Goal: Task Accomplishment & Management: Complete application form

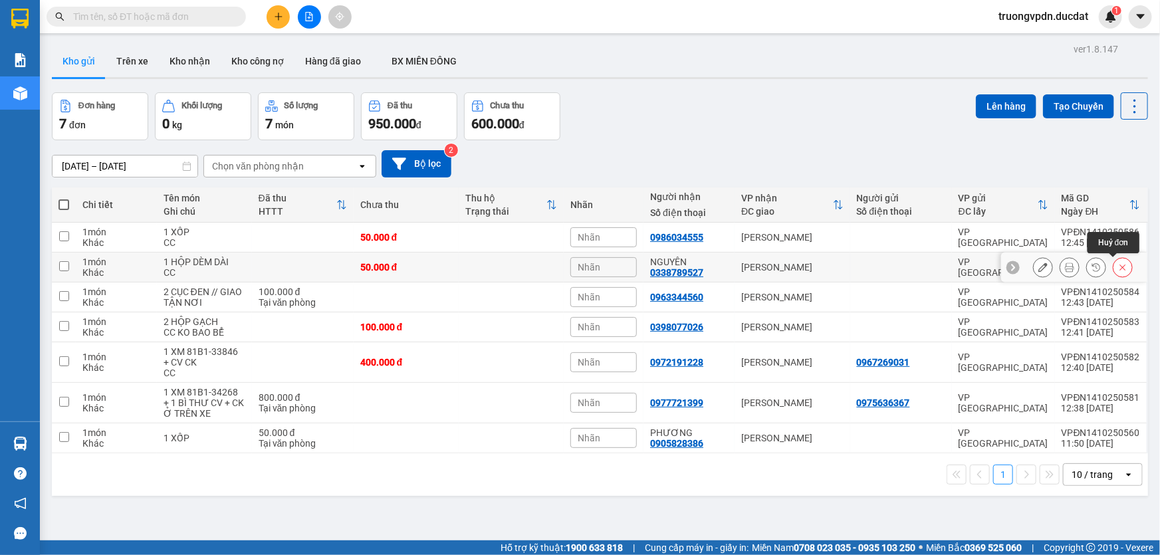
click at [1118, 269] on icon at bounding box center [1122, 267] width 9 height 9
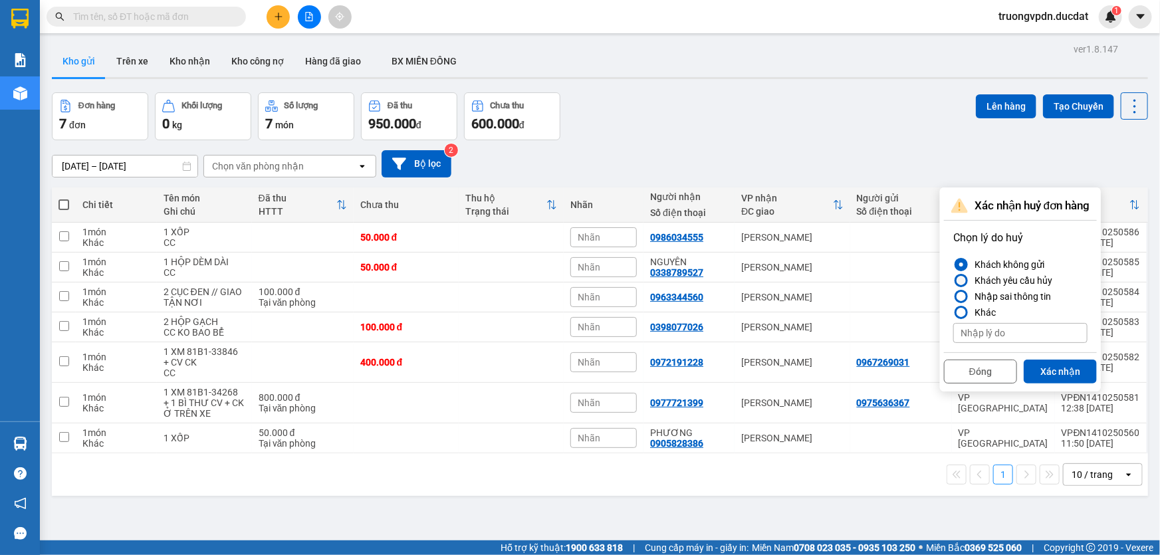
click at [1004, 278] on div "Khách yêu cầu hủy" at bounding box center [1010, 281] width 83 height 16
click at [953, 280] on input "Khách yêu cầu hủy" at bounding box center [953, 280] width 0 height 0
click at [1053, 372] on button "Xác nhận" at bounding box center [1060, 372] width 73 height 24
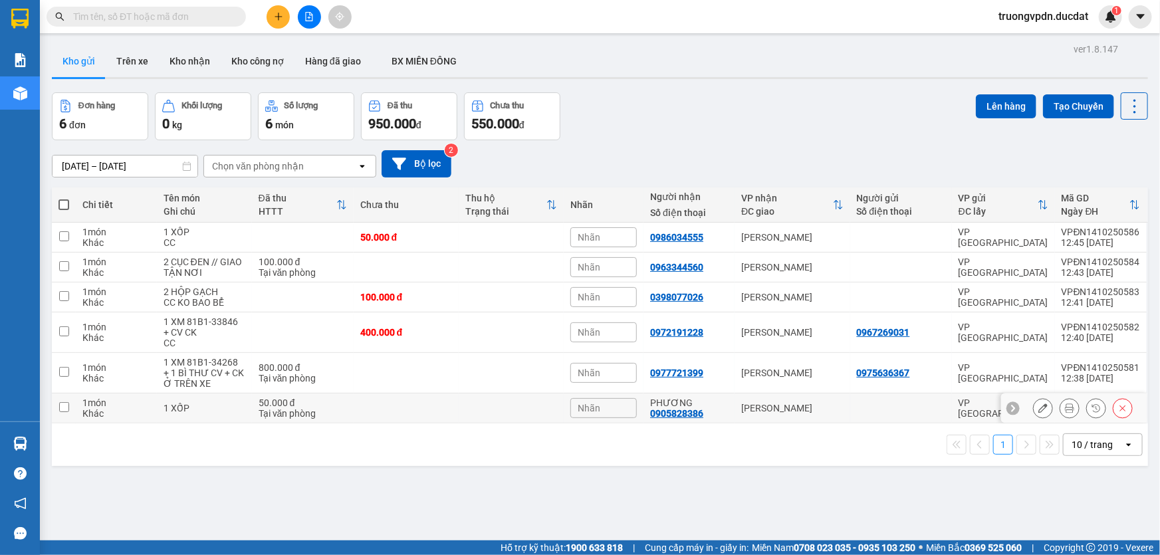
click at [1118, 409] on icon at bounding box center [1122, 407] width 9 height 9
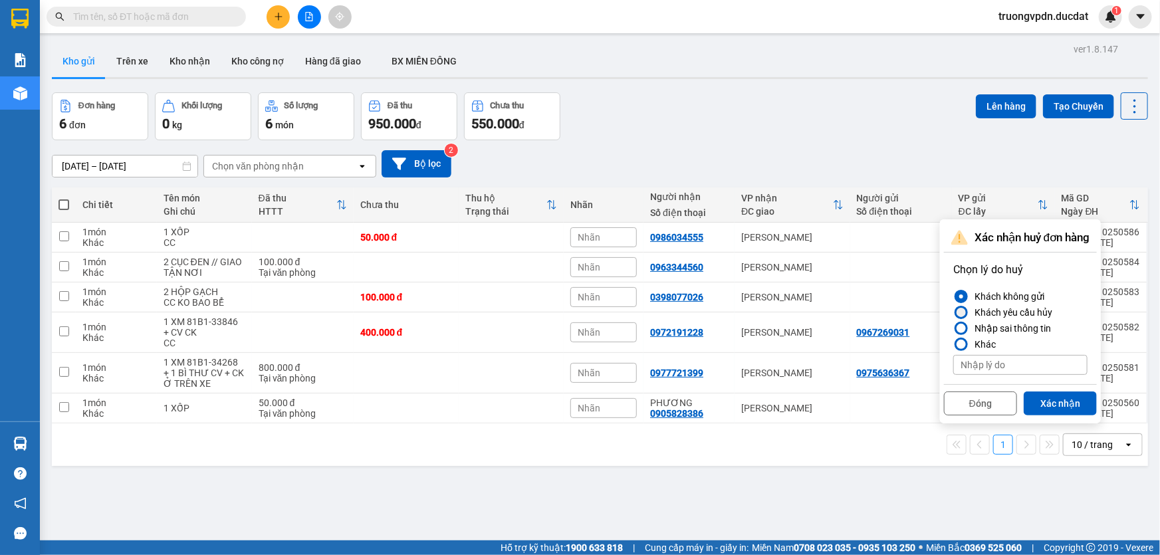
click at [1012, 312] on div "Khách yêu cầu hủy" at bounding box center [1010, 312] width 83 height 16
click at [953, 312] on input "Khách yêu cầu hủy" at bounding box center [953, 312] width 0 height 0
click at [1054, 395] on button "Xác nhận" at bounding box center [1060, 403] width 73 height 24
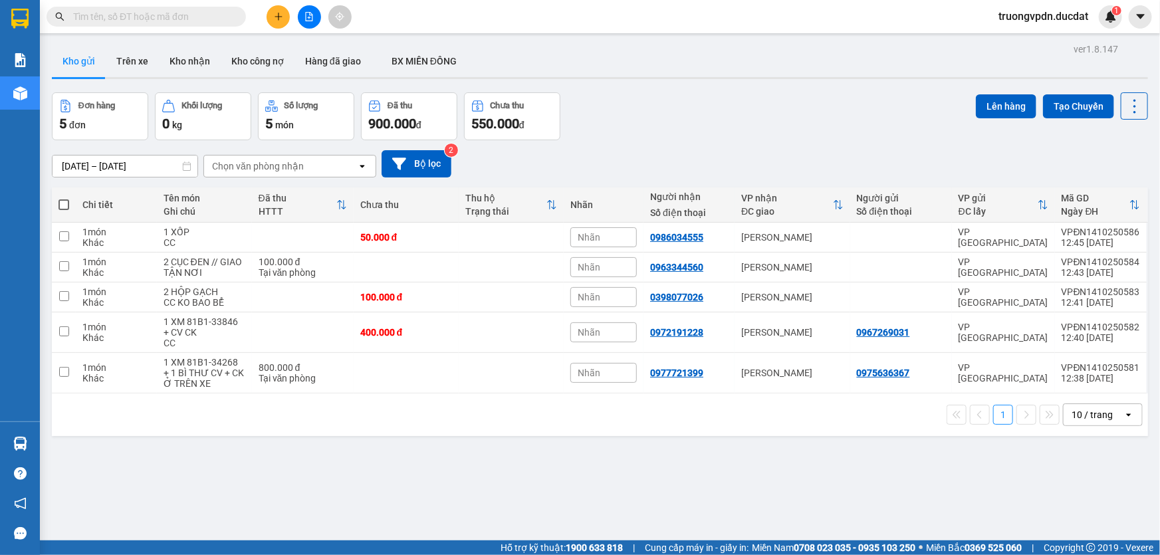
click at [276, 24] on button at bounding box center [278, 16] width 23 height 23
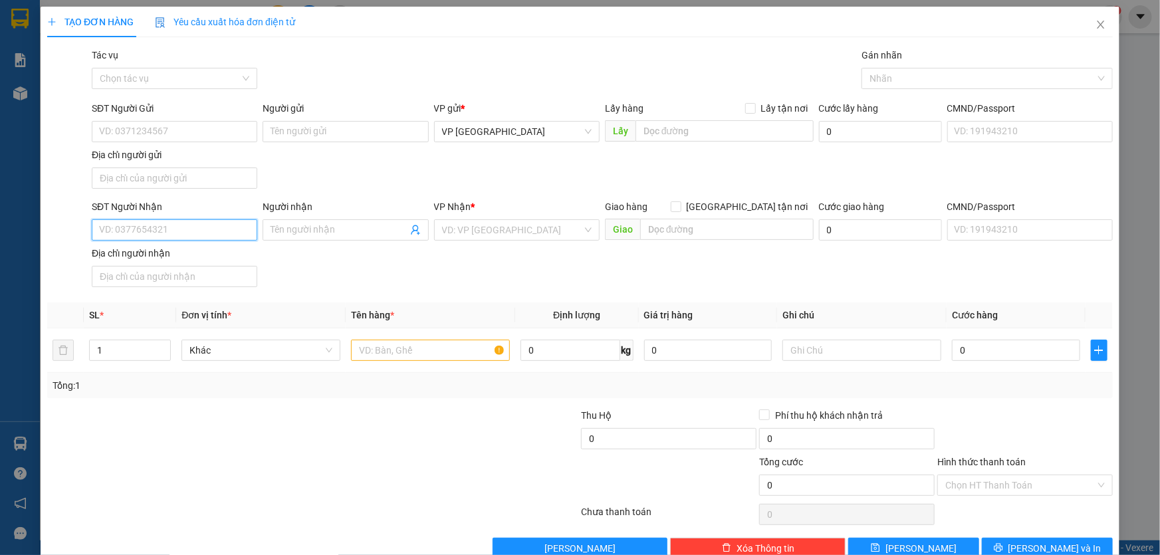
click at [138, 234] on input "SĐT Người Nhận" at bounding box center [174, 229] width 165 height 21
click at [167, 259] on div "0707098181" at bounding box center [173, 256] width 148 height 15
type input "0707098181"
click at [451, 356] on input "text" at bounding box center [430, 350] width 159 height 21
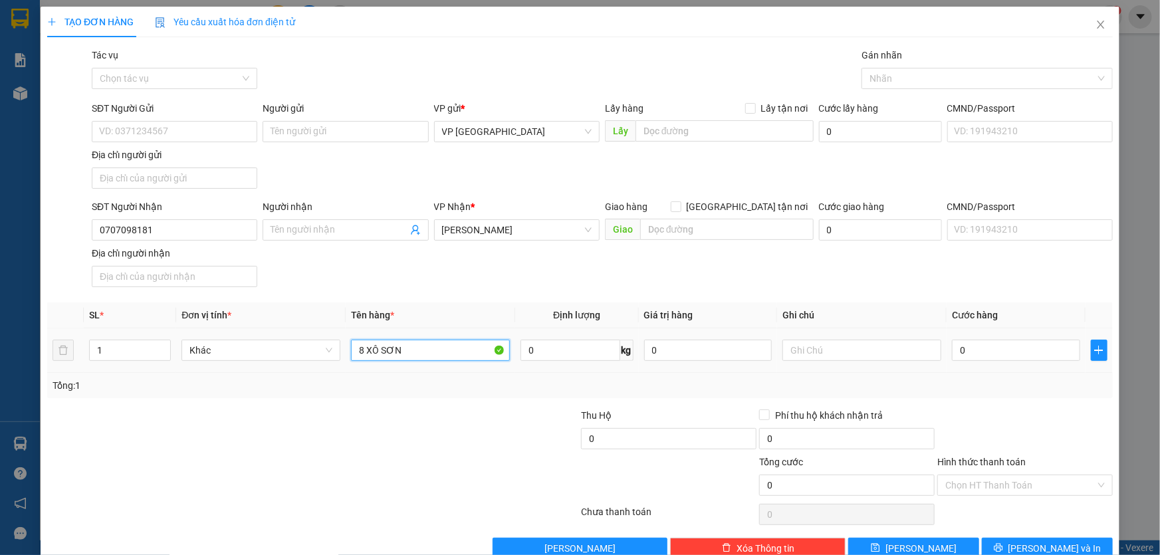
type input "8 XÔ SƠN"
type input "X"
type input "CC"
type input "4"
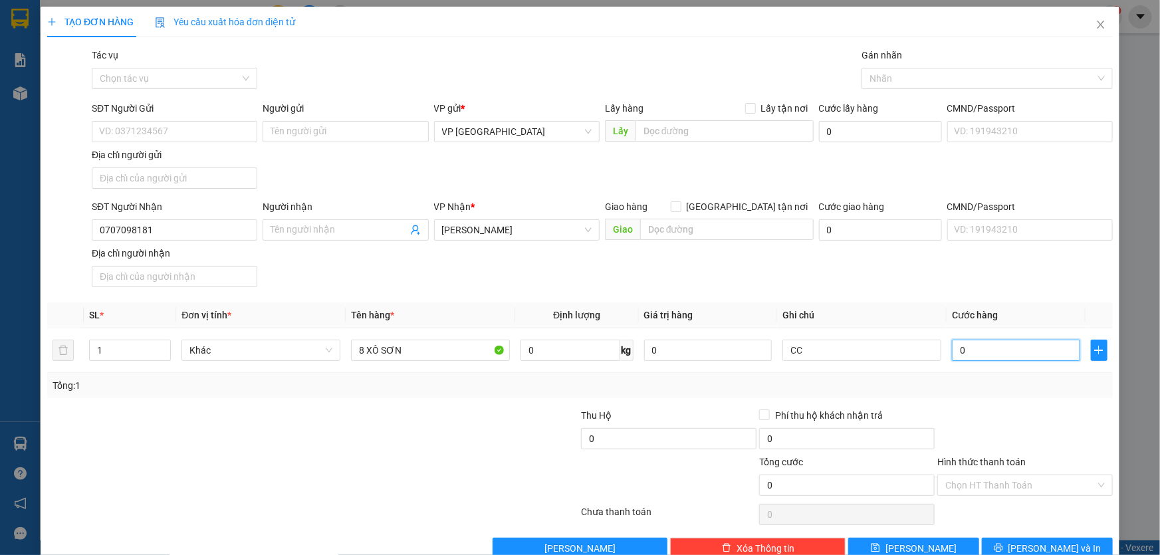
type input "4"
type input "0"
type input "20"
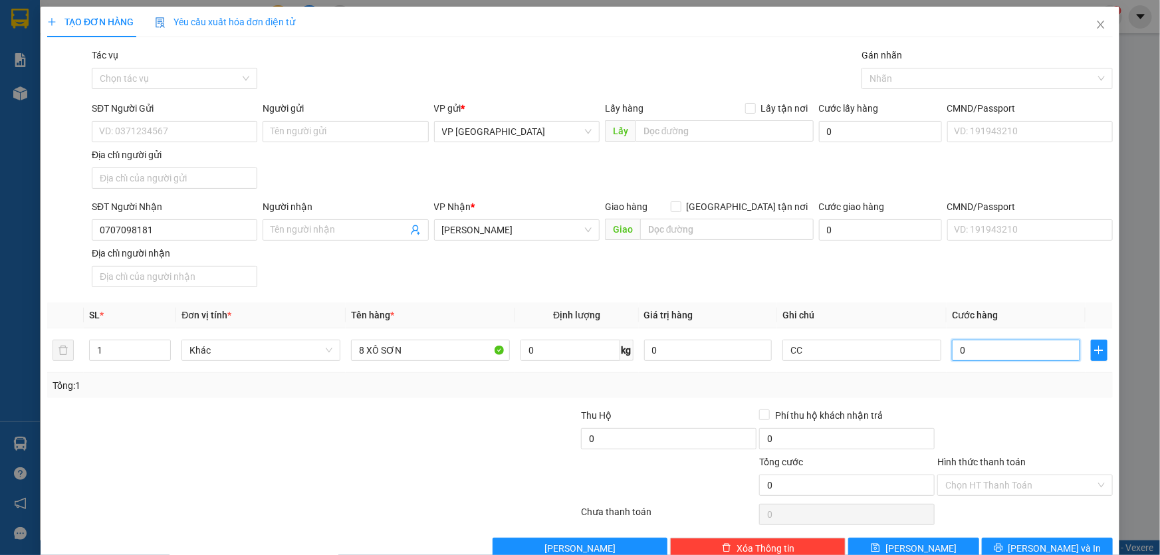
type input "20"
type input "240"
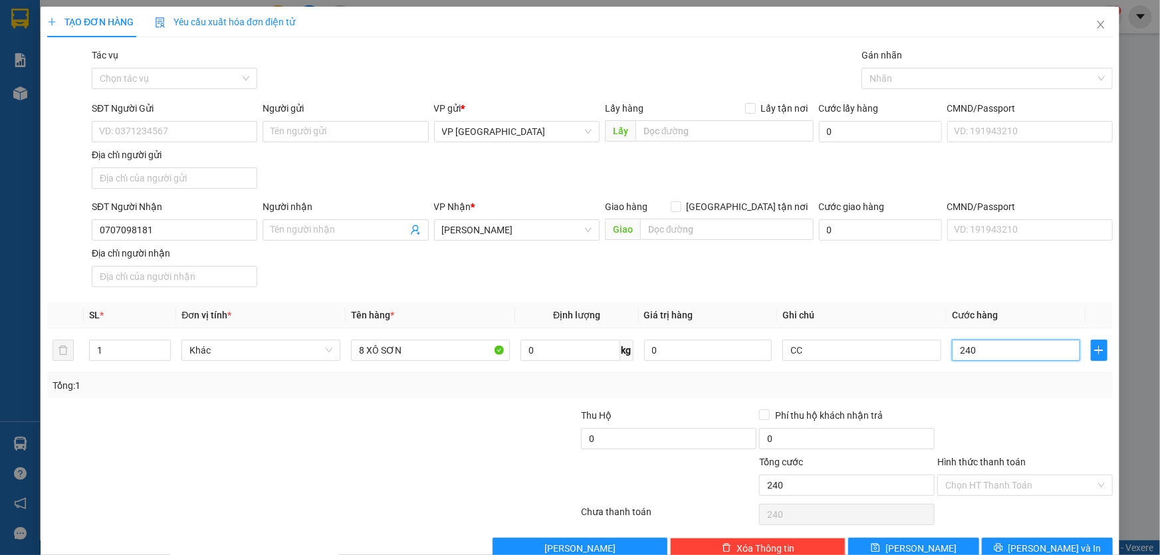
type input "2.400"
type input "24.000"
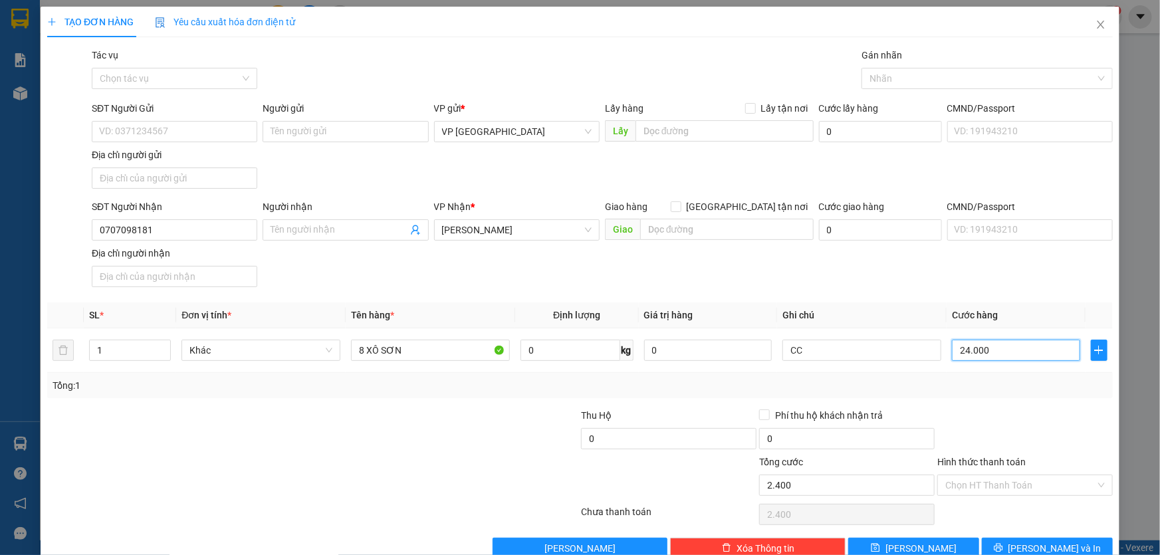
type input "24.000"
type input "240.000"
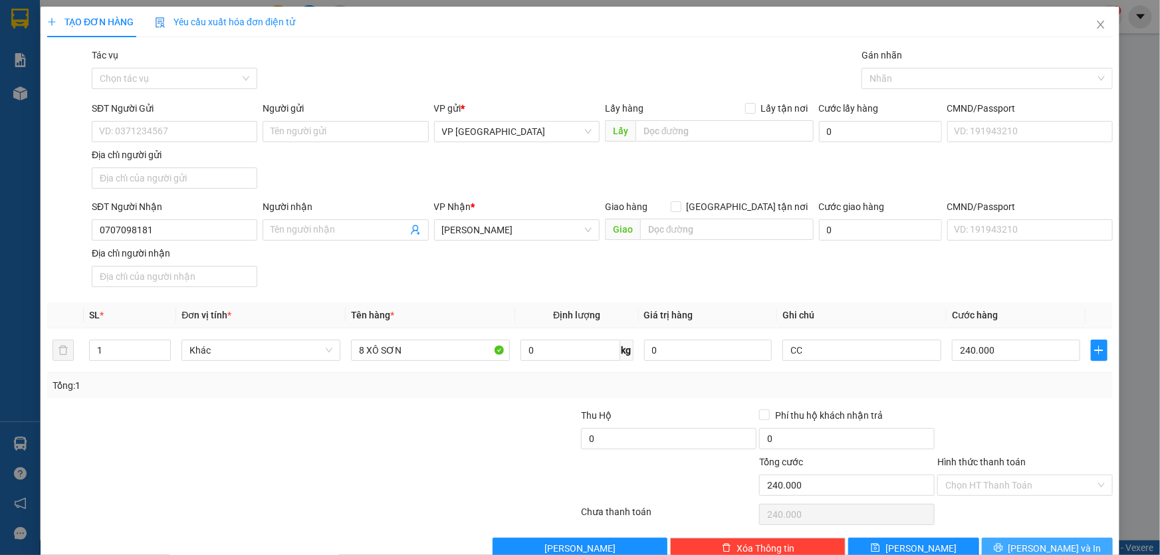
click at [1076, 545] on button "[PERSON_NAME] và In" at bounding box center [1047, 548] width 131 height 21
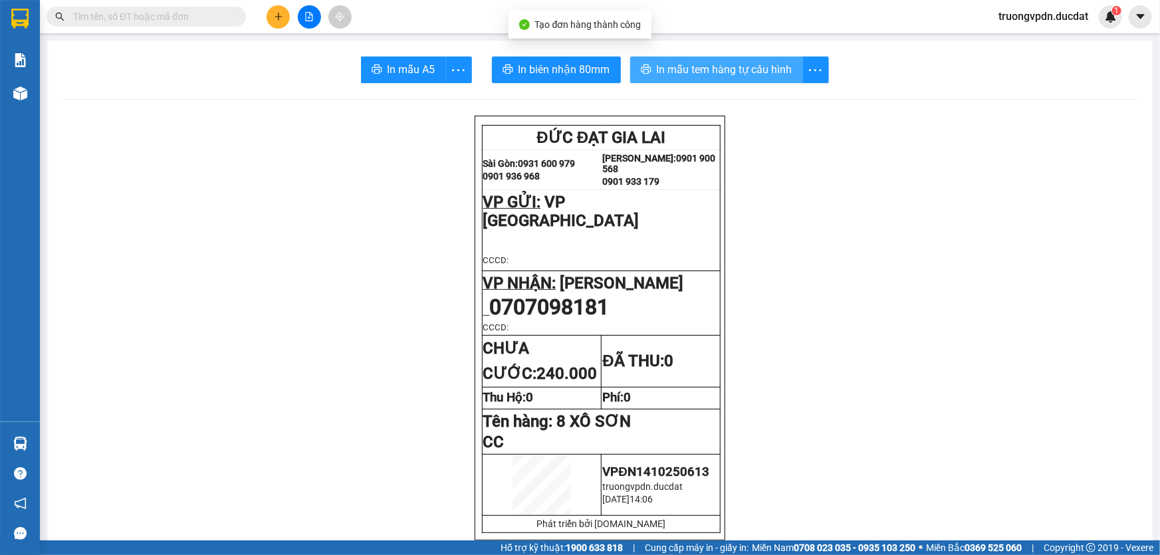
click at [718, 62] on span "In mẫu tem hàng tự cấu hình" at bounding box center [725, 69] width 136 height 17
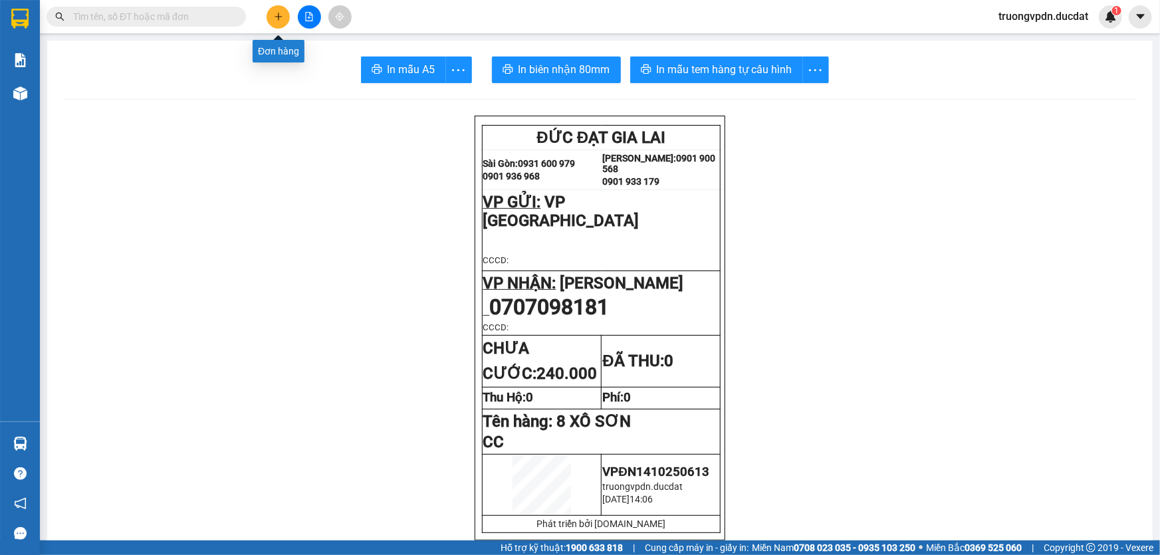
click at [277, 19] on icon "plus" at bounding box center [278, 16] width 9 height 9
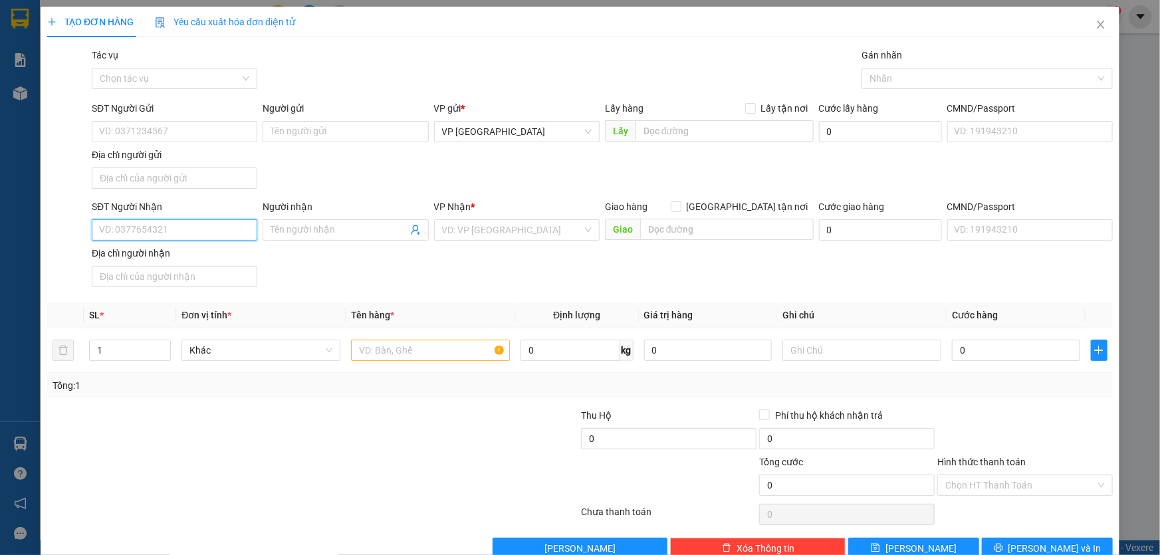
click at [205, 226] on input "SĐT Người Nhận" at bounding box center [174, 229] width 165 height 21
click at [197, 257] on div "0762657649" at bounding box center [173, 256] width 148 height 15
type input "0762657649"
type input "CHƯ PĂH"
type input "0762657649"
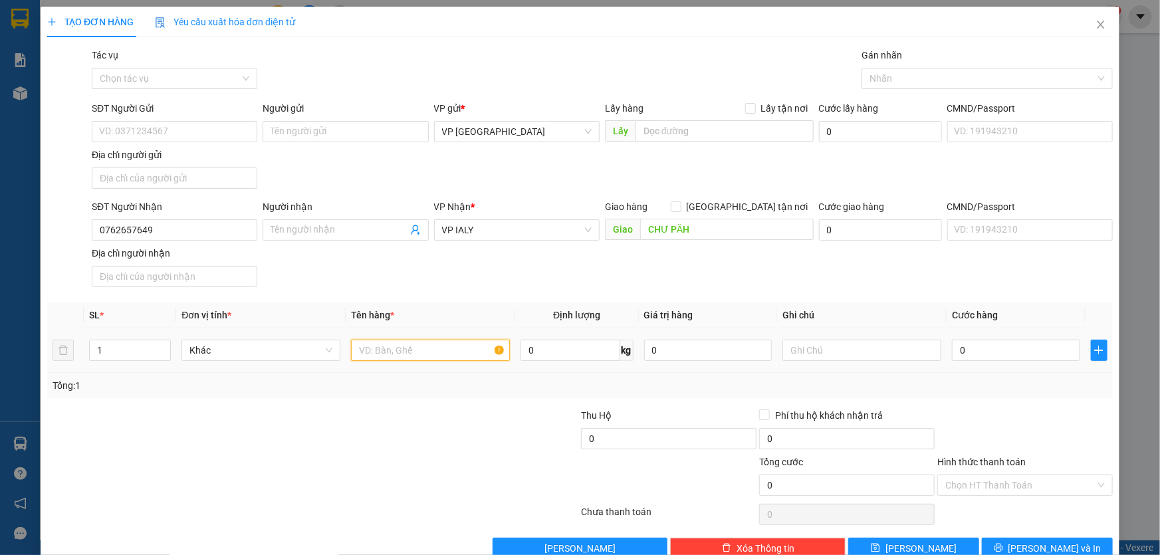
click at [419, 350] on input "text" at bounding box center [430, 350] width 159 height 21
type input "1 KIỆN BẠT TRẮNG"
type input "3"
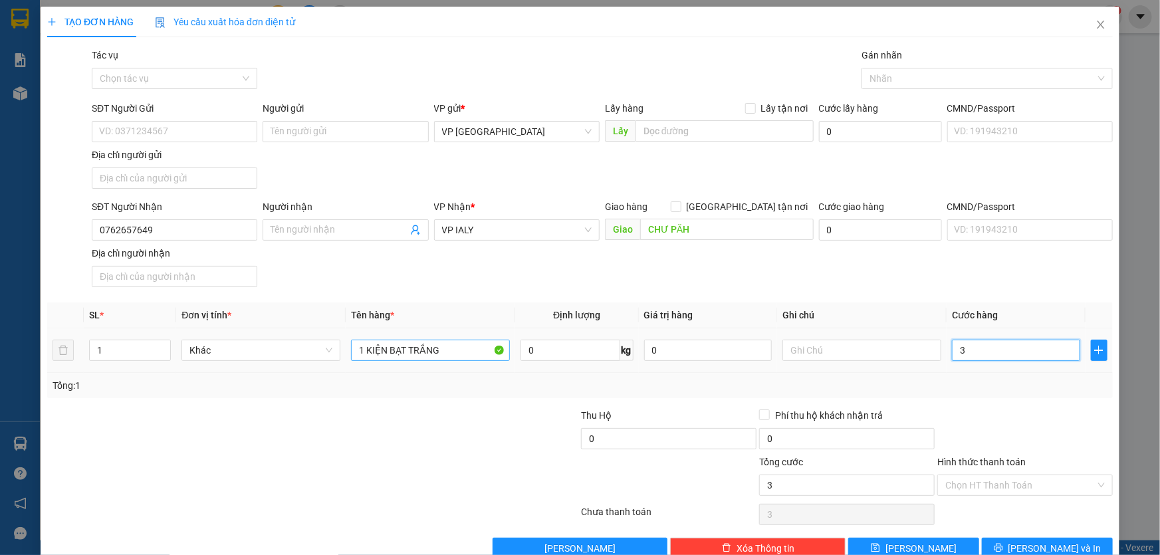
type input "30"
type input "300"
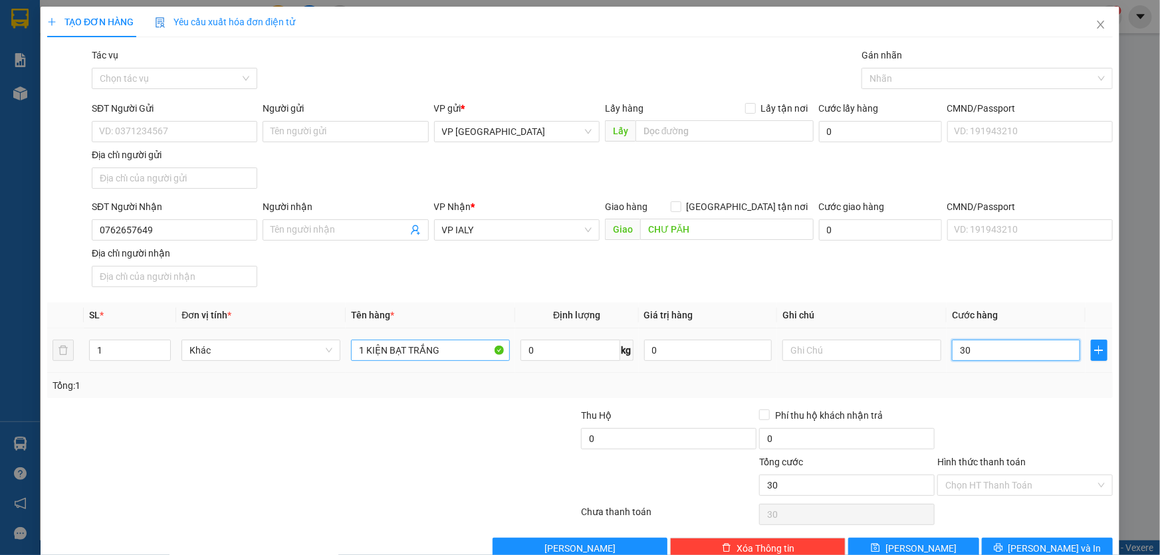
type input "300"
type input "3.000"
type input "30.000"
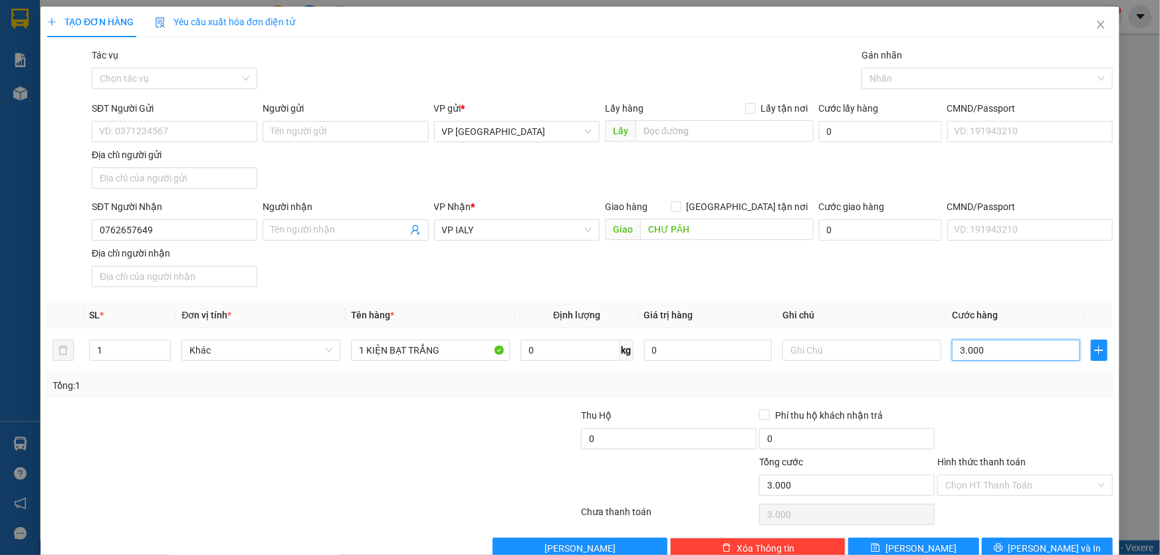
type input "30.000"
click at [1038, 491] on input "Hình thức thanh toán" at bounding box center [1020, 485] width 150 height 20
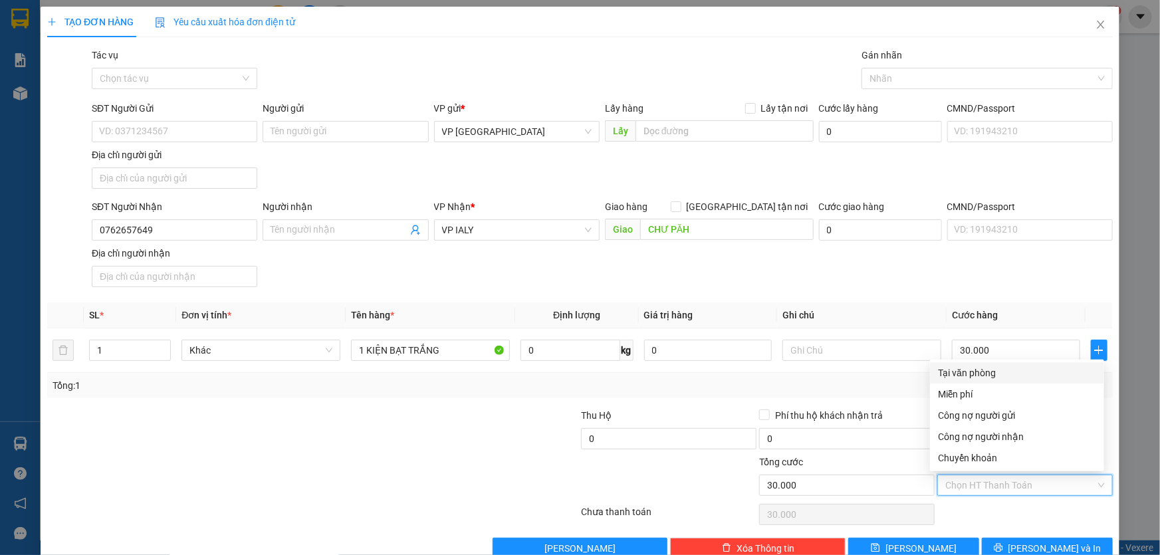
click at [1002, 366] on div "Tại văn phòng" at bounding box center [1017, 373] width 158 height 15
type input "0"
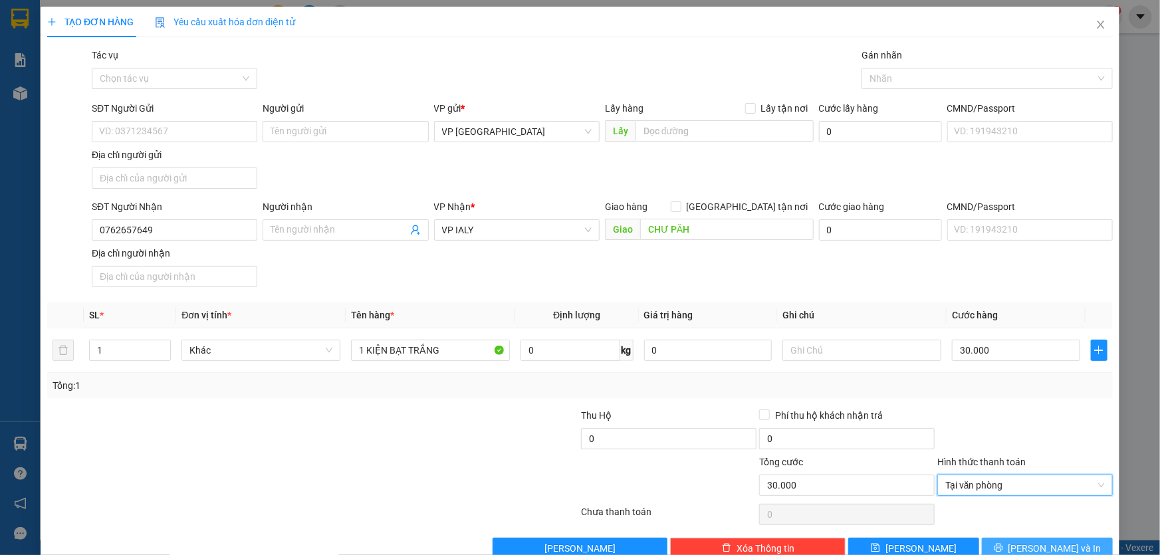
click at [1003, 544] on icon "printer" at bounding box center [998, 547] width 9 height 9
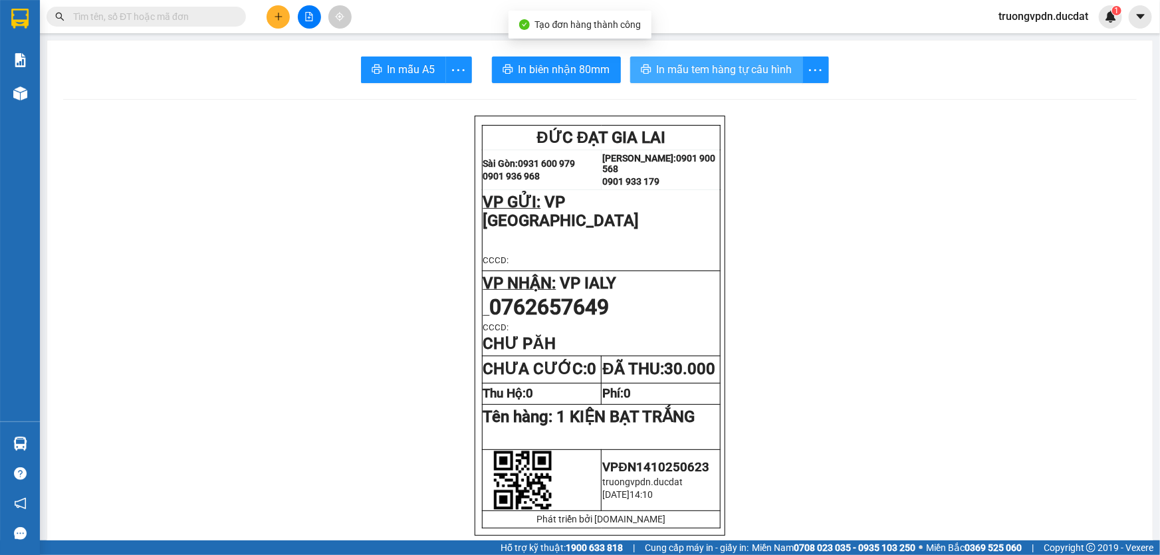
click at [705, 68] on span "In mẫu tem hàng tự cấu hình" at bounding box center [725, 69] width 136 height 17
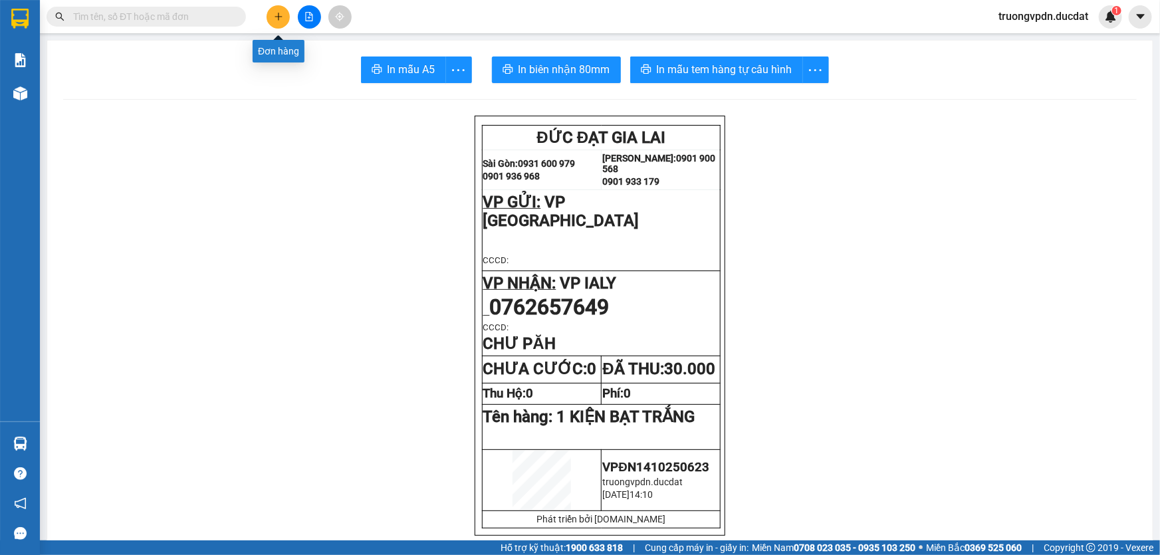
click at [275, 13] on icon "plus" at bounding box center [278, 16] width 9 height 9
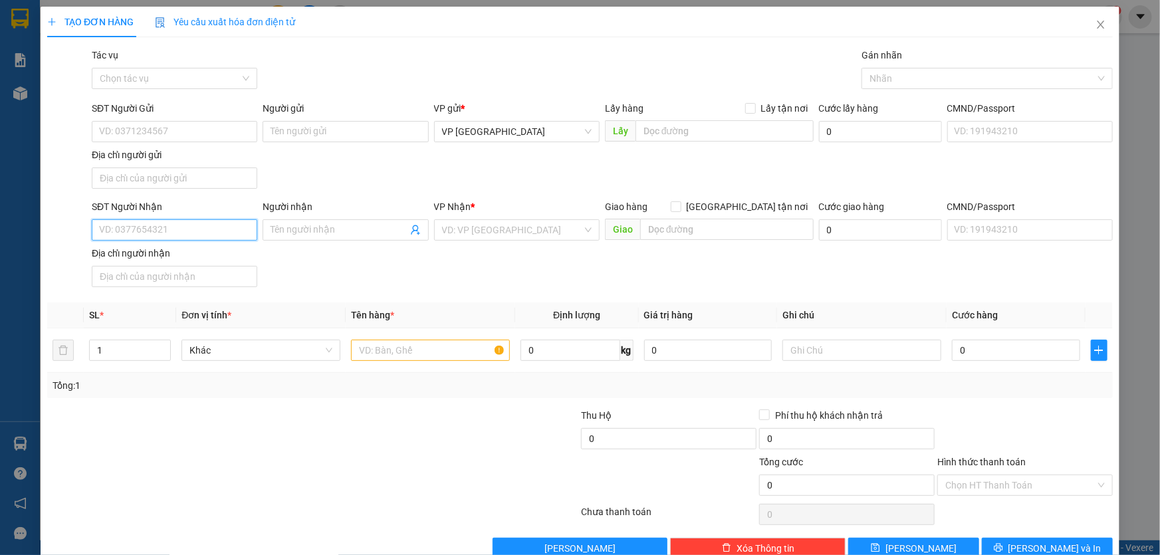
click at [179, 228] on input "SĐT Người Nhận" at bounding box center [174, 229] width 165 height 21
drag, startPoint x: 146, startPoint y: 258, endPoint x: 210, endPoint y: 258, distance: 63.8
click at [153, 258] on div "0333482635" at bounding box center [173, 256] width 148 height 15
type input "0333482635"
type input "CHỢ MỚI IANHIN"
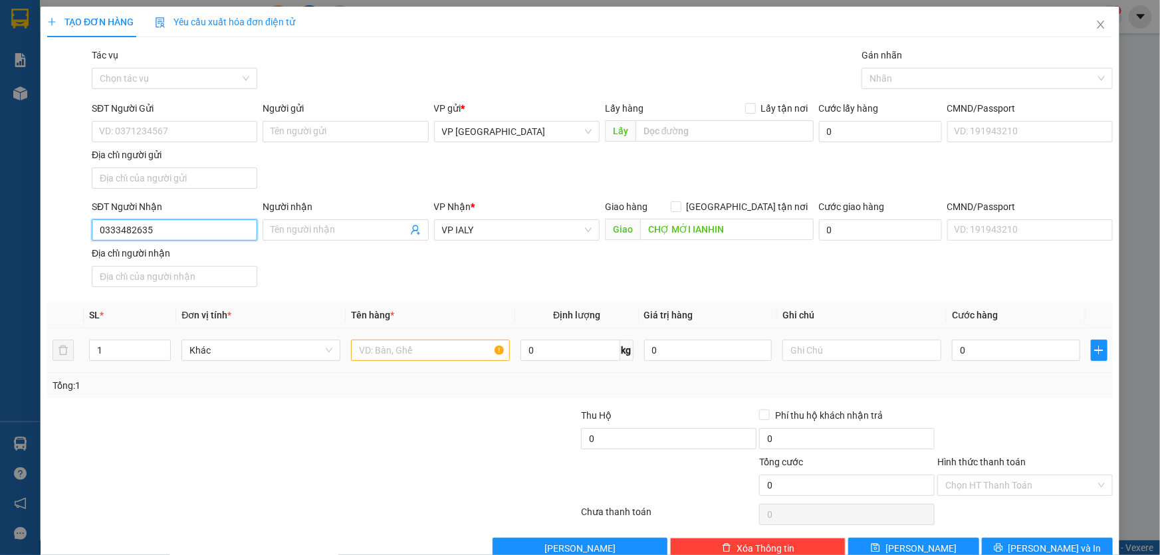
type input "0333482635"
click at [439, 345] on input "text" at bounding box center [430, 350] width 159 height 21
type input "1 THÙNG GIẤY"
type input "CC"
type input "5"
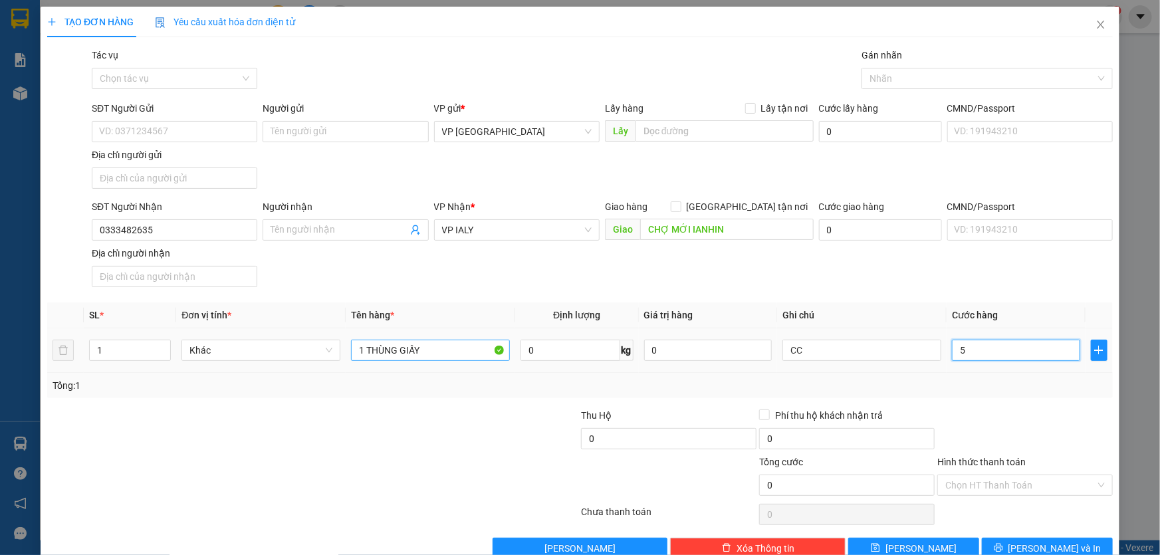
type input "5"
type input "50"
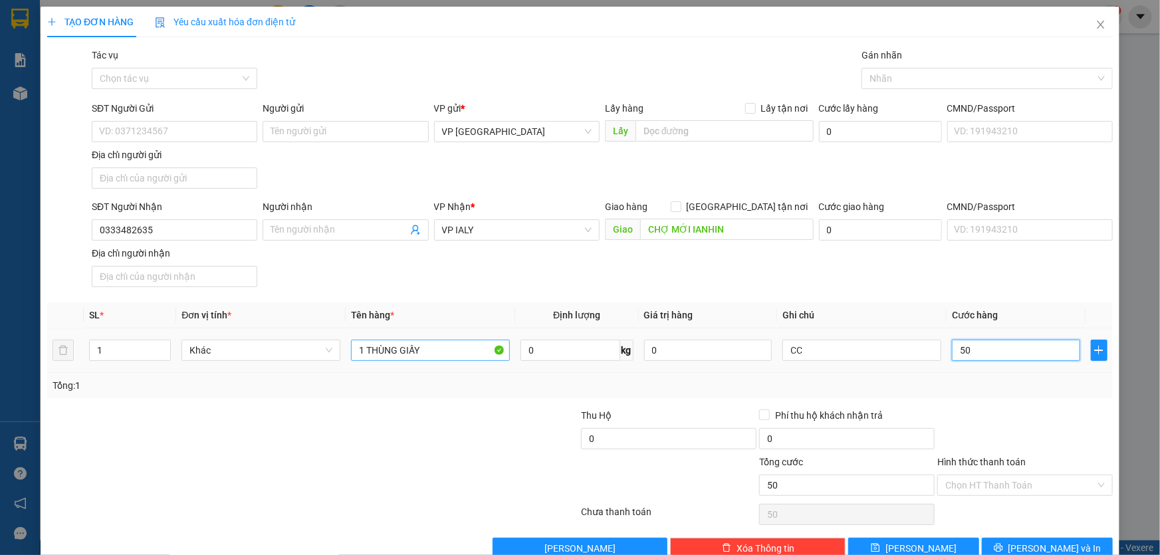
type input "500"
type input "5.000"
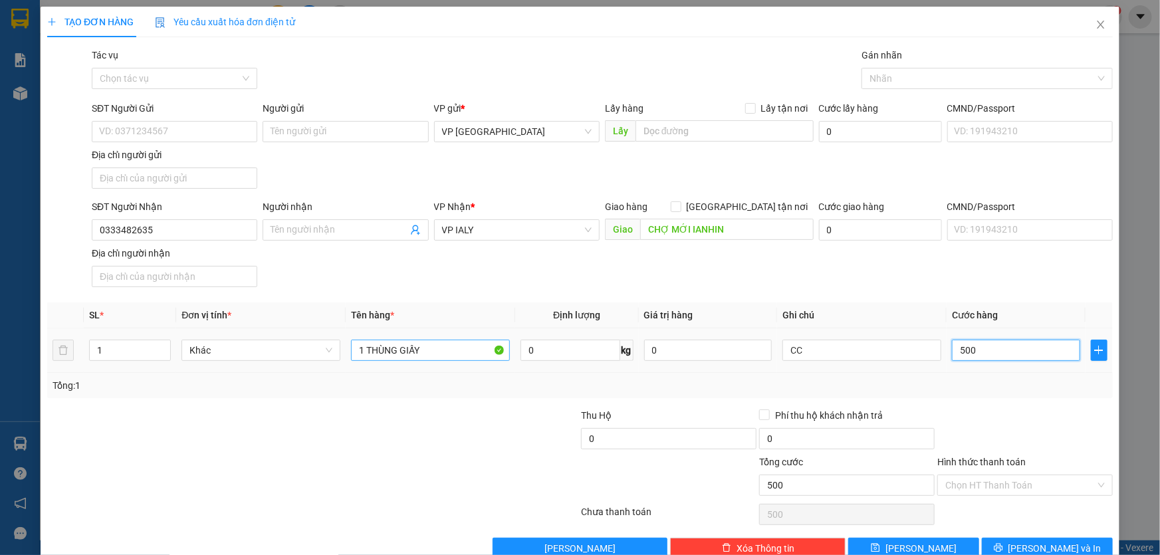
type input "5.000"
type input "50.000"
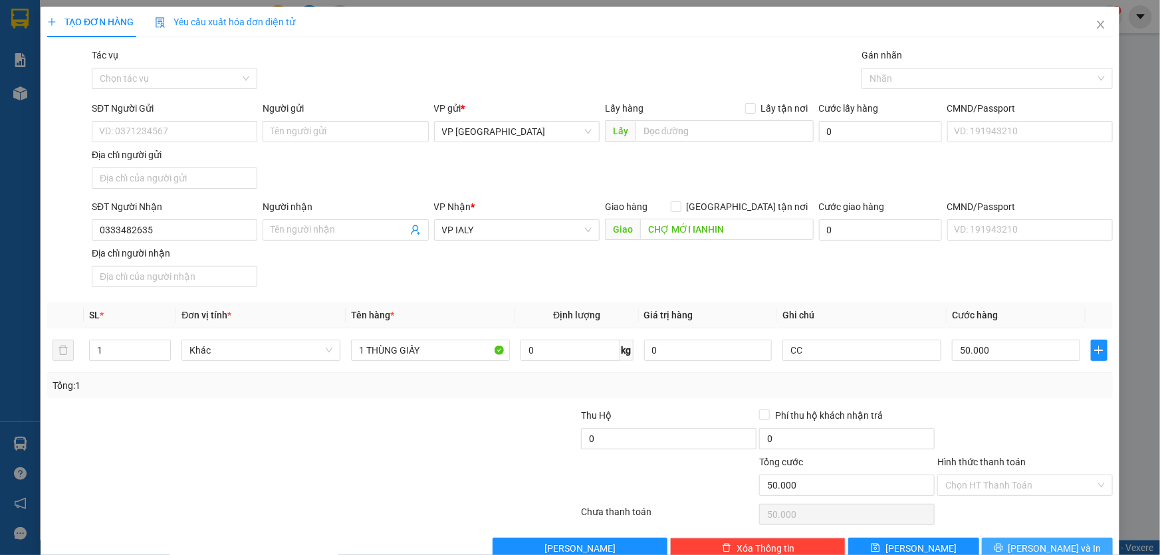
click at [1067, 545] on button "[PERSON_NAME] và In" at bounding box center [1047, 548] width 131 height 21
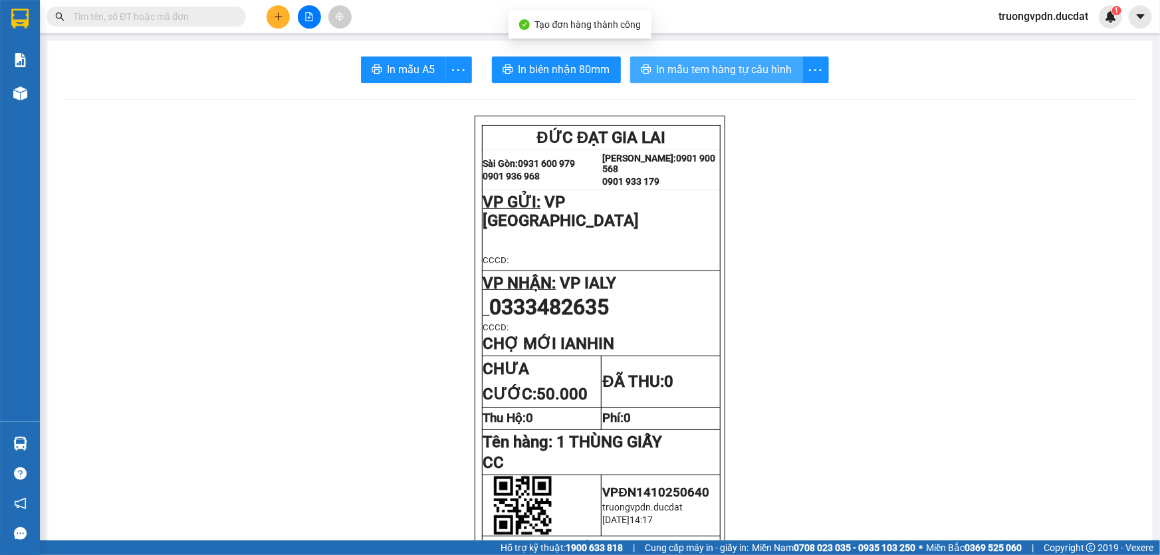
click at [711, 62] on span "In mẫu tem hàng tự cấu hình" at bounding box center [725, 69] width 136 height 17
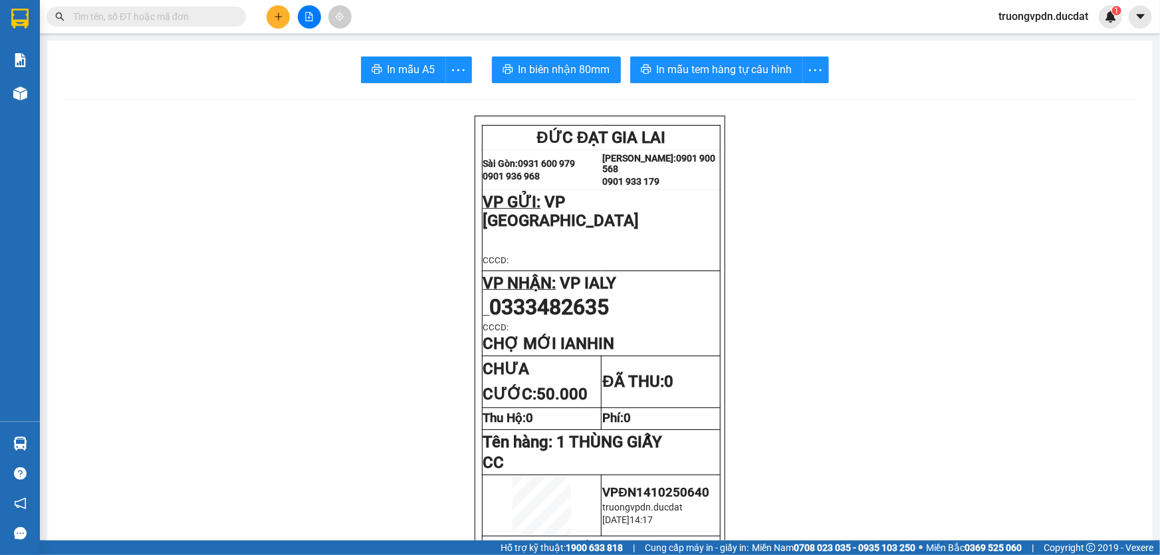
click at [183, 11] on input "text" at bounding box center [151, 16] width 157 height 15
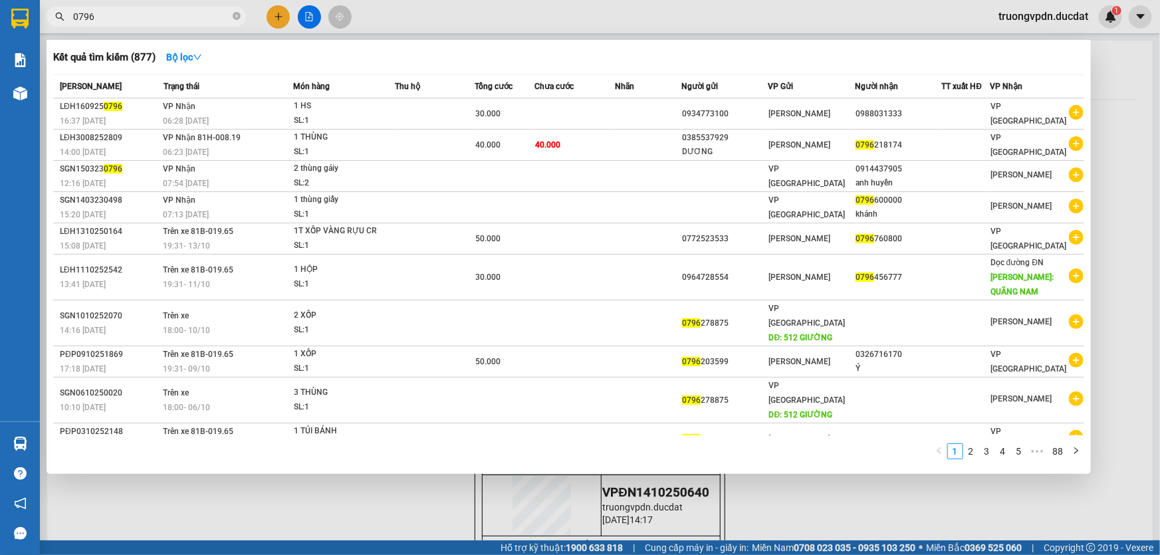
type input "0796"
click at [236, 16] on icon "close-circle" at bounding box center [237, 16] width 8 height 8
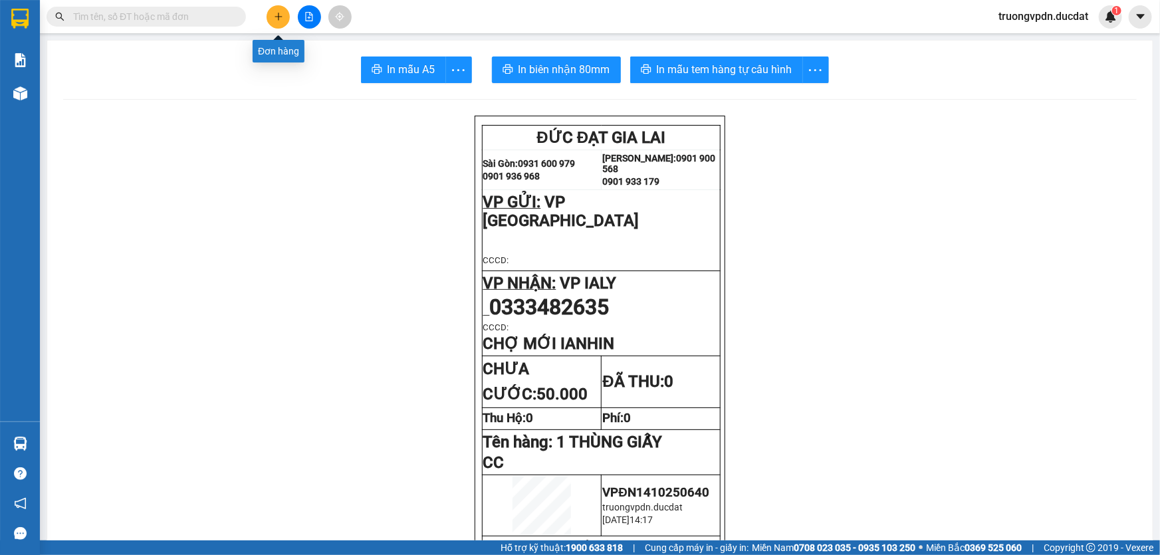
click at [280, 18] on icon "plus" at bounding box center [278, 16] width 9 height 9
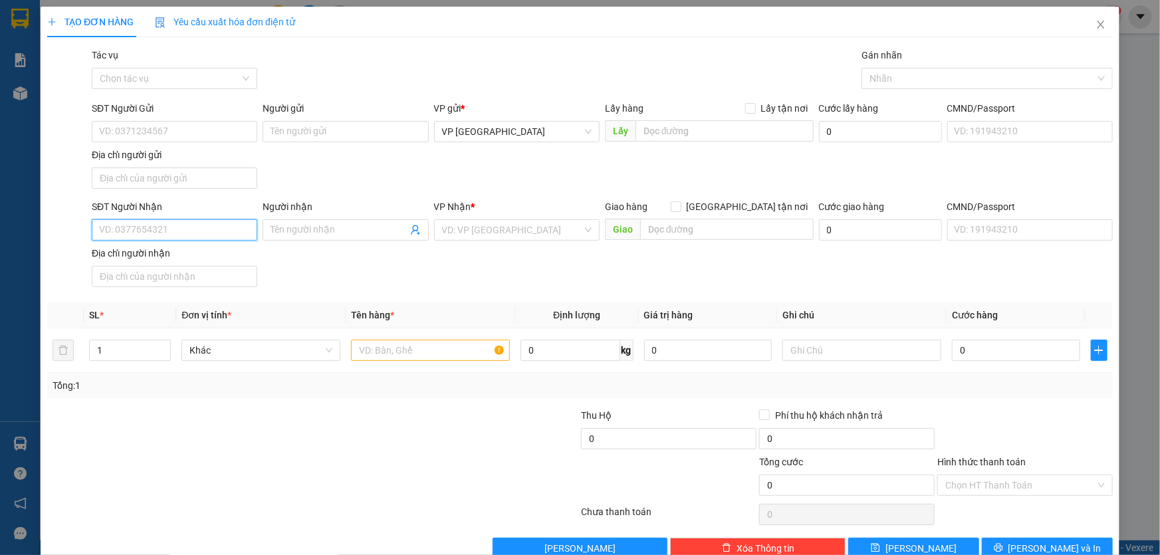
click at [165, 231] on input "SĐT Người Nhận" at bounding box center [174, 229] width 165 height 21
click at [198, 239] on input "SĐT Người Nhận" at bounding box center [174, 229] width 165 height 21
click at [169, 255] on div "0984429910 - HUYỀN" at bounding box center [173, 256] width 148 height 15
type input "0984429910"
type input "HUYỀN"
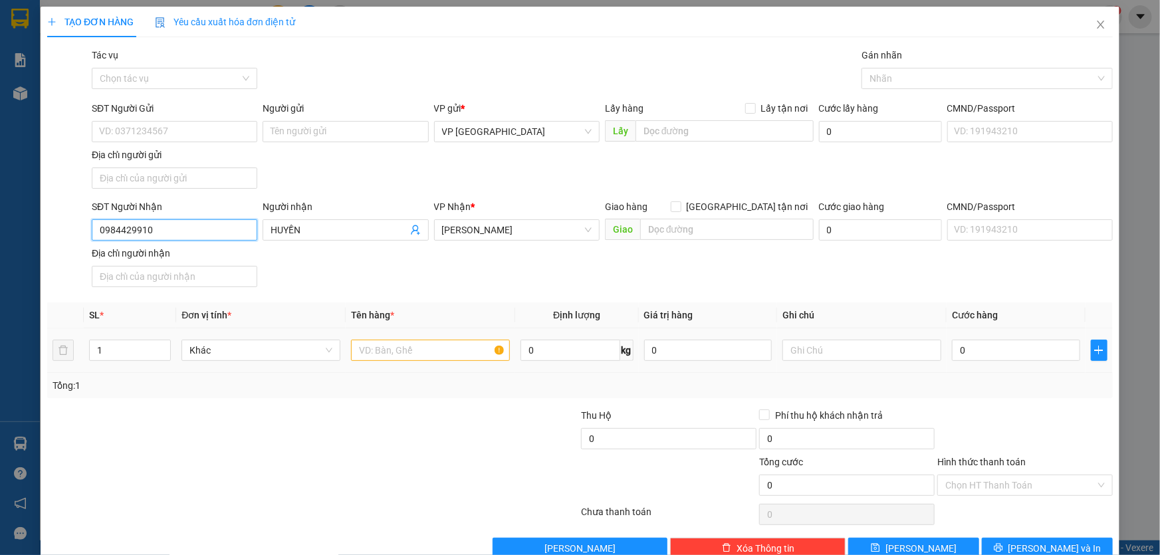
type input "0984429910"
click at [377, 358] on input "text" at bounding box center [430, 350] width 159 height 21
type input "2 CỤC ĐEN"
type input "CC"
type input "1"
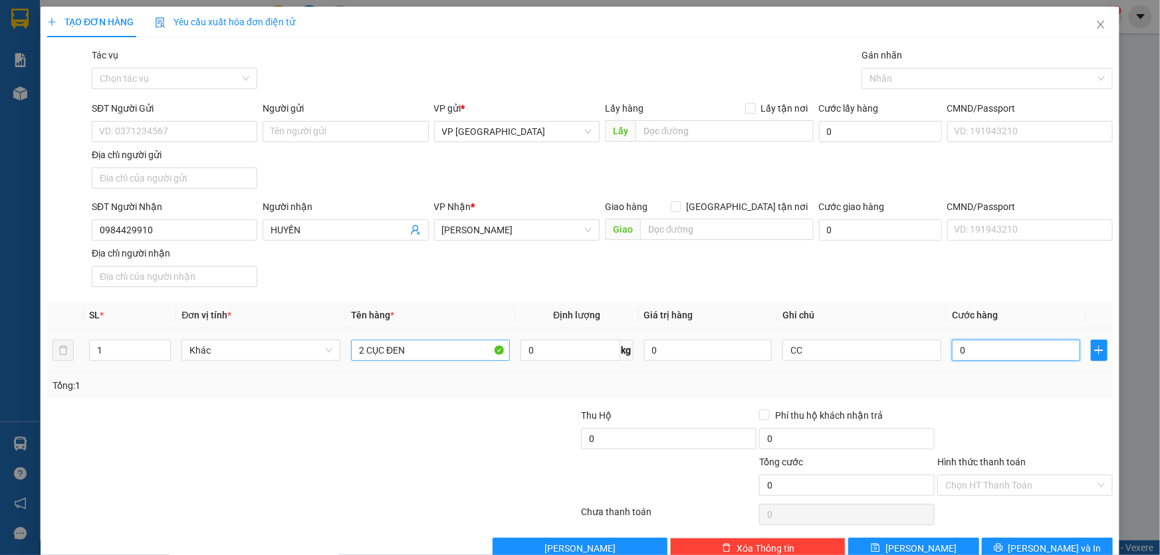
type input "1"
type input "10"
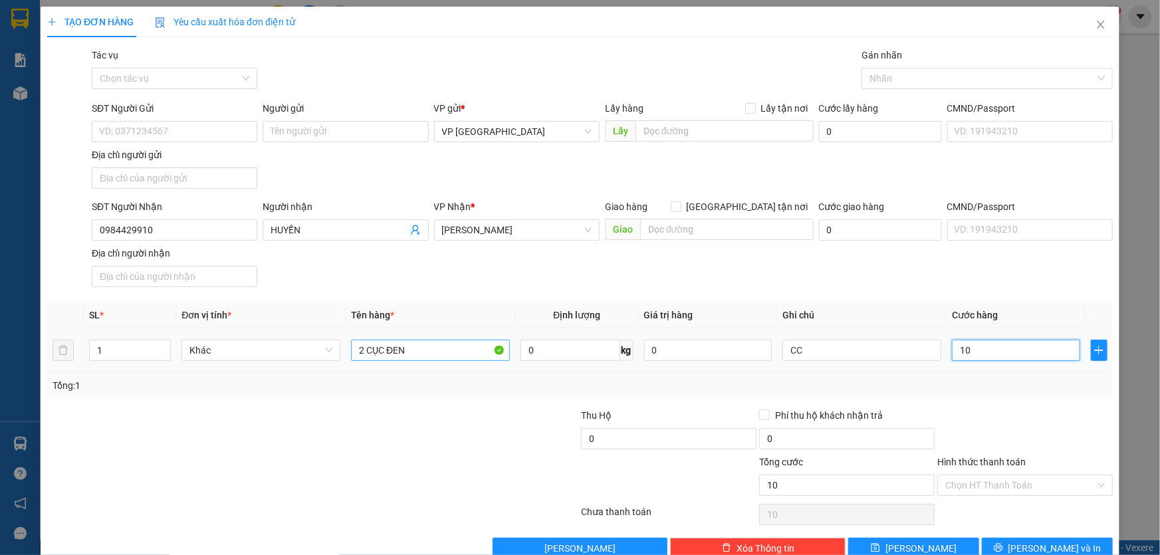
type input "100"
type input "1.000"
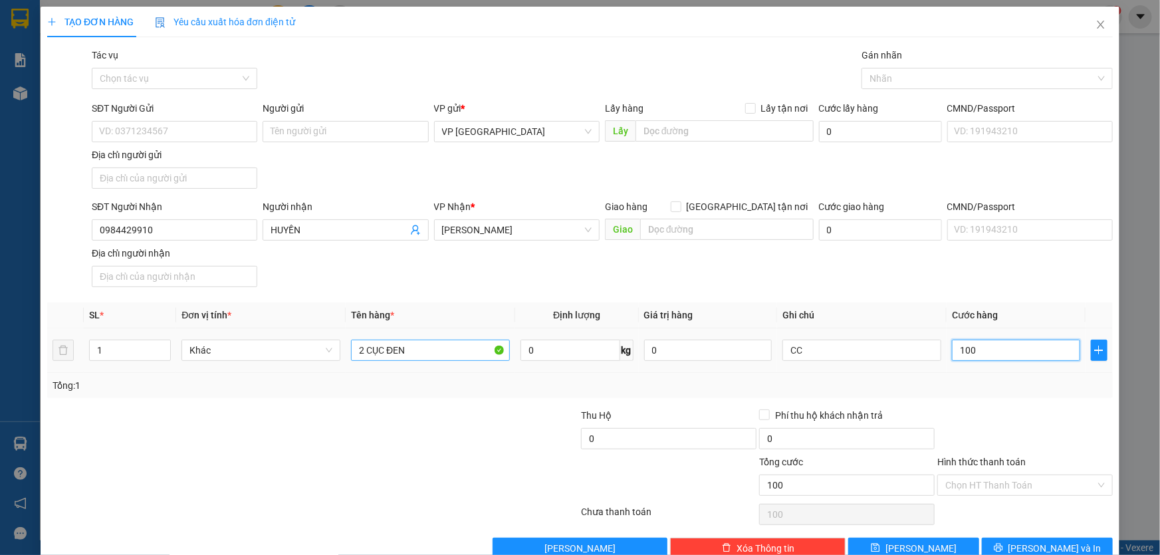
type input "1.000"
type input "10.000"
type input "100.000"
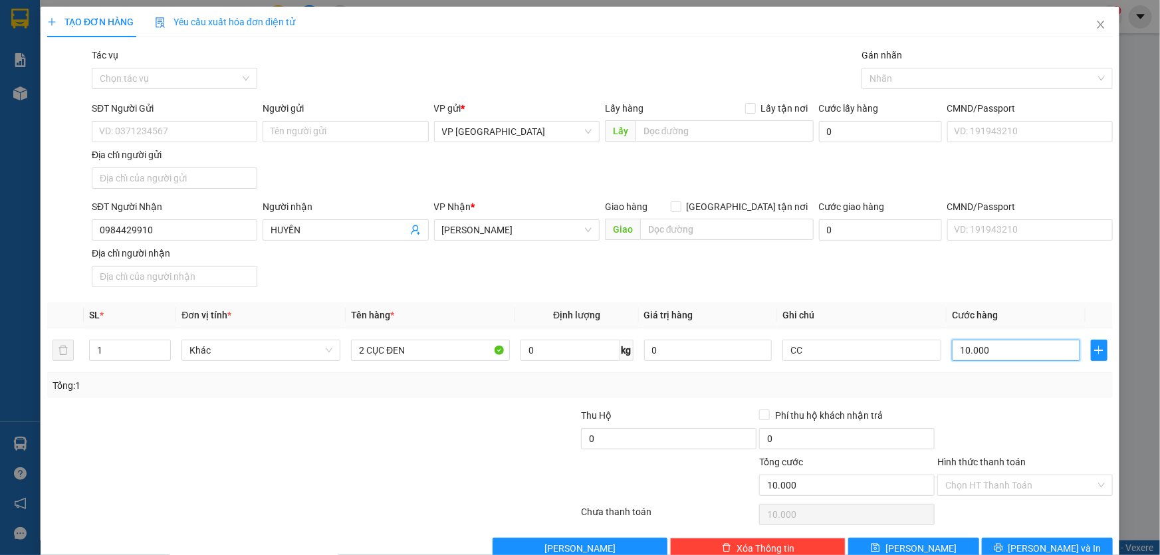
type input "100.000"
click at [1059, 545] on span "[PERSON_NAME] và In" at bounding box center [1054, 548] width 93 height 15
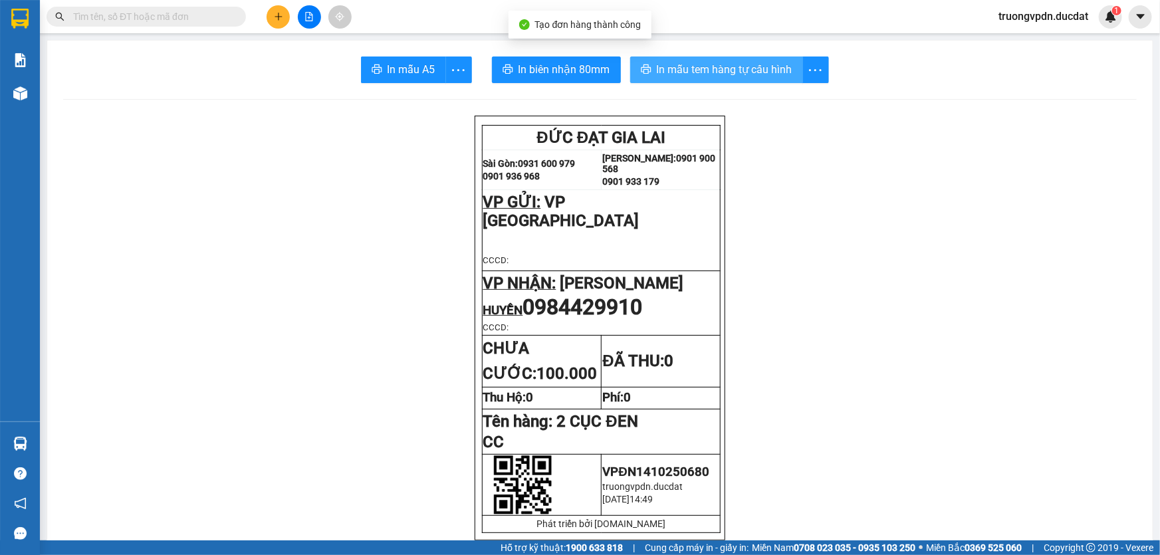
click at [733, 79] on button "In mẫu tem hàng tự cấu hình" at bounding box center [716, 69] width 173 height 27
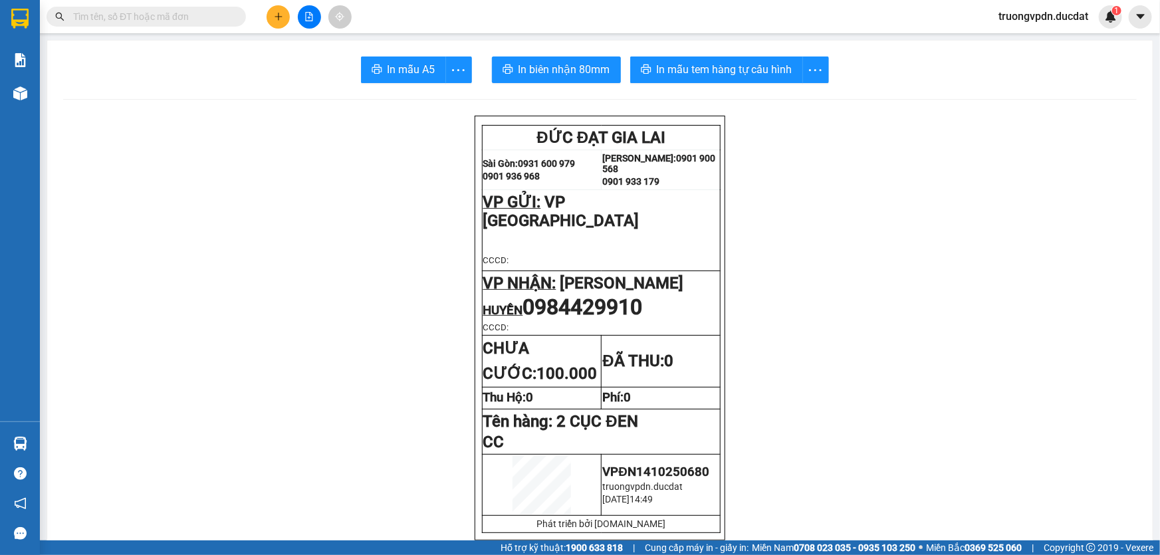
click at [273, 0] on div "Kết quả tìm kiếm ( 877 ) Bộ lọc Mã ĐH Trạng thái Món hàng Thu hộ Tổng cước Chưa…" at bounding box center [580, 16] width 1160 height 33
click at [275, 13] on icon "plus" at bounding box center [278, 16] width 9 height 9
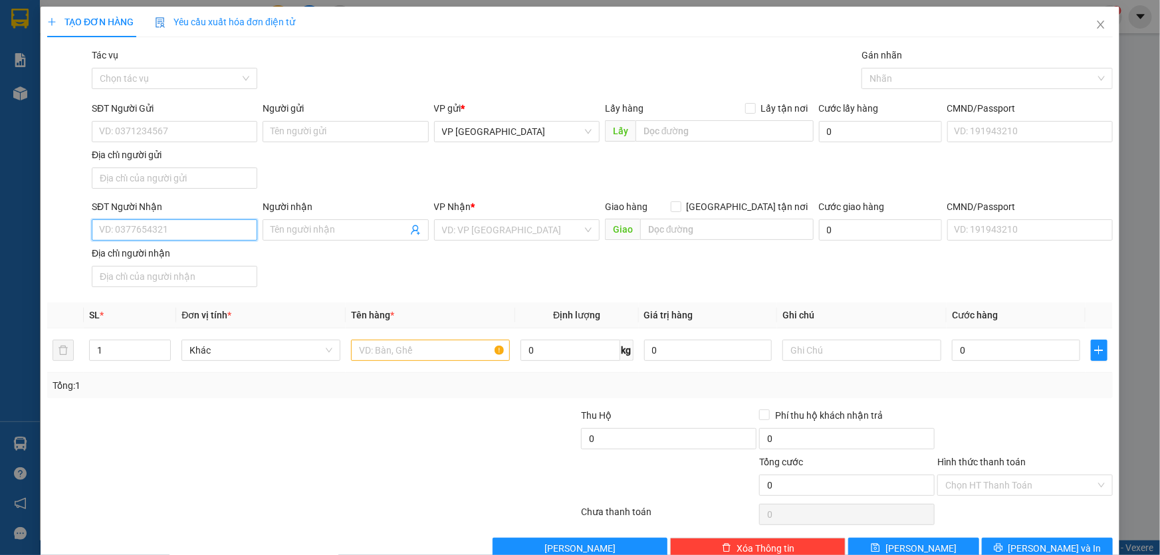
click at [154, 231] on input "SĐT Người Nhận" at bounding box center [174, 229] width 165 height 21
type input "0386591539"
click at [536, 241] on div "VP Nhận * VD: VP [GEOGRAPHIC_DATA]" at bounding box center [516, 222] width 165 height 47
click at [518, 227] on input "search" at bounding box center [512, 230] width 140 height 20
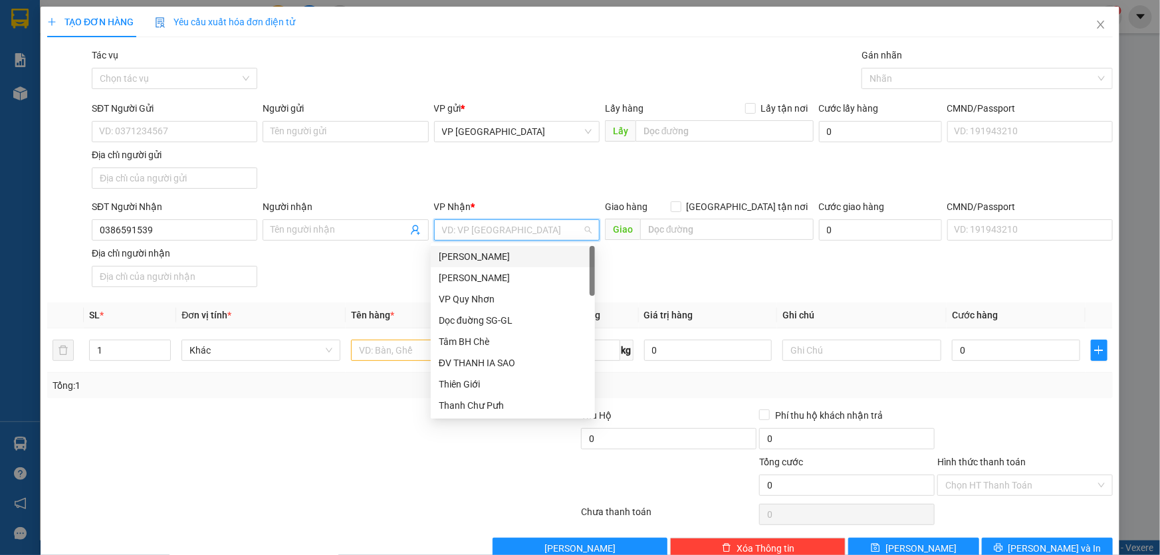
click at [492, 255] on div "[PERSON_NAME]" at bounding box center [513, 256] width 148 height 15
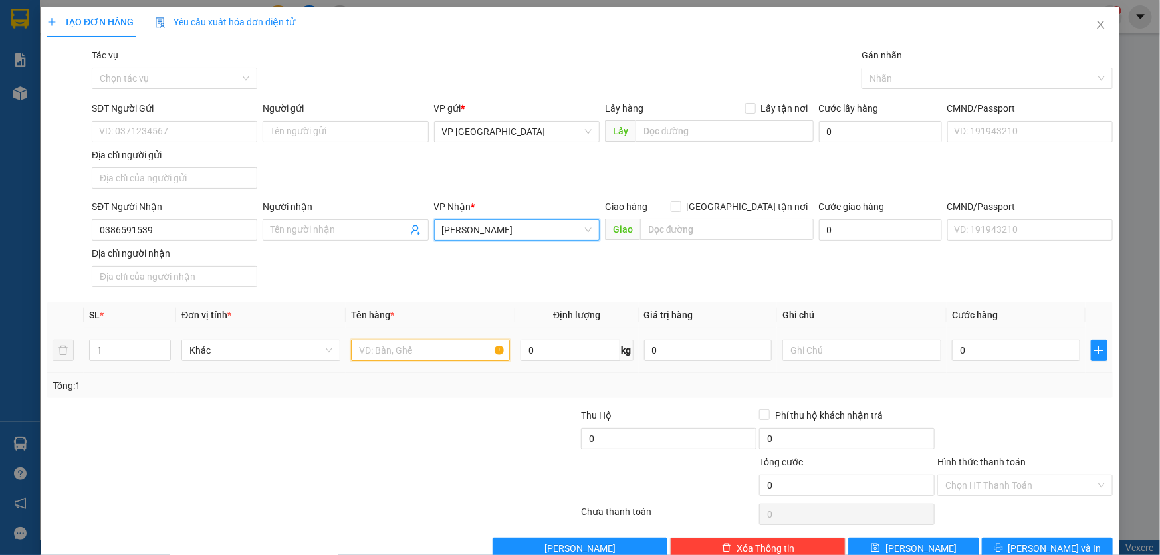
click at [403, 346] on input "text" at bounding box center [430, 350] width 159 height 21
type input "1 BÌ THƯ"
type input "2"
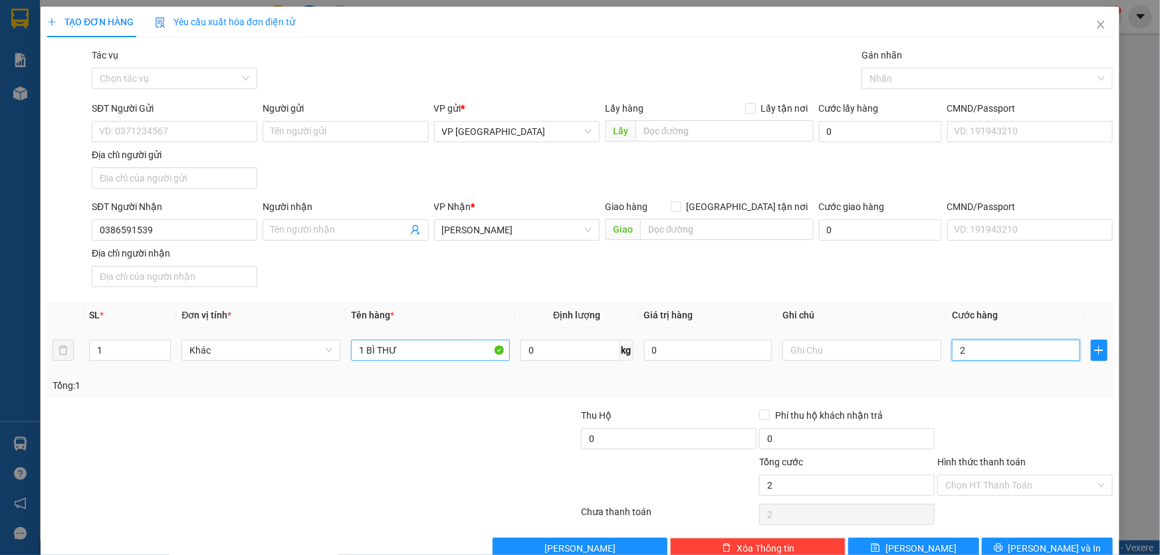
type input "0"
type input "30"
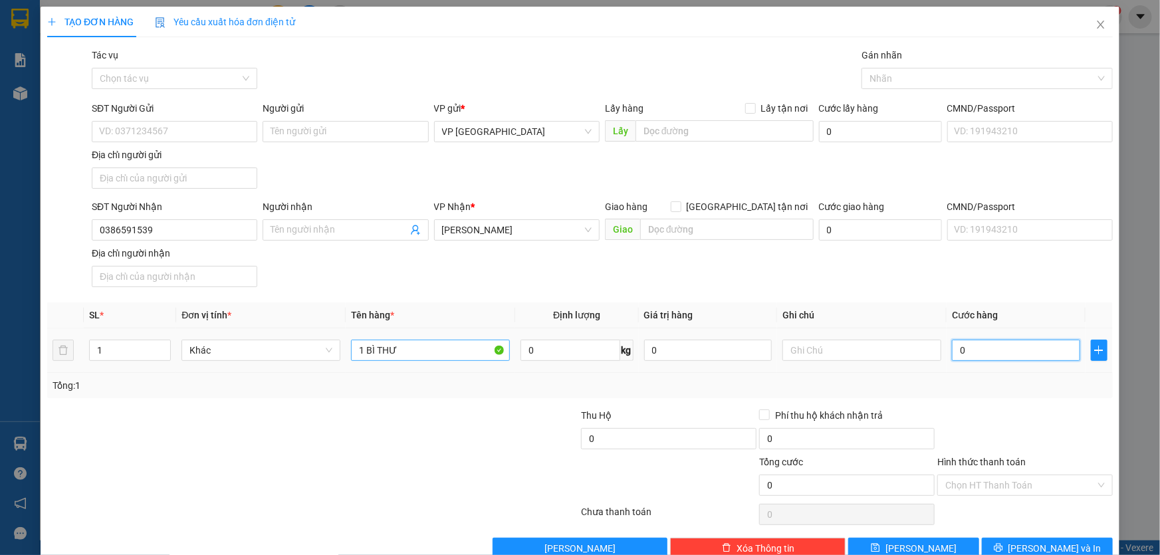
type input "30"
type input "300"
type input "3.000"
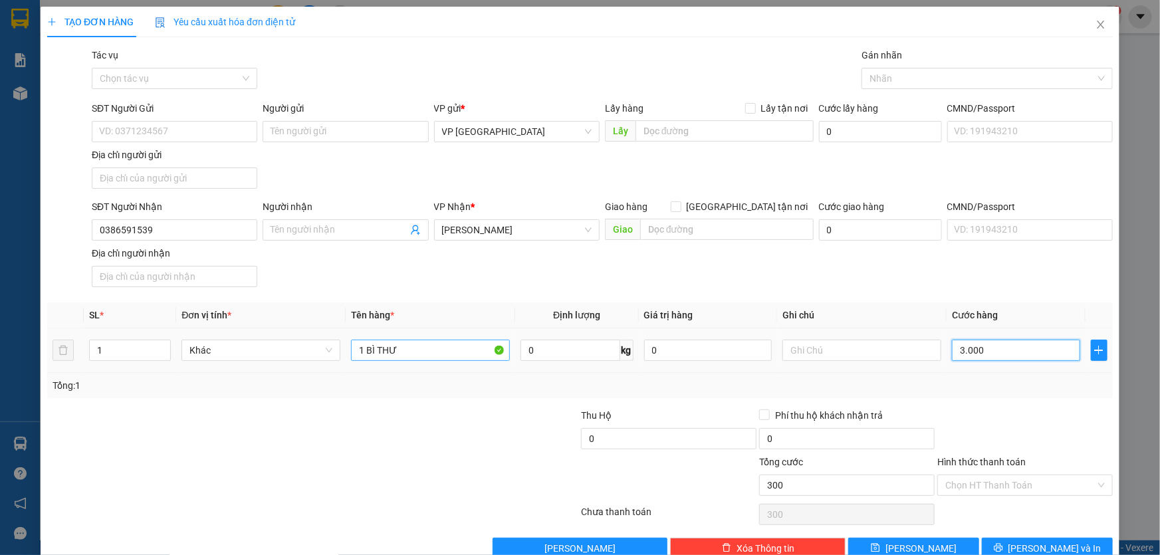
type input "3.000"
type input "30.000"
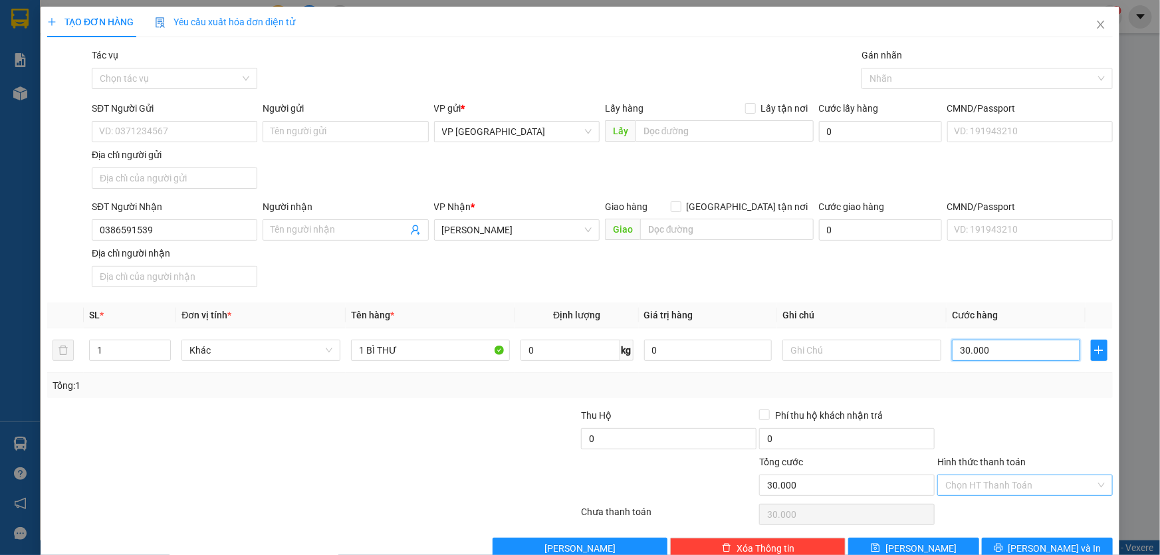
type input "30.000"
click at [1064, 480] on input "Hình thức thanh toán" at bounding box center [1020, 485] width 150 height 20
click at [987, 372] on div "Tại văn phòng" at bounding box center [1017, 373] width 158 height 15
type input "0"
click at [1022, 538] on button "[PERSON_NAME] và In" at bounding box center [1047, 548] width 131 height 21
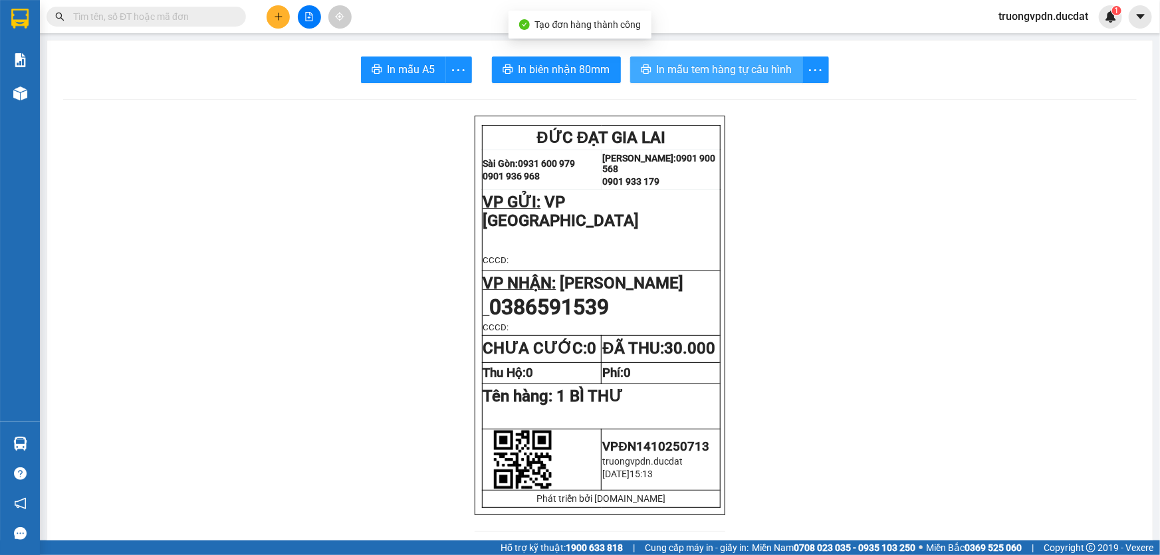
click at [744, 72] on span "In mẫu tem hàng tự cấu hình" at bounding box center [725, 69] width 136 height 17
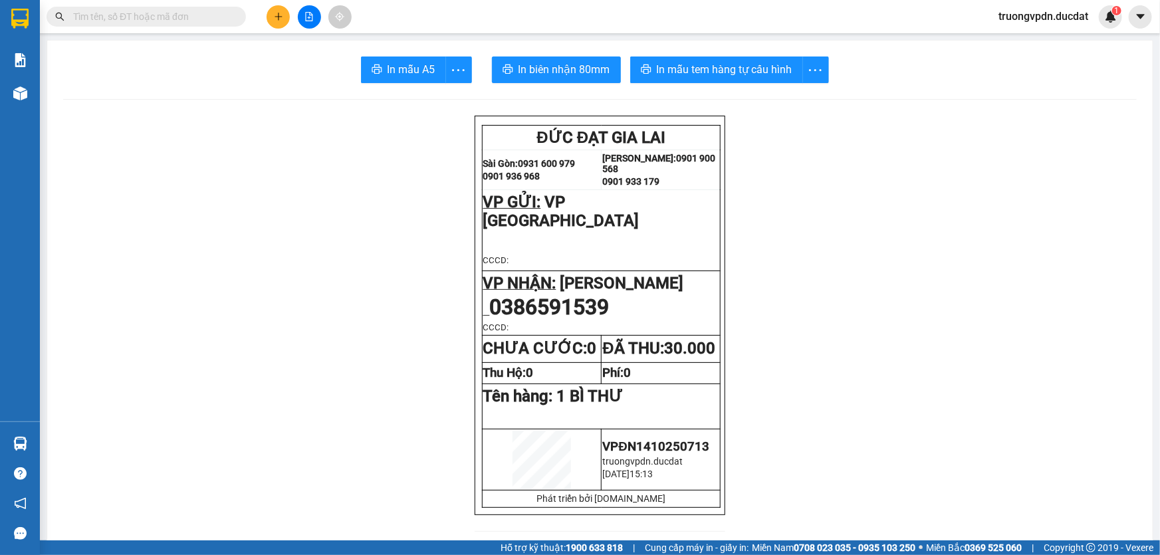
click at [275, 16] on icon "plus" at bounding box center [278, 16] width 7 height 1
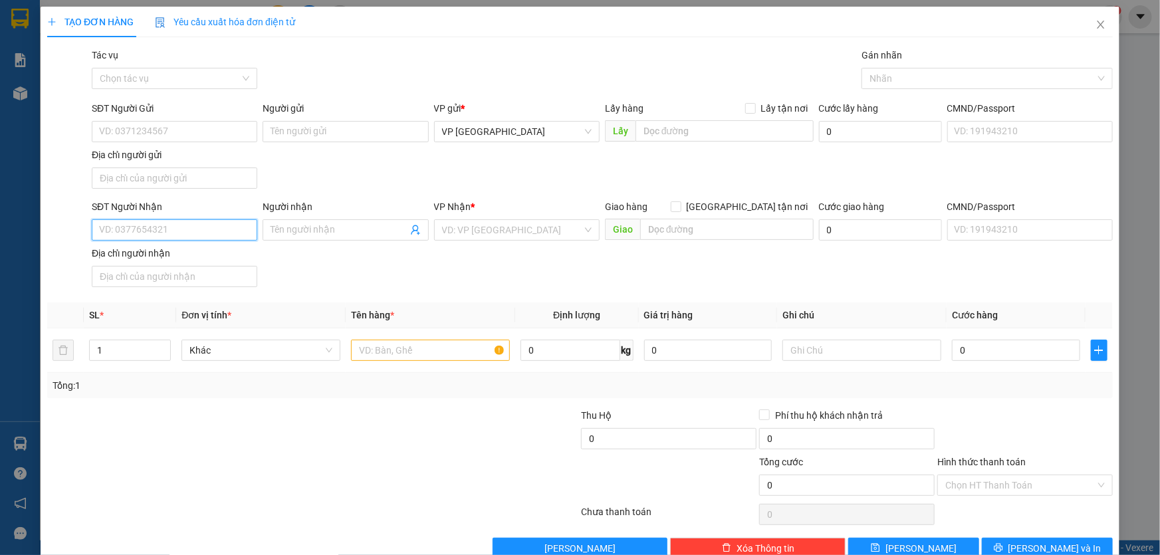
click at [183, 227] on input "SĐT Người Nhận" at bounding box center [174, 229] width 165 height 21
drag, startPoint x: 130, startPoint y: 259, endPoint x: 318, endPoint y: 272, distance: 188.5
click at [132, 258] on div "0706978991" at bounding box center [173, 256] width 148 height 15
type input "0706978991"
click at [437, 353] on input "text" at bounding box center [430, 350] width 159 height 21
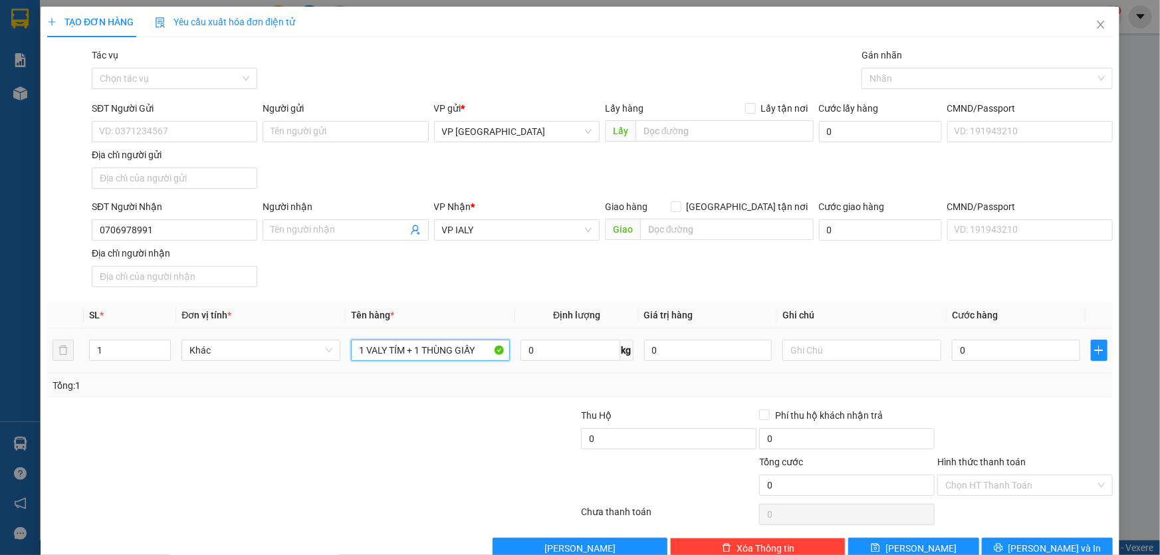
type input "1 VALY TÍM + 1 THÙNG GIẤY"
type input "1"
type input "10"
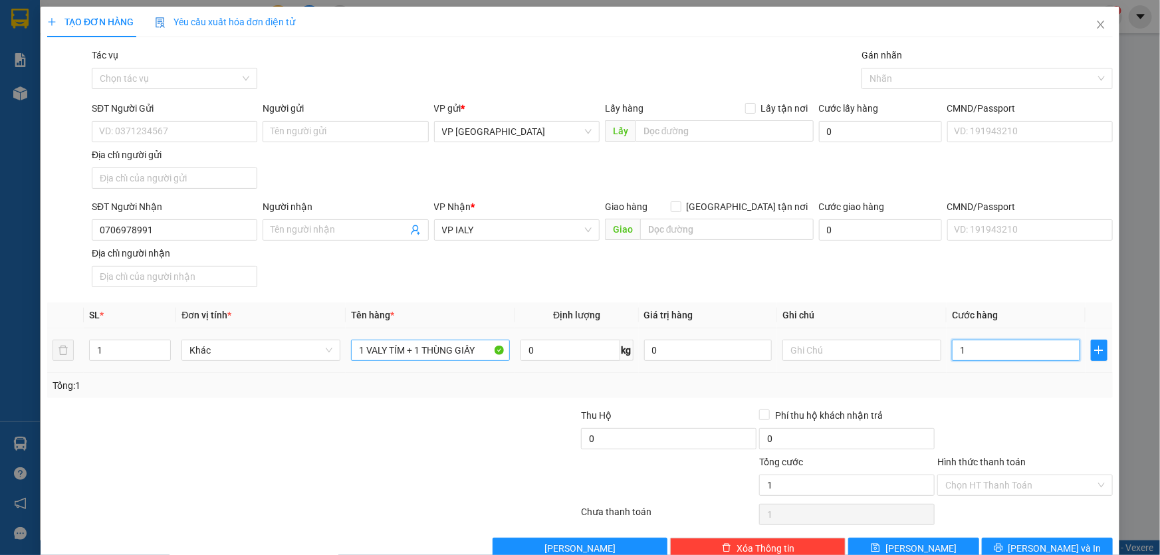
type input "10"
type input "100"
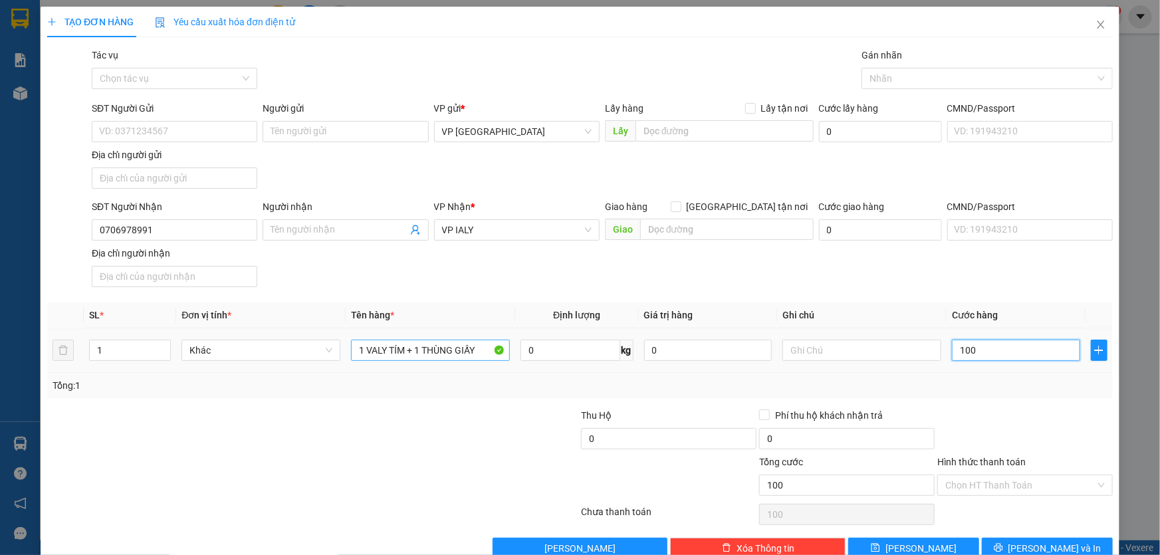
type input "1.000"
type input "10.000"
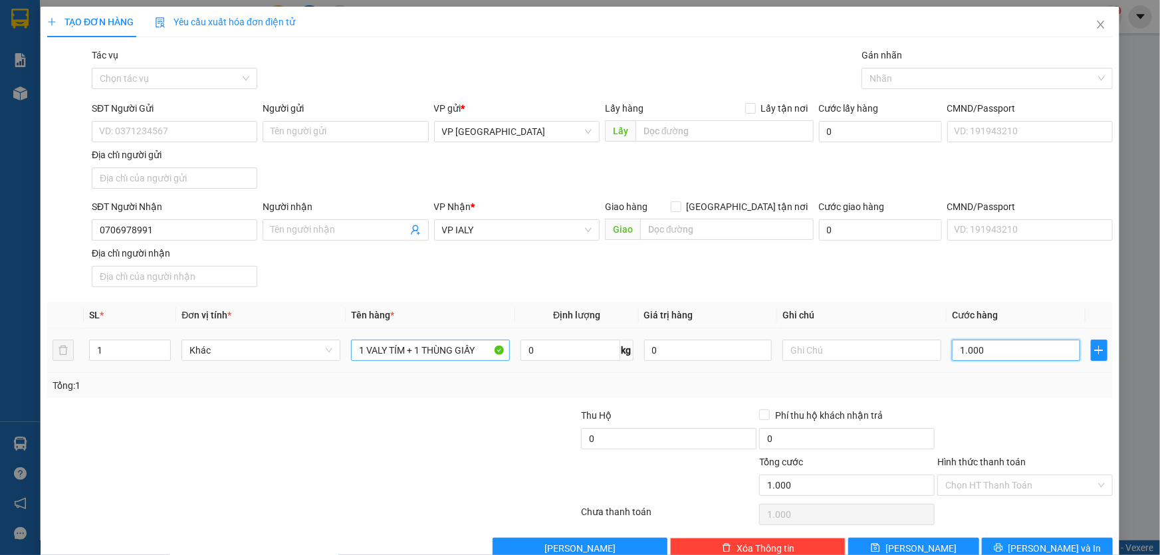
type input "10.000"
type input "100.000"
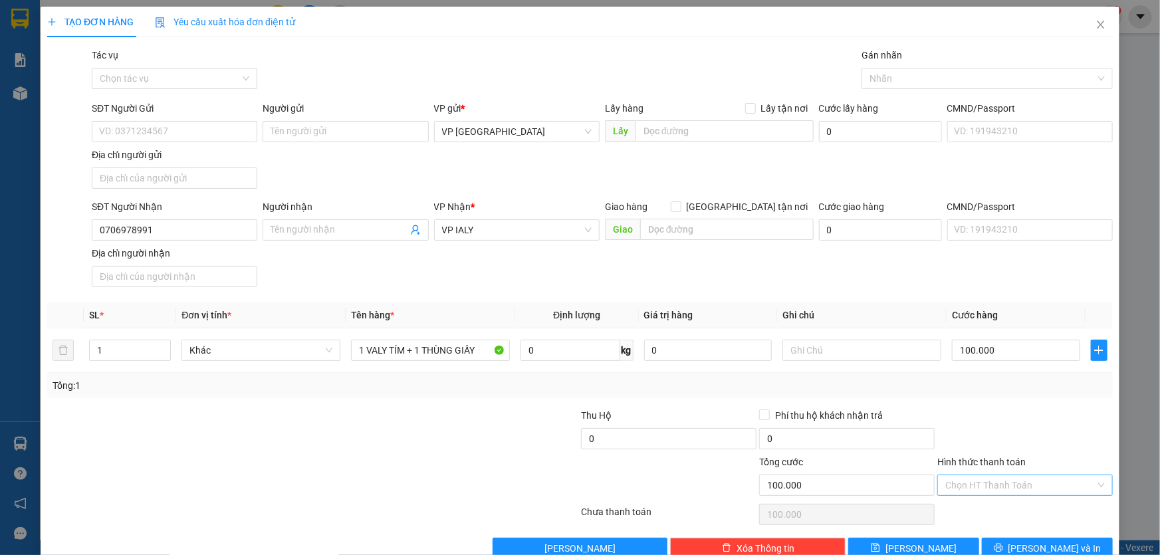
click at [1040, 480] on input "Hình thức thanh toán" at bounding box center [1020, 485] width 150 height 20
click at [983, 372] on div "Tại văn phòng" at bounding box center [1017, 373] width 158 height 15
type input "0"
click at [1038, 546] on span "[PERSON_NAME] và In" at bounding box center [1054, 548] width 93 height 15
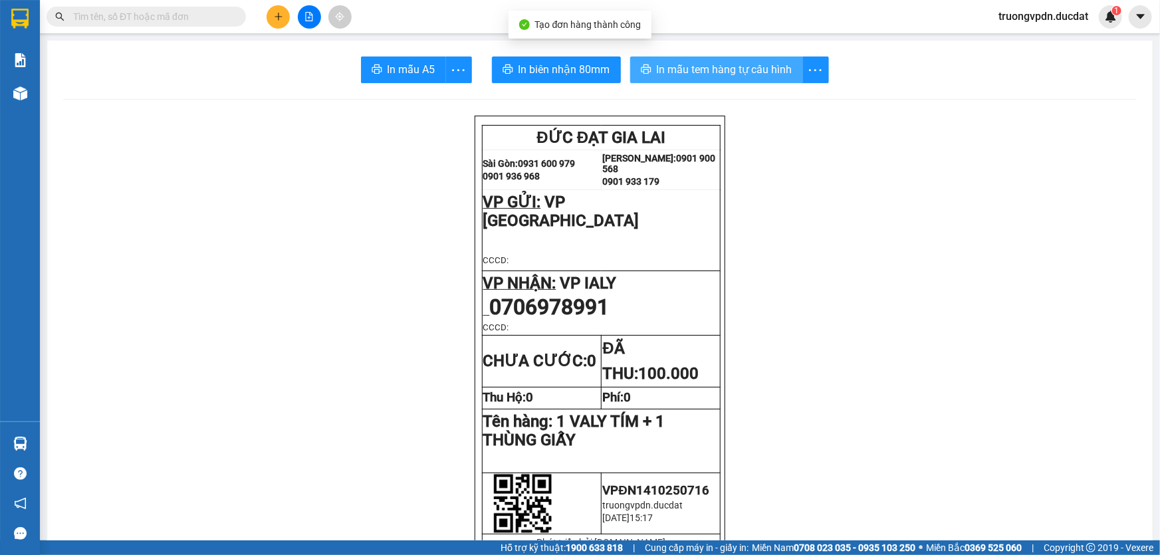
click at [752, 72] on span "In mẫu tem hàng tự cấu hình" at bounding box center [725, 69] width 136 height 17
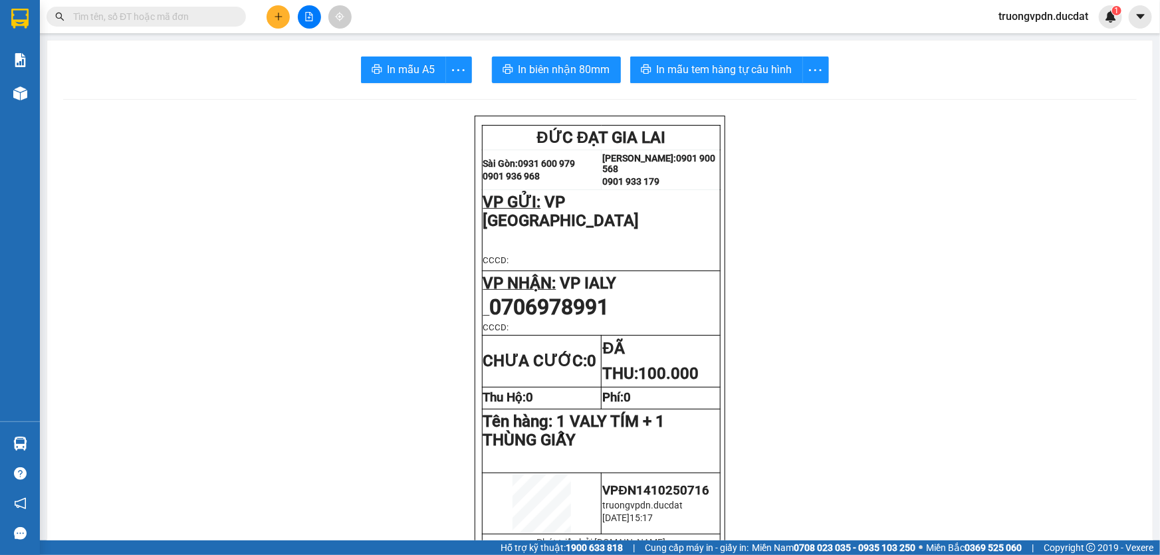
click at [278, 19] on icon "plus" at bounding box center [278, 16] width 1 height 7
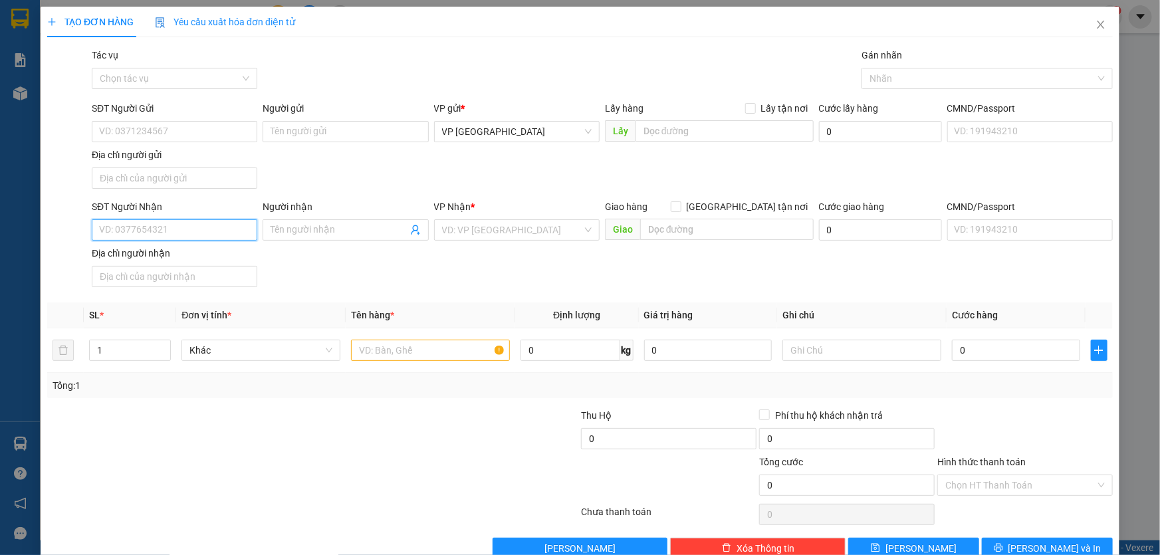
click at [211, 231] on input "SĐT Người Nhận" at bounding box center [174, 229] width 165 height 21
drag, startPoint x: 168, startPoint y: 251, endPoint x: 463, endPoint y: 362, distance: 314.7
click at [169, 246] on div "0332247779 - CƯỜNG" at bounding box center [173, 255] width 164 height 21
type input "0332247779"
type input "CƯỜNG"
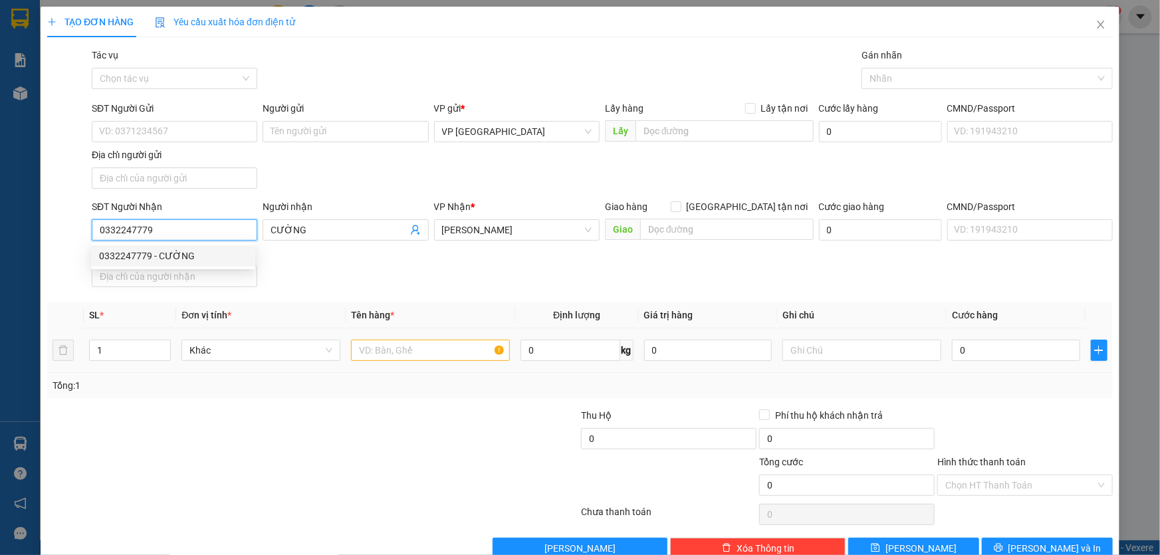
type input "0332247779"
click at [415, 350] on input "text" at bounding box center [430, 350] width 159 height 21
type input "5 CAN"
type input "CC"
type input "2"
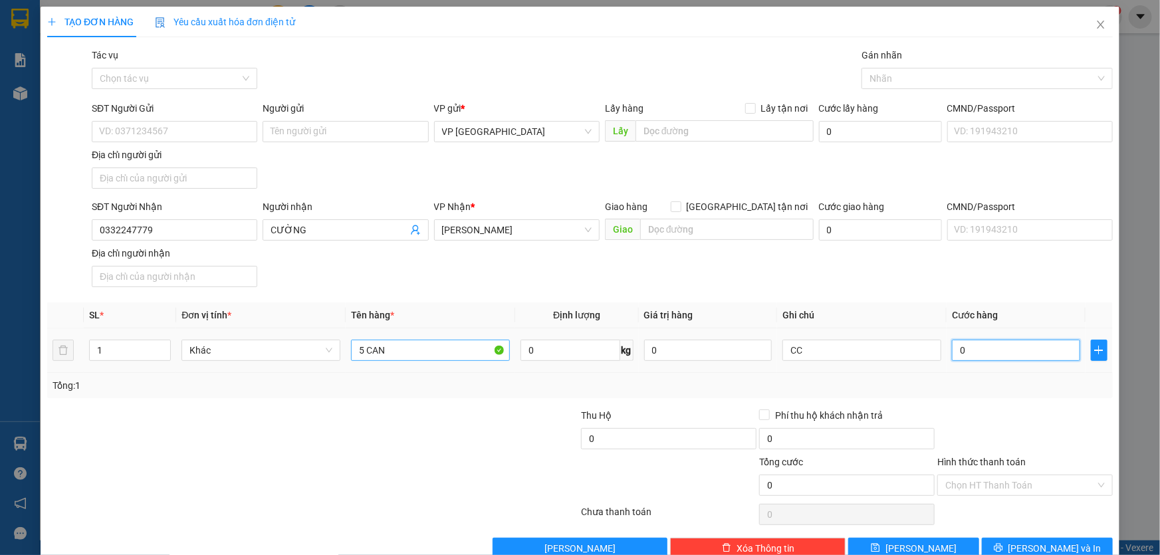
type input "2"
type input "25"
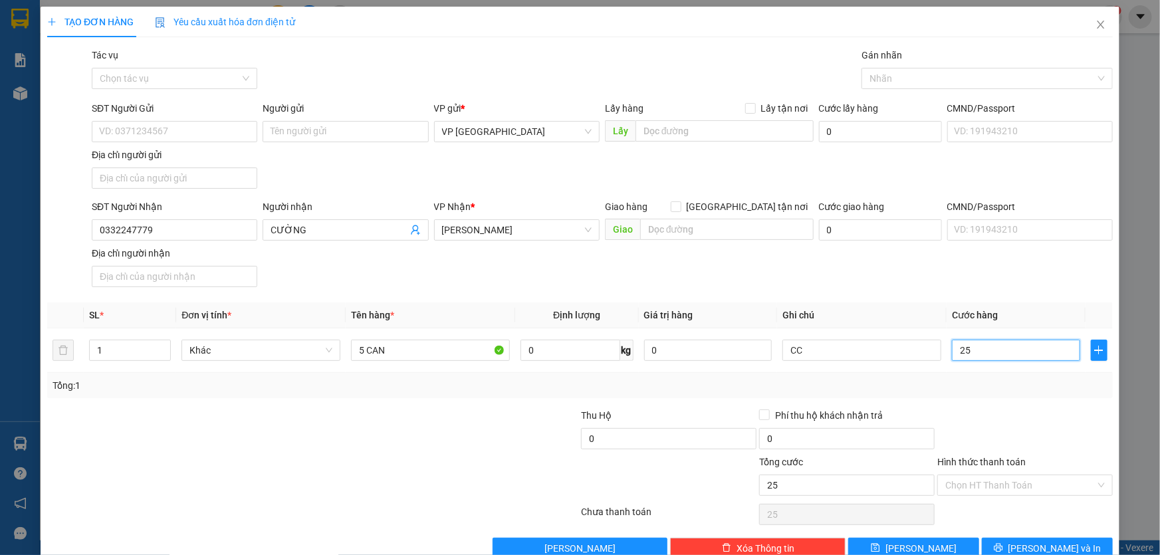
type input "250"
type input "2.500"
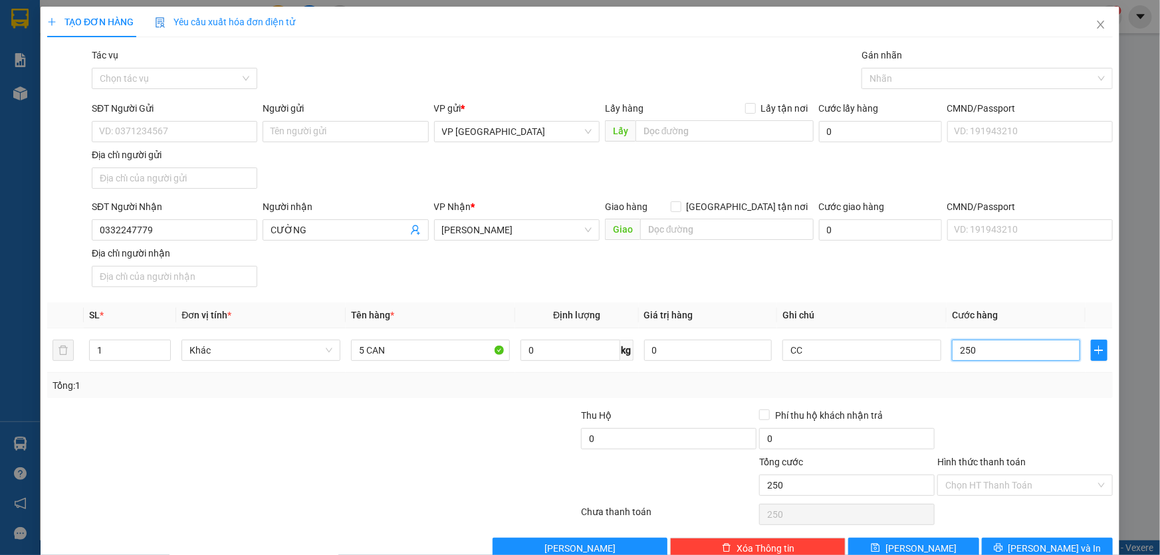
type input "2.500"
type input "25.000"
type input "250.000"
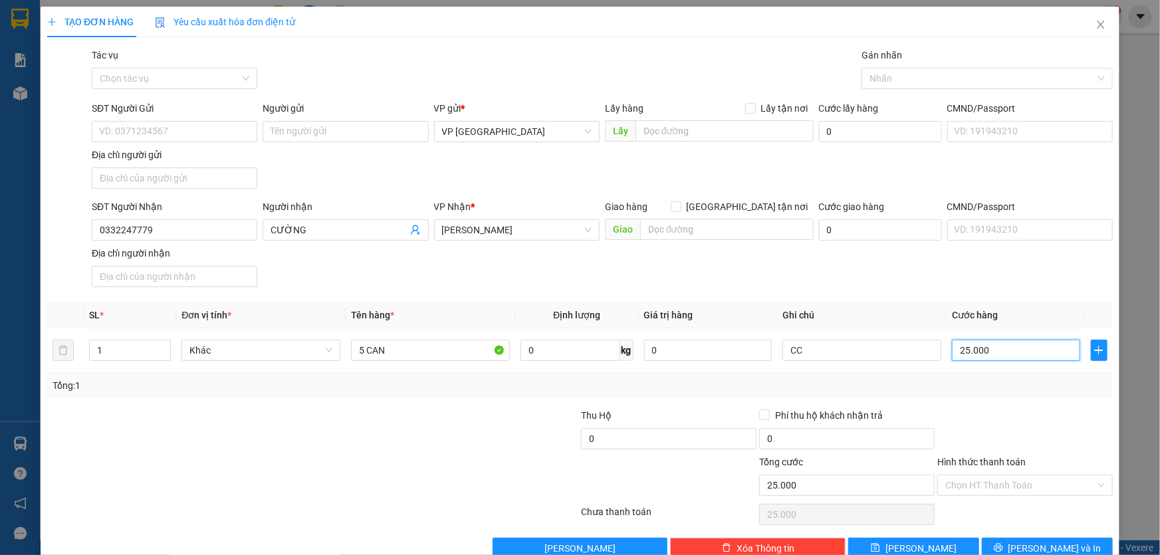
type input "250.000"
click at [1037, 544] on span "[PERSON_NAME] và In" at bounding box center [1054, 548] width 93 height 15
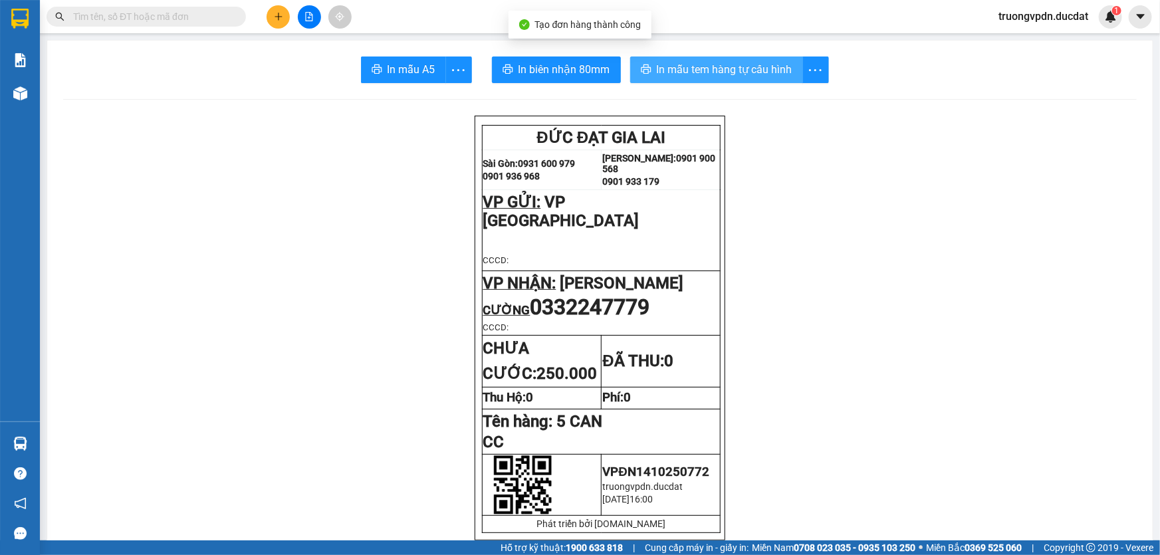
click at [778, 72] on span "In mẫu tem hàng tự cấu hình" at bounding box center [725, 69] width 136 height 17
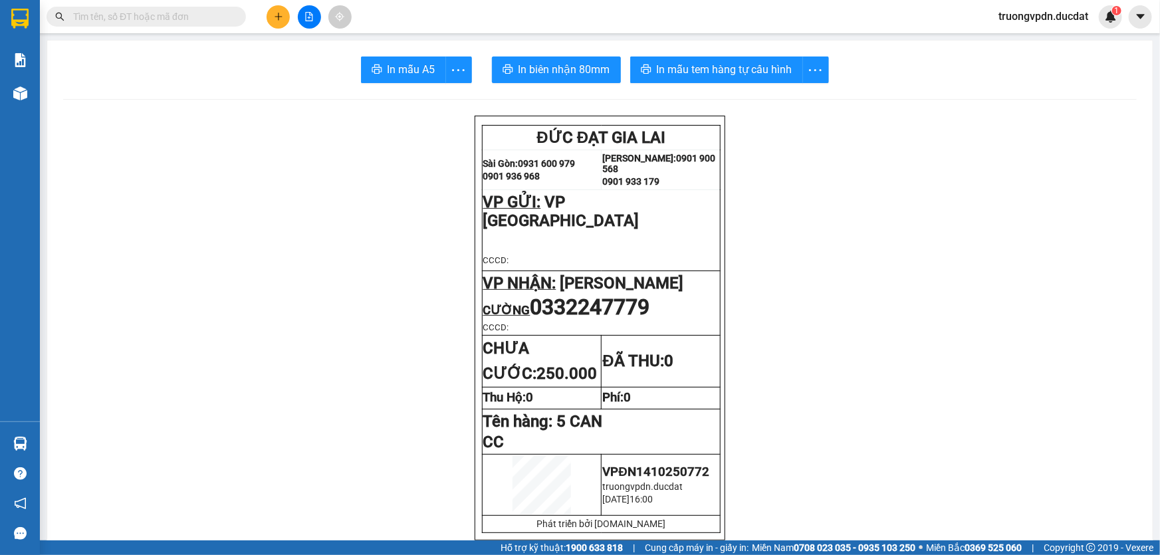
click at [283, 16] on button at bounding box center [278, 16] width 23 height 23
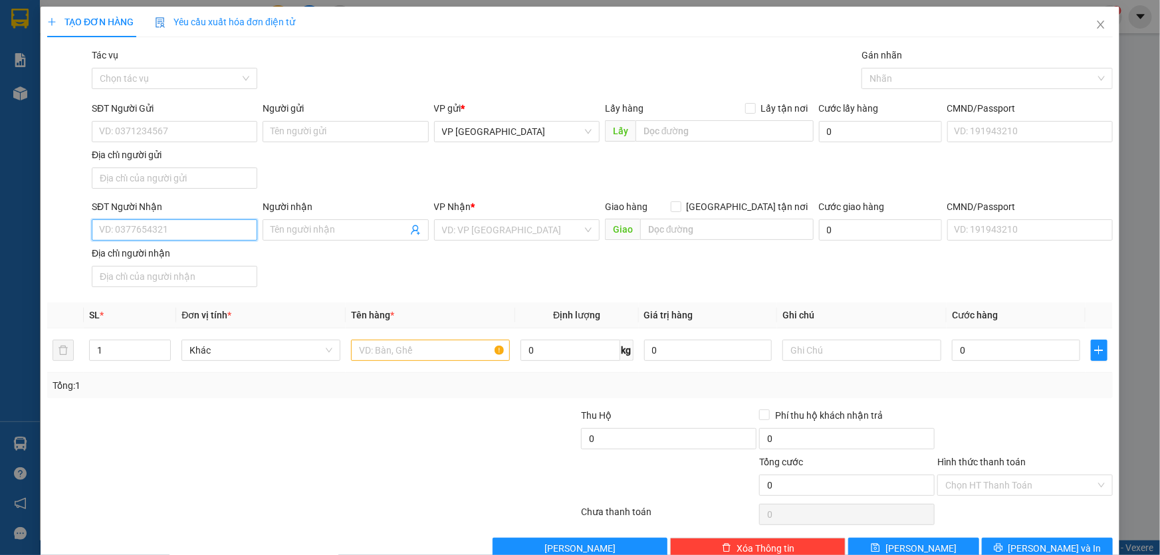
drag, startPoint x: 196, startPoint y: 234, endPoint x: 1101, endPoint y: 294, distance: 907.3
click at [198, 234] on input "SĐT Người Nhận" at bounding box center [174, 229] width 165 height 21
type input "0965226644"
click at [520, 231] on input "search" at bounding box center [512, 230] width 140 height 20
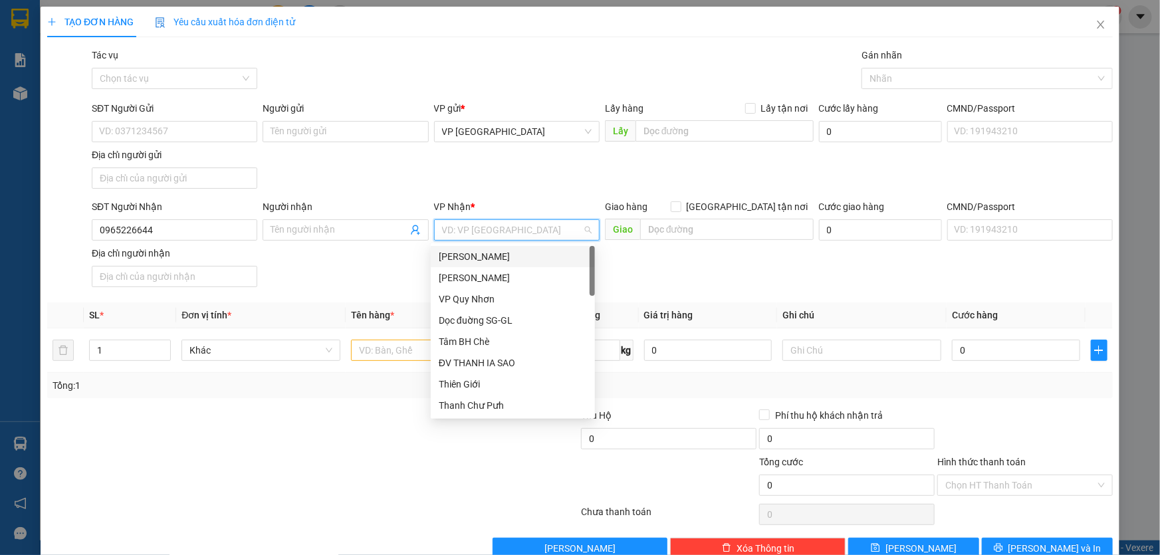
click at [491, 248] on div "[PERSON_NAME]" at bounding box center [513, 256] width 164 height 21
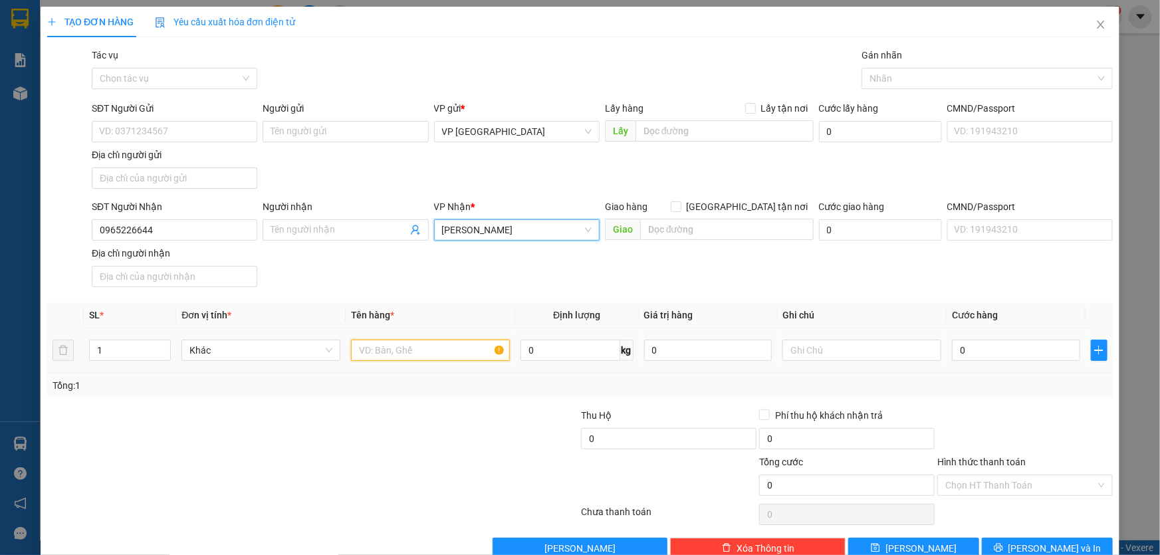
click at [463, 345] on input "text" at bounding box center [430, 350] width 159 height 21
type input "1 HỘP ĐEN"
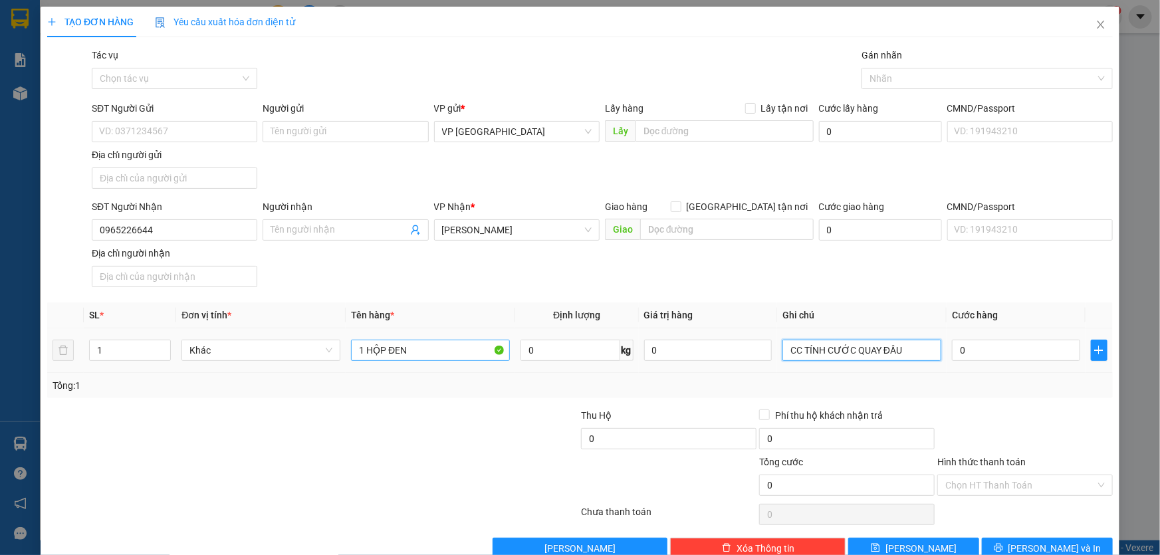
type input "CC TÍNH CƯỚC QUAY ĐẦU"
type input "6"
type input "60"
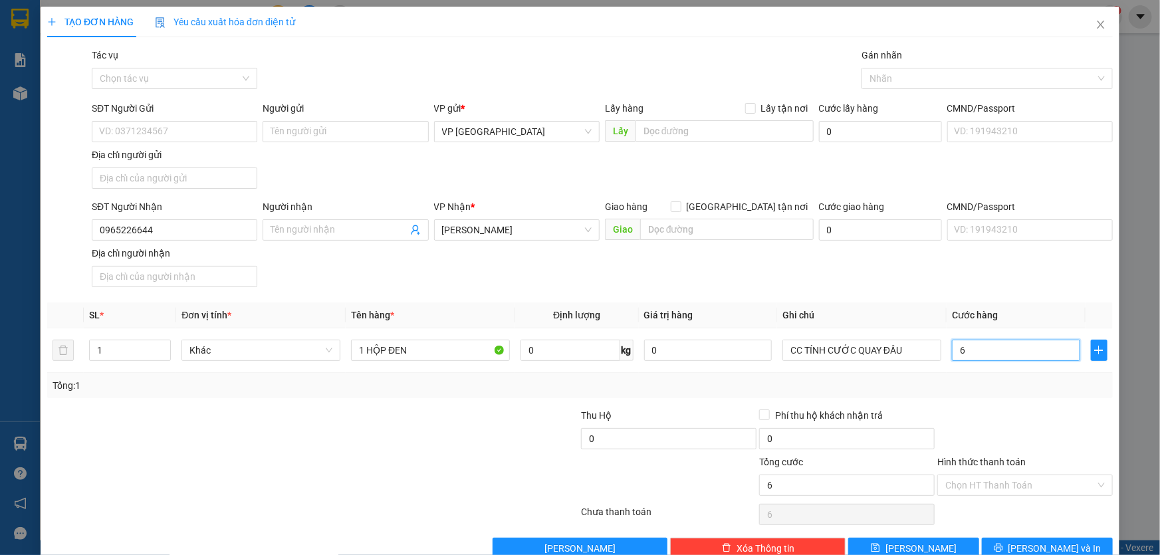
type input "60"
type input "600"
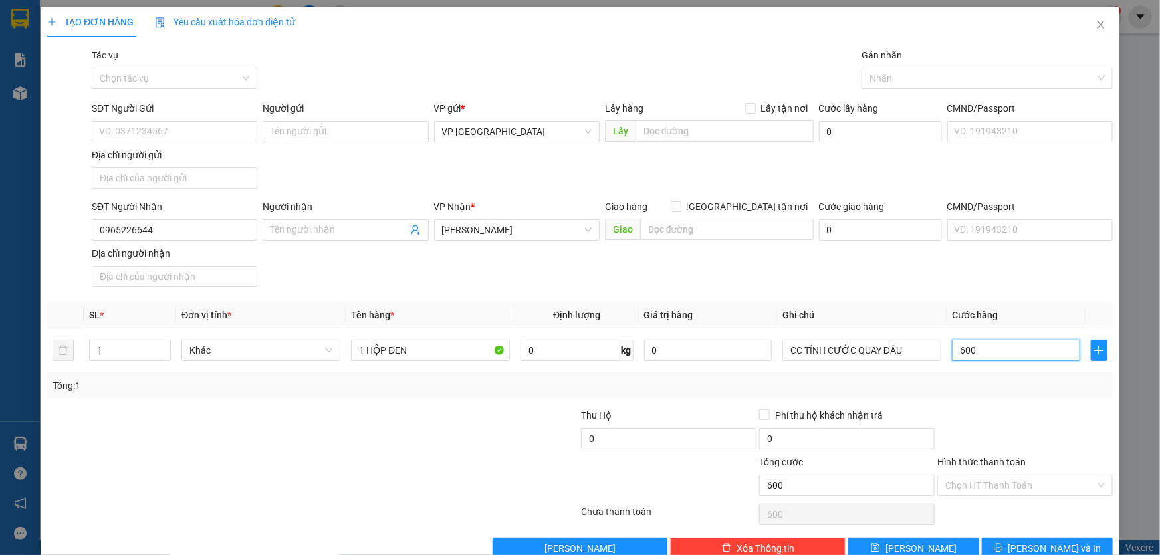
type input "6.000"
type input "60.000"
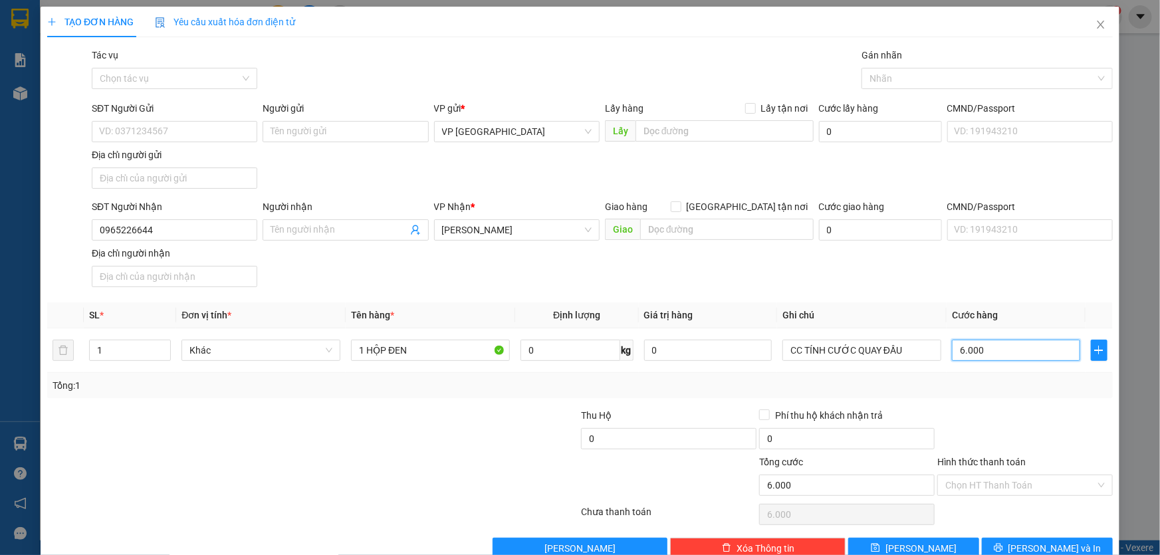
type input "60.000"
click at [1076, 545] on button "[PERSON_NAME] và In" at bounding box center [1047, 548] width 131 height 21
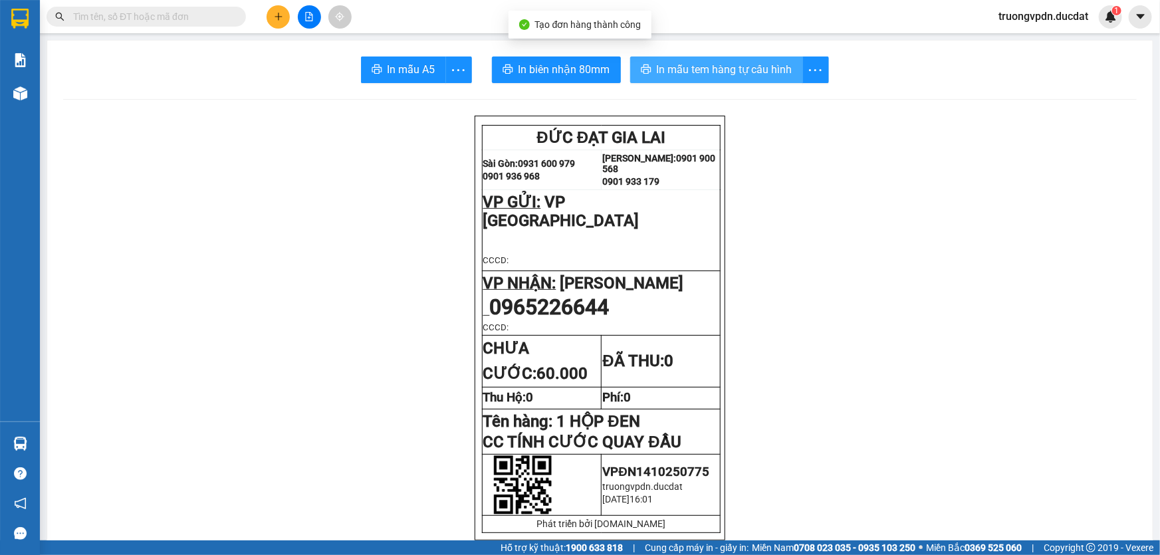
click at [711, 82] on button "In mẫu tem hàng tự cấu hình" at bounding box center [716, 69] width 173 height 27
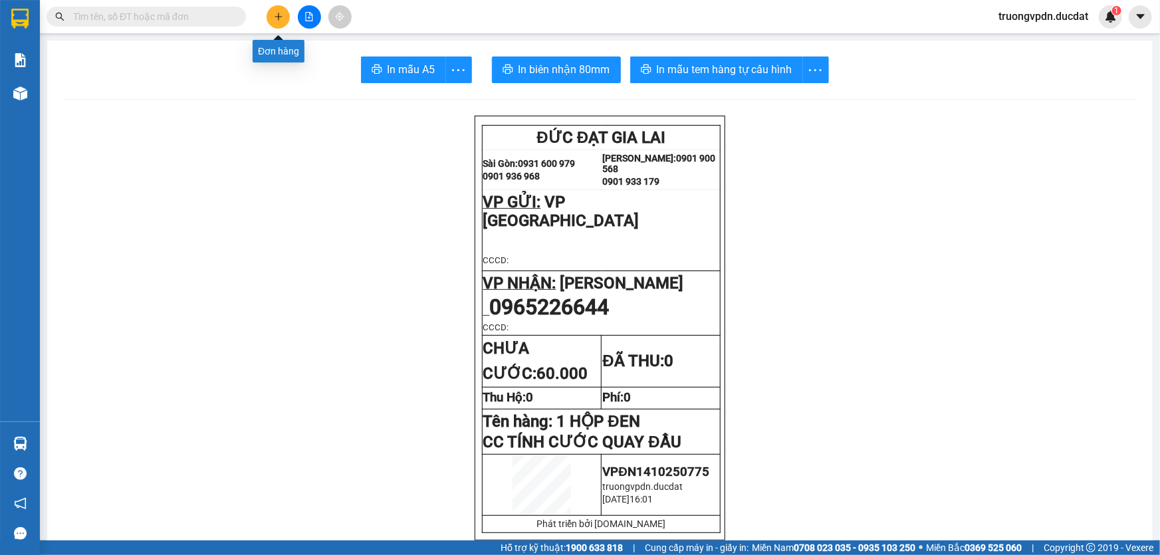
click at [275, 21] on icon "plus" at bounding box center [278, 16] width 9 height 9
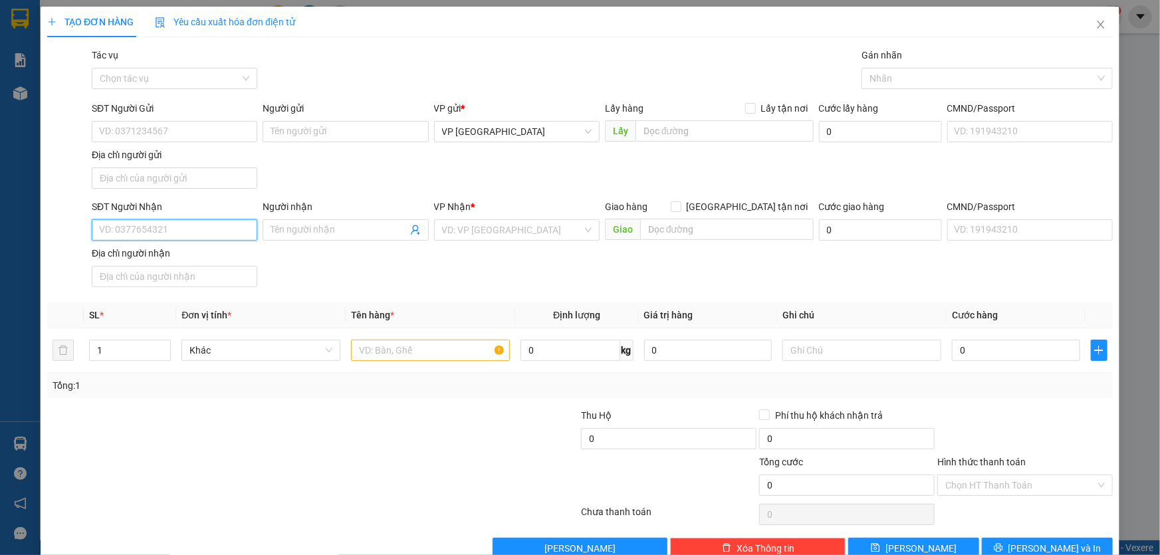
click at [219, 233] on input "SĐT Người Nhận" at bounding box center [174, 229] width 165 height 21
click at [150, 246] on div "0979406151" at bounding box center [173, 255] width 164 height 21
type input "0979406151"
type input "N3 NAM ĐẠT"
type input "0979406151"
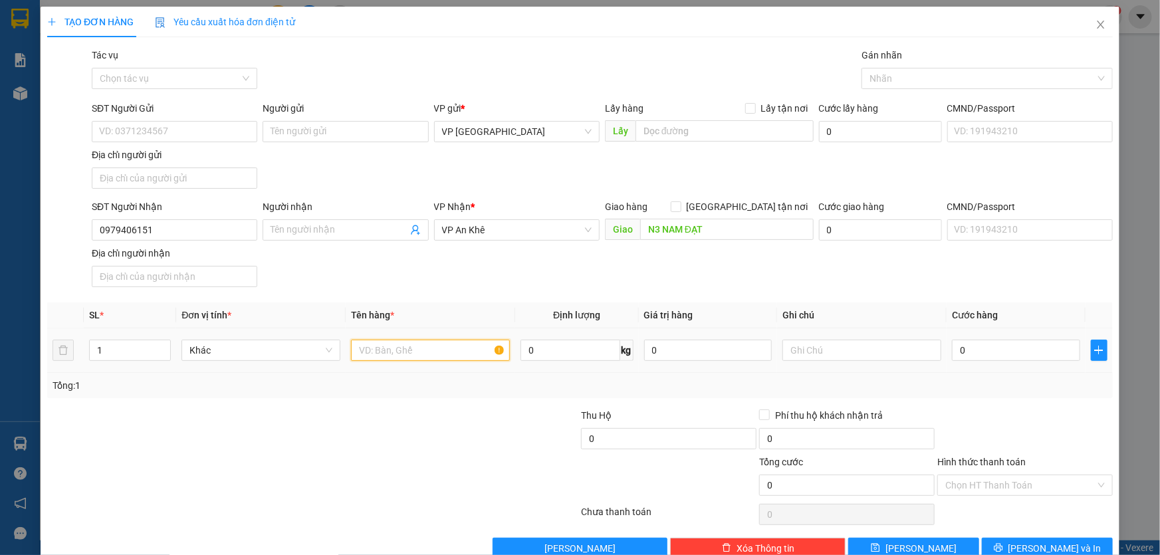
click at [438, 346] on input "text" at bounding box center [430, 350] width 159 height 21
type input "2 THÙNG + 1 BAO ĐỎ + 1 BAO TRẮNG"
click at [875, 342] on input "text" at bounding box center [861, 350] width 159 height 21
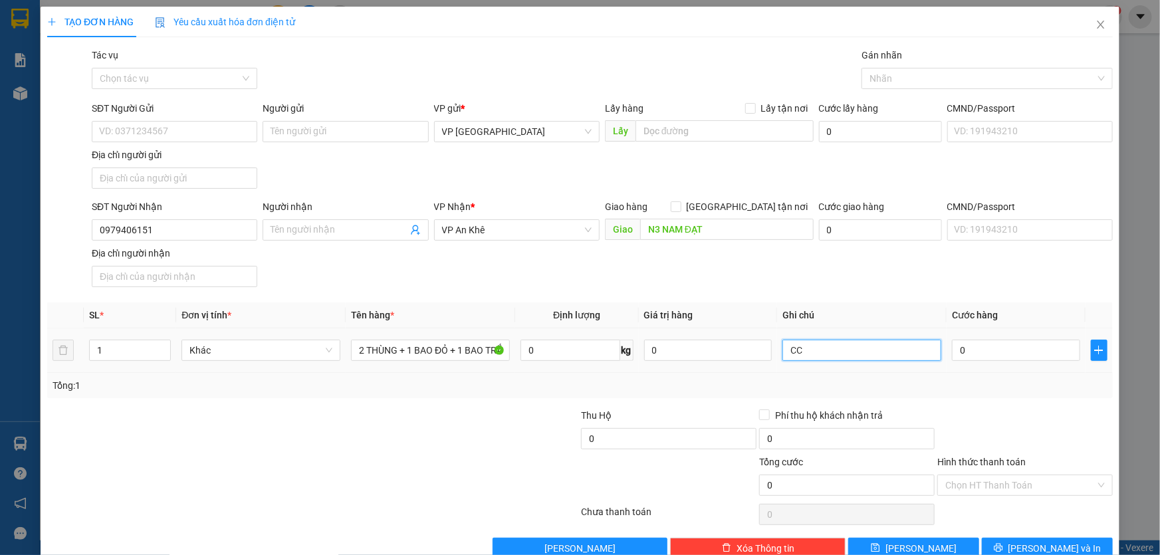
type input "CC"
type input "2"
type input "24"
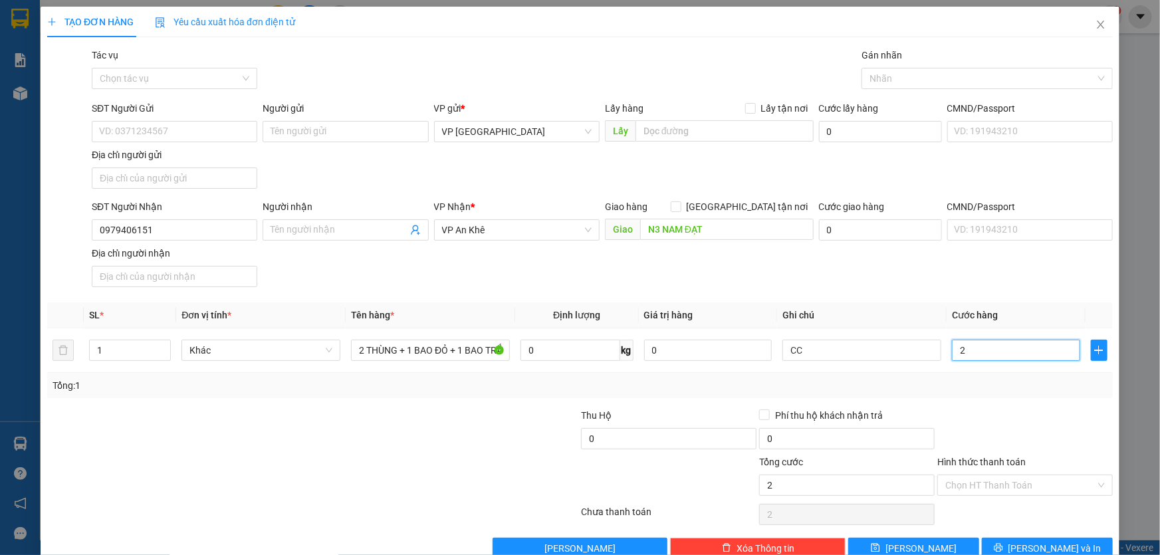
type input "24"
type input "240"
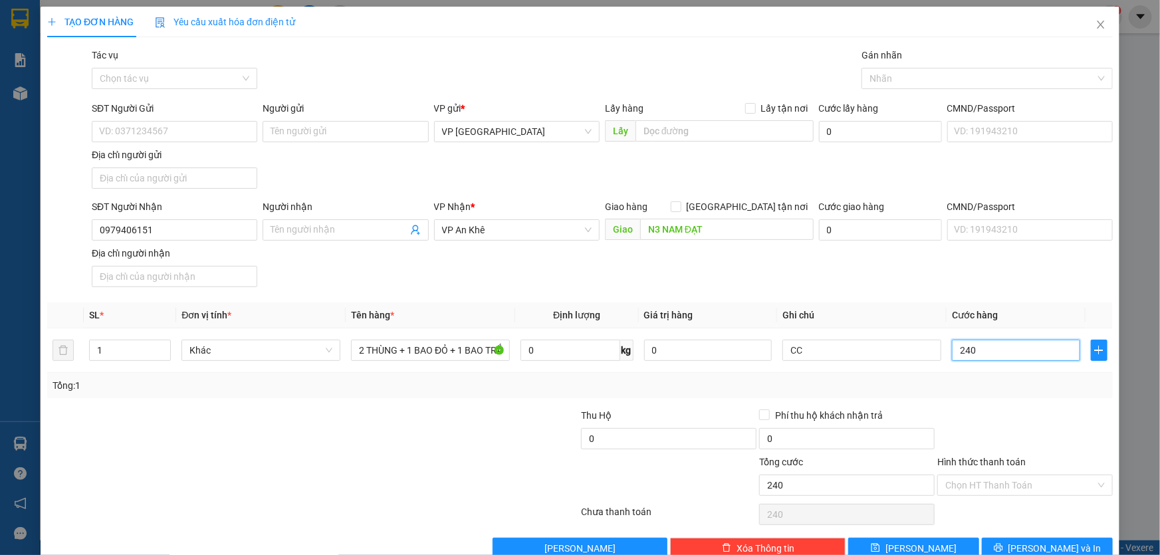
type input "2.400"
type input "24.000"
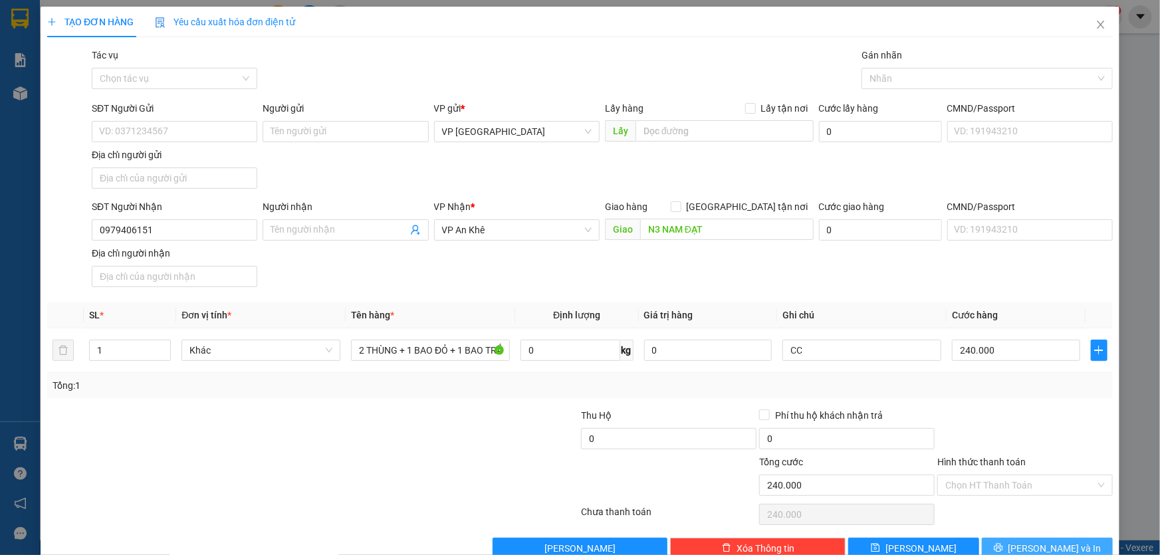
click at [1042, 541] on span "[PERSON_NAME] và In" at bounding box center [1054, 548] width 93 height 15
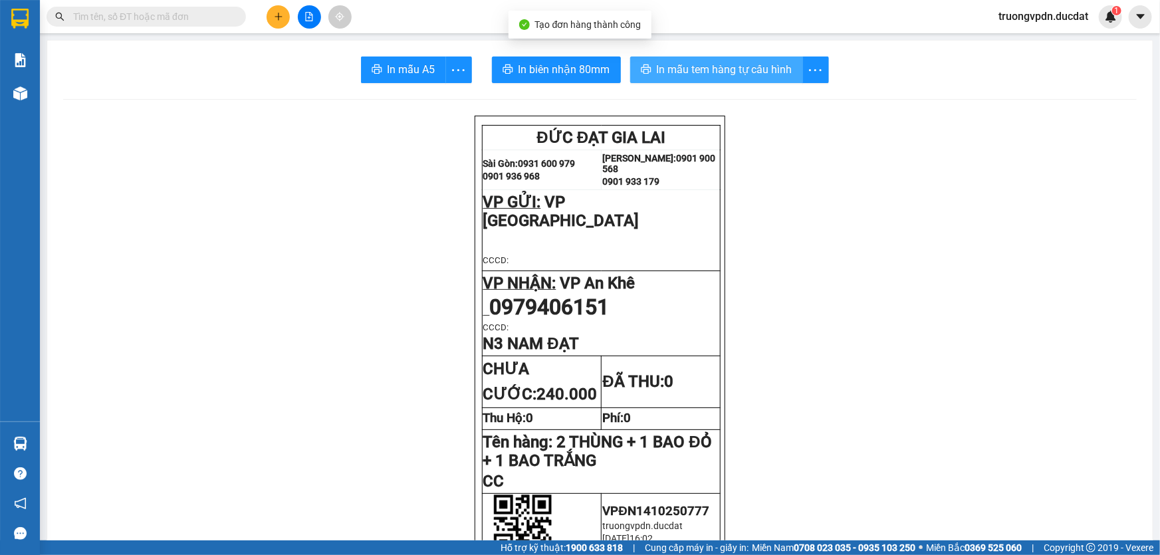
click at [677, 65] on span "In mẫu tem hàng tự cấu hình" at bounding box center [725, 69] width 136 height 17
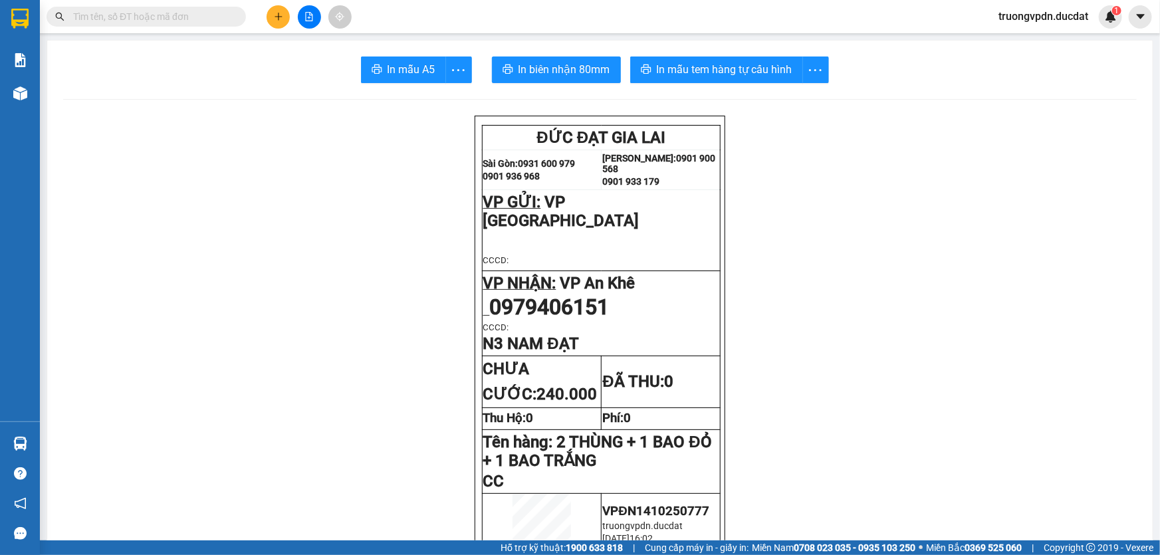
click at [284, 15] on button at bounding box center [278, 16] width 23 height 23
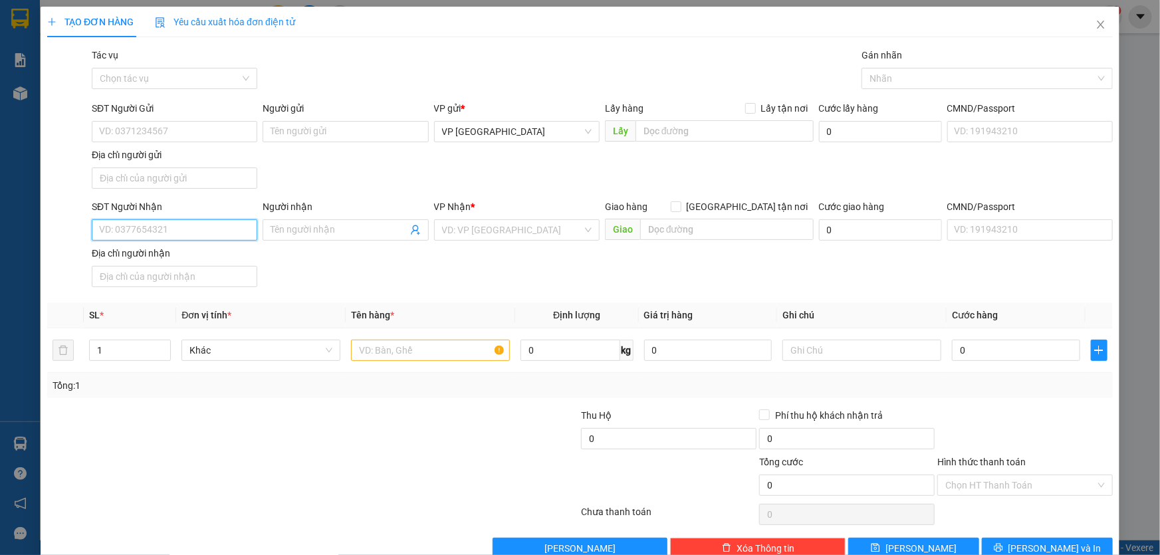
click at [219, 222] on input "SĐT Người Nhận" at bounding box center [174, 229] width 165 height 21
click at [159, 261] on div "0338789527 - NGUYÊN" at bounding box center [173, 256] width 148 height 15
click at [422, 354] on input "text" at bounding box center [430, 350] width 159 height 21
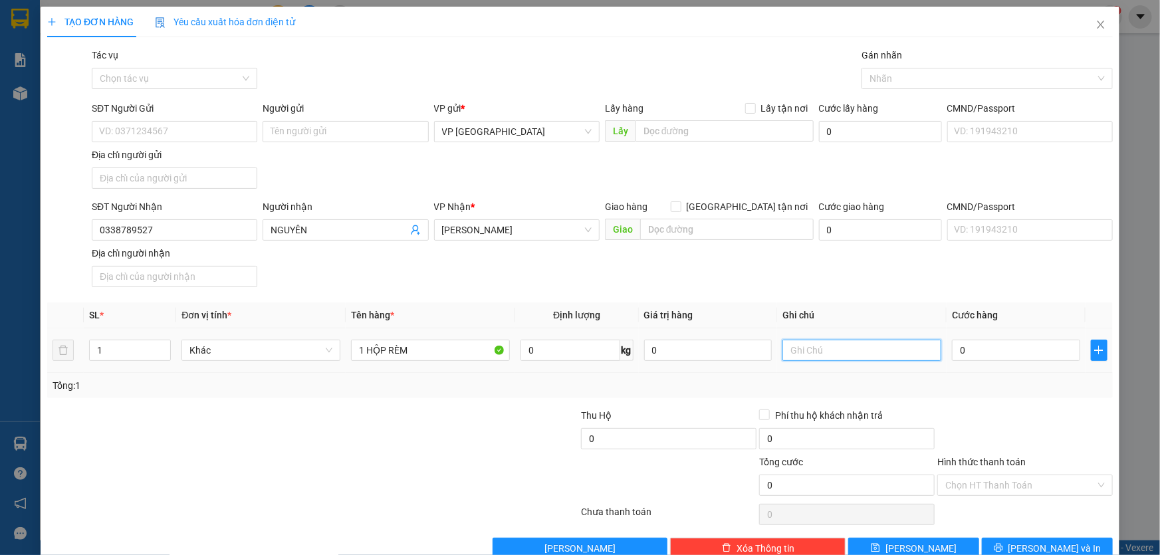
click at [846, 350] on input "text" at bounding box center [861, 350] width 159 height 21
click at [1065, 539] on button "[PERSON_NAME] và In" at bounding box center [1047, 548] width 131 height 21
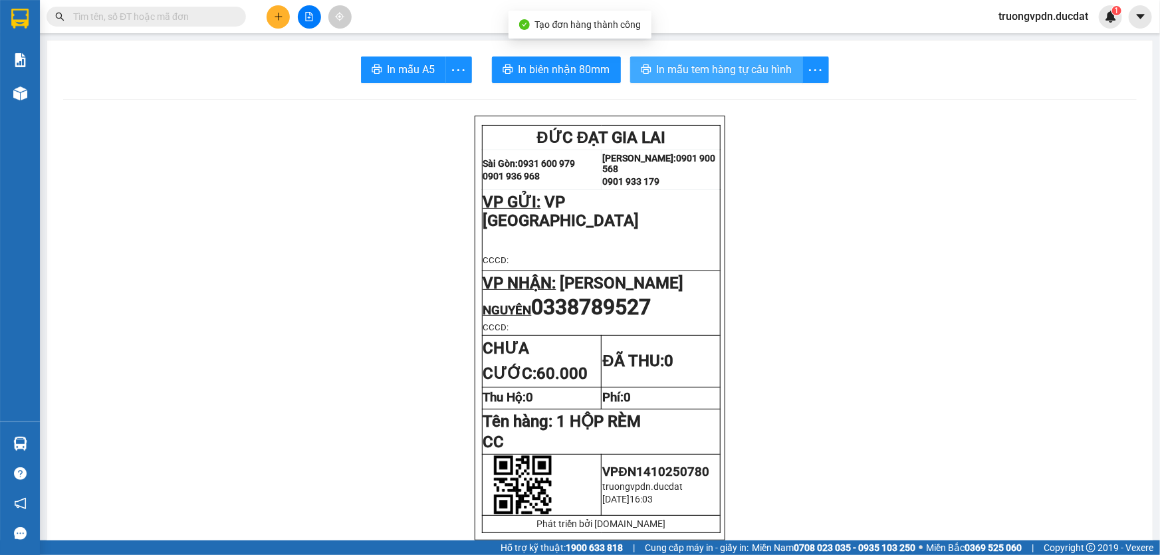
click at [687, 76] on span "In mẫu tem hàng tự cấu hình" at bounding box center [725, 69] width 136 height 17
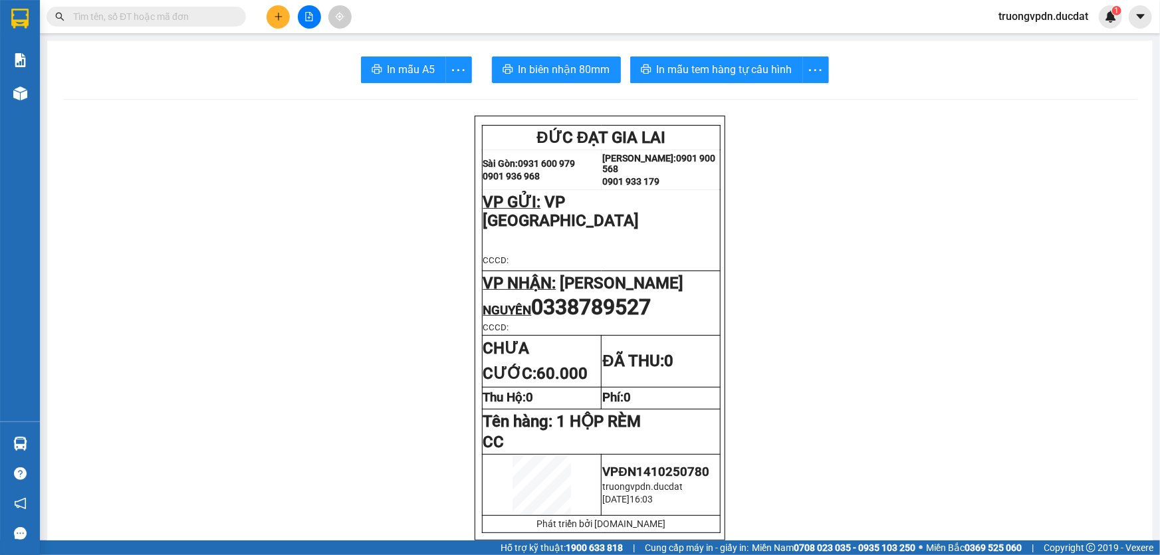
click at [279, 19] on icon "plus" at bounding box center [278, 16] width 9 height 9
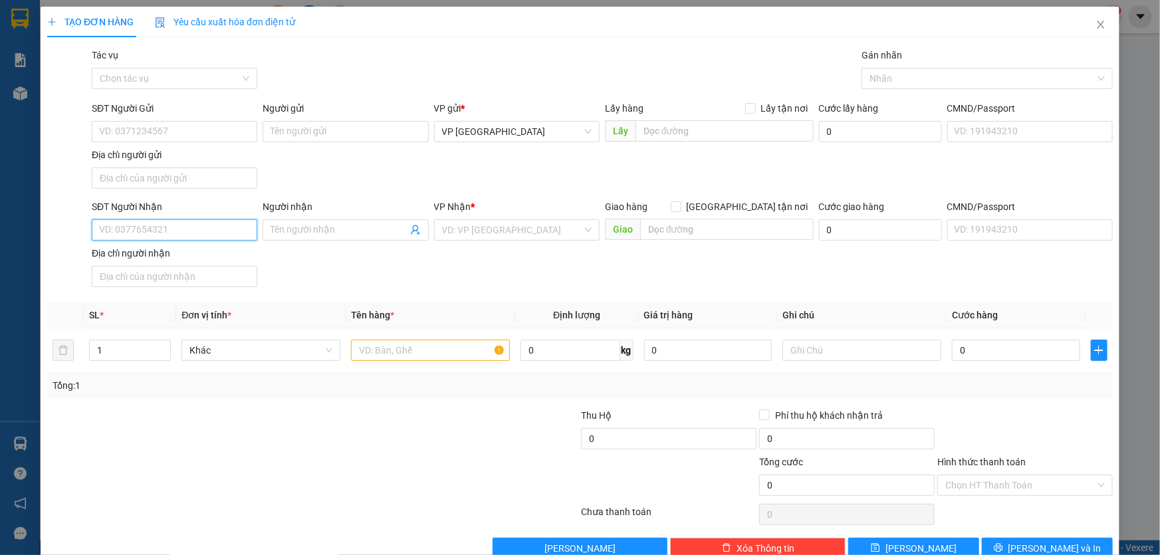
drag, startPoint x: 160, startPoint y: 231, endPoint x: 1159, endPoint y: 301, distance: 1001.4
click at [161, 229] on input "SĐT Người Nhận" at bounding box center [174, 229] width 165 height 21
click at [169, 257] on div "0355489899" at bounding box center [173, 256] width 148 height 15
click at [382, 359] on input "text" at bounding box center [430, 350] width 159 height 21
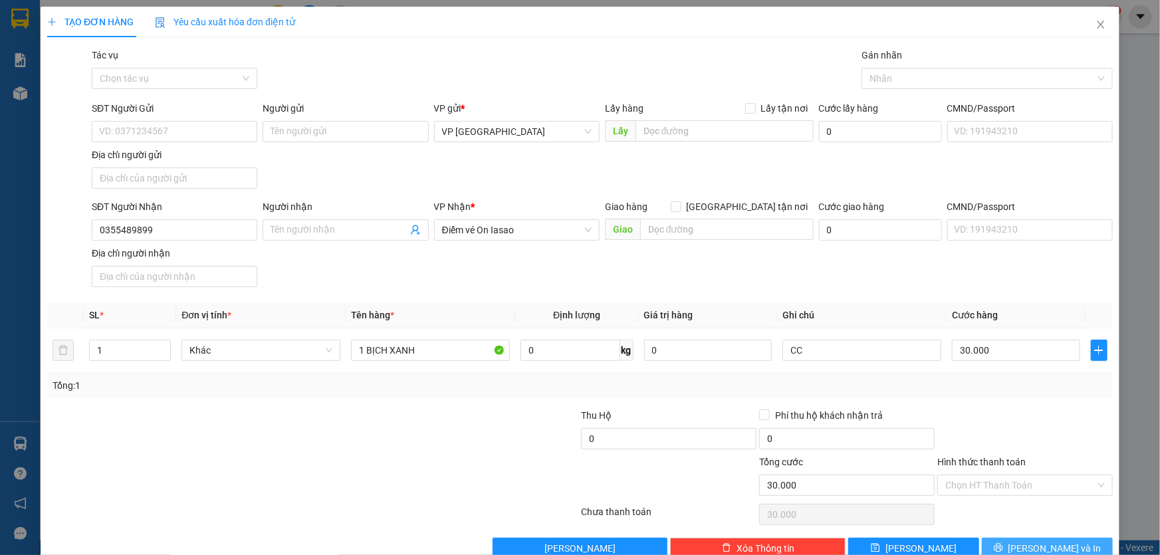
click at [1028, 544] on span "[PERSON_NAME] và In" at bounding box center [1054, 548] width 93 height 15
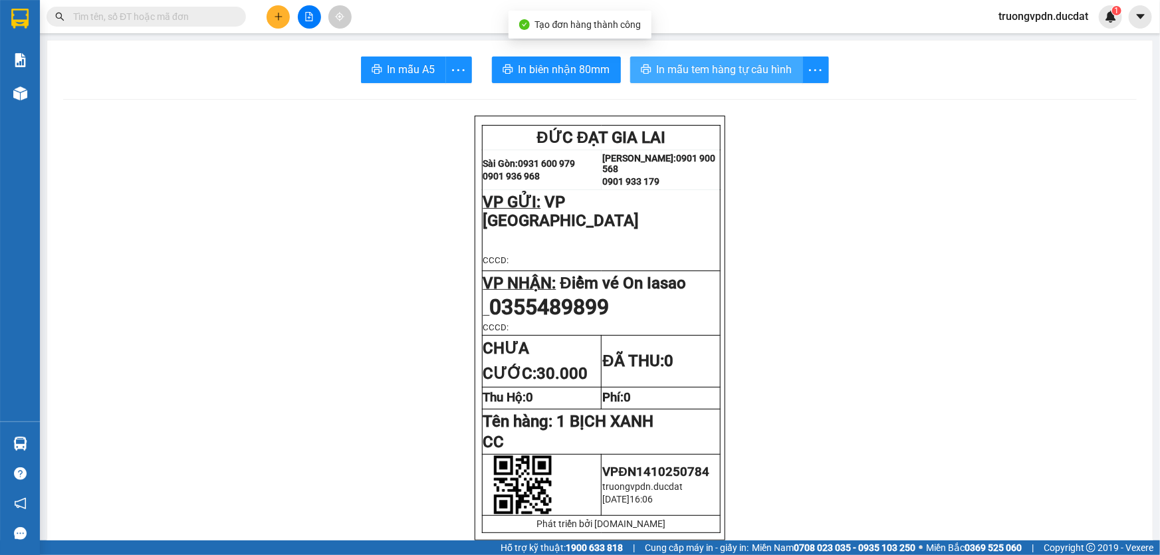
click at [728, 70] on span "In mẫu tem hàng tự cấu hình" at bounding box center [725, 69] width 136 height 17
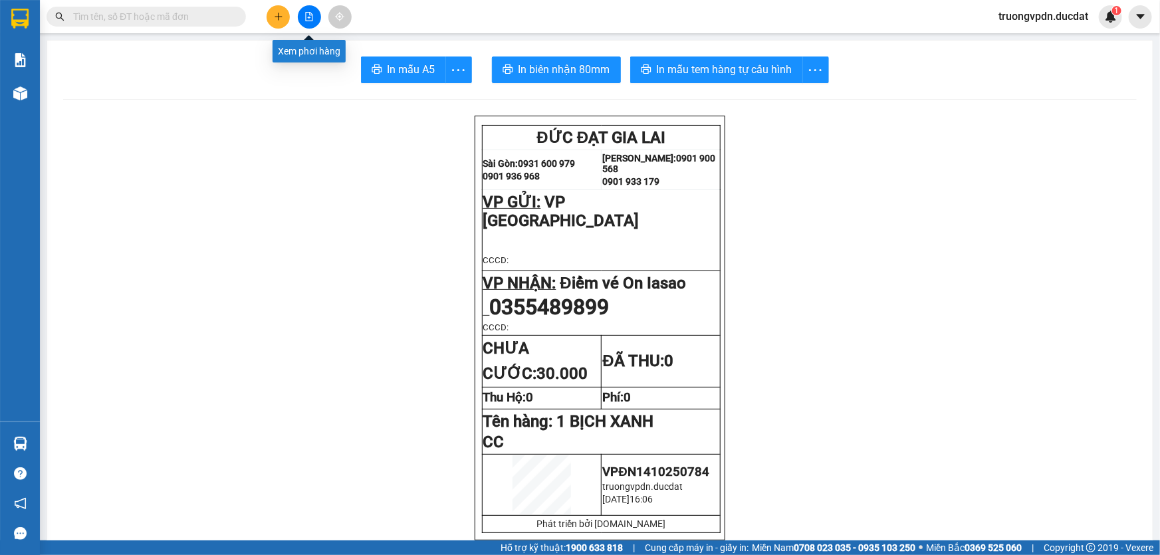
click at [278, 13] on icon "plus" at bounding box center [278, 16] width 1 height 7
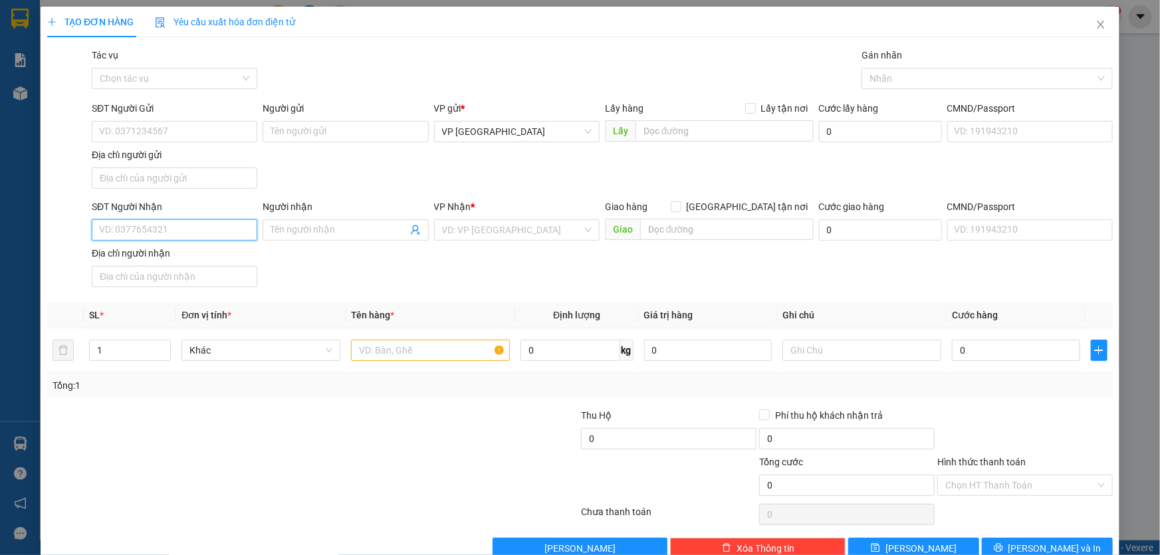
click at [221, 228] on input "SĐT Người Nhận" at bounding box center [174, 229] width 165 height 21
click at [132, 252] on div "0969588200" at bounding box center [173, 256] width 148 height 15
click at [393, 355] on input "text" at bounding box center [430, 350] width 159 height 21
click at [1031, 477] on input "Hình thức thanh toán" at bounding box center [1020, 485] width 150 height 20
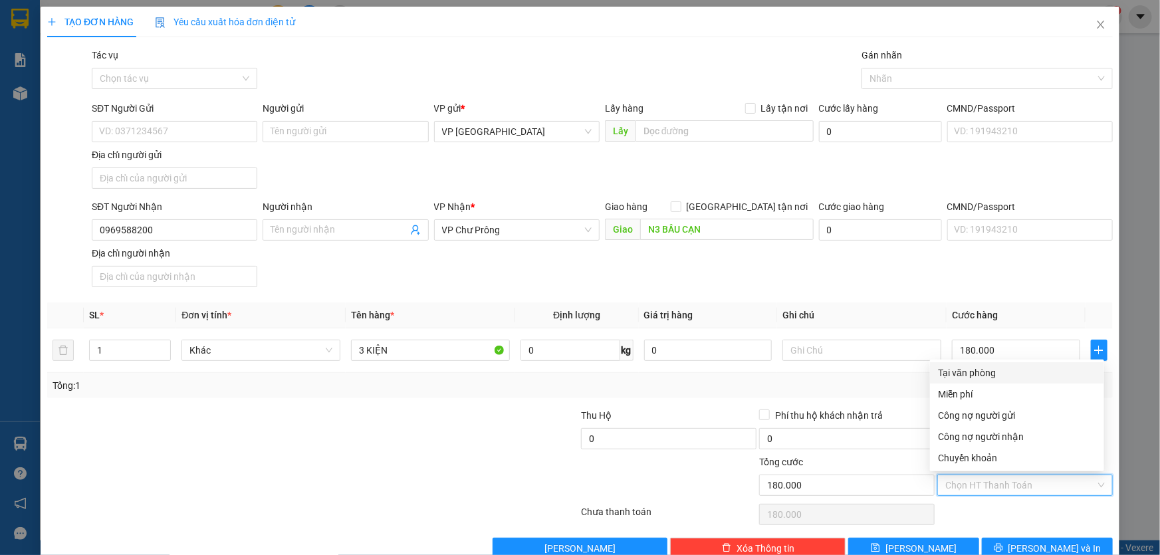
click at [1001, 372] on div "Tại văn phòng" at bounding box center [1017, 373] width 158 height 15
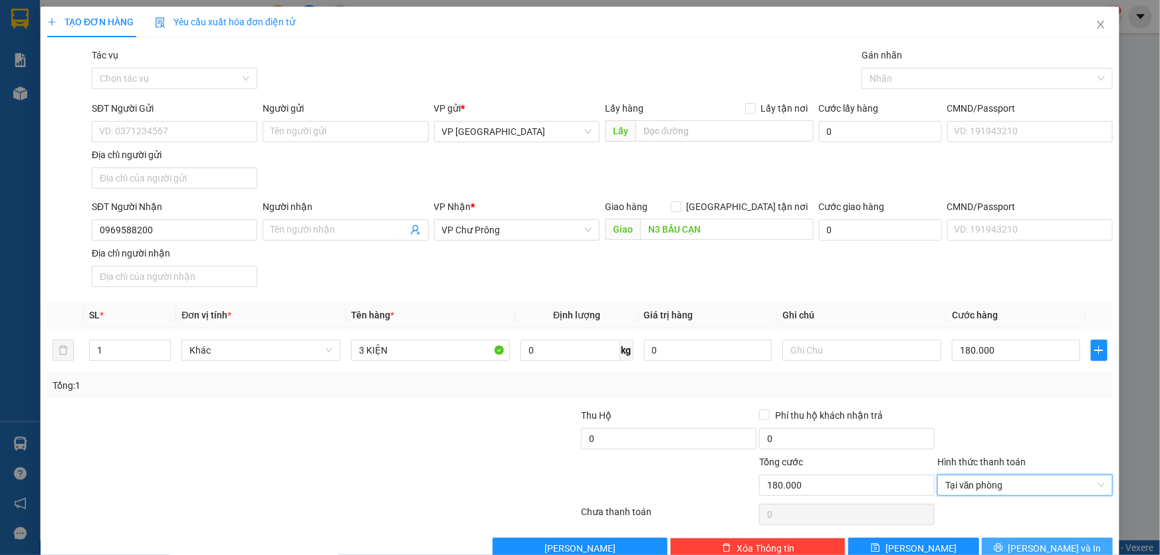
click at [1063, 538] on button "[PERSON_NAME] và In" at bounding box center [1047, 548] width 131 height 21
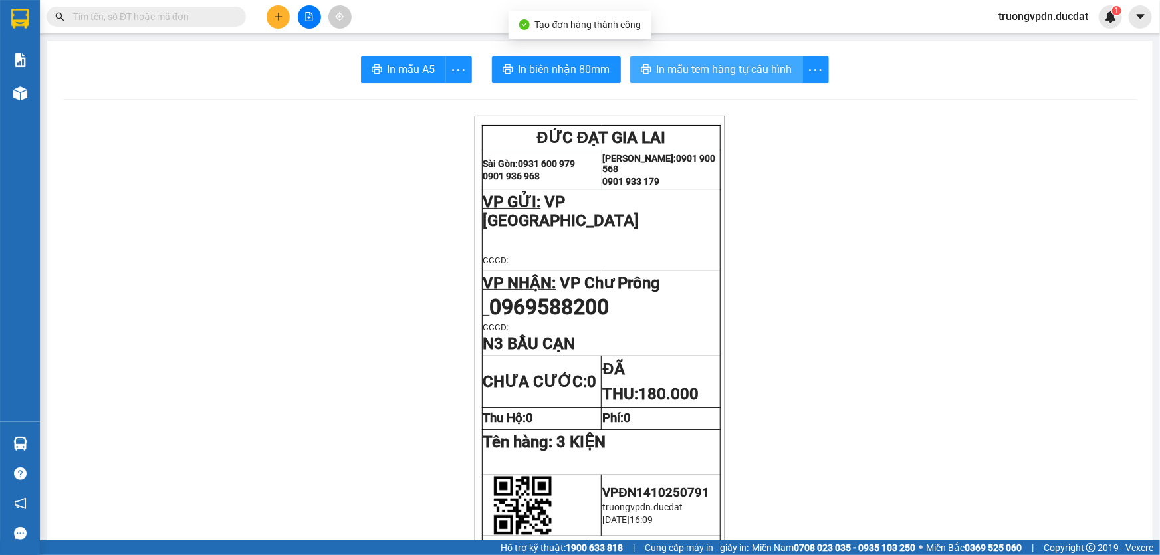
click at [733, 67] on span "In mẫu tem hàng tự cấu hình" at bounding box center [725, 69] width 136 height 17
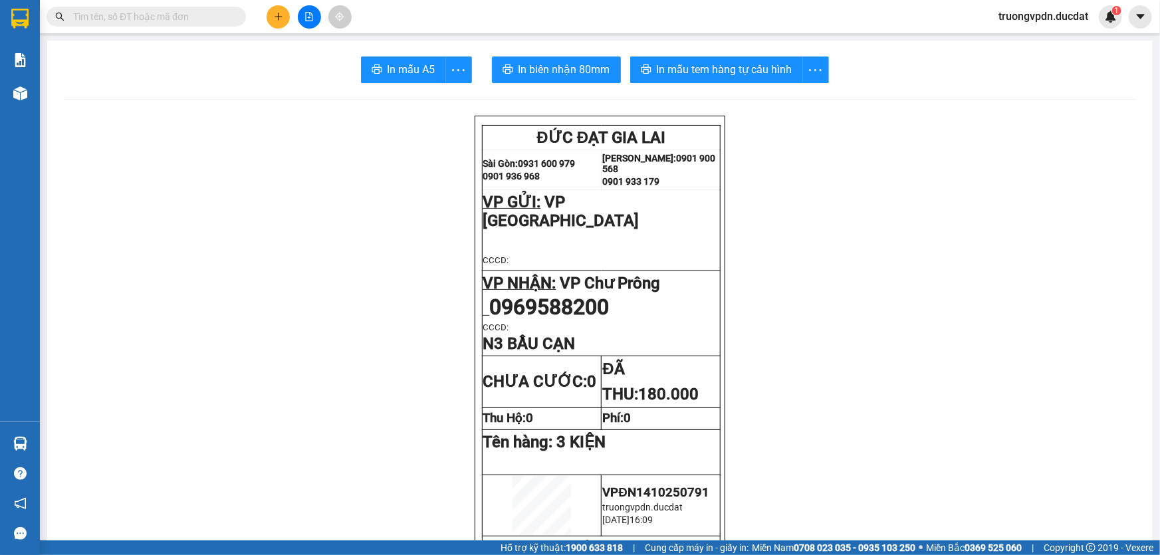
click at [273, 23] on button at bounding box center [278, 16] width 23 height 23
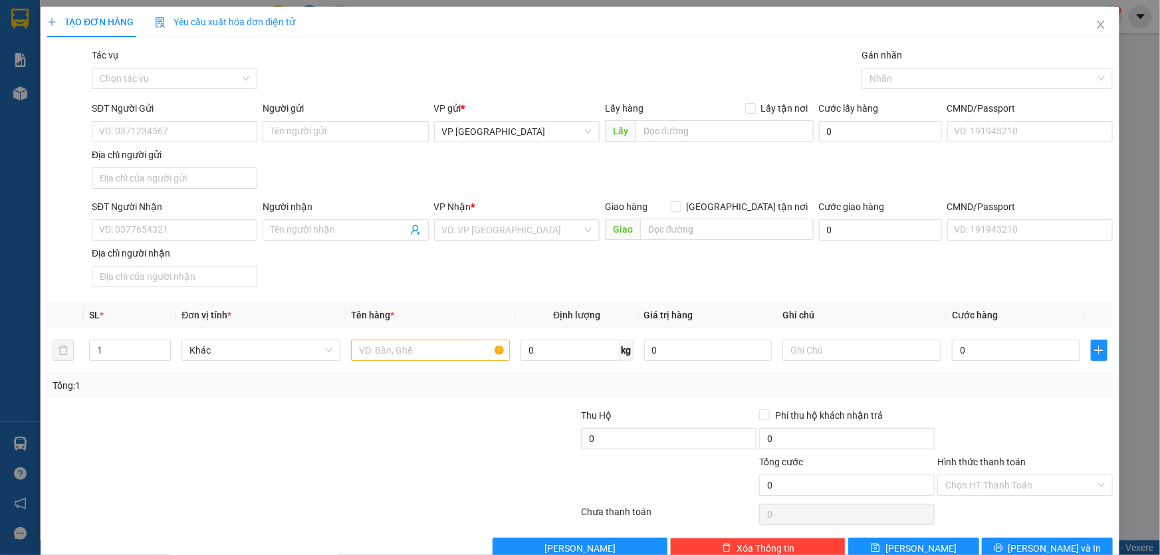
click at [169, 215] on div "SĐT Người Nhận" at bounding box center [174, 209] width 165 height 20
click at [175, 227] on input "SĐT Người Nhận" at bounding box center [174, 229] width 165 height 21
click at [310, 223] on input "Người nhận" at bounding box center [339, 230] width 136 height 15
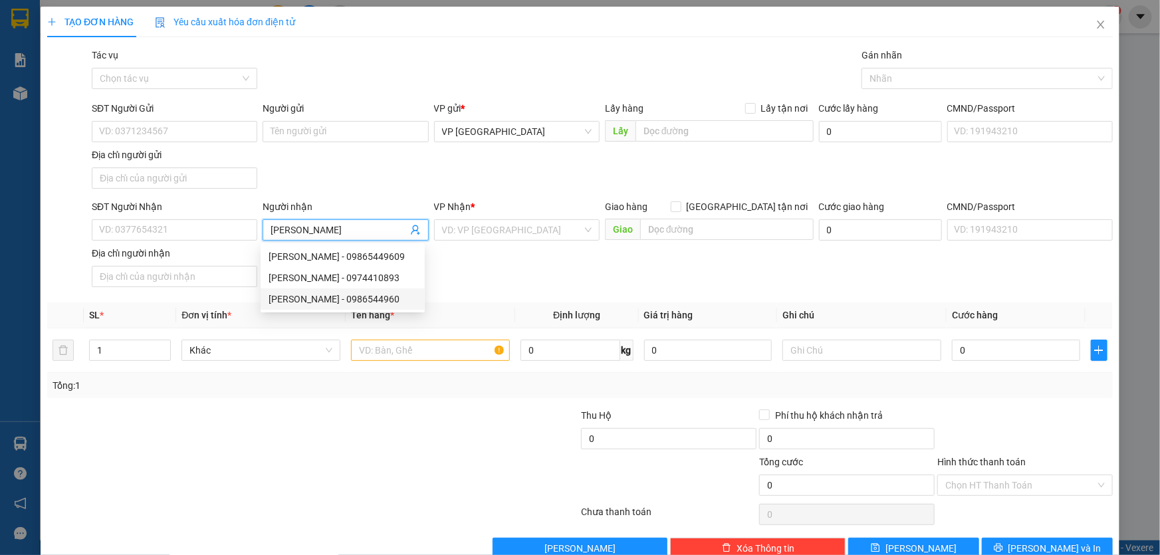
click at [380, 294] on div "[PERSON_NAME] - 0986544960" at bounding box center [343, 299] width 148 height 15
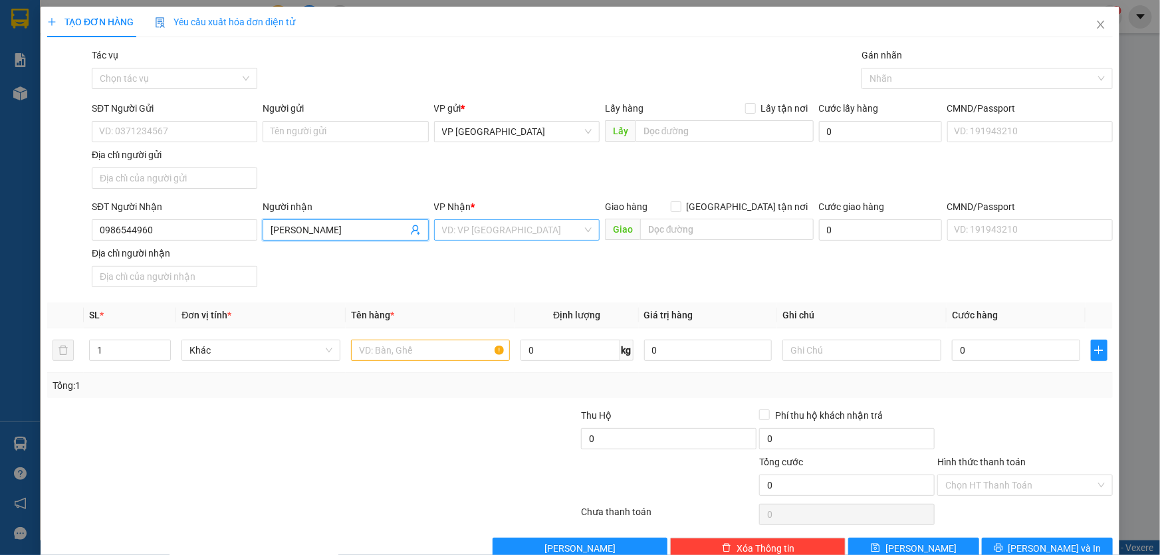
click at [490, 235] on input "search" at bounding box center [512, 230] width 140 height 20
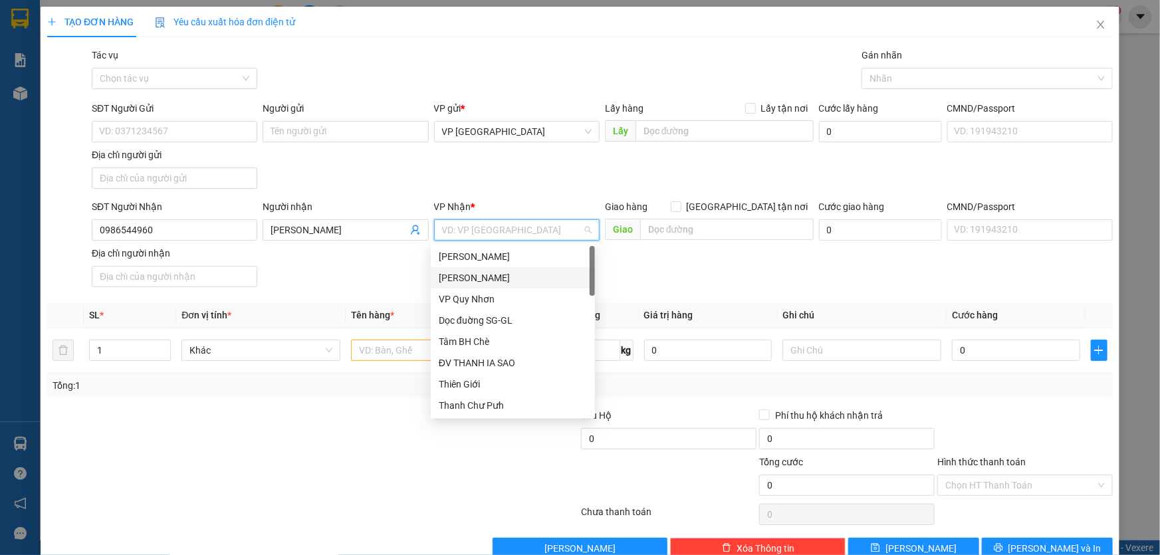
drag, startPoint x: 494, startPoint y: 280, endPoint x: 472, endPoint y: 292, distance: 24.7
click at [494, 280] on div "[PERSON_NAME]" at bounding box center [513, 278] width 148 height 15
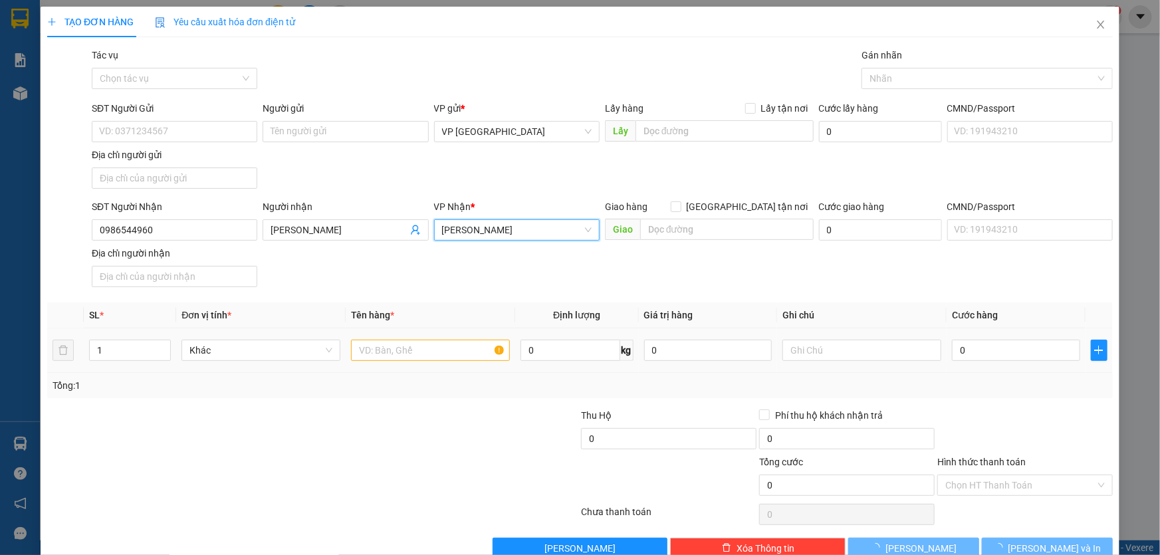
click at [383, 361] on div at bounding box center [430, 350] width 159 height 27
click at [387, 358] on input "text" at bounding box center [430, 350] width 159 height 21
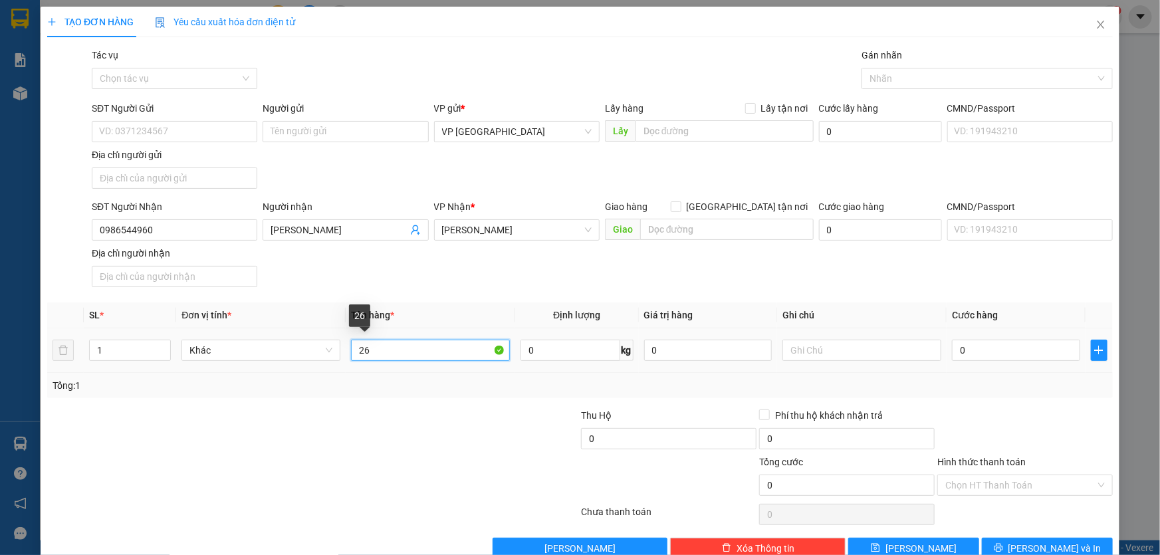
click at [426, 348] on input "26" at bounding box center [430, 350] width 159 height 21
click at [1010, 345] on input "0" at bounding box center [1016, 350] width 128 height 21
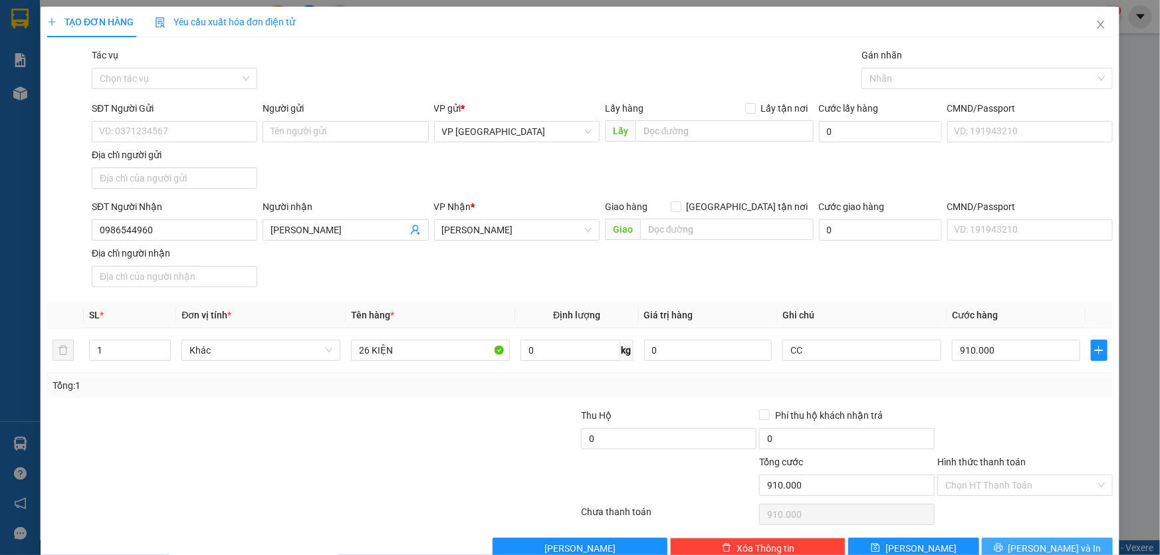
click at [1063, 544] on span "[PERSON_NAME] và In" at bounding box center [1054, 548] width 93 height 15
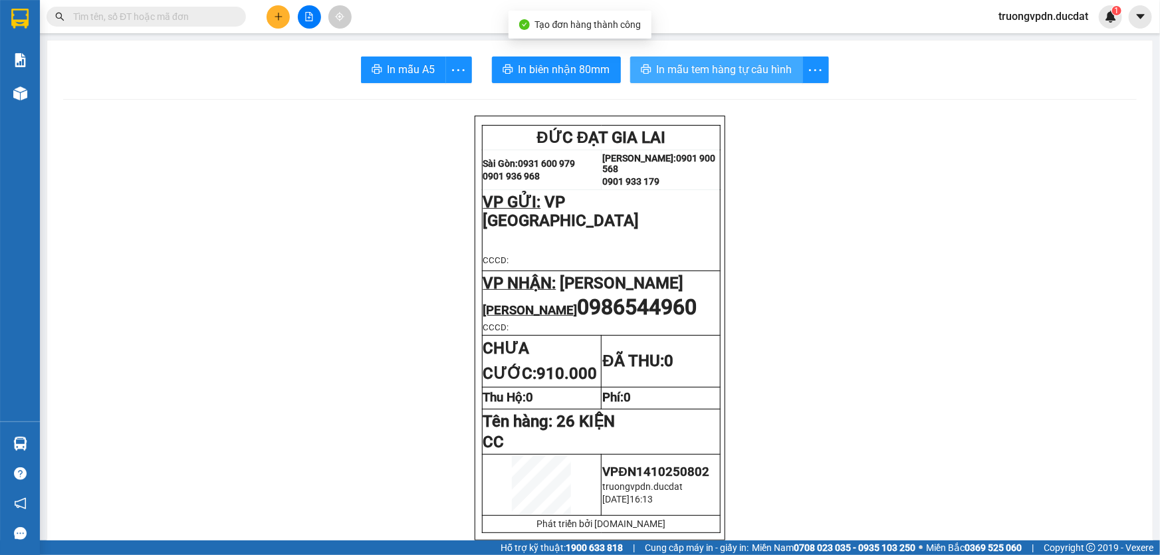
click at [714, 76] on span "In mẫu tem hàng tự cấu hình" at bounding box center [725, 69] width 136 height 17
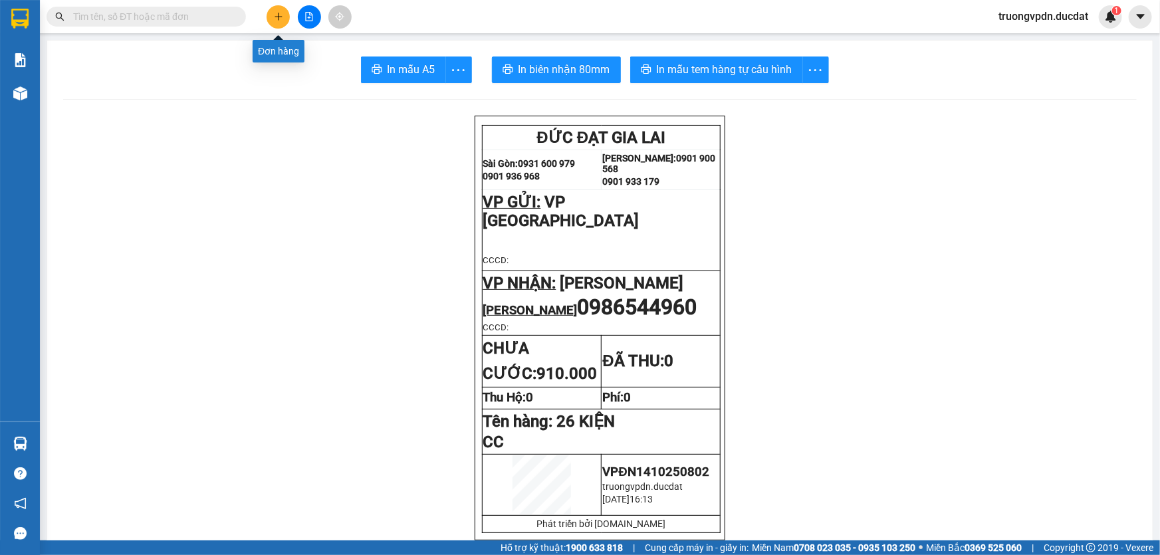
click at [280, 19] on icon "plus" at bounding box center [278, 16] width 9 height 9
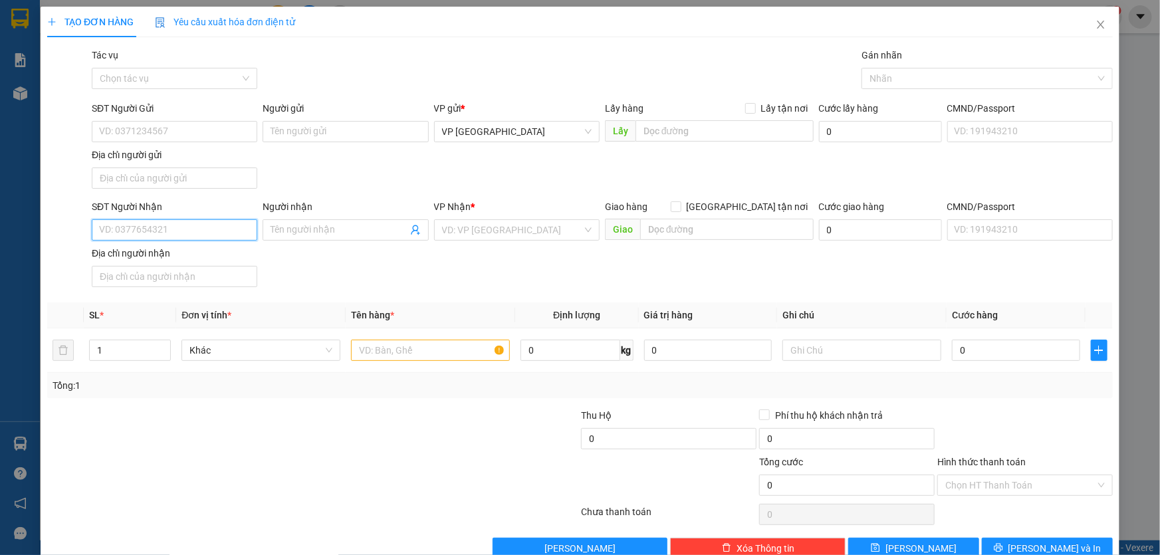
click at [193, 235] on input "SĐT Người Nhận" at bounding box center [174, 229] width 165 height 21
click at [169, 250] on div "0963344560" at bounding box center [173, 256] width 148 height 15
click at [430, 348] on input "text" at bounding box center [430, 350] width 159 height 21
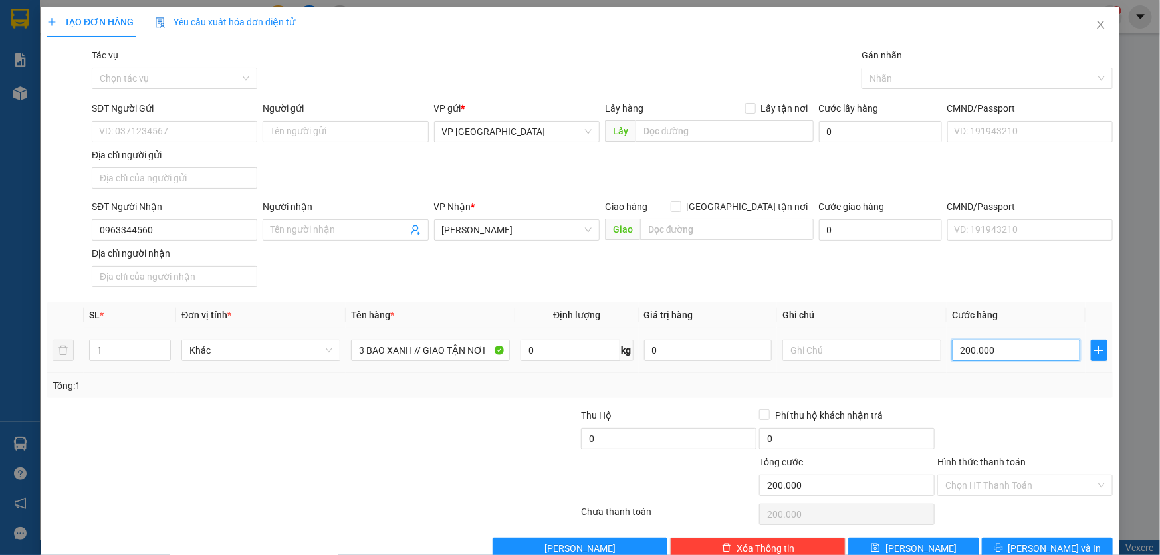
drag, startPoint x: 998, startPoint y: 350, endPoint x: 667, endPoint y: 386, distance: 332.3
click at [718, 379] on div "SL * Đơn vị tính * Tên hàng * Định lượng Giá trị hàng Ghi chú Cước hàng 1 Khác …" at bounding box center [579, 350] width 1065 height 96
click at [1032, 491] on input "Hình thức thanh toán" at bounding box center [1020, 485] width 150 height 20
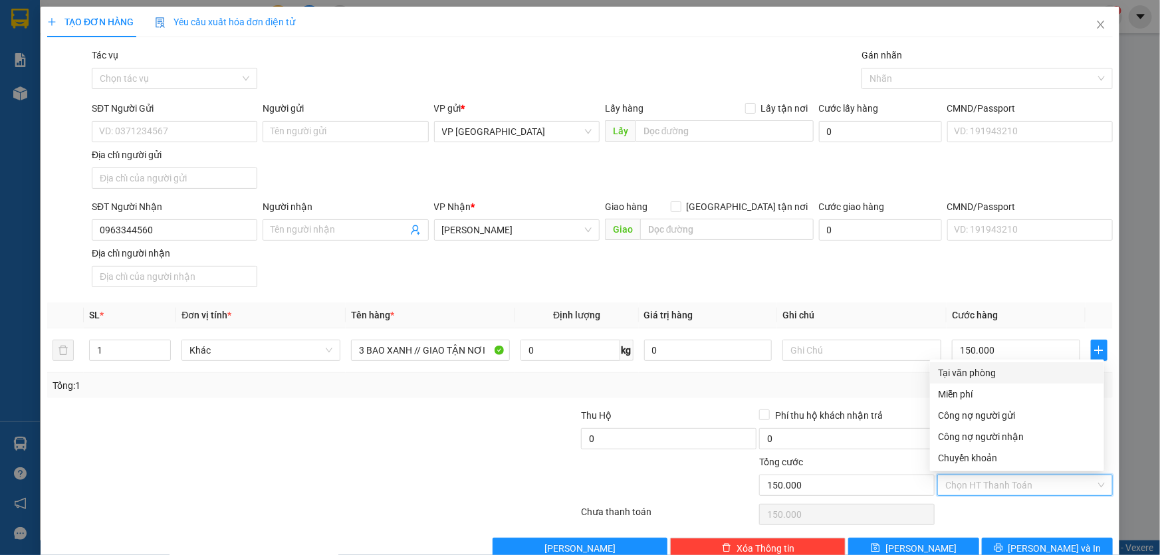
click at [989, 372] on div "Tại văn phòng" at bounding box center [1017, 373] width 158 height 15
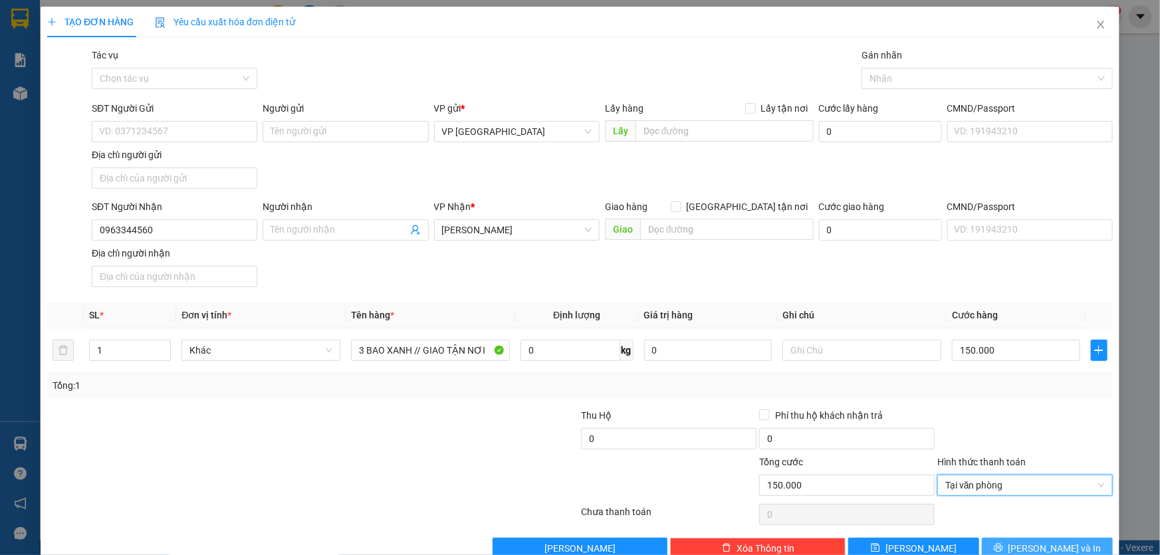
click at [1050, 543] on span "[PERSON_NAME] và In" at bounding box center [1054, 548] width 93 height 15
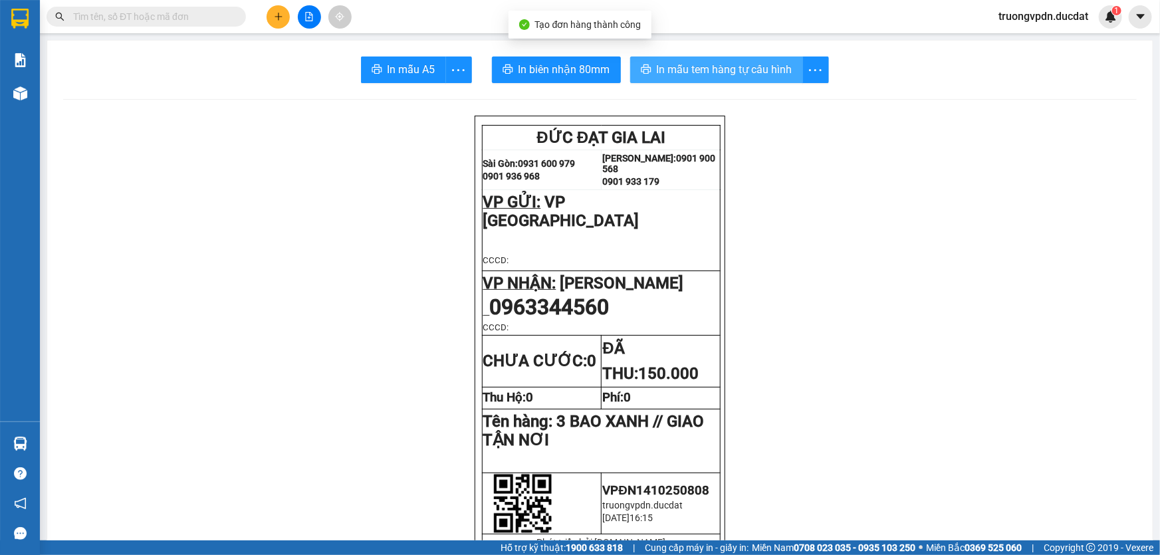
click at [719, 66] on span "In mẫu tem hàng tự cấu hình" at bounding box center [725, 69] width 136 height 17
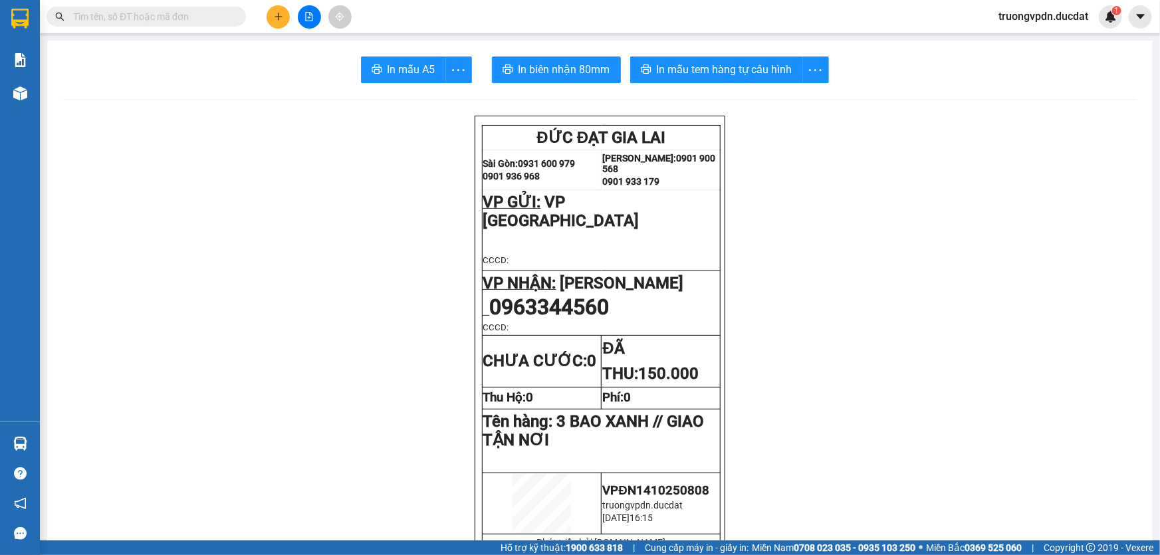
click at [286, 19] on button at bounding box center [278, 16] width 23 height 23
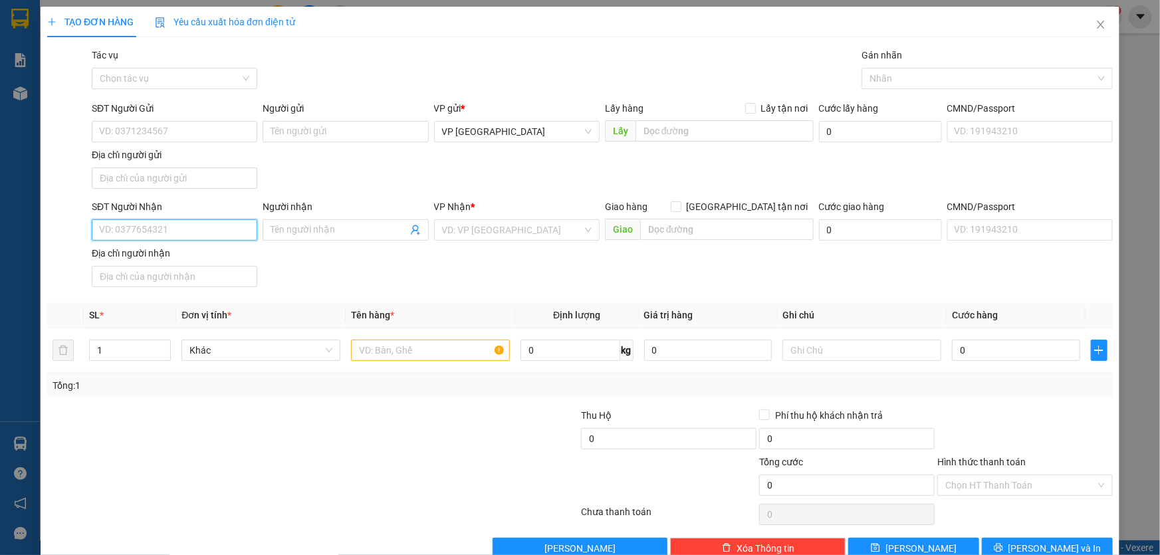
click at [198, 230] on input "SĐT Người Nhận" at bounding box center [174, 229] width 165 height 21
click at [372, 352] on input "text" at bounding box center [430, 350] width 159 height 21
click at [1066, 547] on button "[PERSON_NAME] và In" at bounding box center [1047, 548] width 131 height 21
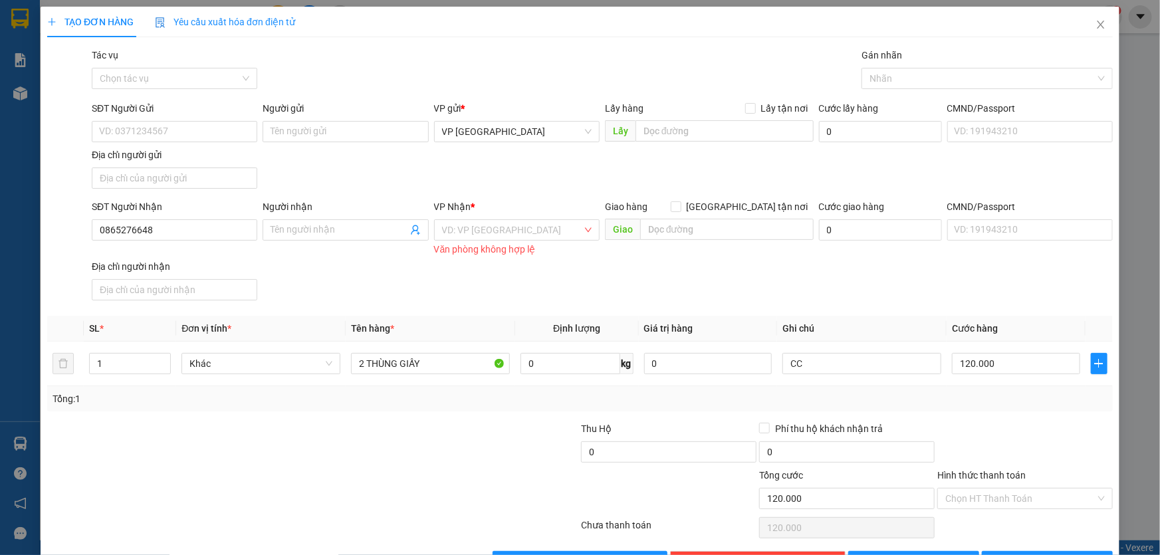
click at [542, 218] on div "VP Nhận *" at bounding box center [516, 209] width 165 height 20
click at [534, 221] on input "search" at bounding box center [512, 230] width 140 height 20
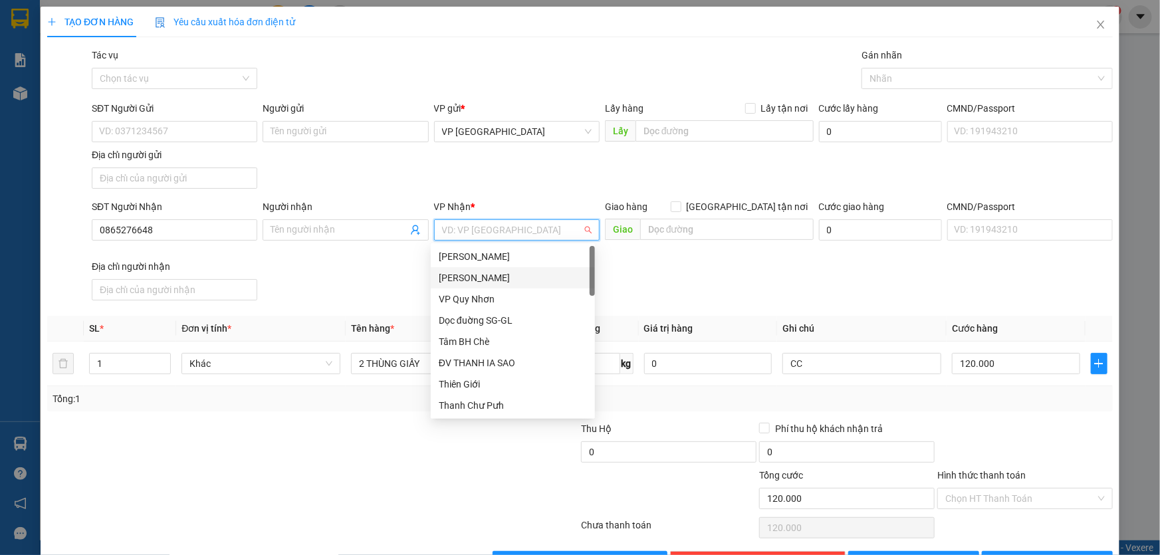
click at [495, 276] on div "[PERSON_NAME]" at bounding box center [513, 278] width 148 height 15
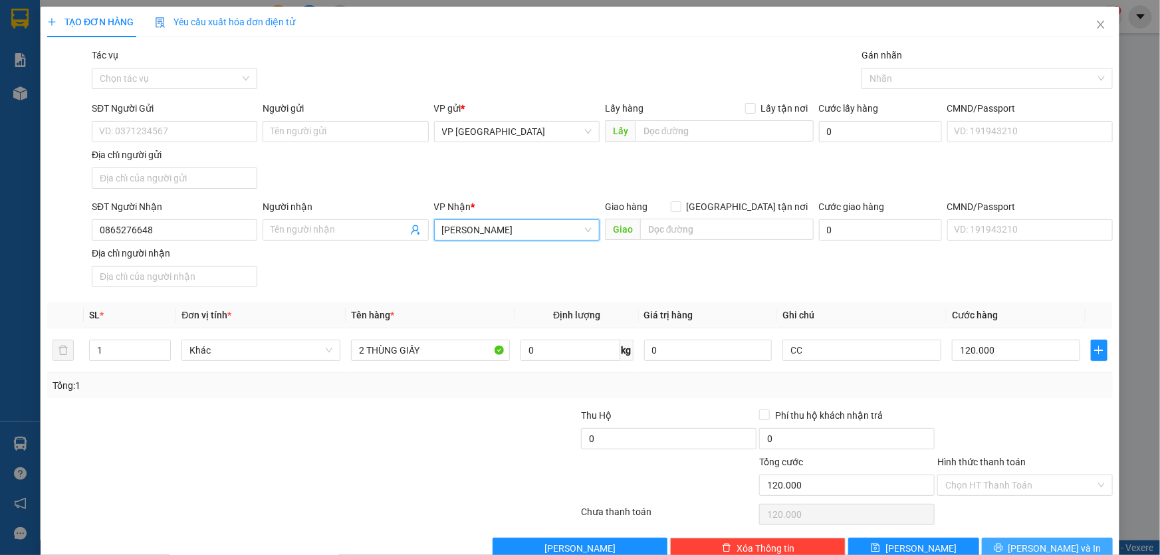
click at [1032, 541] on span "[PERSON_NAME] và In" at bounding box center [1054, 548] width 93 height 15
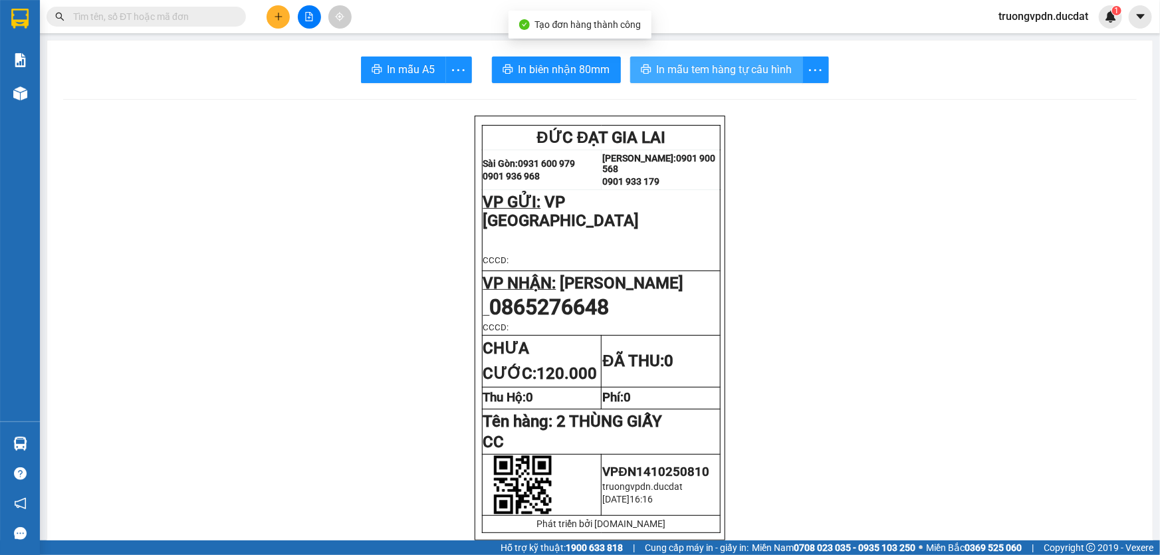
click at [758, 66] on span "In mẫu tem hàng tự cấu hình" at bounding box center [725, 69] width 136 height 17
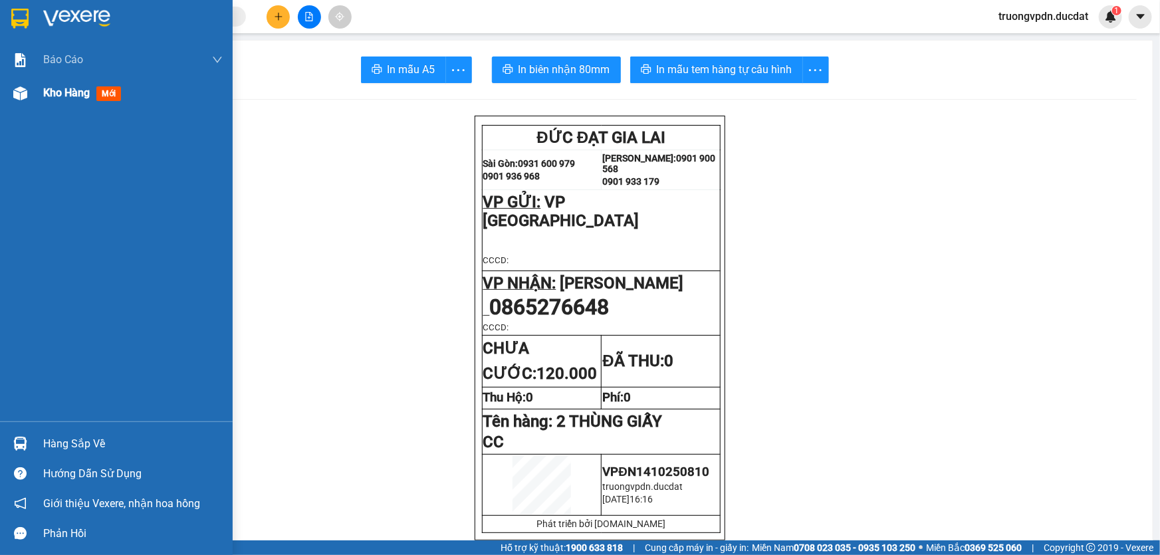
click at [34, 88] on div "Kho hàng mới" at bounding box center [116, 92] width 233 height 33
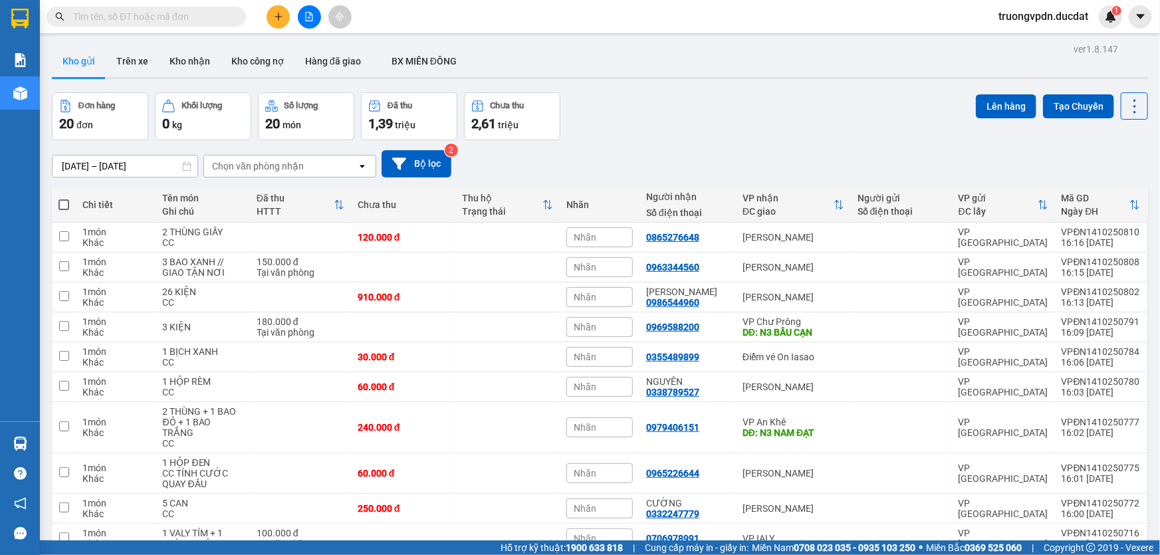
click at [282, 26] on button at bounding box center [278, 16] width 23 height 23
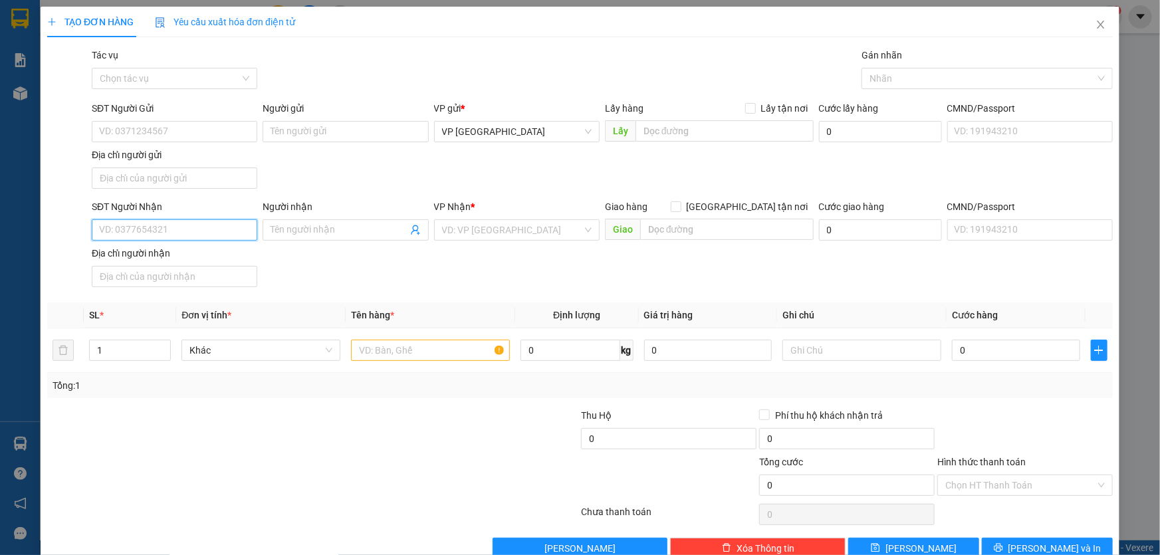
drag, startPoint x: 171, startPoint y: 233, endPoint x: 1051, endPoint y: 325, distance: 885.5
click at [270, 219] on div "SĐT Người Nhận VD: 0377654321 Người nhận Tên người nhận VP Nhận * VD: VP [GEOGR…" at bounding box center [602, 245] width 1026 height 93
click at [179, 229] on input "0934906" at bounding box center [174, 229] width 165 height 21
click at [471, 230] on input "search" at bounding box center [512, 230] width 140 height 20
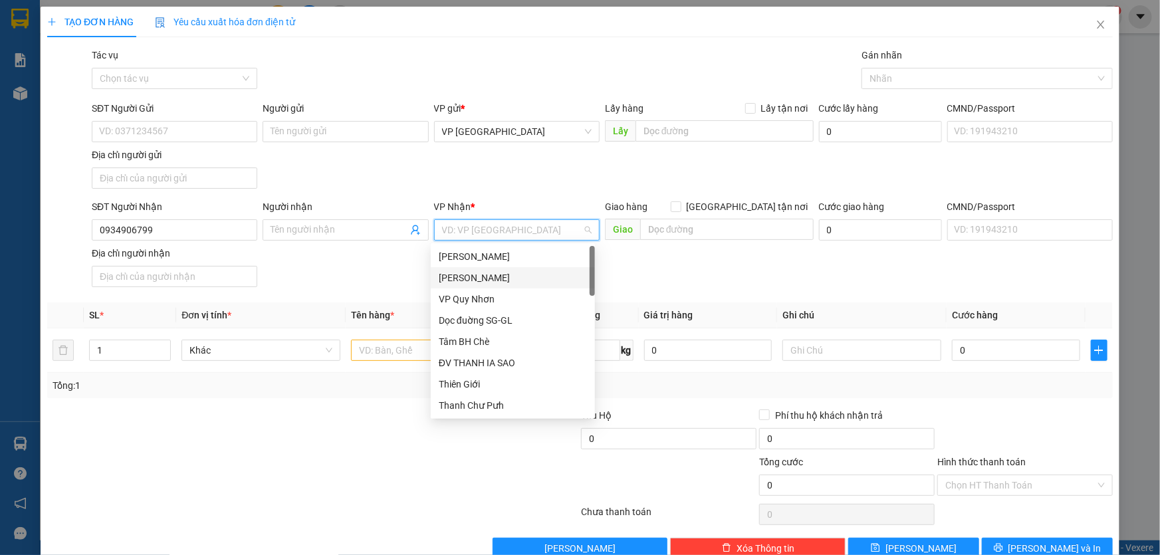
click at [485, 276] on div "[PERSON_NAME]" at bounding box center [513, 278] width 148 height 15
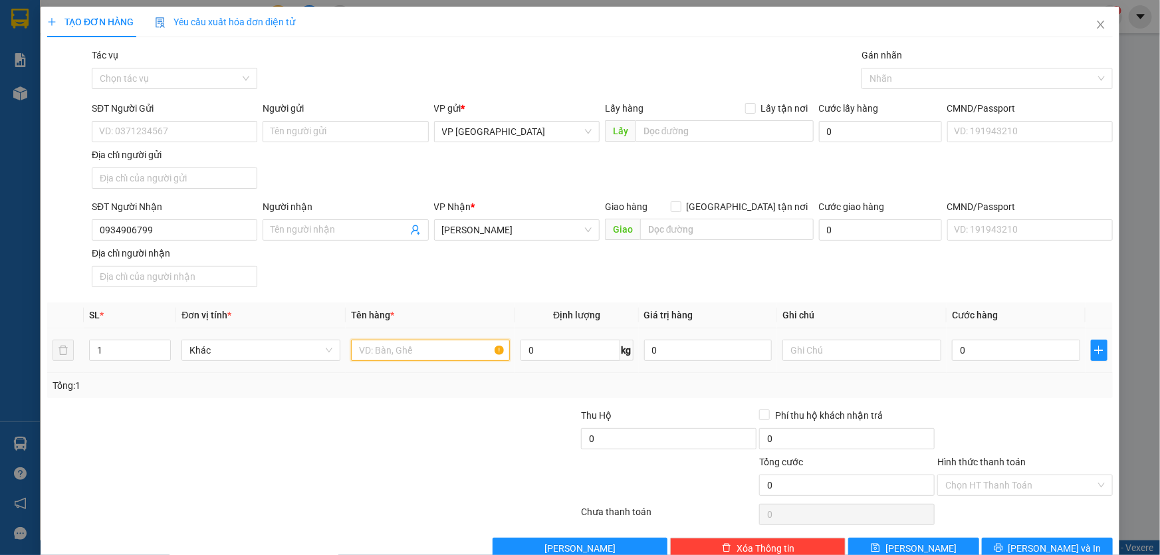
click at [382, 354] on input "text" at bounding box center [430, 350] width 159 height 21
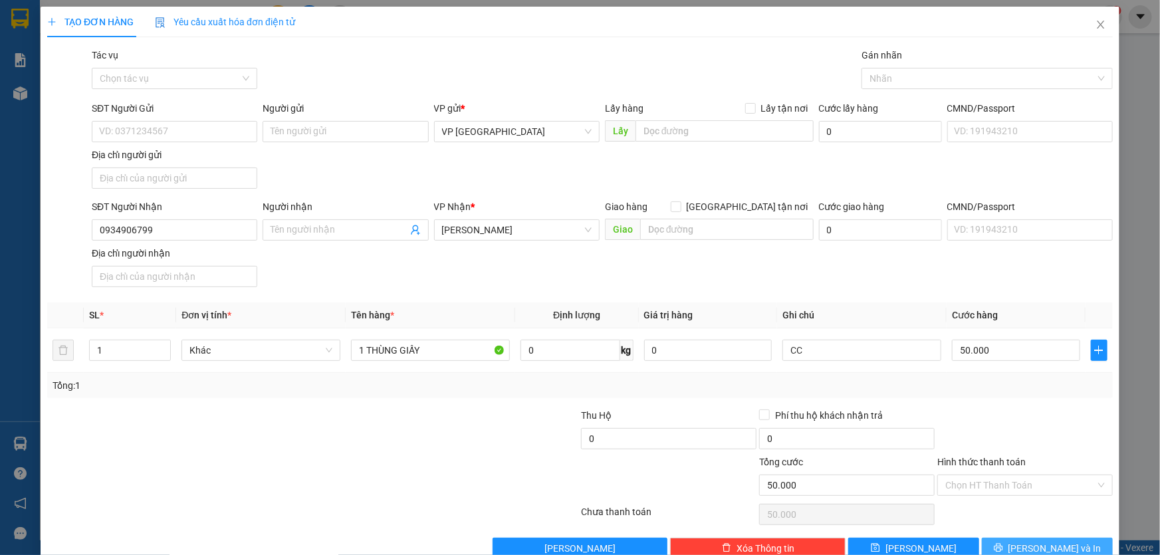
click at [1079, 549] on button "[PERSON_NAME] và In" at bounding box center [1047, 548] width 131 height 21
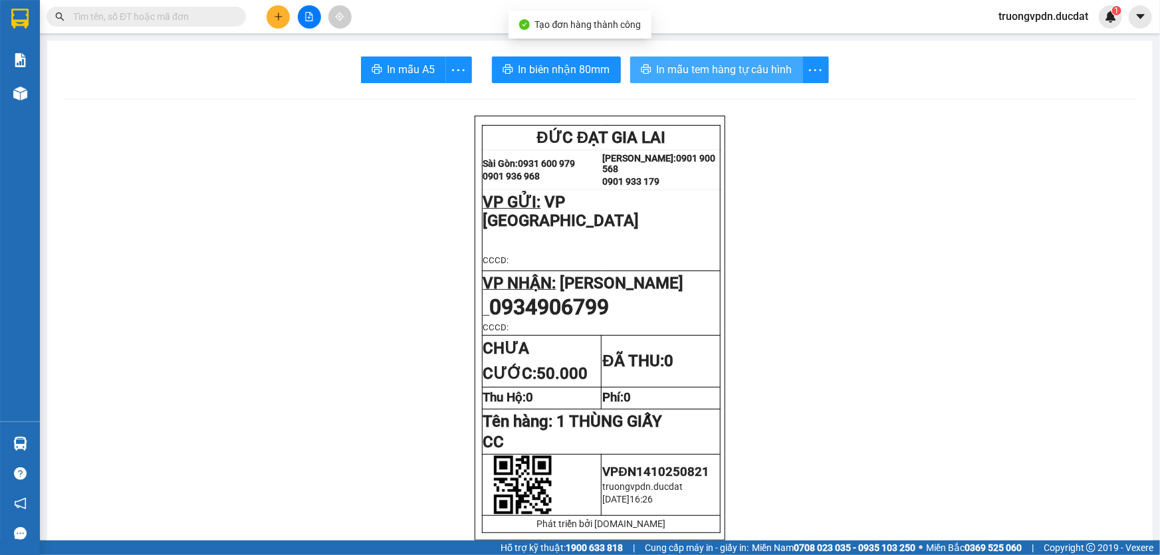
click at [711, 70] on span "In mẫu tem hàng tự cấu hình" at bounding box center [725, 69] width 136 height 17
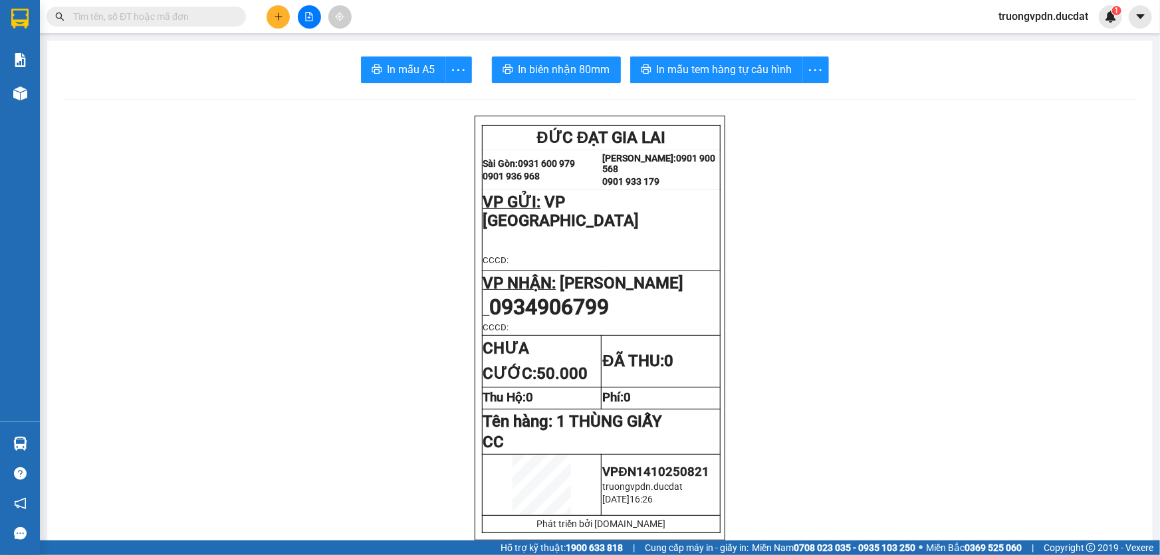
click at [269, 18] on button at bounding box center [278, 16] width 23 height 23
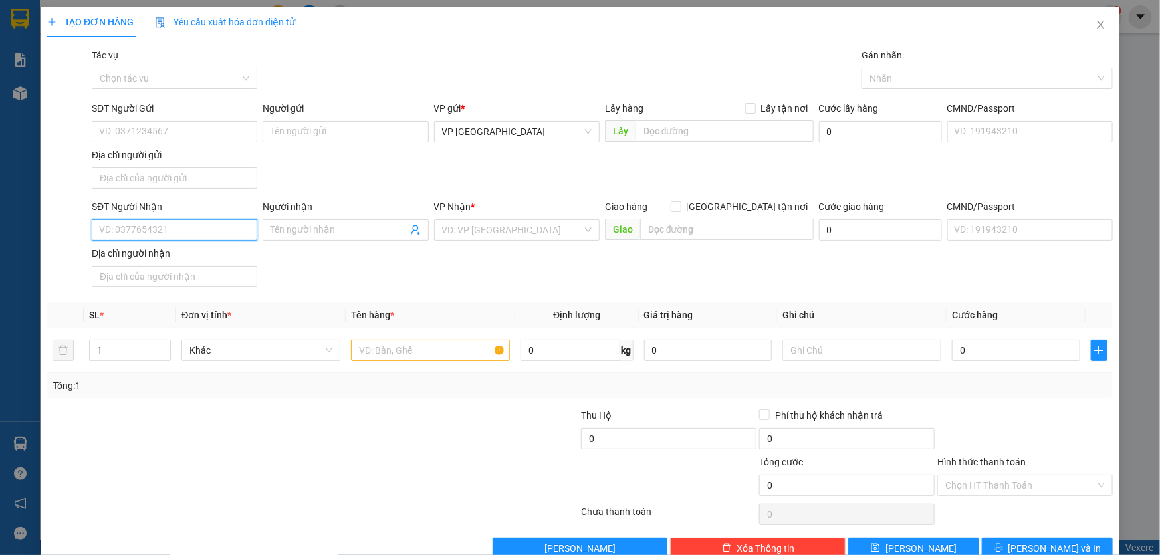
click at [199, 227] on input "SĐT Người Nhận" at bounding box center [174, 229] width 165 height 21
click at [182, 237] on input "1234" at bounding box center [174, 229] width 165 height 21
drag, startPoint x: 154, startPoint y: 260, endPoint x: 216, endPoint y: 259, distance: 61.8
click at [154, 259] on div "0358351234" at bounding box center [173, 256] width 148 height 15
click at [431, 342] on input "text" at bounding box center [430, 350] width 159 height 21
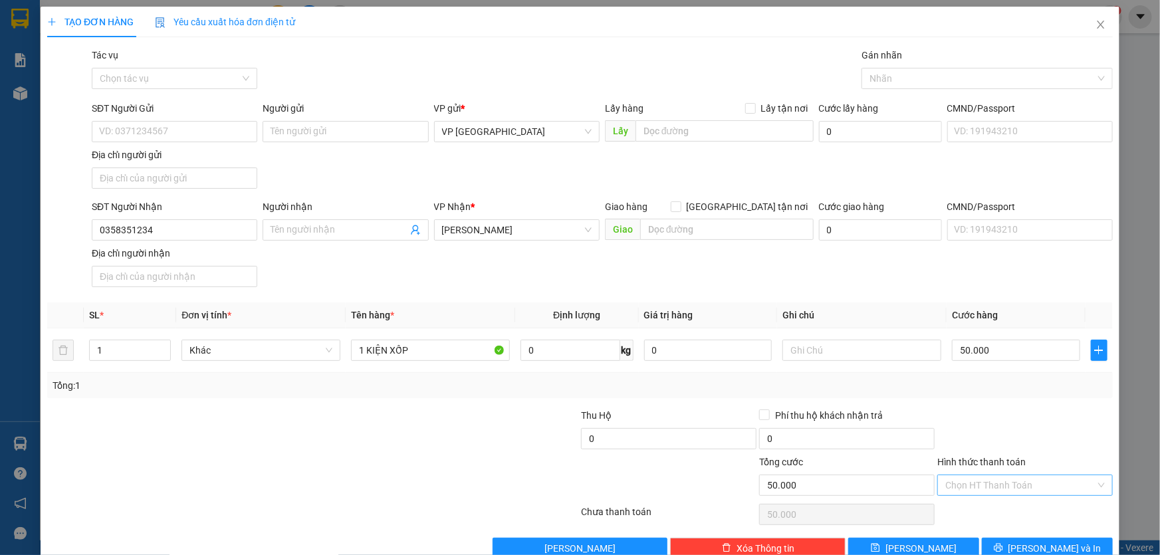
click at [981, 487] on input "Hình thức thanh toán" at bounding box center [1020, 485] width 150 height 20
drag, startPoint x: 967, startPoint y: 374, endPoint x: 1095, endPoint y: 450, distance: 148.8
click at [967, 373] on div "Tại văn phòng" at bounding box center [1017, 373] width 158 height 15
click at [1051, 545] on span "[PERSON_NAME] và In" at bounding box center [1054, 548] width 93 height 15
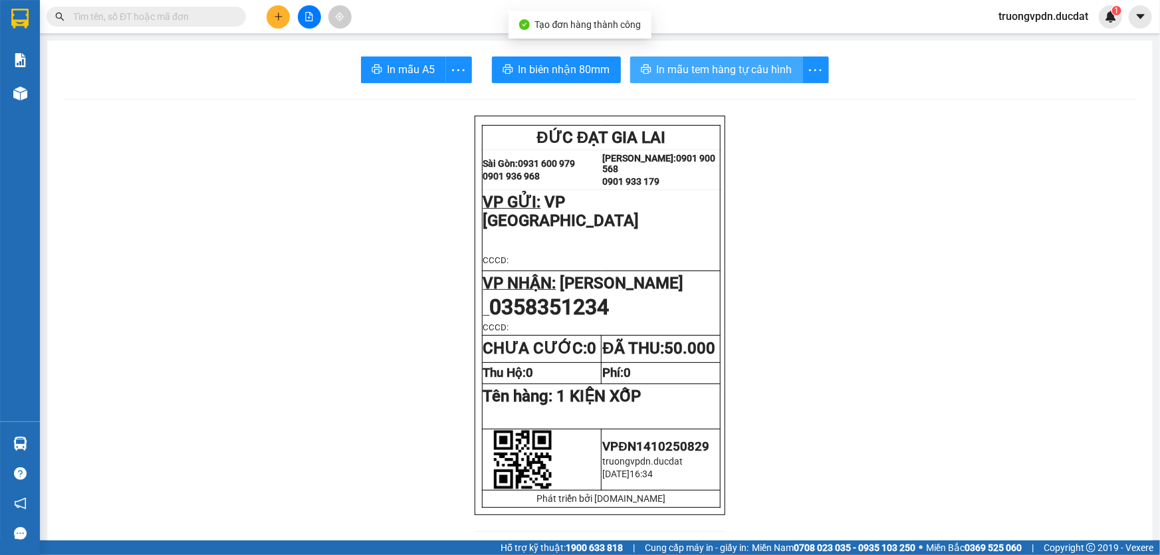
click at [686, 74] on span "In mẫu tem hàng tự cấu hình" at bounding box center [725, 69] width 136 height 17
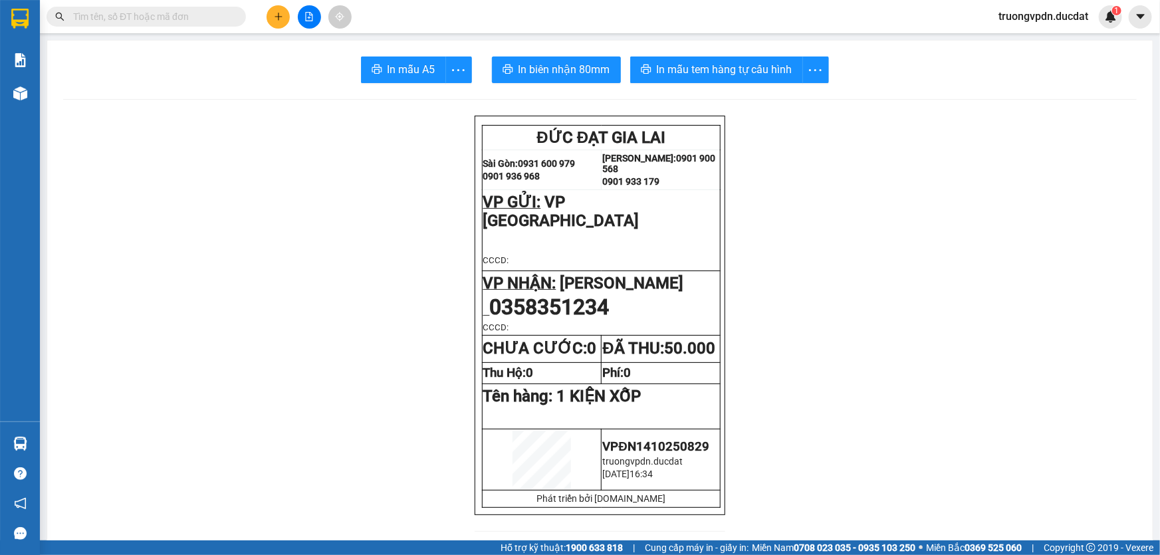
click at [274, 7] on button at bounding box center [278, 16] width 23 height 23
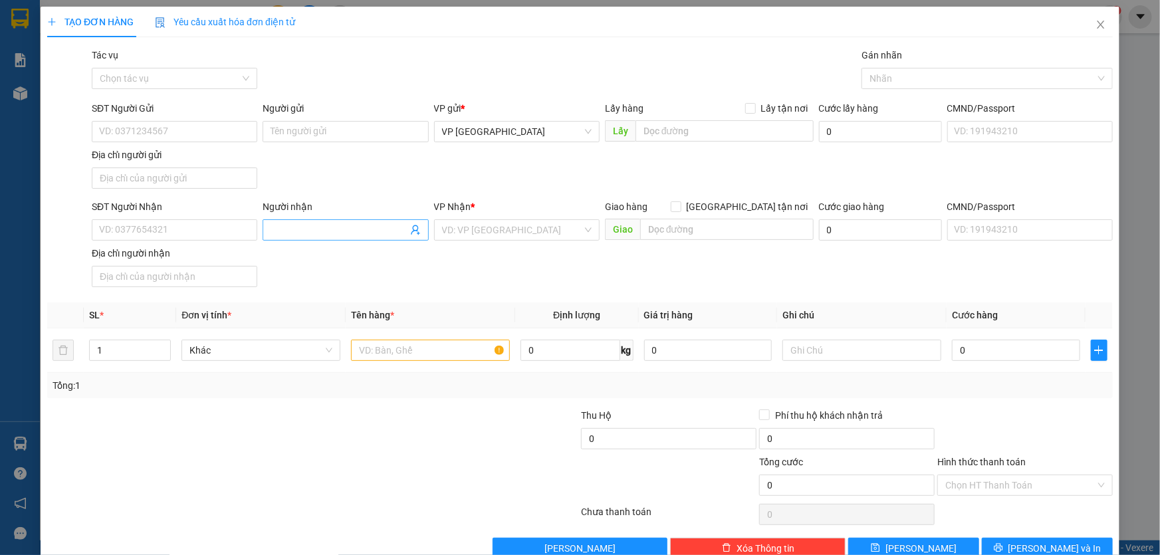
click at [285, 224] on input "Người nhận" at bounding box center [339, 230] width 136 height 15
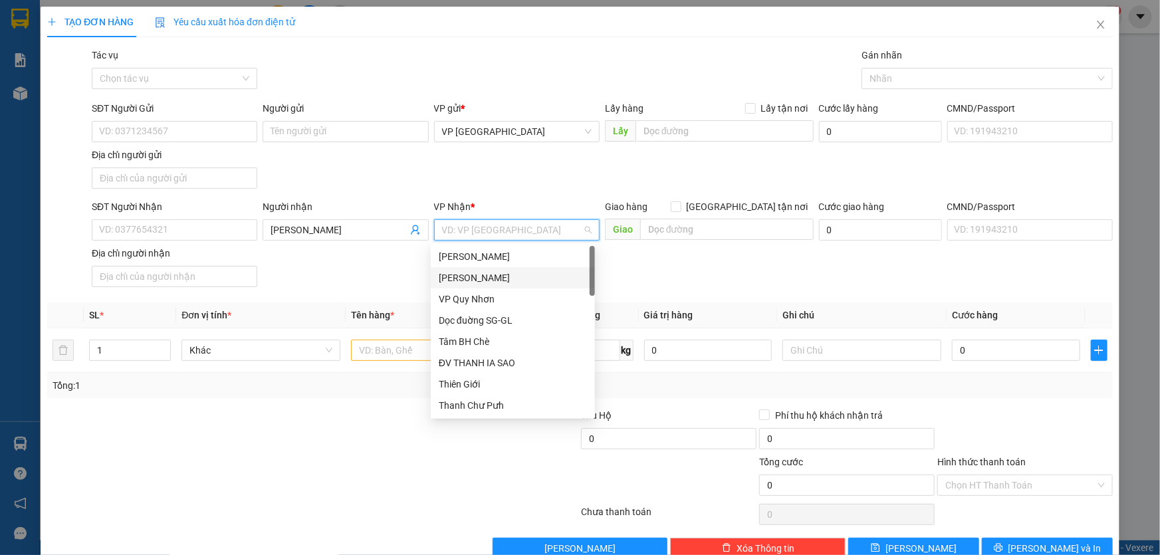
click at [512, 276] on div "[PERSON_NAME]" at bounding box center [513, 278] width 148 height 15
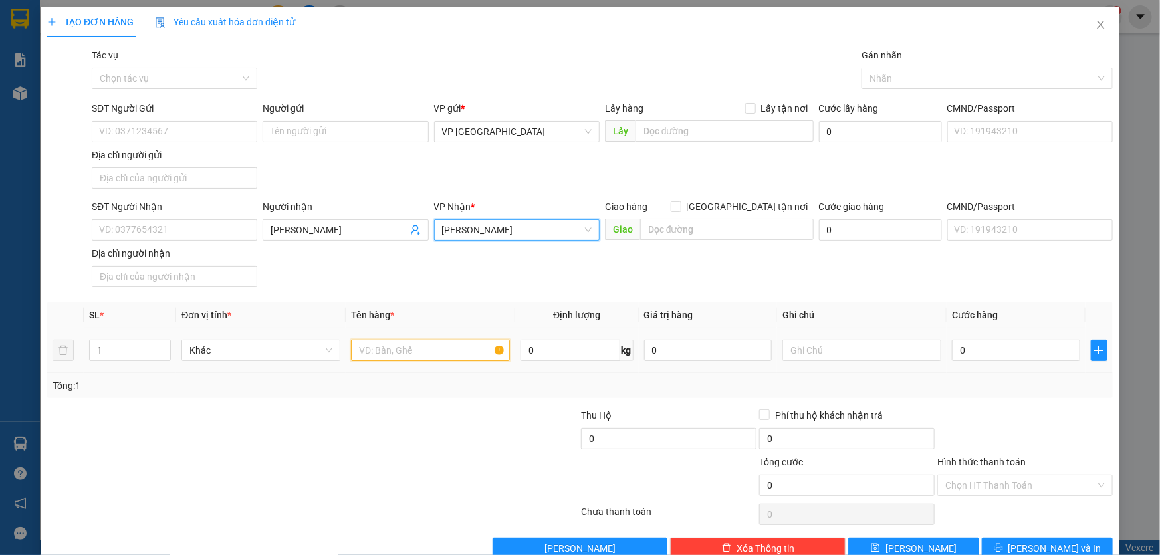
click at [382, 357] on input "text" at bounding box center [430, 350] width 159 height 21
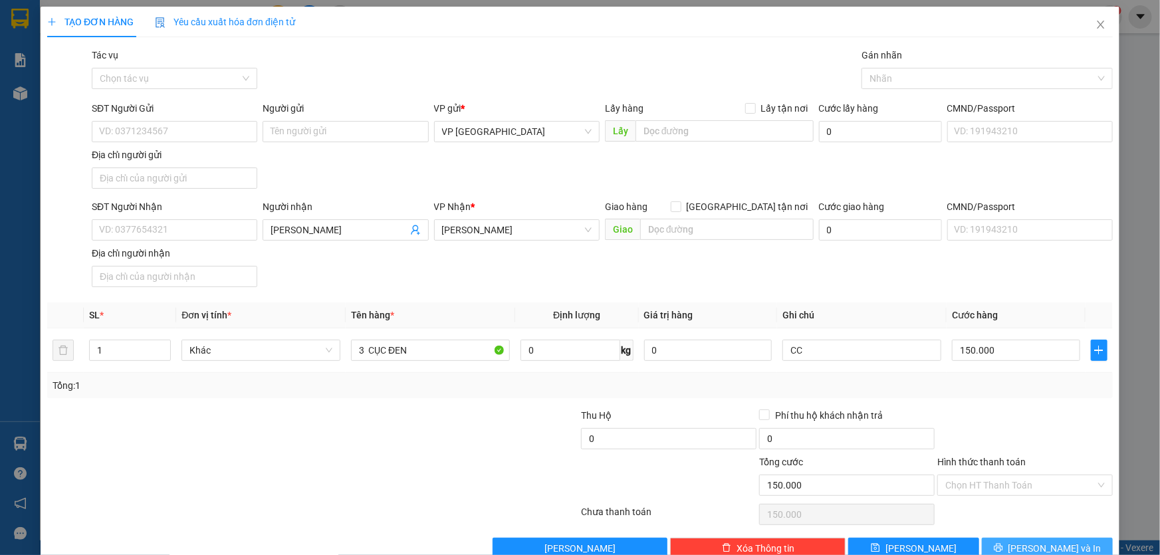
click at [1028, 541] on span "[PERSON_NAME] và In" at bounding box center [1054, 548] width 93 height 15
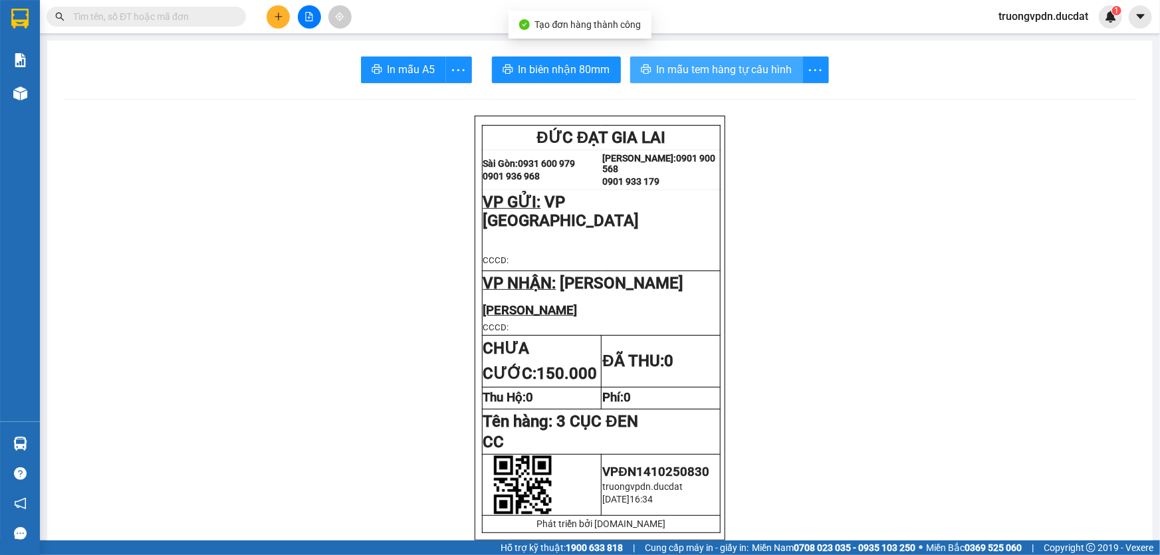
click at [659, 67] on span "In mẫu tem hàng tự cấu hình" at bounding box center [725, 69] width 136 height 17
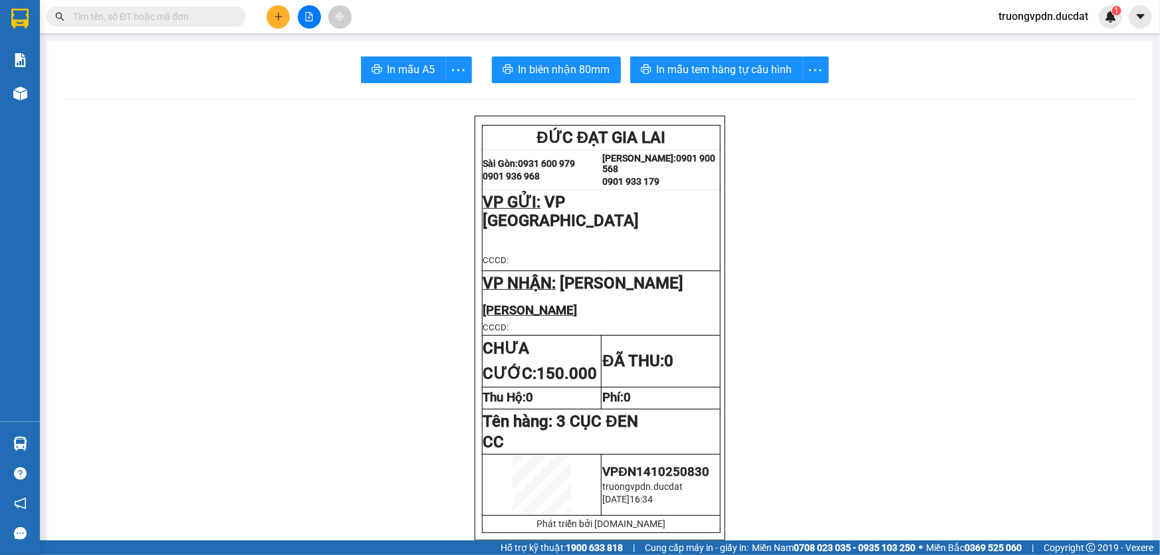
click at [273, 24] on button at bounding box center [278, 16] width 23 height 23
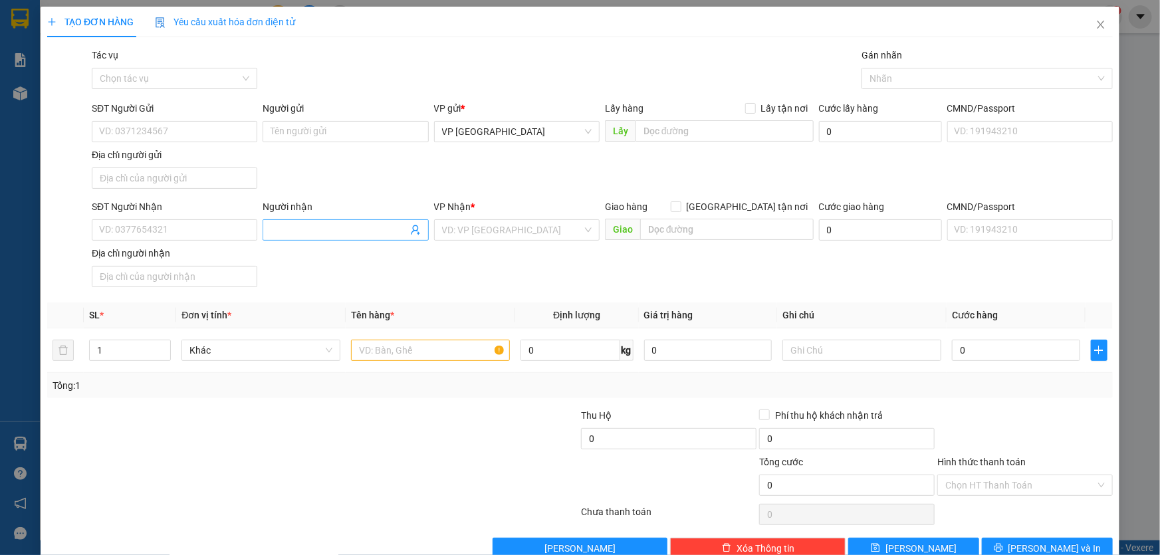
click at [300, 226] on input "Người nhận" at bounding box center [339, 230] width 136 height 15
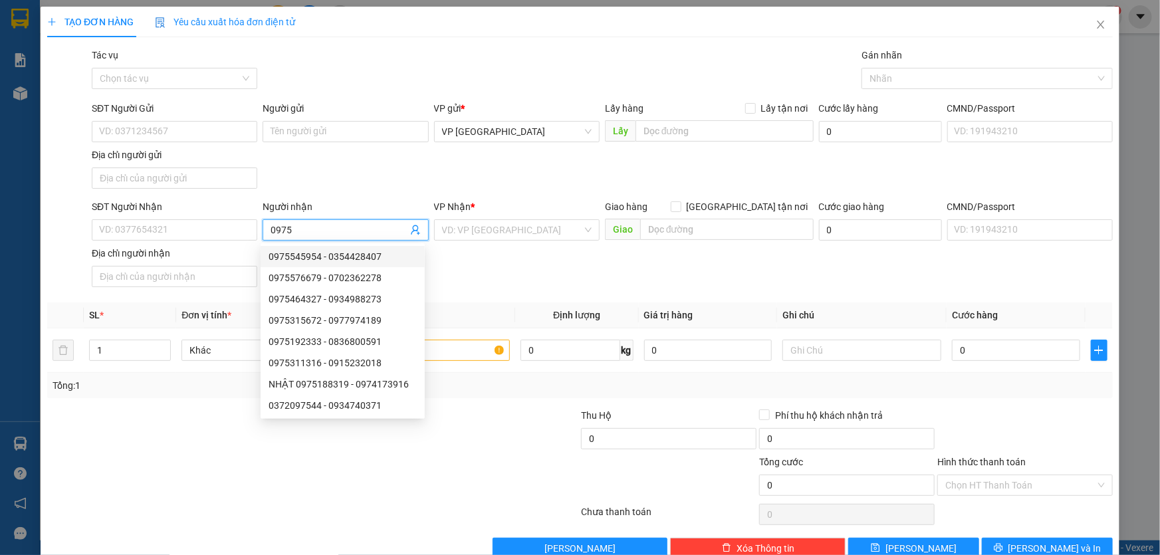
drag, startPoint x: 307, startPoint y: 227, endPoint x: 112, endPoint y: 253, distance: 197.0
click at [112, 253] on div "SĐT Người Nhận VD: 0377654321 Người nhận 0975 VP Nhận * VD: VP [GEOGRAPHIC_DATA…" at bounding box center [602, 245] width 1026 height 93
click at [114, 226] on input "SĐT Người Nhận" at bounding box center [174, 229] width 165 height 21
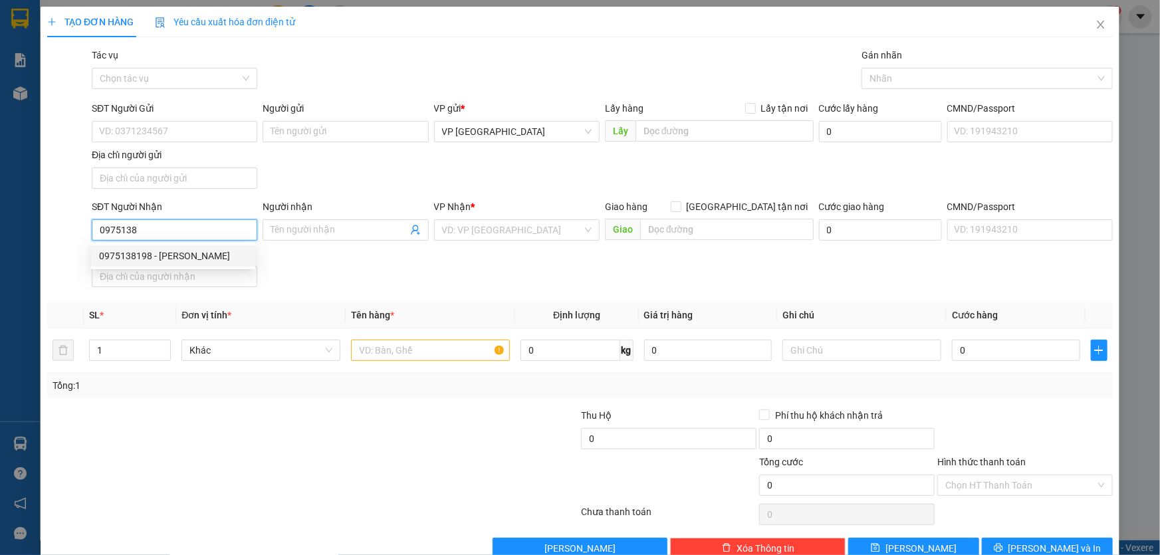
click at [188, 262] on div "0975138198 - [PERSON_NAME]" at bounding box center [173, 256] width 148 height 15
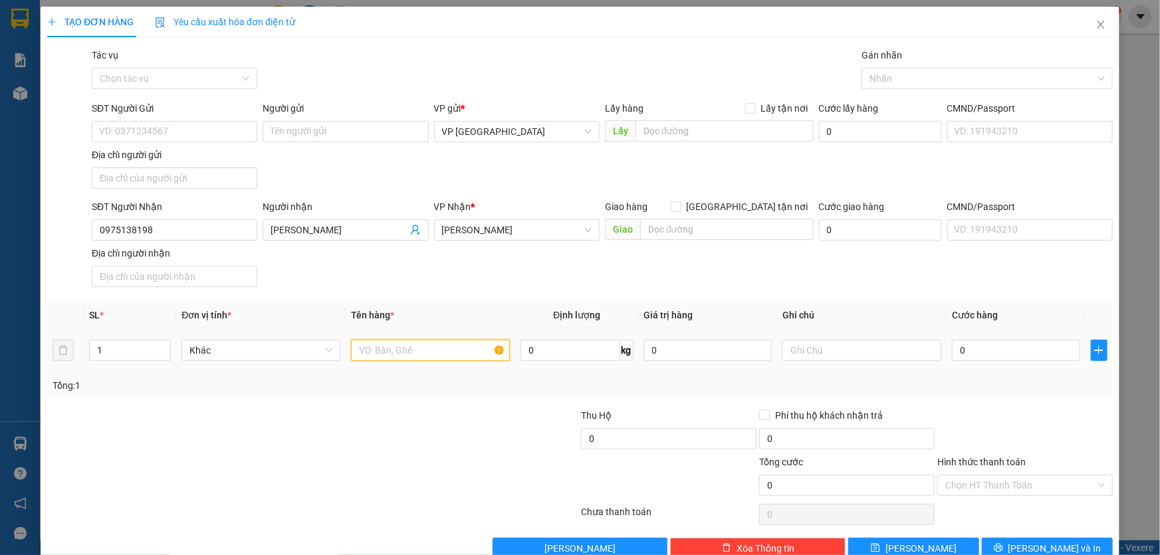
click at [432, 343] on input "text" at bounding box center [430, 350] width 159 height 21
click at [412, 348] on input "text" at bounding box center [430, 350] width 159 height 21
click at [1051, 478] on input "Hình thức thanh toán" at bounding box center [1020, 485] width 150 height 20
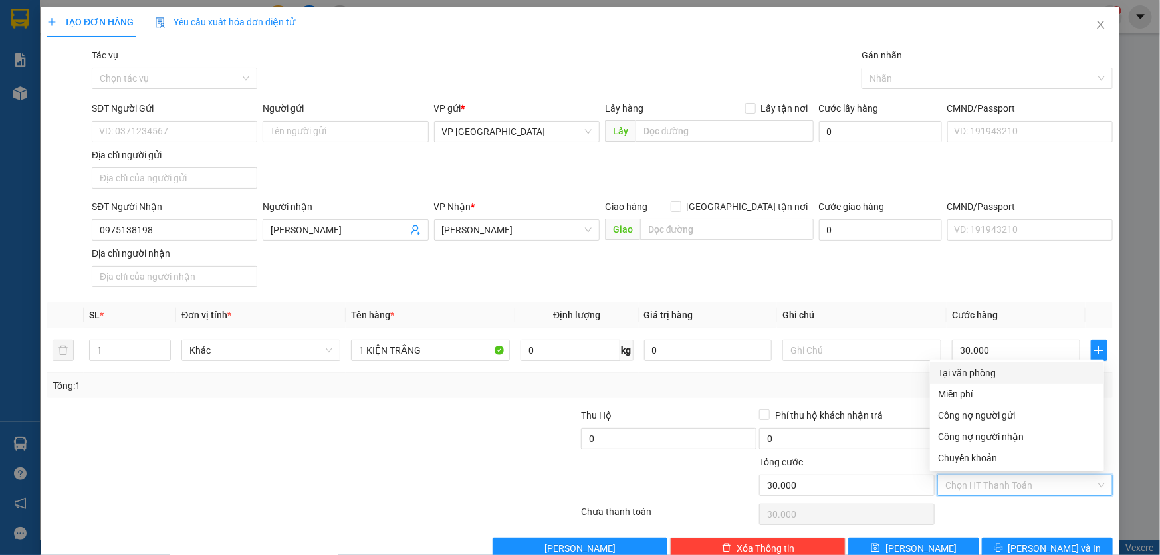
click at [1003, 372] on div "Tại văn phòng" at bounding box center [1017, 373] width 158 height 15
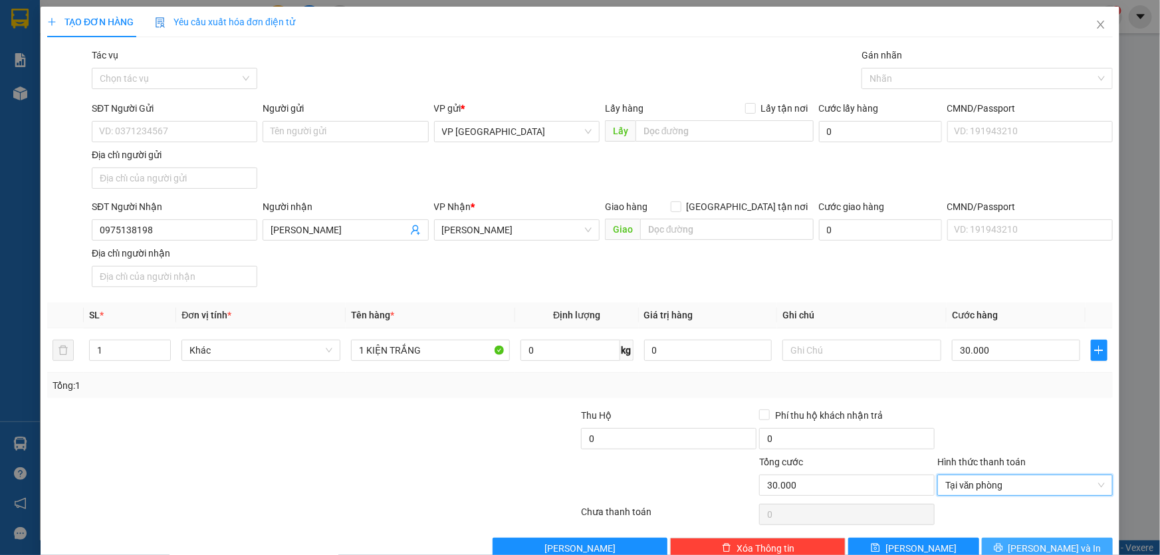
click at [1055, 547] on span "[PERSON_NAME] và In" at bounding box center [1054, 548] width 93 height 15
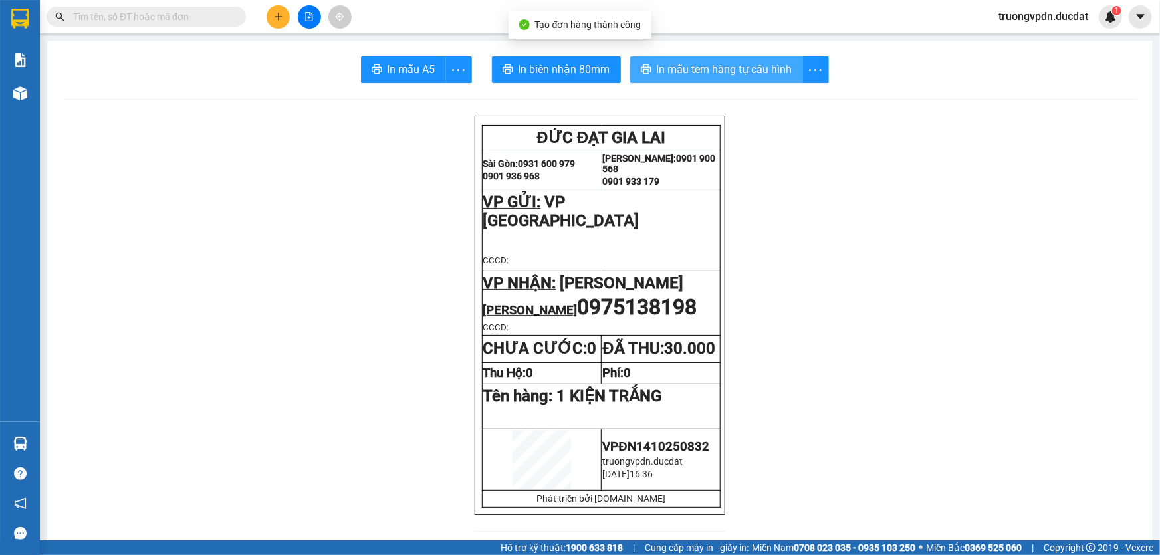
click at [747, 64] on span "In mẫu tem hàng tự cấu hình" at bounding box center [725, 69] width 136 height 17
click at [286, 12] on button at bounding box center [278, 16] width 23 height 23
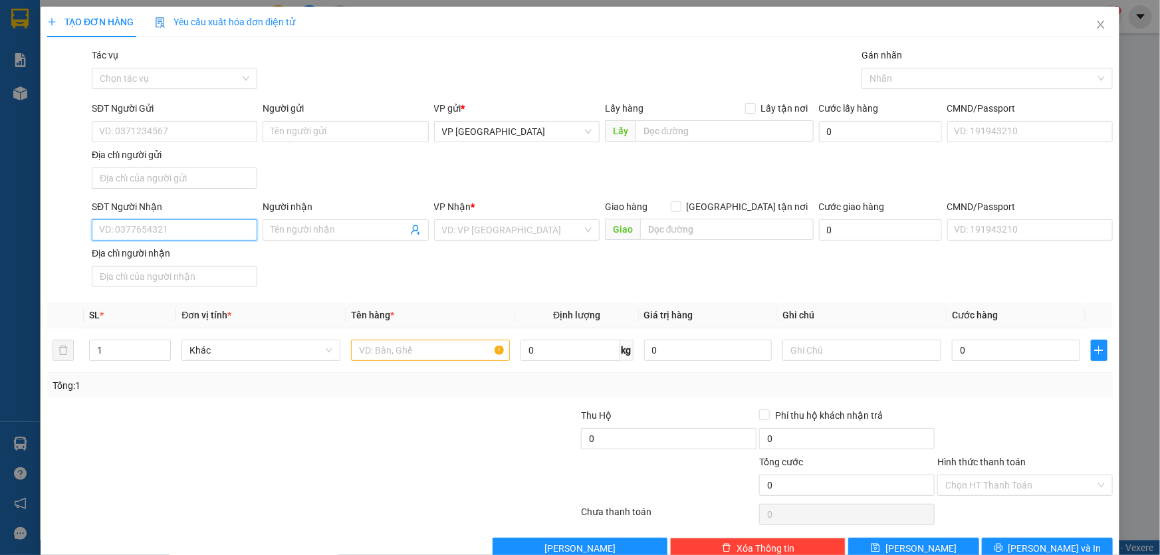
drag, startPoint x: 205, startPoint y: 231, endPoint x: 1121, endPoint y: 241, distance: 916.6
click at [205, 230] on input "SĐT Người Nhận" at bounding box center [174, 229] width 165 height 21
click at [173, 258] on div "0394591139" at bounding box center [173, 256] width 148 height 15
click at [423, 347] on input "text" at bounding box center [430, 350] width 159 height 21
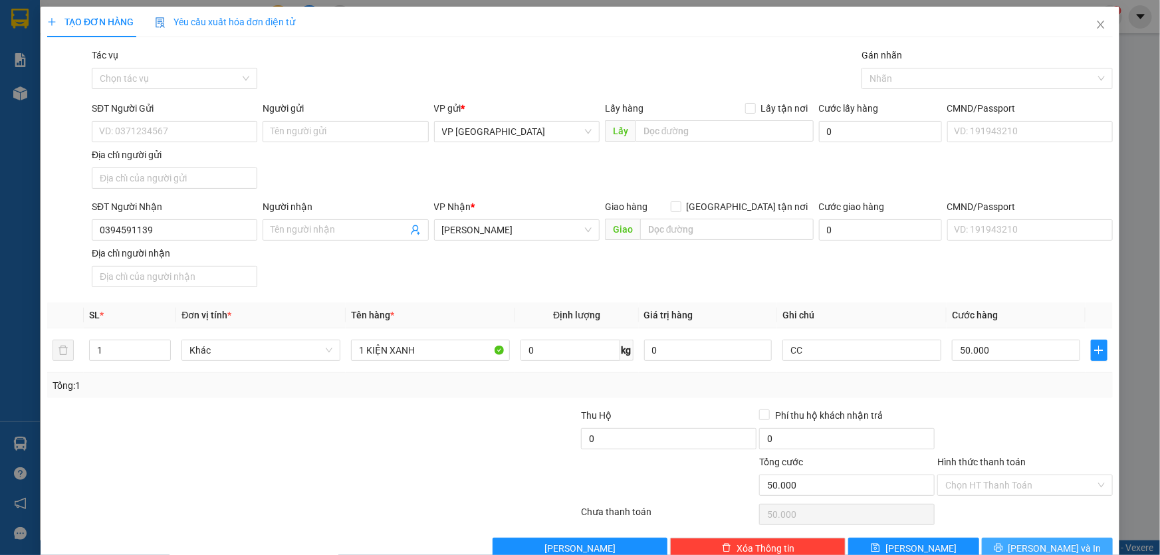
click at [1057, 541] on span "[PERSON_NAME] và In" at bounding box center [1054, 548] width 93 height 15
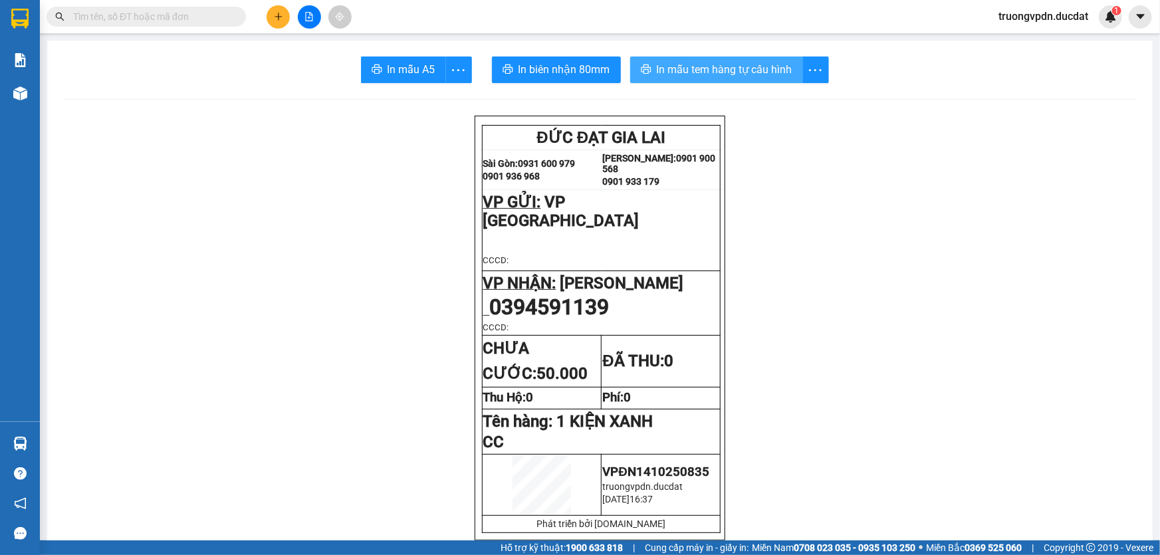
click at [741, 71] on span "In mẫu tem hàng tự cấu hình" at bounding box center [725, 69] width 136 height 17
click at [271, 8] on button at bounding box center [278, 16] width 23 height 23
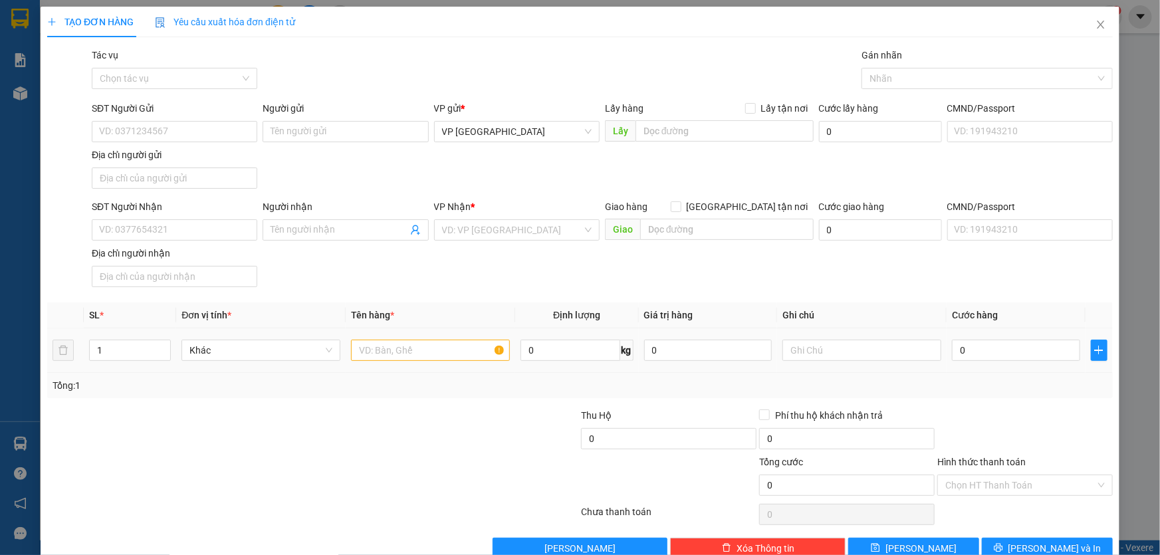
click at [627, 332] on td "0 kg" at bounding box center [576, 350] width 123 height 45
click at [203, 233] on input "SĐT Người Nhận" at bounding box center [174, 229] width 165 height 21
click at [197, 251] on div "0965578264" at bounding box center [173, 256] width 148 height 15
click at [464, 342] on input "text" at bounding box center [430, 350] width 159 height 21
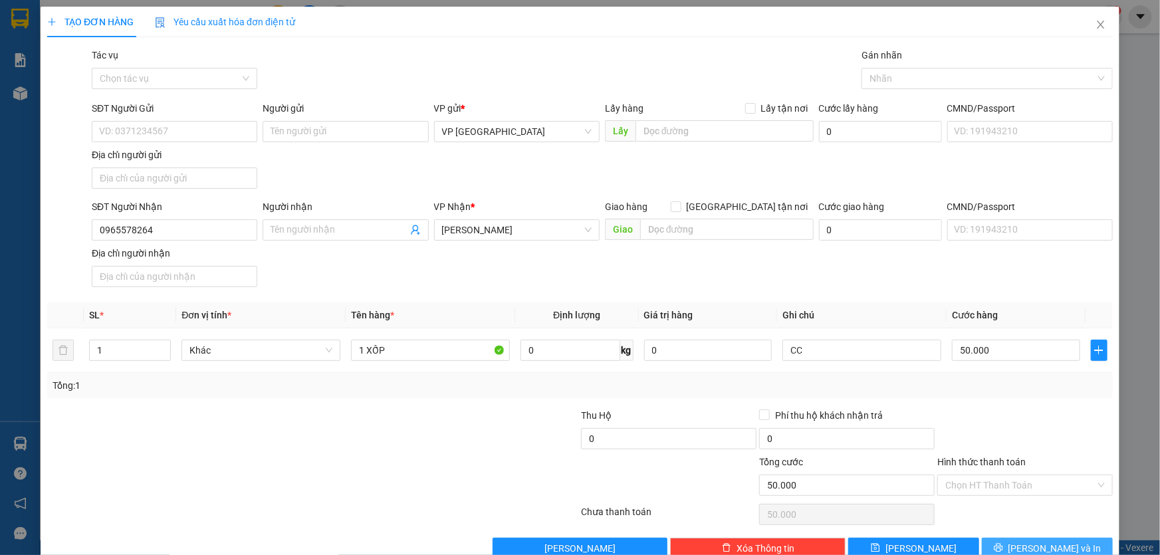
click at [1054, 538] on button "[PERSON_NAME] và In" at bounding box center [1047, 548] width 131 height 21
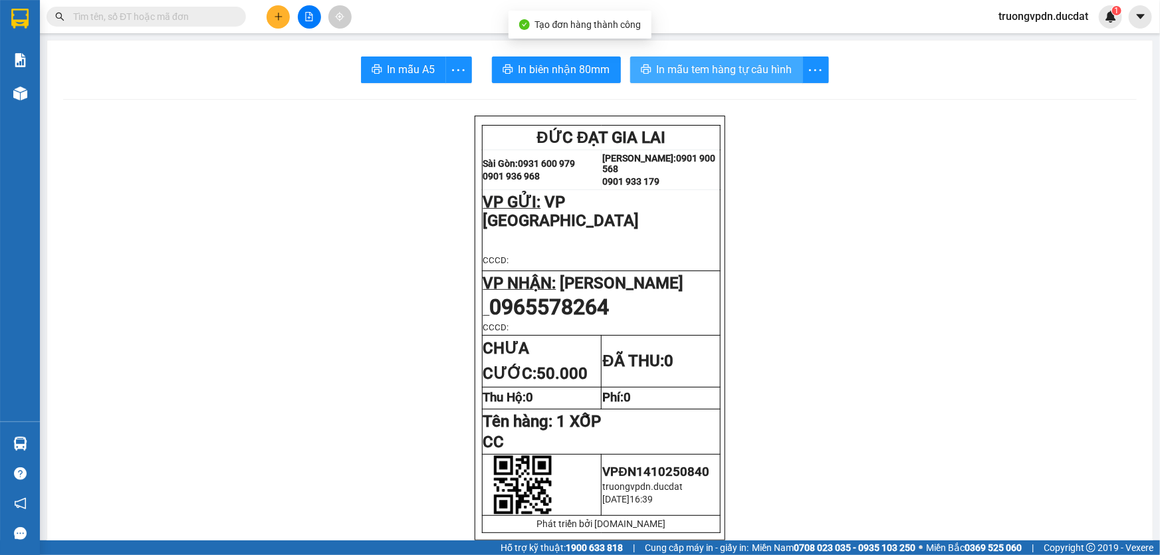
click at [659, 72] on span "In mẫu tem hàng tự cấu hình" at bounding box center [725, 69] width 136 height 17
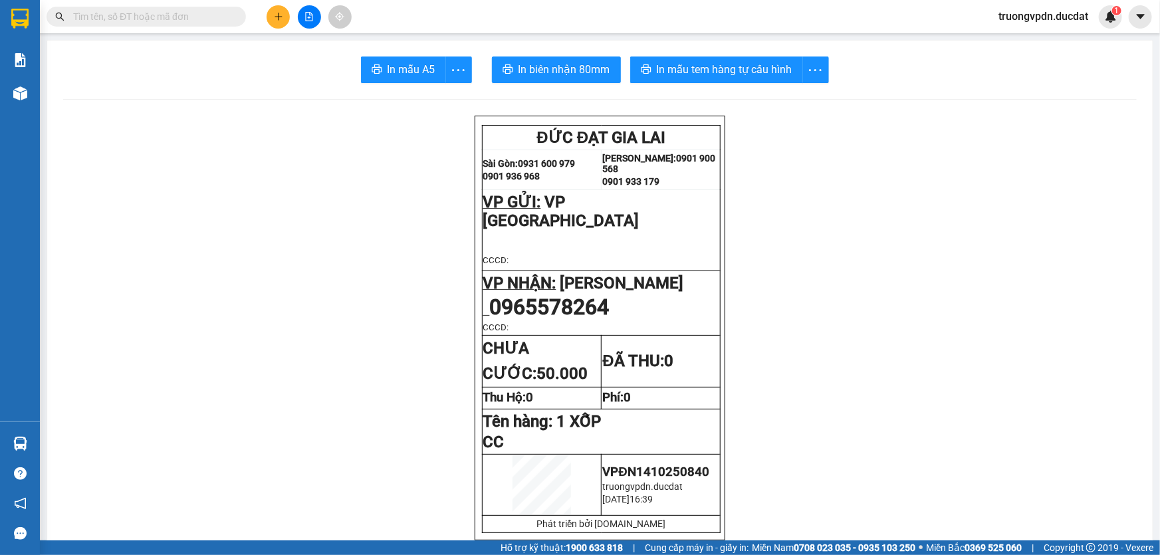
click at [273, 24] on button at bounding box center [278, 16] width 23 height 23
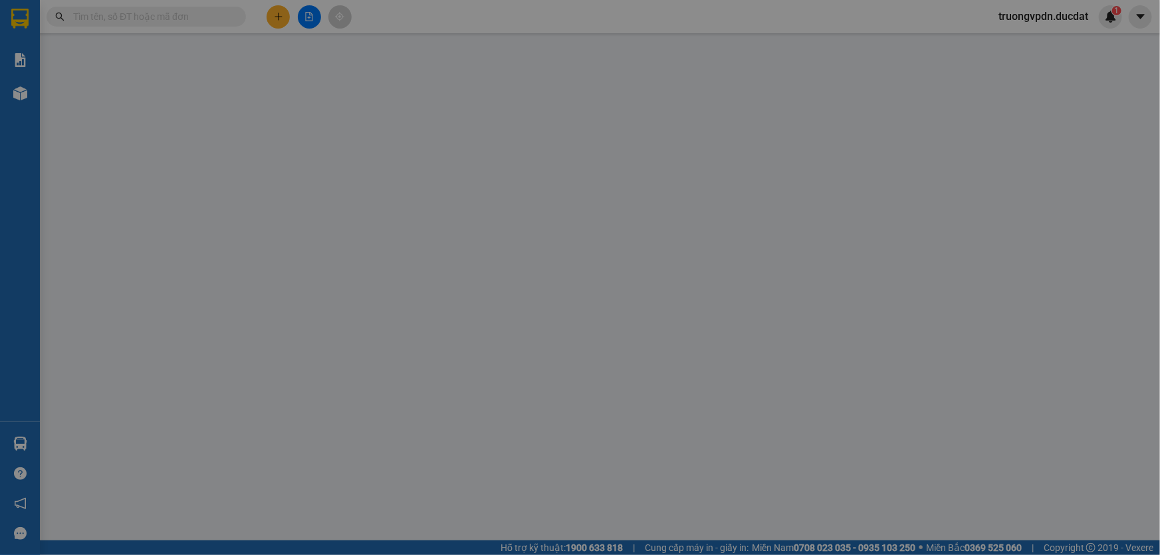
click at [273, 24] on span "Yêu cầu xuất hóa đơn điện tử" at bounding box center [225, 22] width 140 height 11
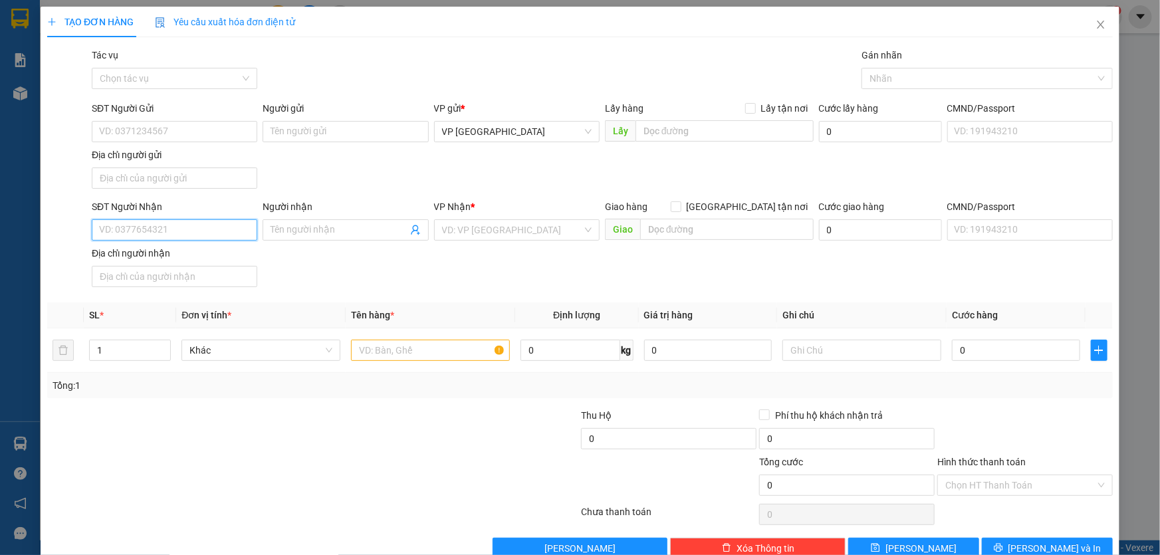
click at [233, 227] on input "SĐT Người Nhận" at bounding box center [174, 229] width 165 height 21
click at [200, 259] on div "0977104339" at bounding box center [173, 256] width 148 height 15
click at [465, 352] on input "text" at bounding box center [430, 350] width 159 height 21
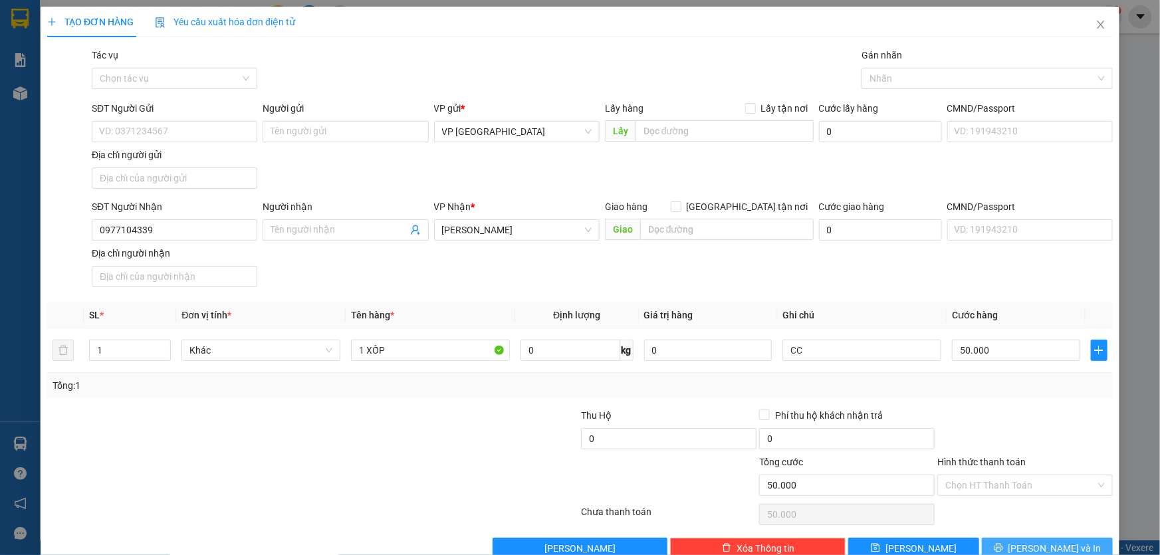
click at [1015, 538] on button "[PERSON_NAME] và In" at bounding box center [1047, 548] width 131 height 21
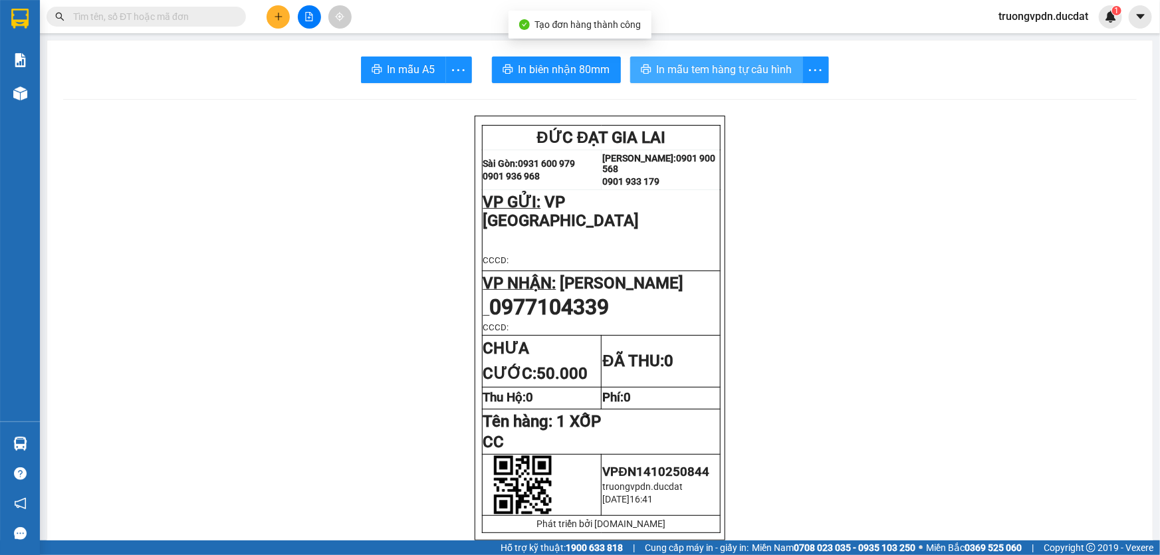
click at [678, 69] on span "In mẫu tem hàng tự cấu hình" at bounding box center [725, 69] width 136 height 17
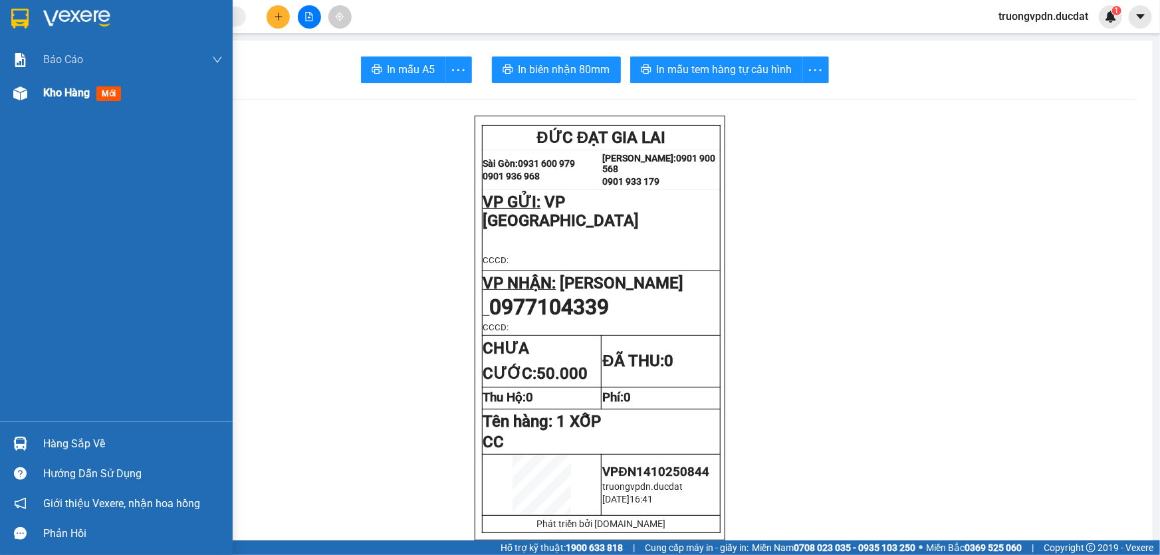
click at [39, 94] on div "Kho hàng mới" at bounding box center [116, 92] width 233 height 33
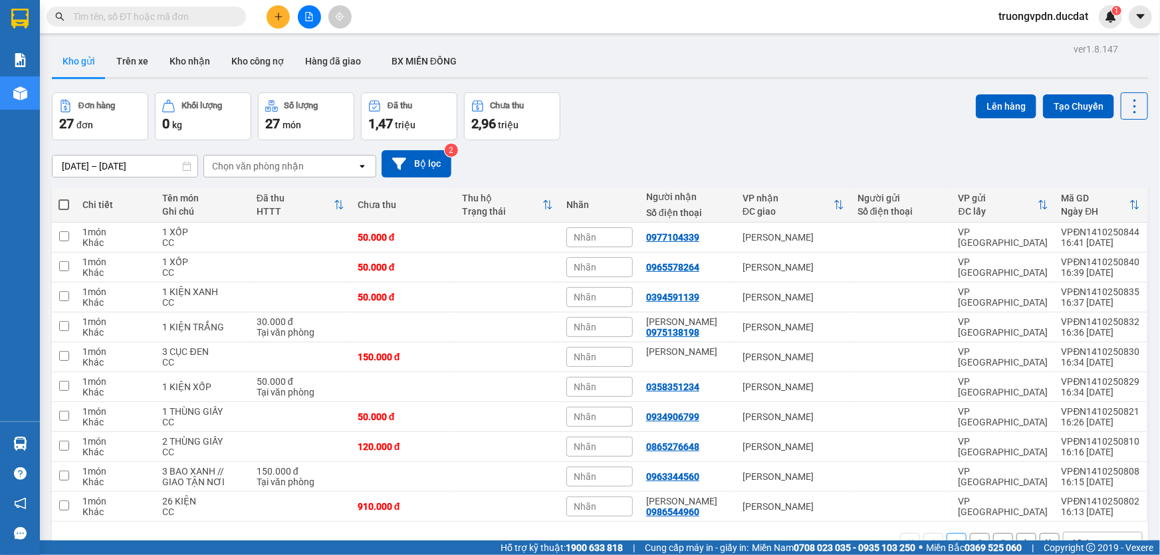
click at [971, 533] on button "2" at bounding box center [980, 543] width 20 height 20
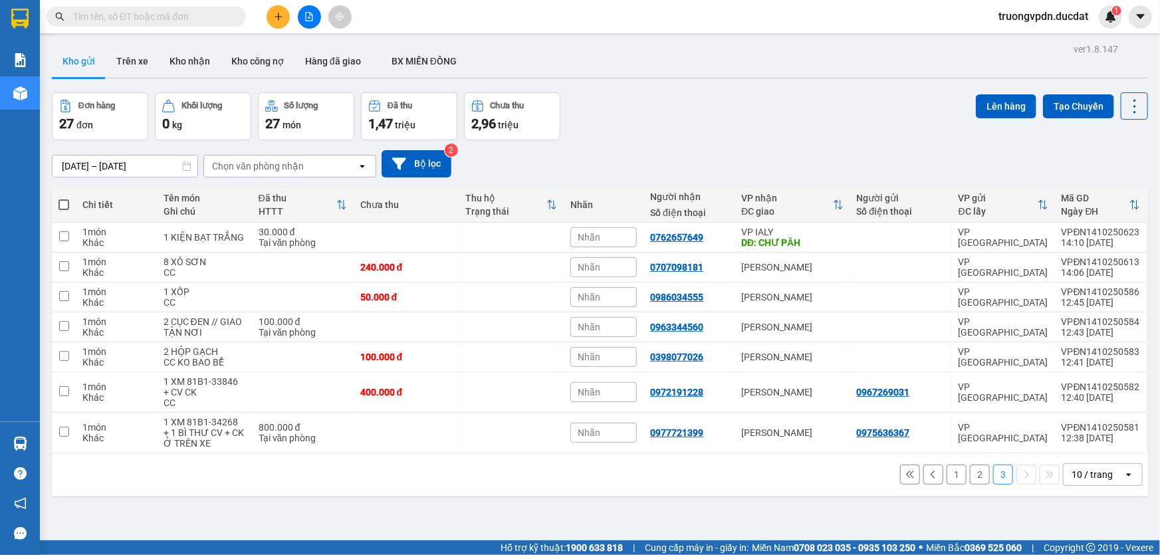
click at [949, 465] on button "1" at bounding box center [956, 475] width 20 height 20
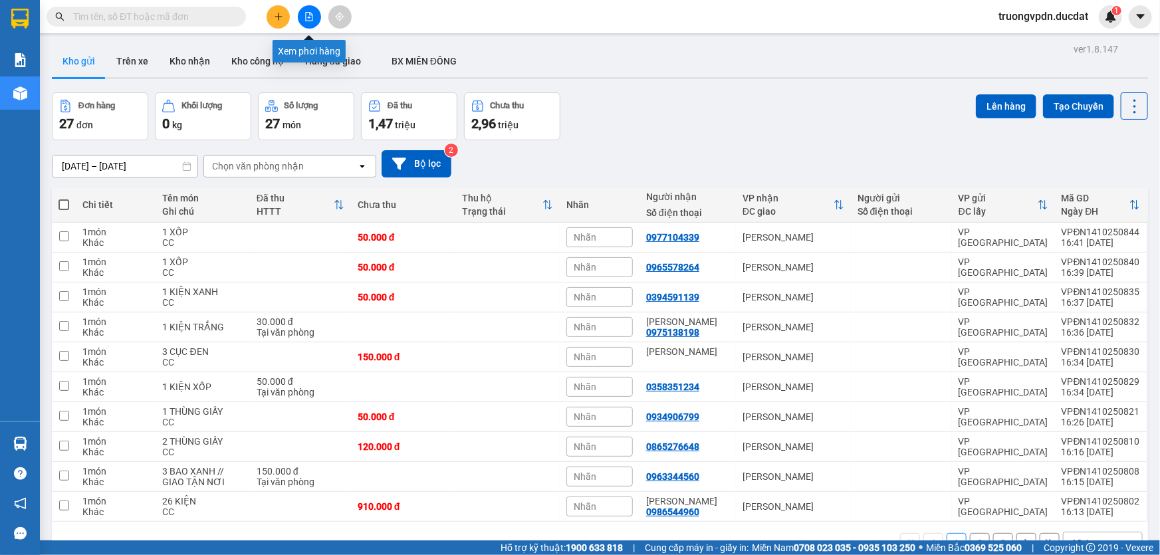
click at [284, 17] on button at bounding box center [278, 16] width 23 height 23
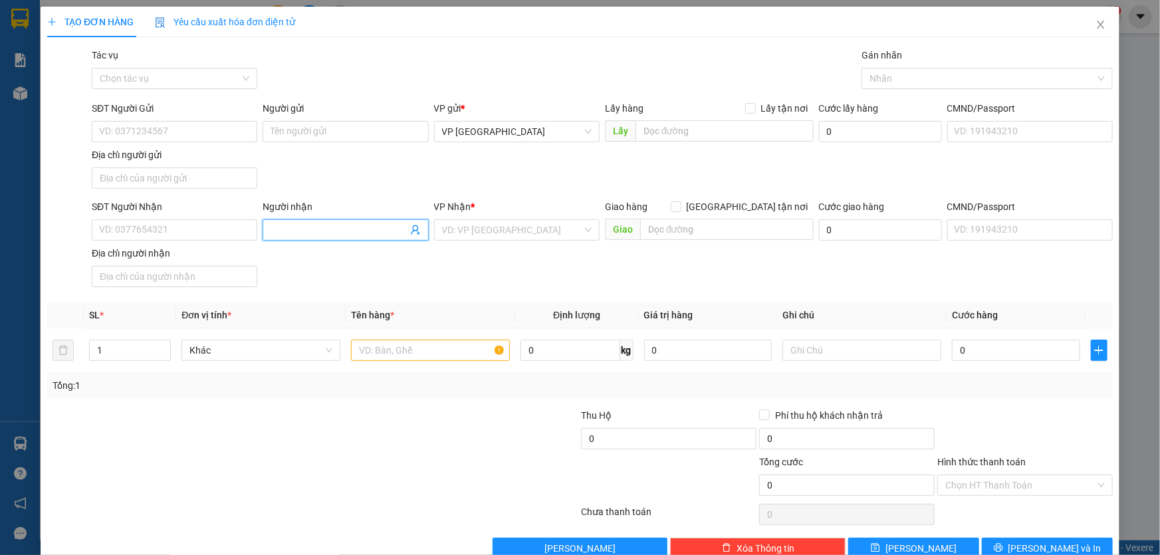
click at [330, 233] on input "Người nhận" at bounding box center [339, 230] width 136 height 15
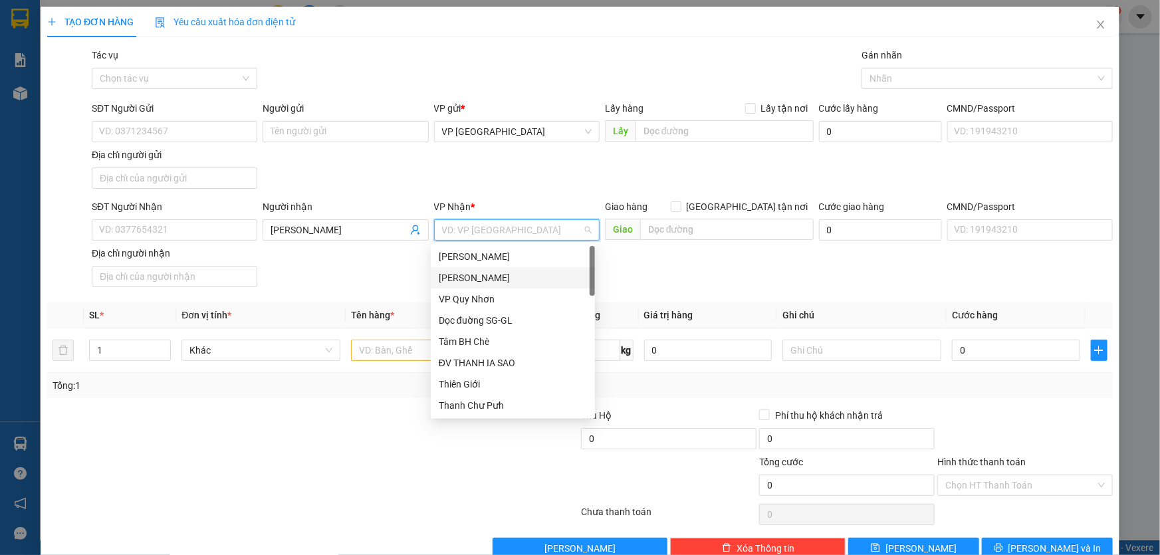
click at [502, 282] on div "[PERSON_NAME]" at bounding box center [513, 278] width 148 height 15
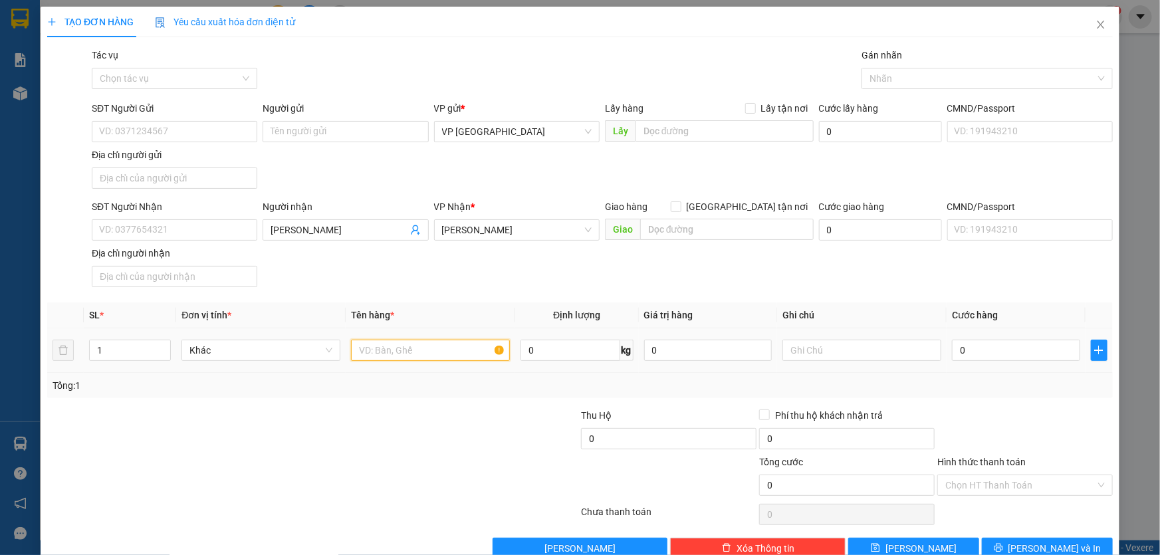
click at [407, 350] on input "text" at bounding box center [430, 350] width 159 height 21
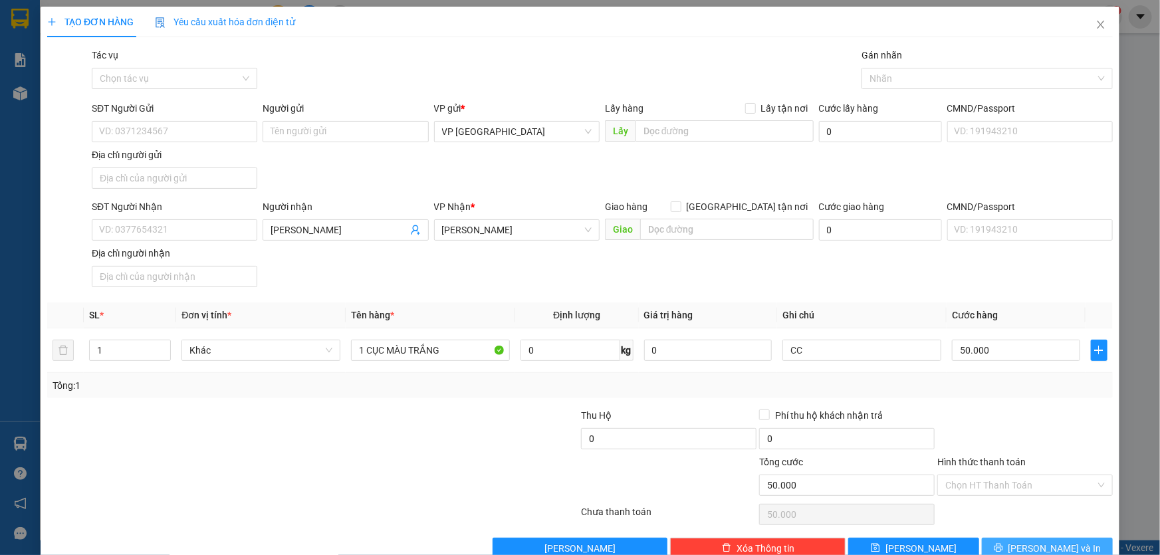
click at [1003, 544] on icon "printer" at bounding box center [998, 547] width 9 height 9
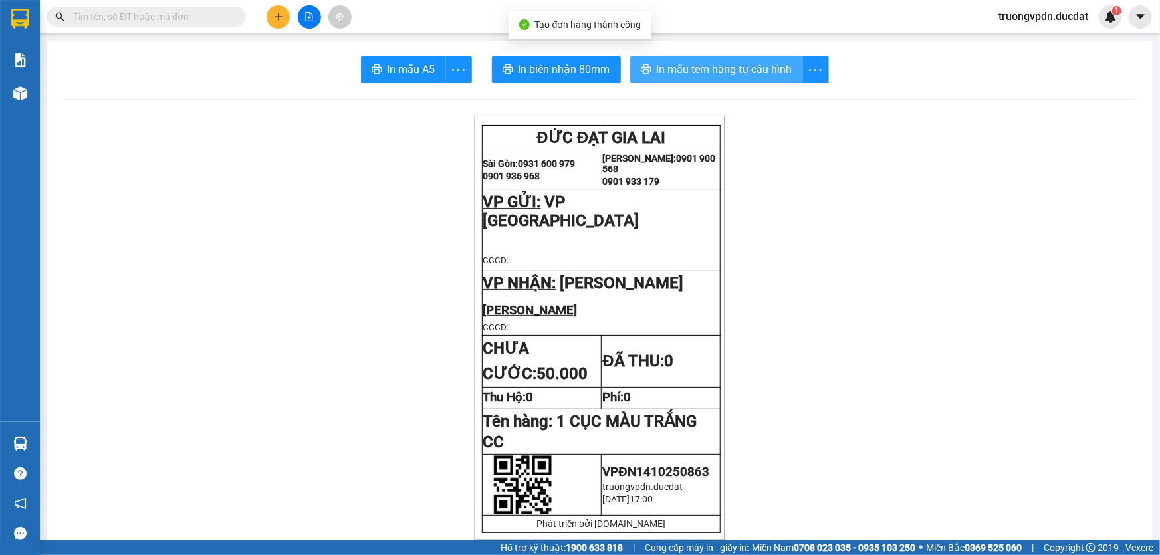
click at [775, 61] on span "In mẫu tem hàng tự cấu hình" at bounding box center [725, 69] width 136 height 17
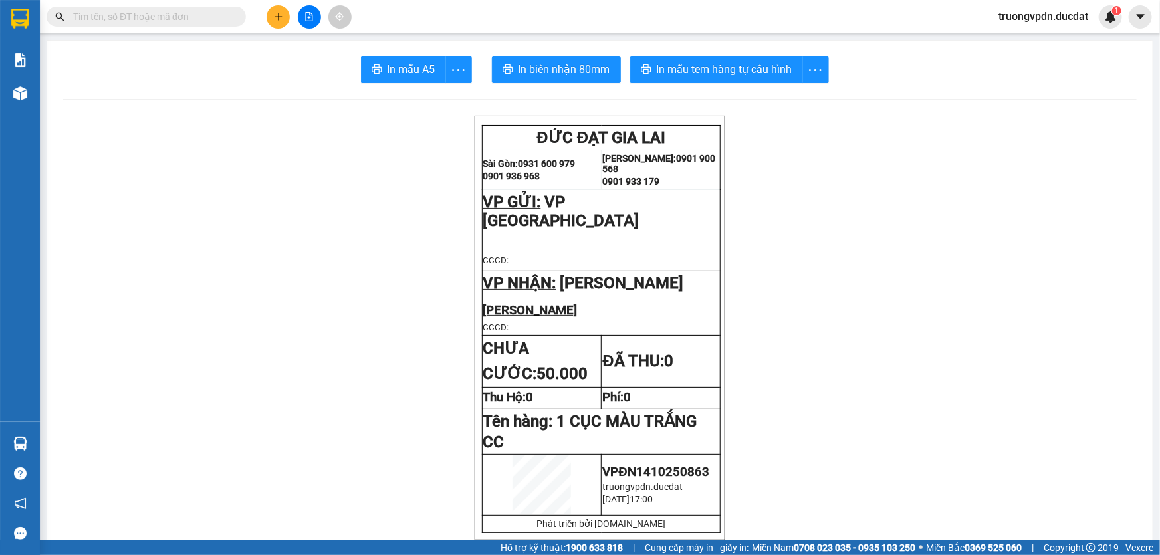
click at [282, 17] on icon "plus" at bounding box center [278, 16] width 9 height 9
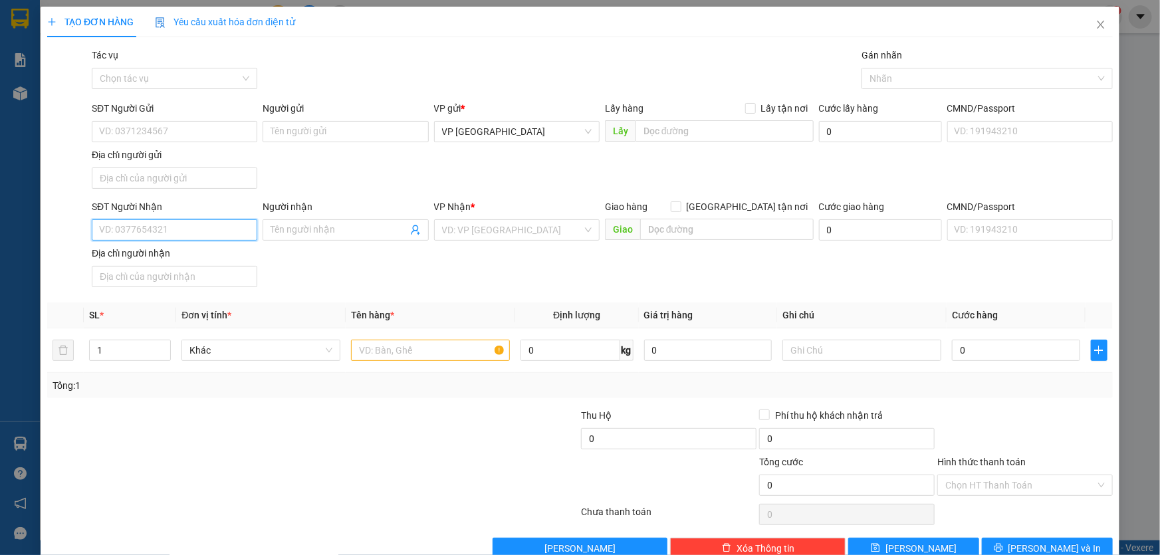
click at [181, 231] on input "SĐT Người Nhận" at bounding box center [174, 229] width 165 height 21
click at [190, 230] on input "SĐT Người Nhận" at bounding box center [174, 229] width 165 height 21
drag, startPoint x: 158, startPoint y: 280, endPoint x: 212, endPoint y: 270, distance: 54.8
click at [158, 279] on div "0794643151 - TRUNG" at bounding box center [173, 277] width 148 height 15
click at [433, 345] on input "text" at bounding box center [430, 350] width 159 height 21
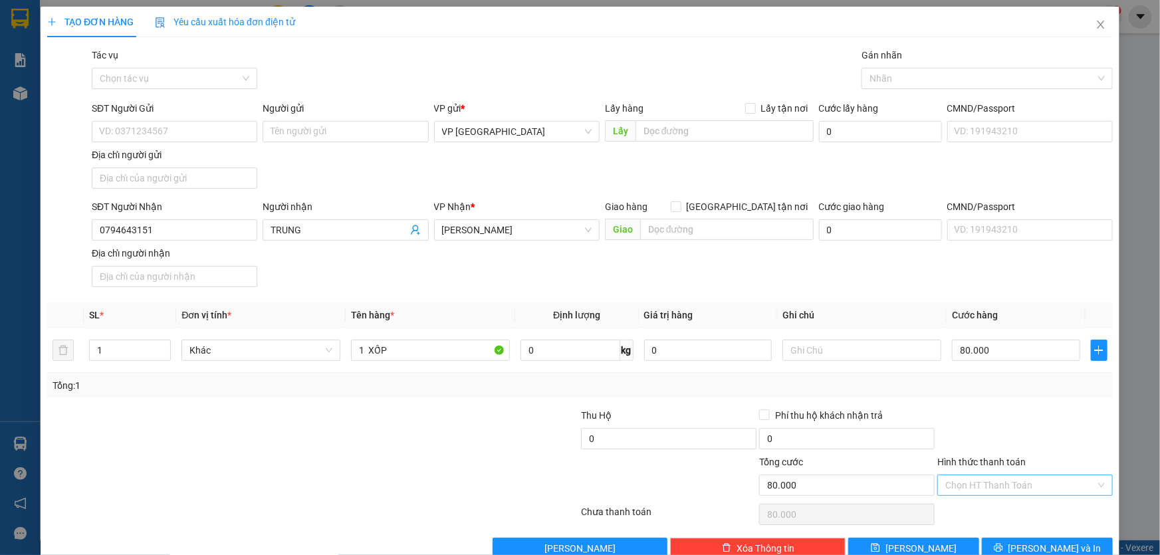
drag, startPoint x: 1038, startPoint y: 487, endPoint x: 1022, endPoint y: 471, distance: 22.6
click at [1038, 487] on input "Hình thức thanh toán" at bounding box center [1020, 485] width 150 height 20
click at [957, 372] on div "Tại văn phòng" at bounding box center [1017, 373] width 158 height 15
click at [1012, 542] on button "[PERSON_NAME] và In" at bounding box center [1047, 548] width 131 height 21
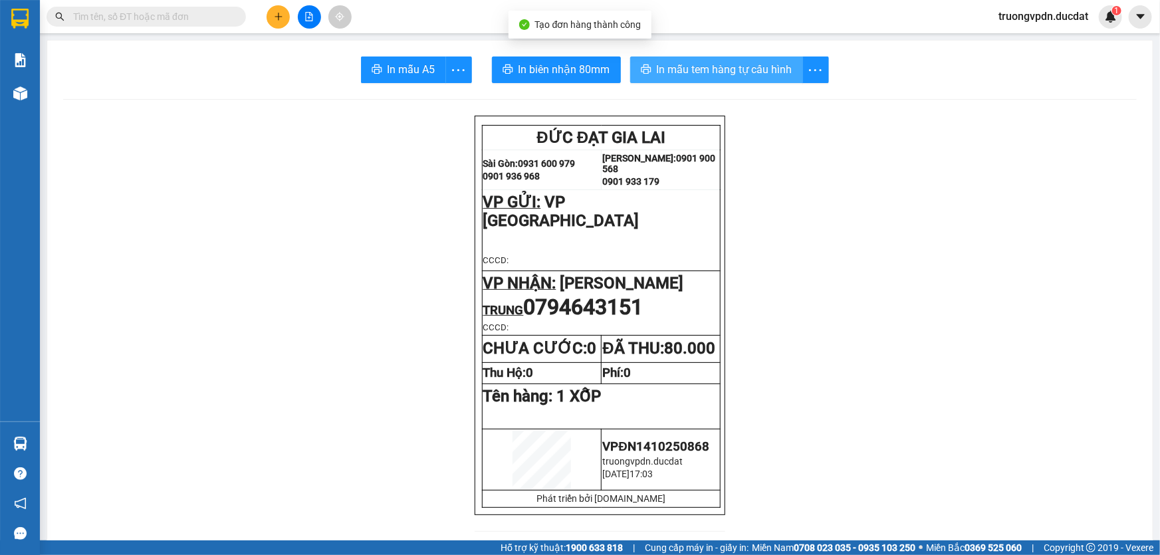
click at [673, 66] on span "In mẫu tem hàng tự cấu hình" at bounding box center [725, 69] width 136 height 17
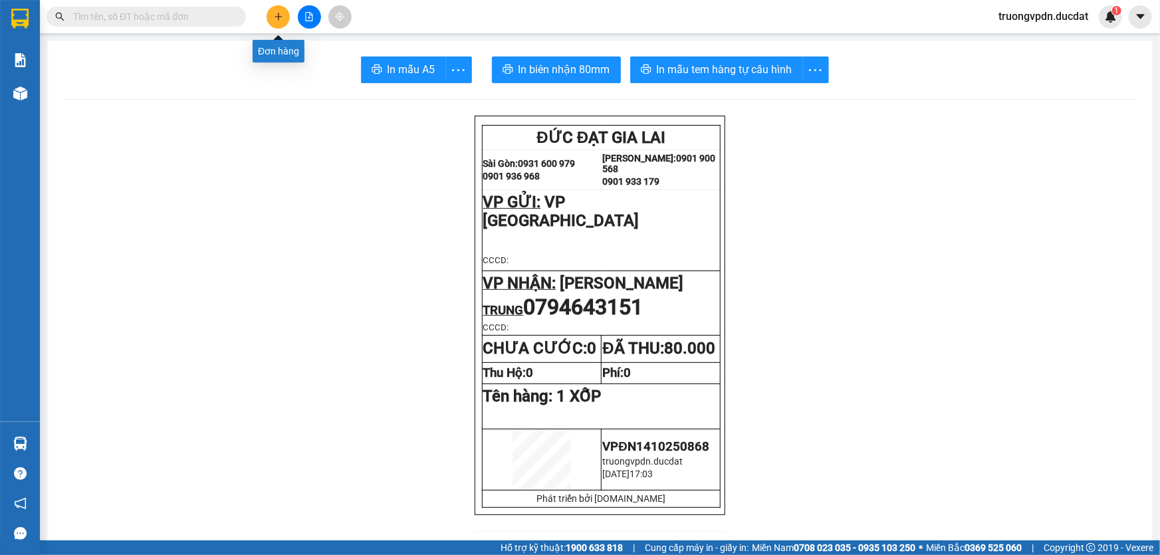
click at [277, 16] on icon "plus" at bounding box center [278, 16] width 7 height 1
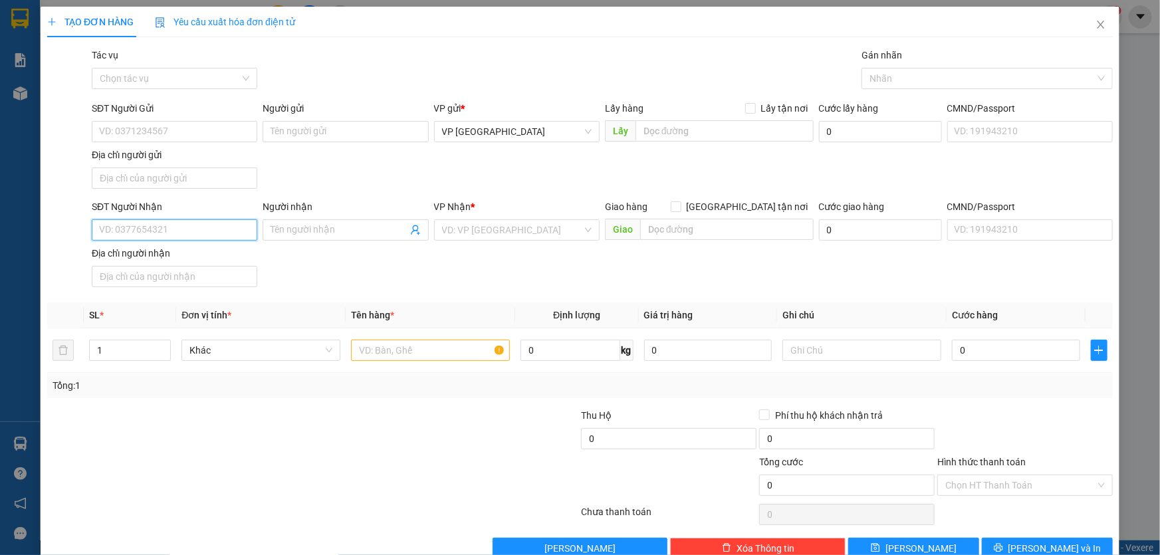
drag, startPoint x: 199, startPoint y: 235, endPoint x: 747, endPoint y: 227, distance: 547.7
click at [199, 235] on input "SĐT Người Nhận" at bounding box center [174, 229] width 165 height 21
drag, startPoint x: 152, startPoint y: 253, endPoint x: 261, endPoint y: 261, distance: 109.3
click at [152, 253] on div "0357573357 - [PERSON_NAME]" at bounding box center [173, 256] width 148 height 15
click at [441, 340] on input "text" at bounding box center [430, 350] width 159 height 21
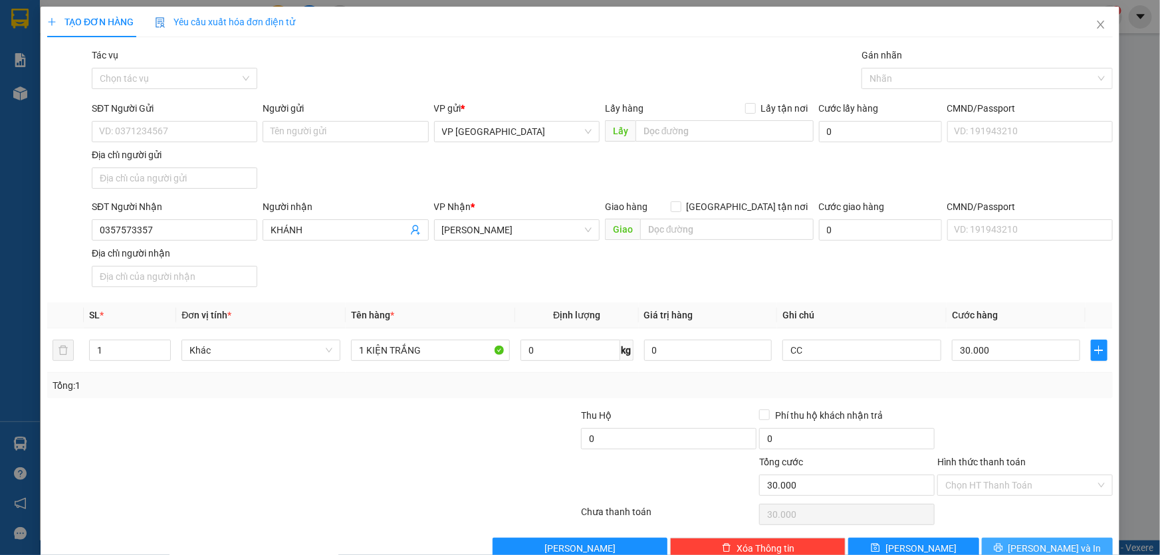
click at [1037, 552] on span "[PERSON_NAME] và In" at bounding box center [1054, 548] width 93 height 15
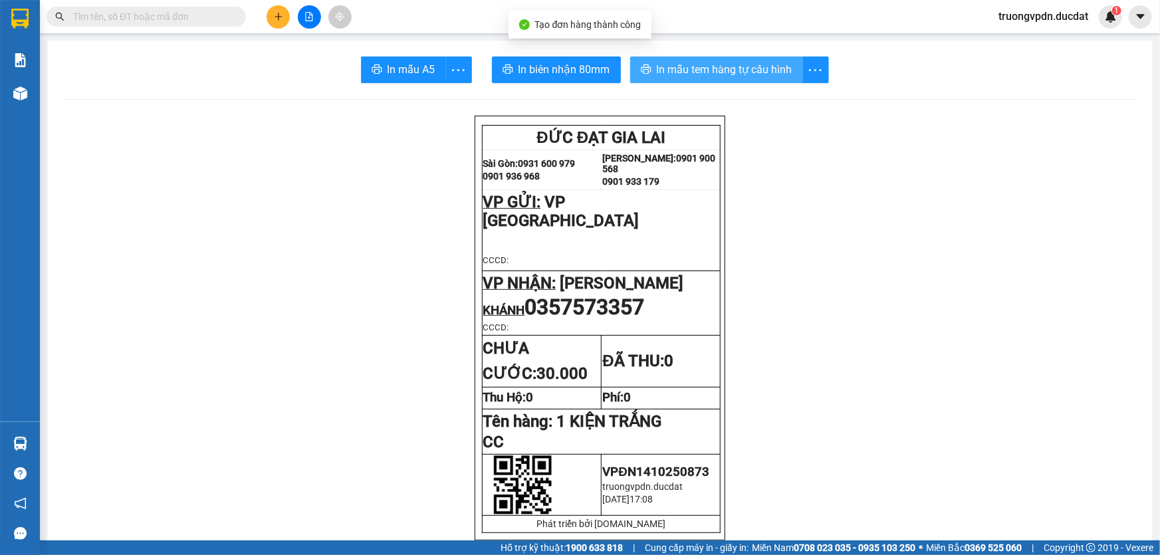
click at [697, 62] on span "In mẫu tem hàng tự cấu hình" at bounding box center [725, 69] width 136 height 17
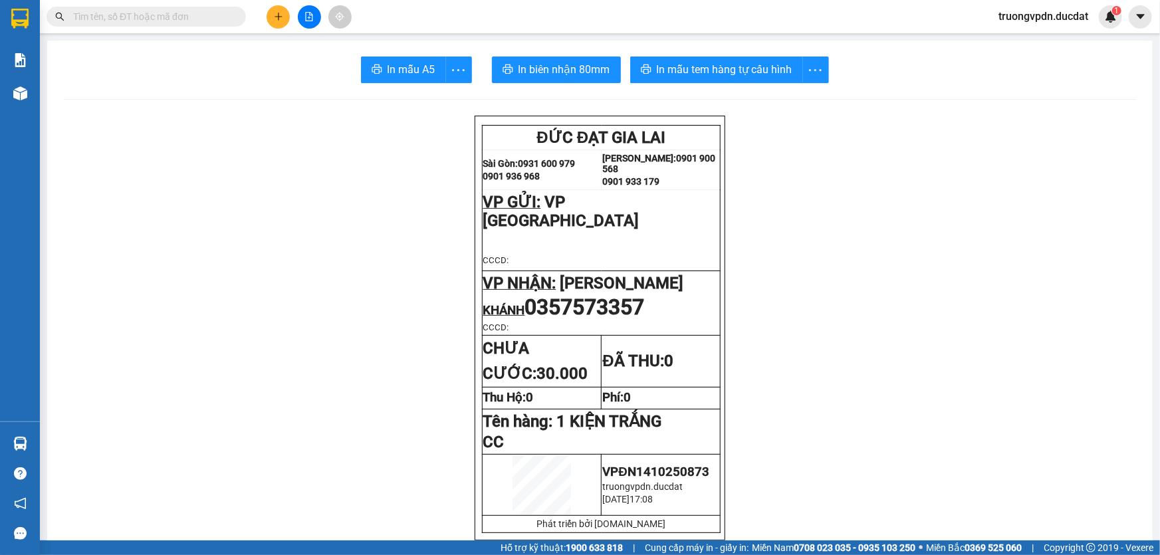
click at [275, 19] on icon "plus" at bounding box center [278, 16] width 9 height 9
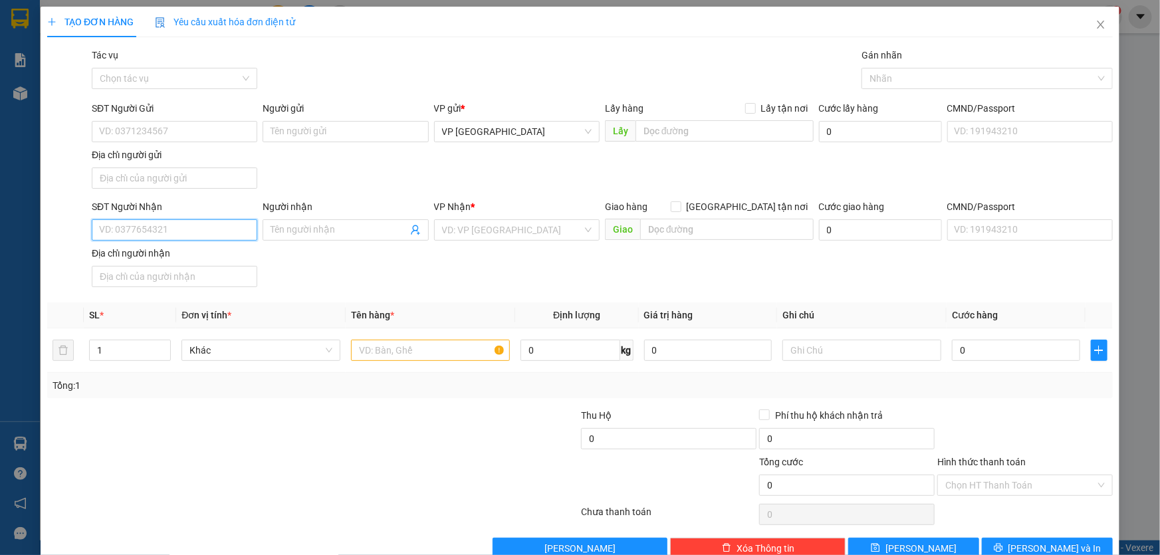
drag, startPoint x: 177, startPoint y: 231, endPoint x: 659, endPoint y: 245, distance: 482.1
click at [213, 236] on input "SĐT Người Nhận" at bounding box center [174, 229] width 165 height 21
click at [190, 251] on div "0938144699 - [PERSON_NAME]" at bounding box center [173, 256] width 148 height 15
click at [430, 354] on input "text" at bounding box center [430, 350] width 159 height 21
click at [1003, 491] on input "Hình thức thanh toán" at bounding box center [1020, 485] width 150 height 20
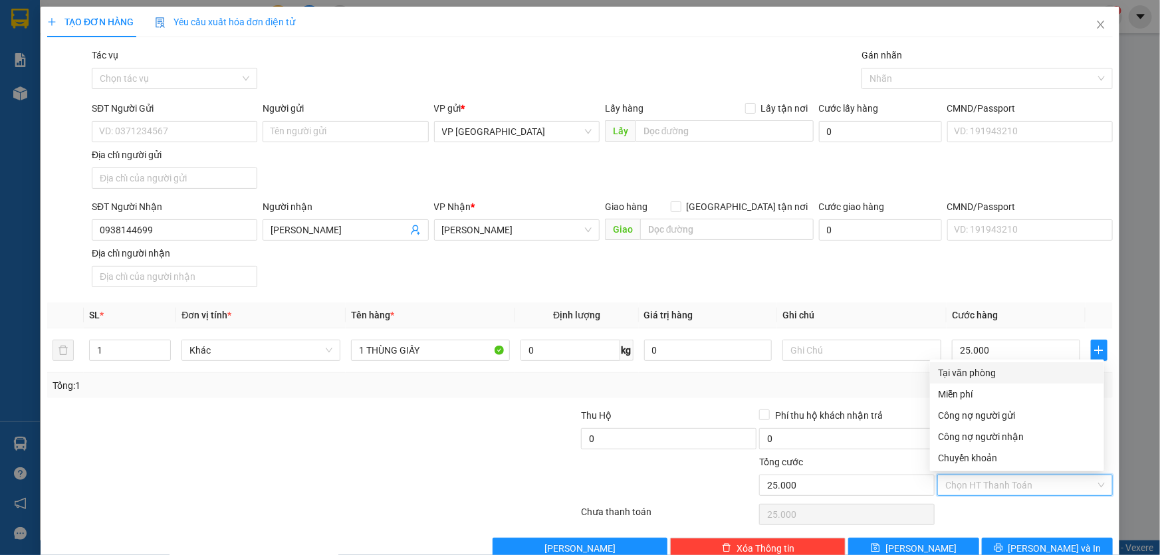
drag, startPoint x: 986, startPoint y: 371, endPoint x: 1077, endPoint y: 500, distance: 157.5
click at [986, 370] on div "Tại văn phòng" at bounding box center [1017, 373] width 158 height 15
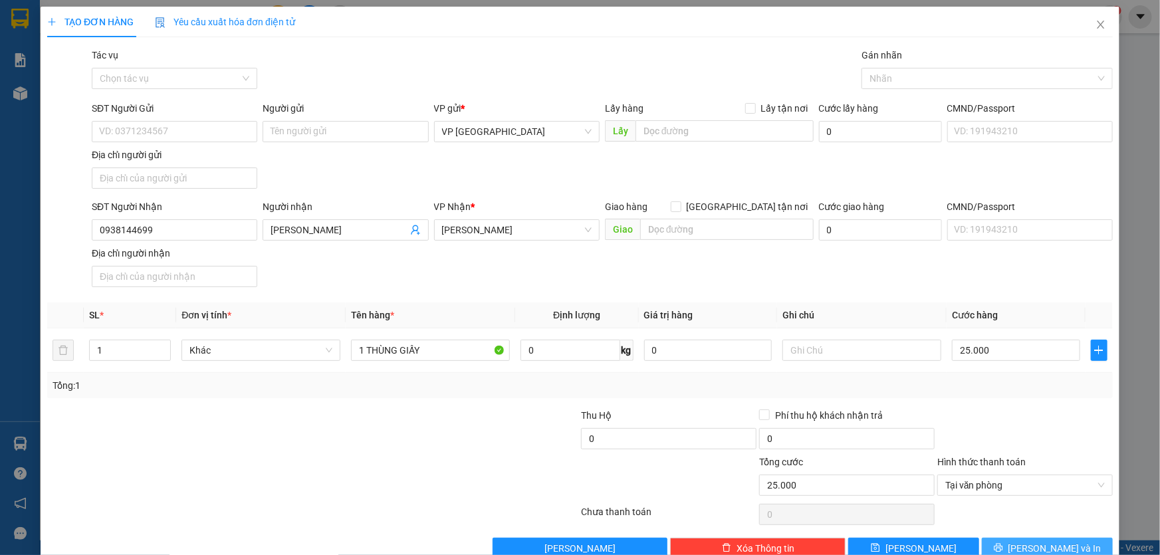
click at [1053, 538] on button "[PERSON_NAME] và In" at bounding box center [1047, 548] width 131 height 21
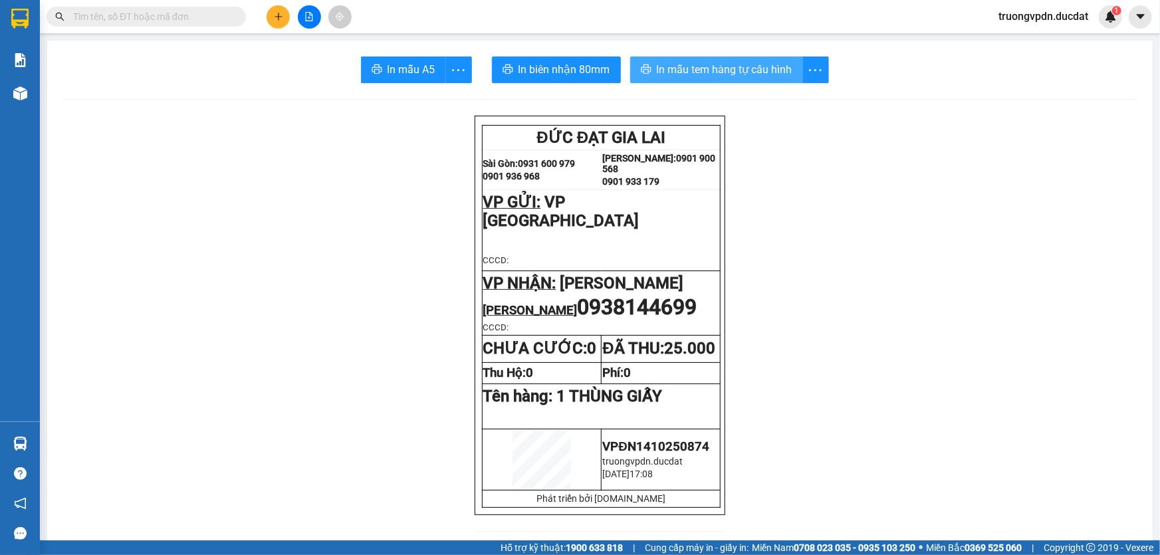
click at [701, 67] on span "In mẫu tem hàng tự cấu hình" at bounding box center [725, 69] width 136 height 17
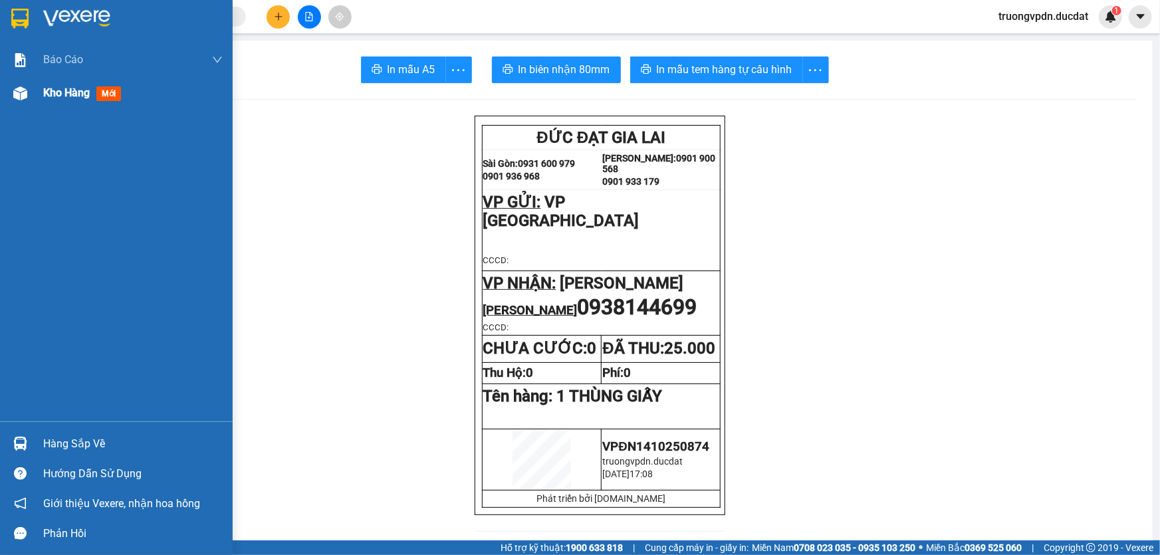
click at [72, 100] on div "Kho hàng mới" at bounding box center [84, 92] width 83 height 17
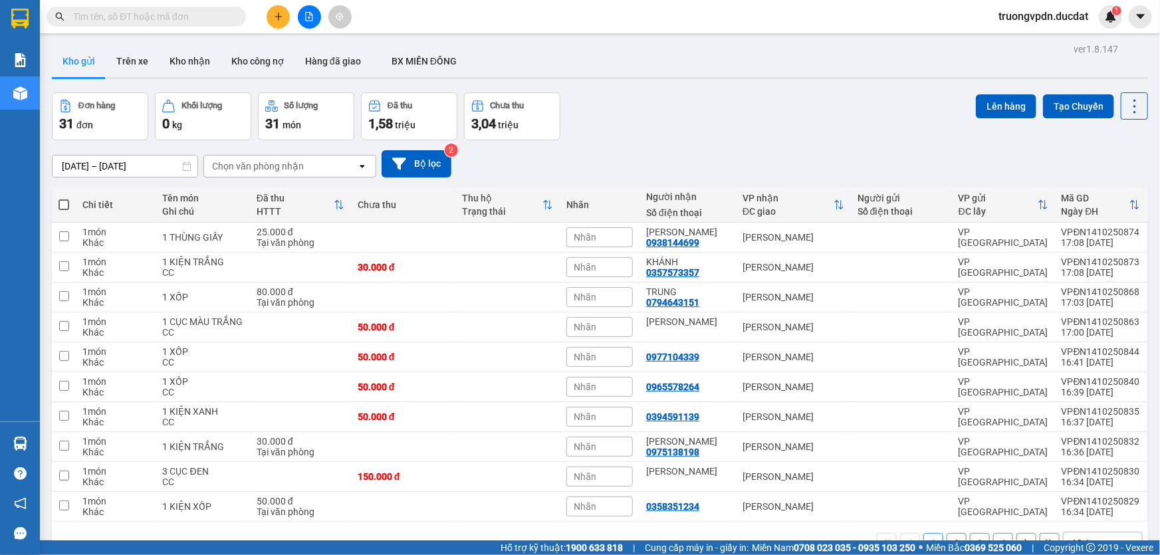
click at [278, 24] on button at bounding box center [278, 16] width 23 height 23
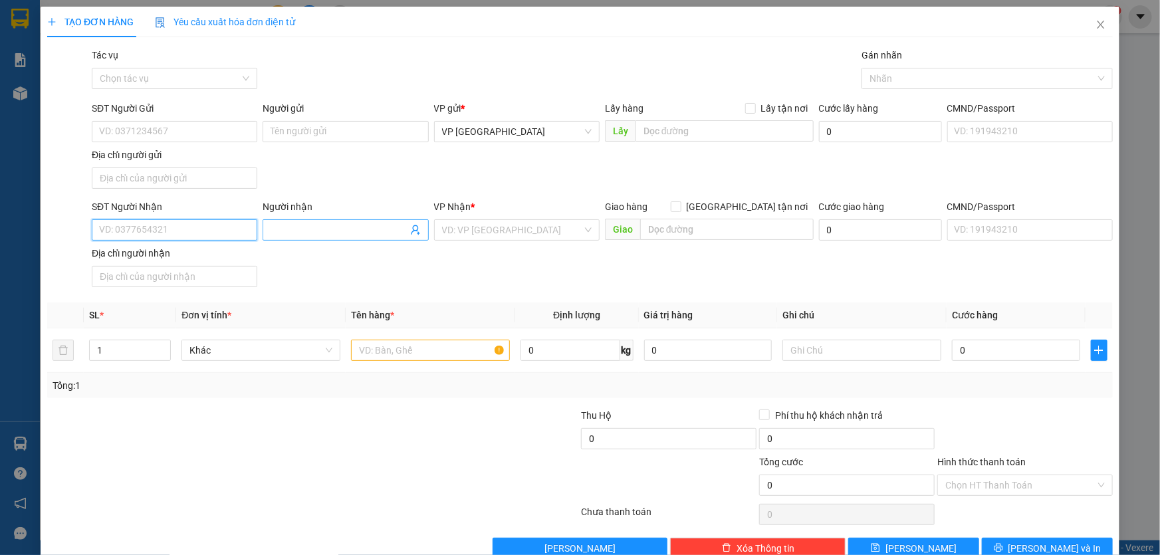
drag, startPoint x: 201, startPoint y: 222, endPoint x: 262, endPoint y: 233, distance: 61.4
click at [201, 223] on input "SĐT Người Nhận" at bounding box center [174, 229] width 165 height 21
click at [161, 260] on div "0933167774" at bounding box center [173, 256] width 148 height 15
click at [439, 354] on input "text" at bounding box center [430, 350] width 159 height 21
click at [1027, 483] on input "Hình thức thanh toán" at bounding box center [1020, 485] width 150 height 20
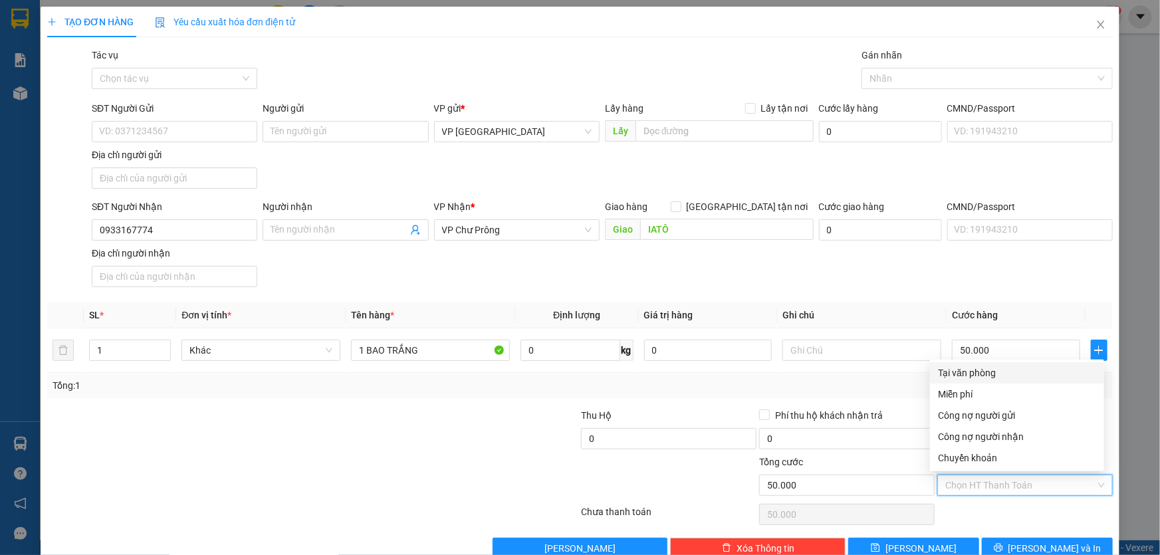
click at [973, 371] on div "Tại văn phòng" at bounding box center [1017, 373] width 158 height 15
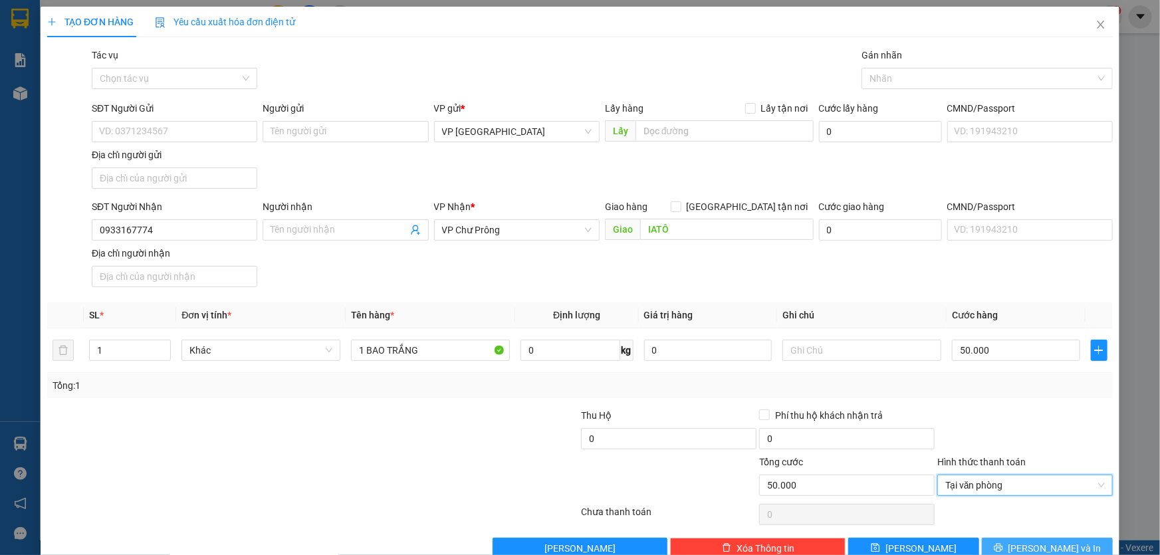
click at [1033, 548] on span "[PERSON_NAME] và In" at bounding box center [1054, 548] width 93 height 15
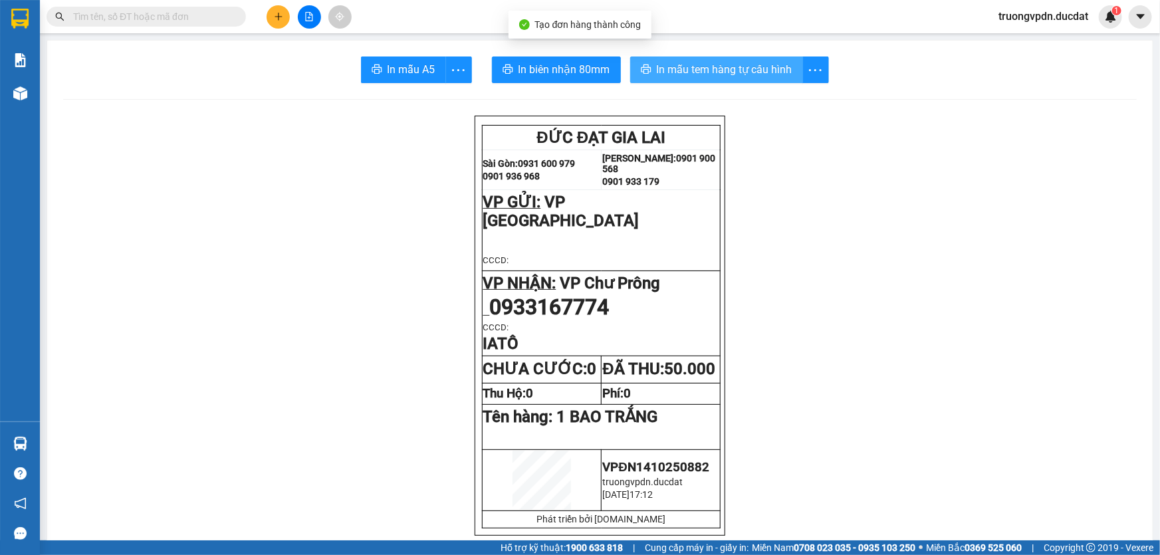
click at [721, 78] on span "In mẫu tem hàng tự cấu hình" at bounding box center [725, 69] width 136 height 17
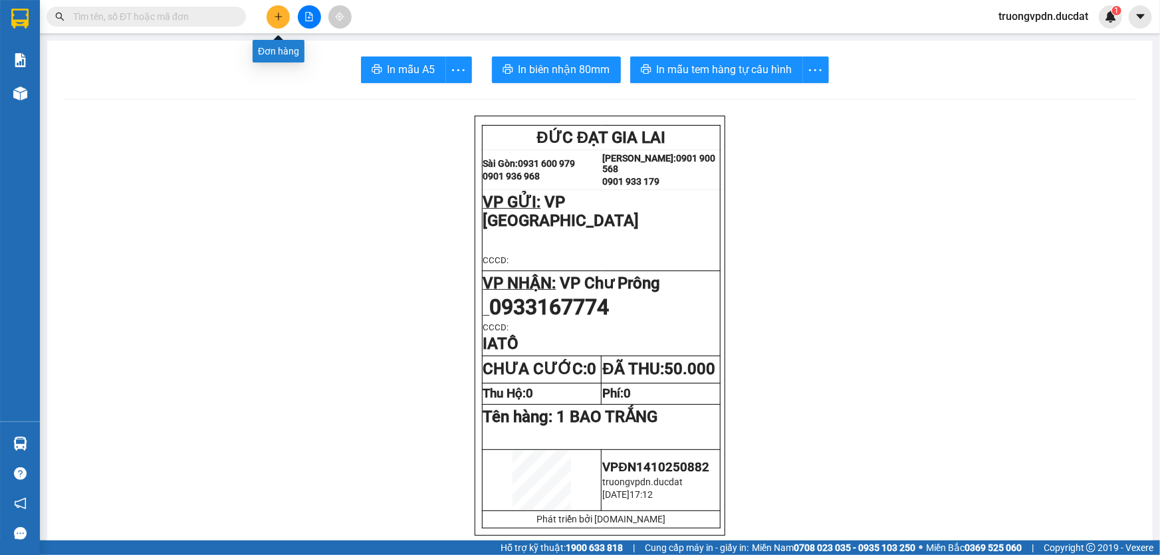
click at [271, 19] on button at bounding box center [278, 16] width 23 height 23
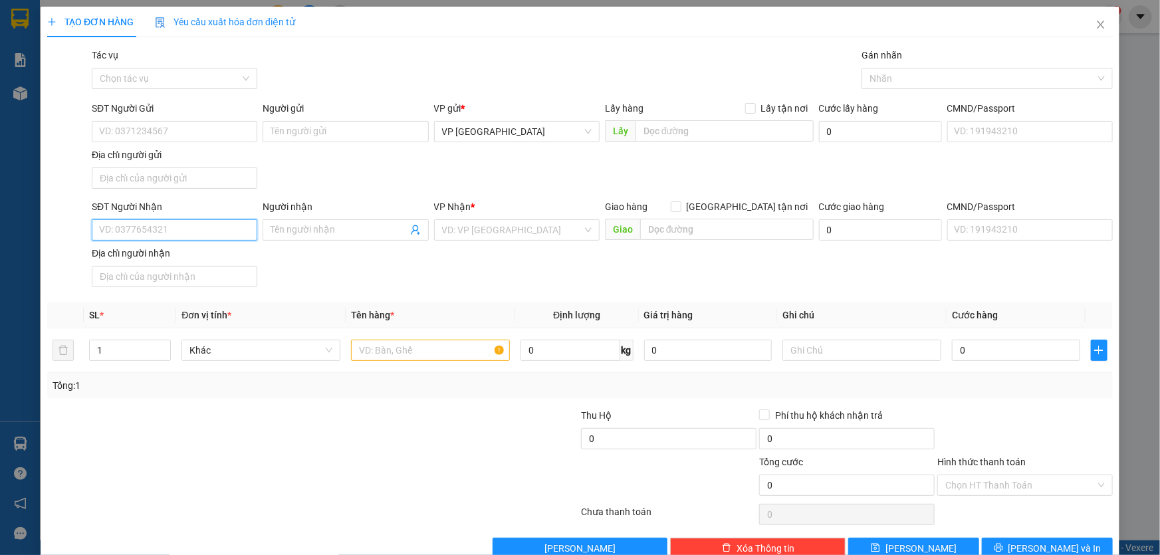
click at [221, 233] on input "SĐT Người Nhận" at bounding box center [174, 229] width 165 height 21
click at [525, 237] on input "search" at bounding box center [512, 230] width 140 height 20
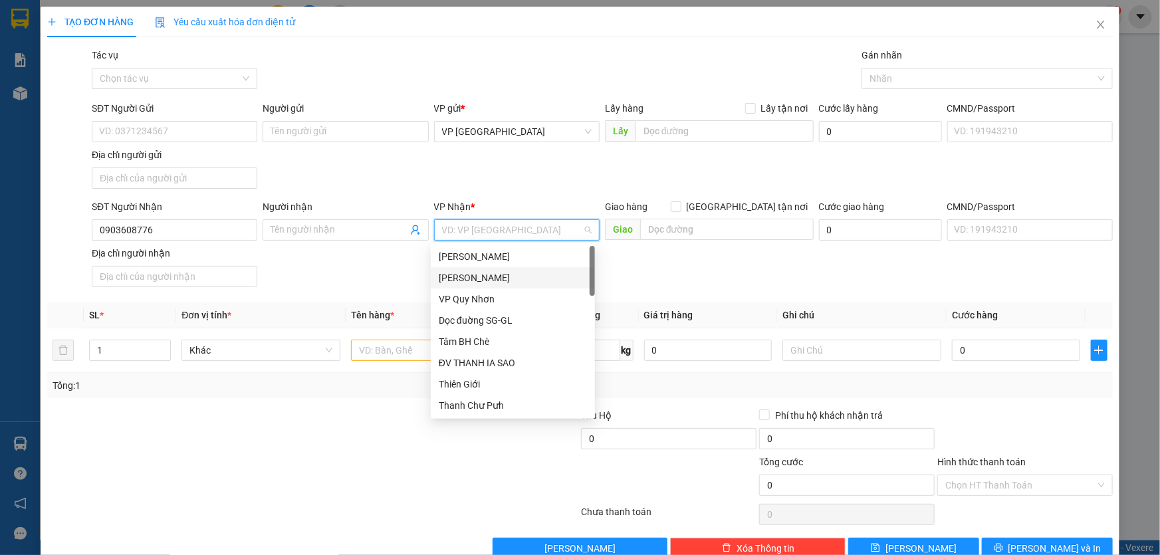
drag, startPoint x: 493, startPoint y: 275, endPoint x: 412, endPoint y: 374, distance: 127.5
click at [493, 275] on div "[PERSON_NAME]" at bounding box center [513, 278] width 148 height 15
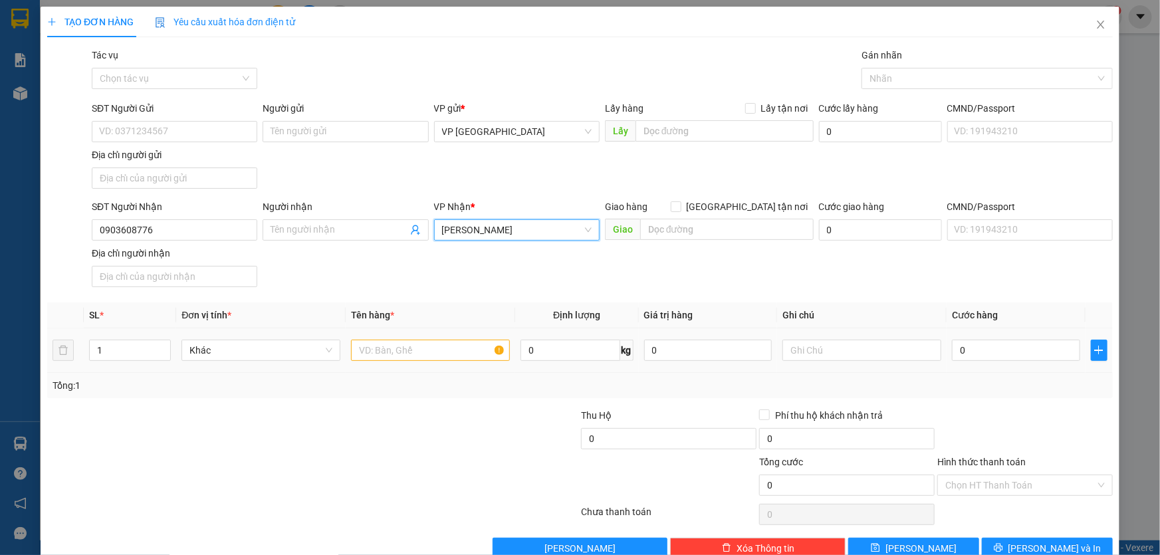
click at [399, 336] on td at bounding box center [430, 350] width 169 height 45
click at [415, 350] on input "text" at bounding box center [430, 350] width 159 height 21
click at [416, 347] on input "10 CAN" at bounding box center [430, 350] width 159 height 21
click at [1038, 482] on input "Hình thức thanh toán" at bounding box center [1020, 485] width 150 height 20
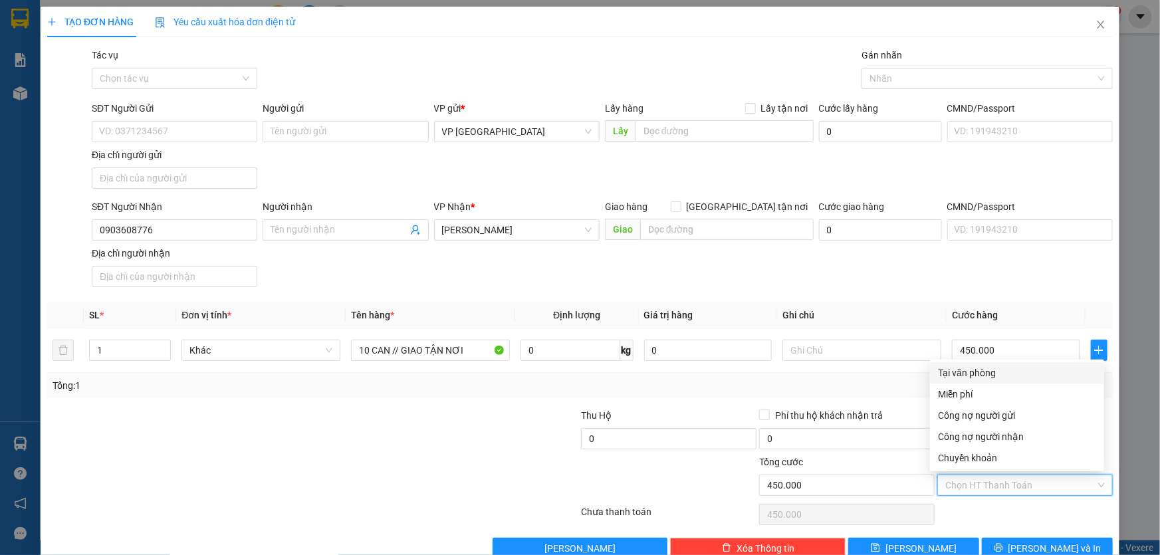
drag, startPoint x: 992, startPoint y: 372, endPoint x: 1076, endPoint y: 528, distance: 177.2
click at [996, 371] on div "Tại văn phòng" at bounding box center [1017, 373] width 158 height 15
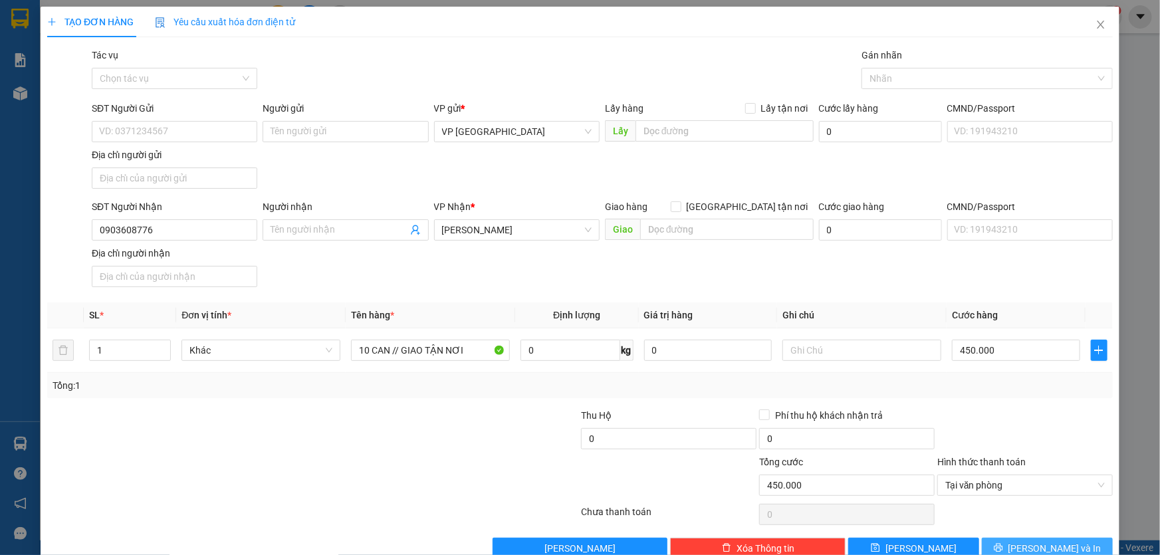
click at [1050, 546] on span "[PERSON_NAME] và In" at bounding box center [1054, 548] width 93 height 15
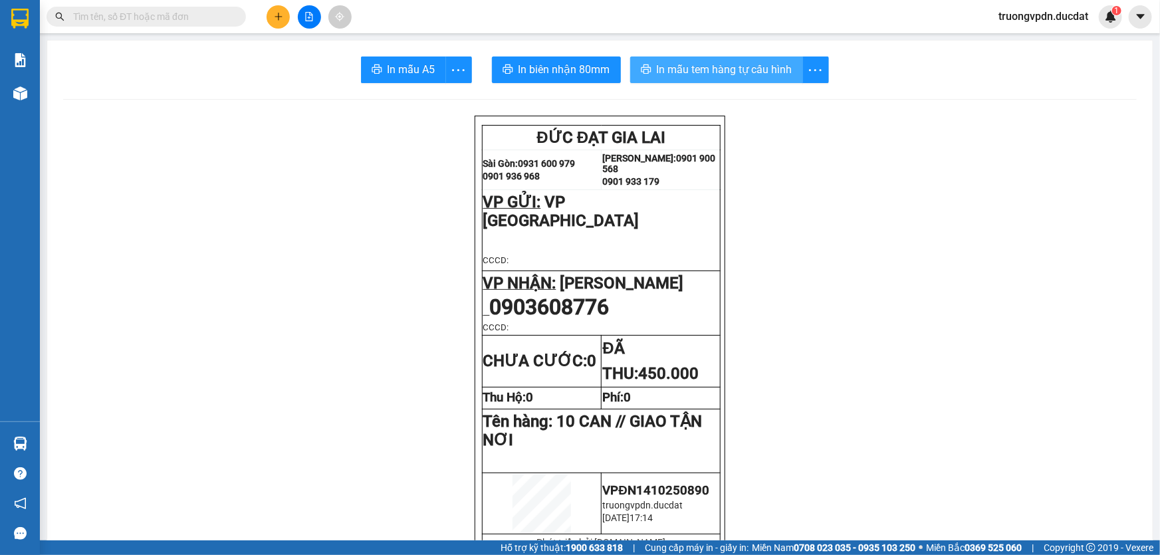
click at [716, 71] on span "In mẫu tem hàng tự cấu hình" at bounding box center [725, 69] width 136 height 17
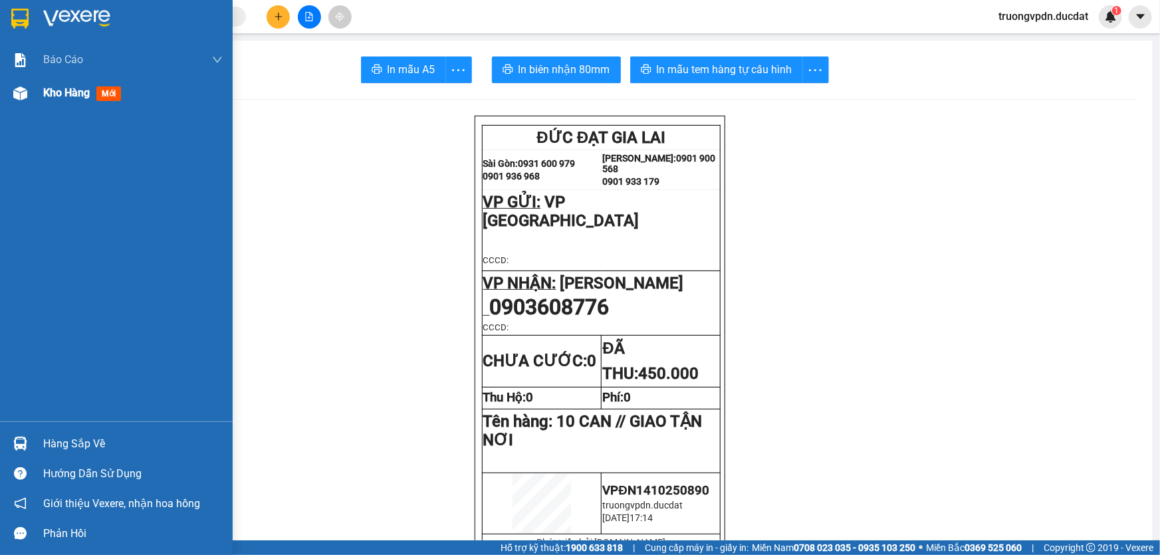
click at [35, 103] on div "Kho hàng mới" at bounding box center [116, 92] width 233 height 33
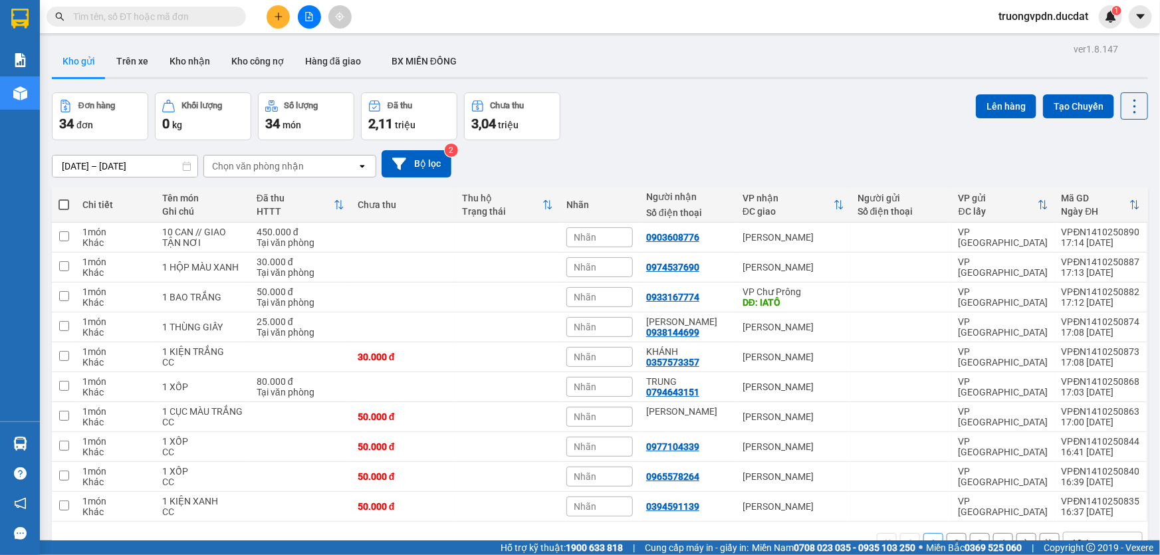
click at [950, 533] on button "2" at bounding box center [956, 543] width 20 height 20
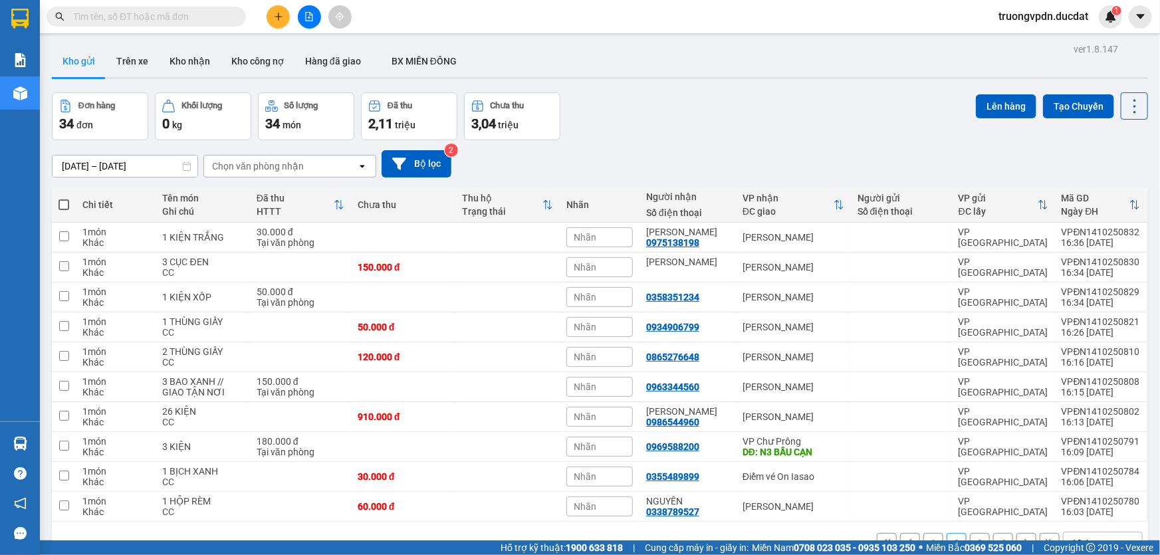
click at [929, 533] on button "1" at bounding box center [933, 543] width 20 height 20
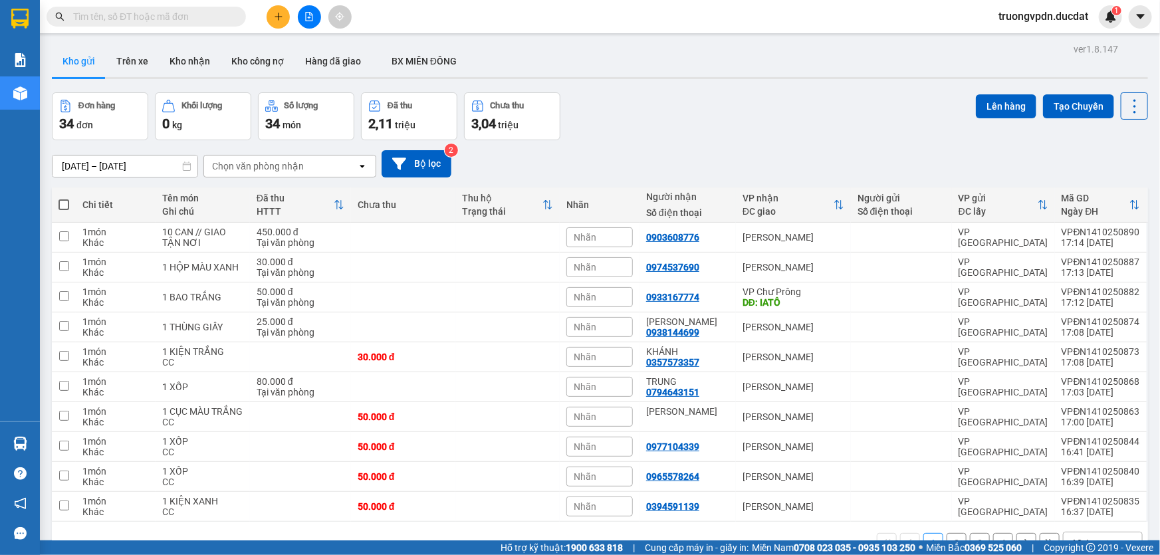
click at [946, 533] on button "2" at bounding box center [956, 543] width 20 height 20
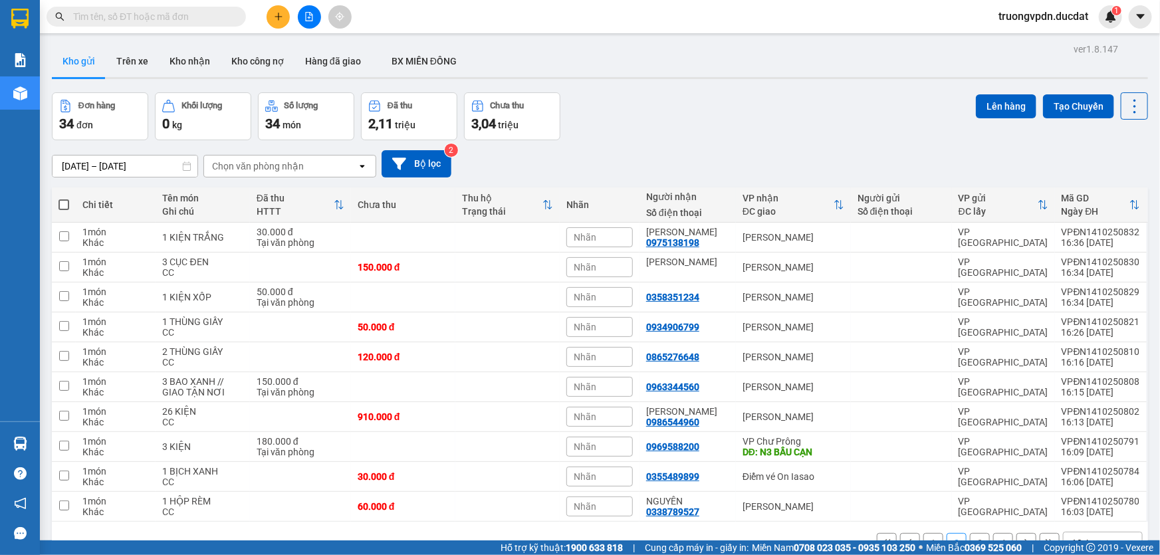
drag, startPoint x: 970, startPoint y: 489, endPoint x: 962, endPoint y: 477, distance: 14.8
click at [970, 533] on button "3" at bounding box center [980, 543] width 20 height 20
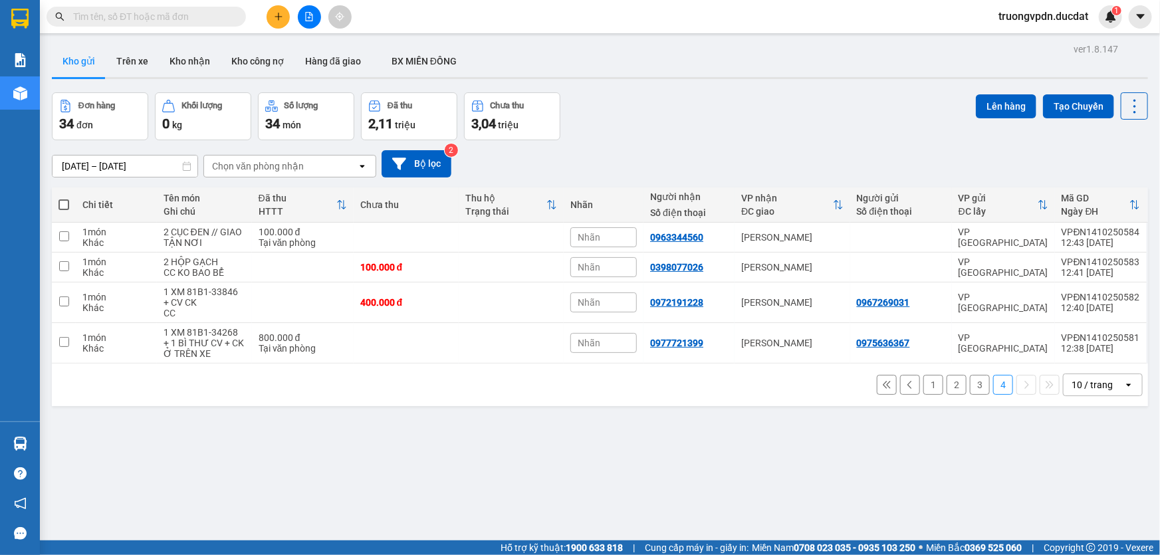
click at [923, 375] on button "1" at bounding box center [933, 385] width 20 height 20
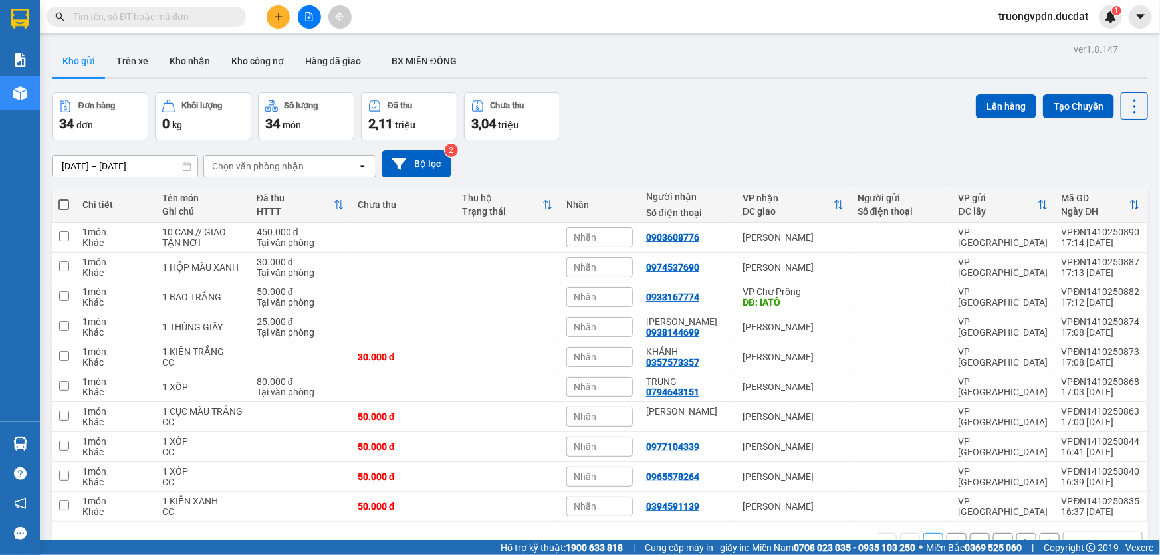
click at [946, 533] on button "2" at bounding box center [956, 543] width 20 height 20
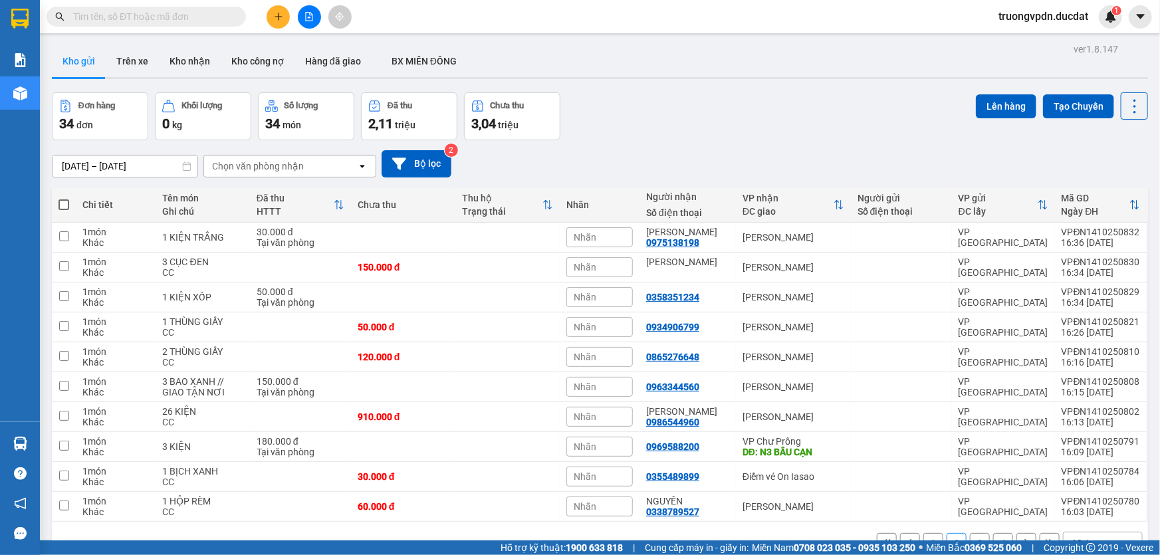
click at [970, 533] on button "3" at bounding box center [980, 543] width 20 height 20
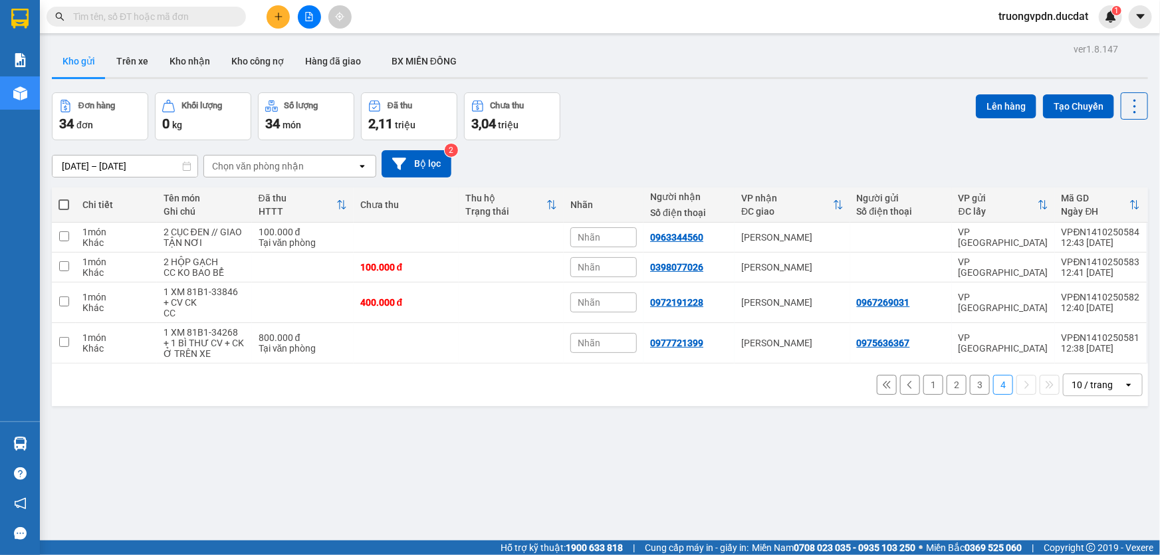
click at [923, 375] on button "1" at bounding box center [933, 385] width 20 height 20
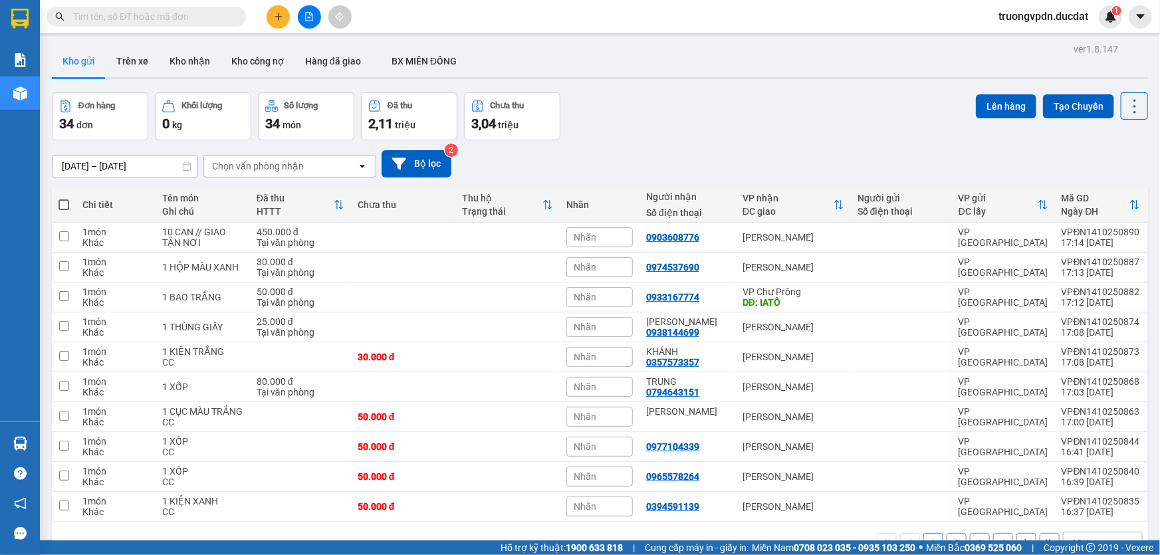
click at [954, 533] on button "2" at bounding box center [956, 543] width 20 height 20
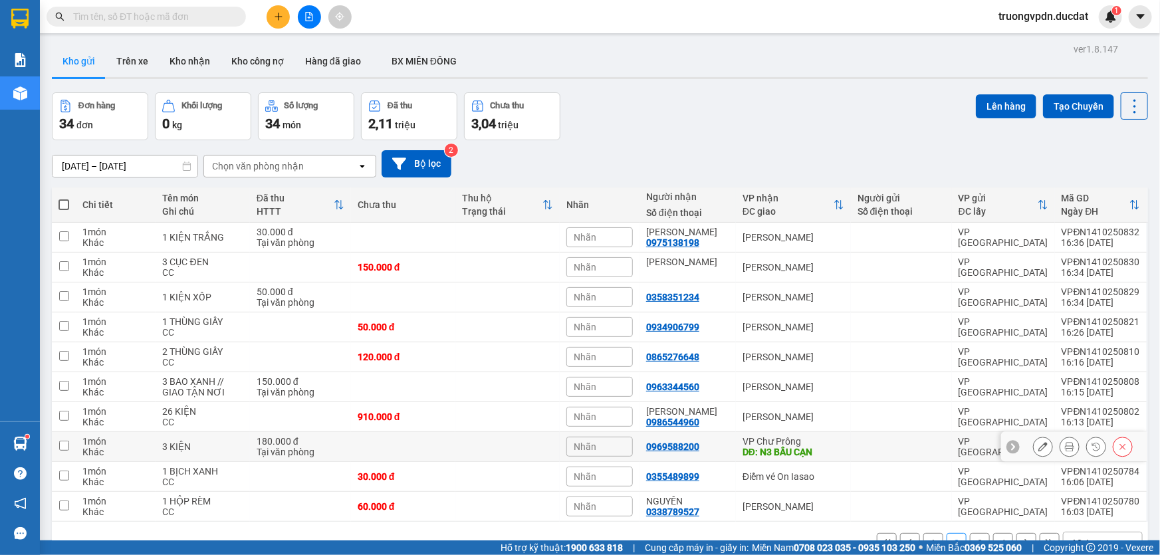
click at [806, 432] on td "VP Chư Prông DĐ: N3 BẦU CẠN" at bounding box center [793, 447] width 115 height 30
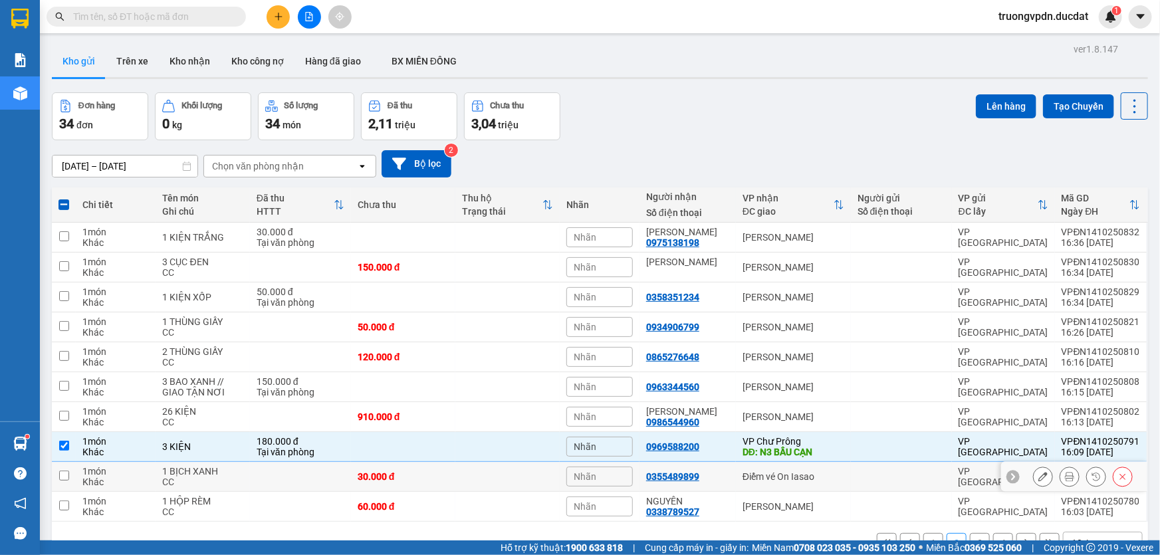
click at [824, 471] on div "Điểm vé On Iasao" at bounding box center [793, 476] width 102 height 11
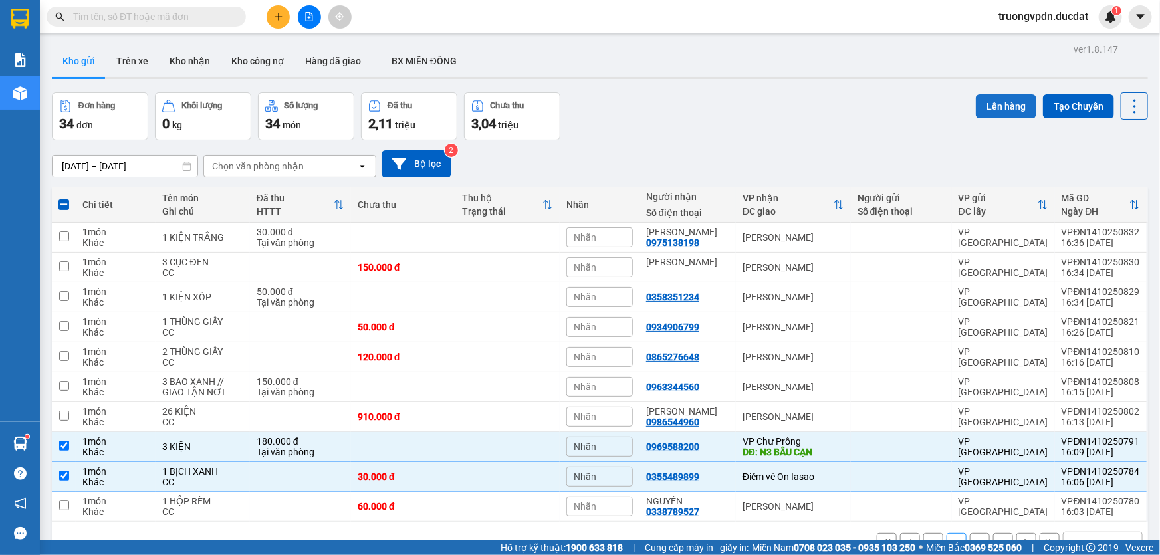
click at [982, 94] on button "Lên hàng" at bounding box center [1006, 106] width 60 height 24
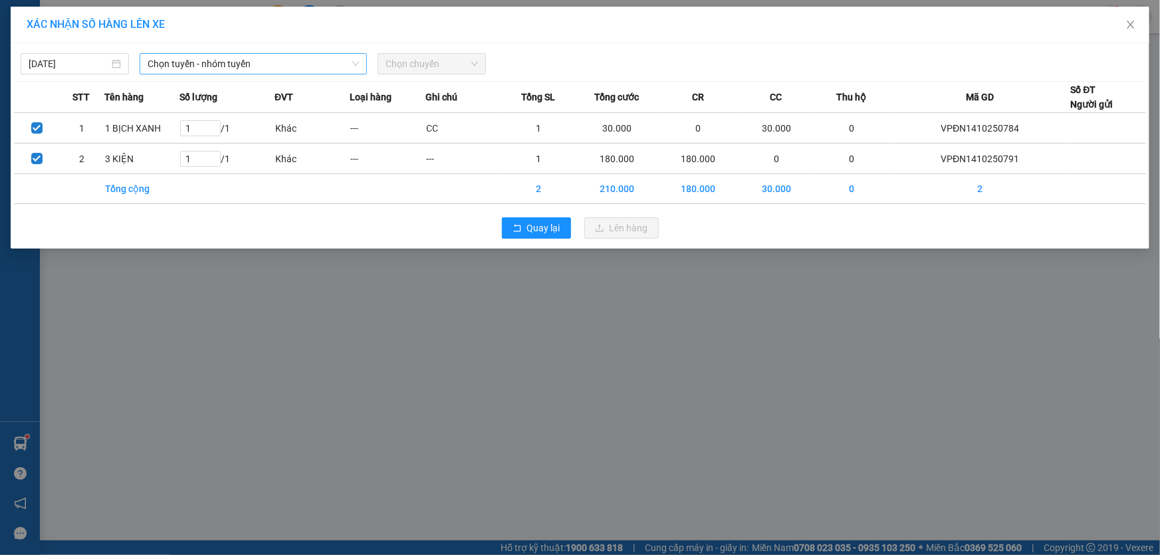
click at [197, 63] on span "Chọn tuyến - nhóm tuyến" at bounding box center [253, 64] width 211 height 20
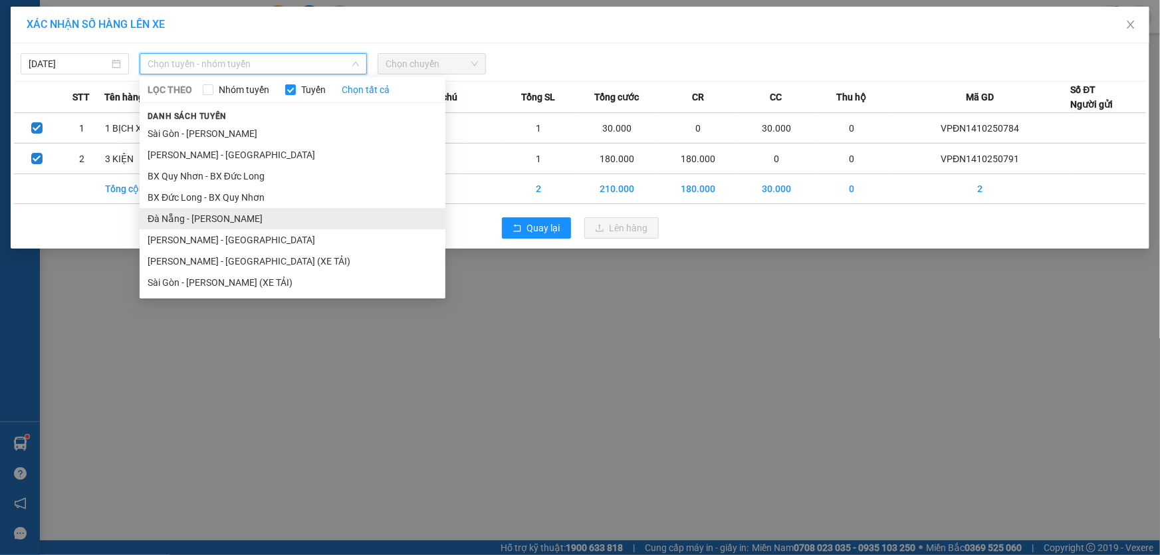
drag, startPoint x: 201, startPoint y: 216, endPoint x: 328, endPoint y: 159, distance: 138.6
click at [201, 215] on li "Đà Nẵng - [PERSON_NAME]" at bounding box center [293, 218] width 306 height 21
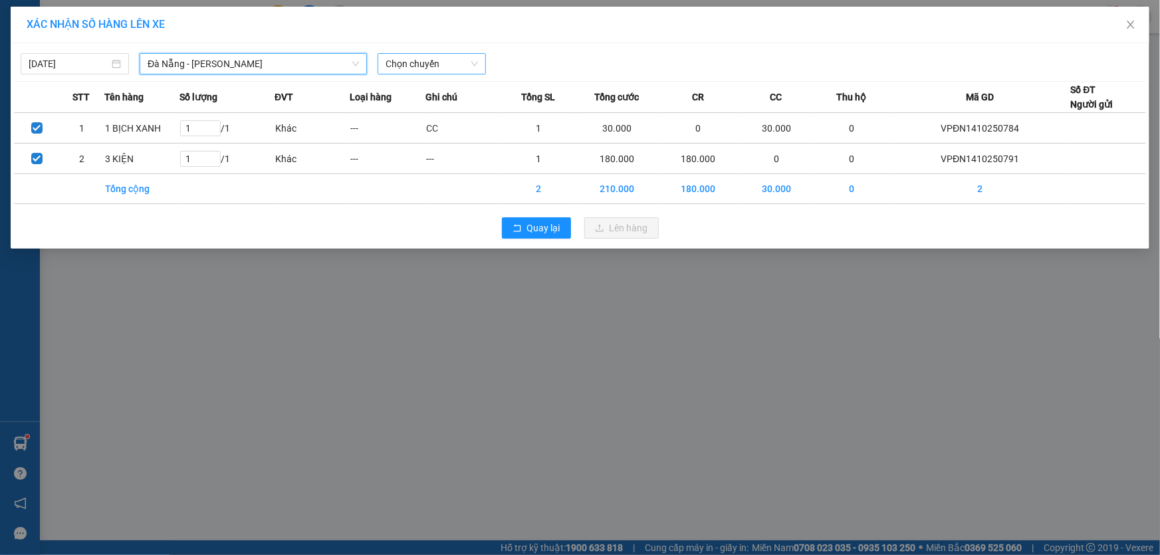
click at [441, 68] on span "Chọn chuyến" at bounding box center [431, 64] width 92 height 20
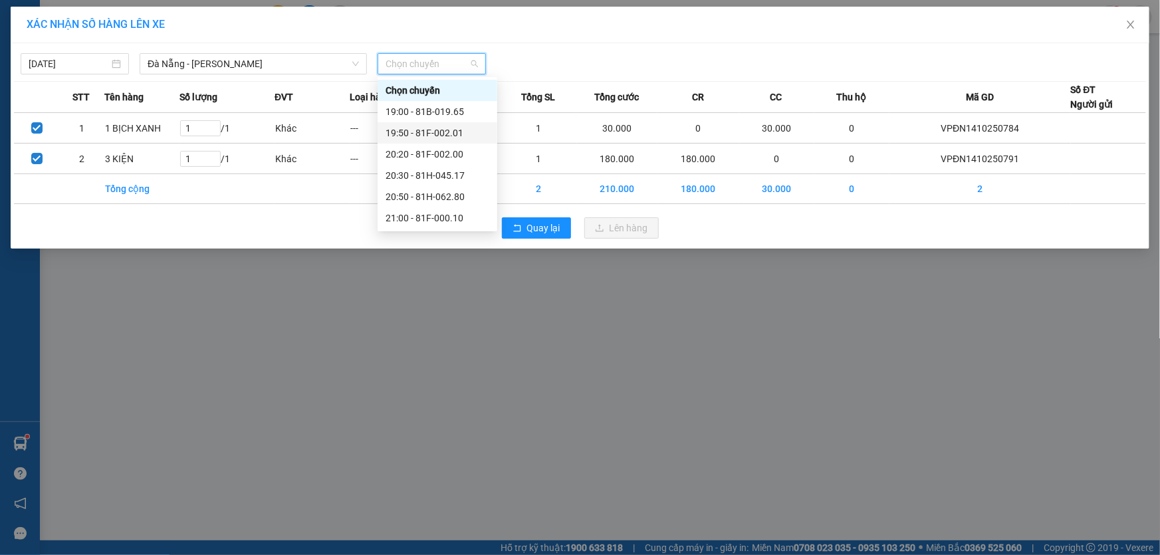
drag, startPoint x: 447, startPoint y: 135, endPoint x: 466, endPoint y: 129, distance: 20.2
click at [446, 134] on div "19:50 - 81F-002.01" at bounding box center [437, 133] width 104 height 15
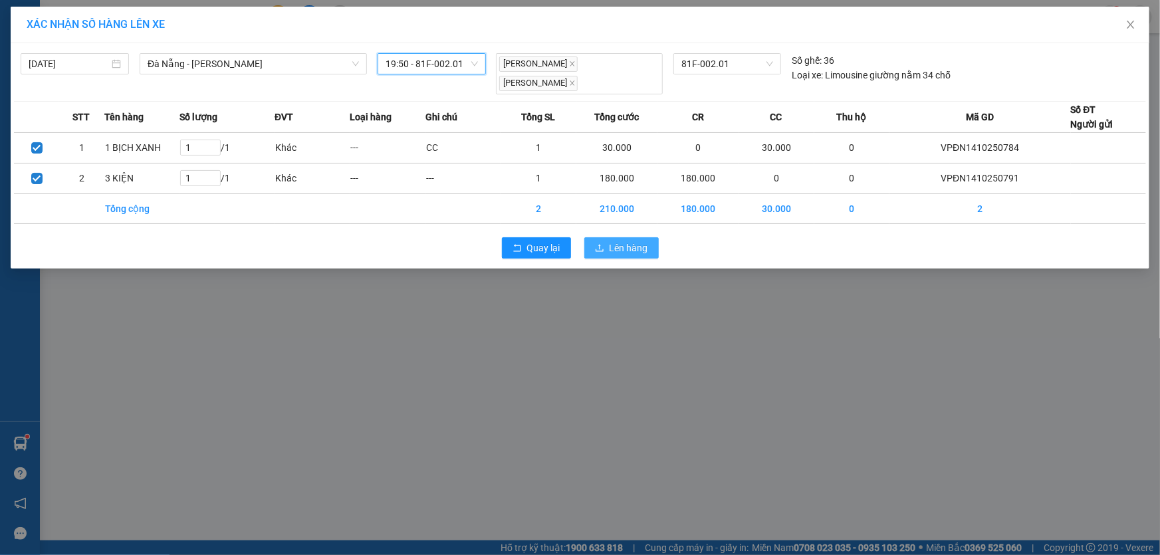
click at [637, 246] on span "Lên hàng" at bounding box center [628, 248] width 39 height 15
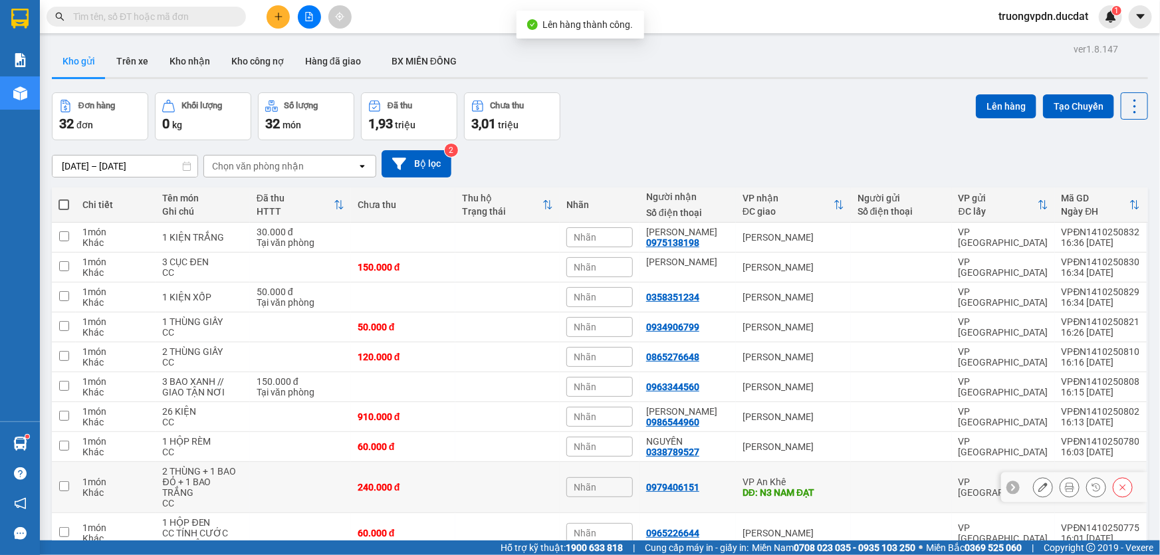
click at [784, 487] on div "DĐ: N3 NAM ĐẠT" at bounding box center [793, 492] width 102 height 11
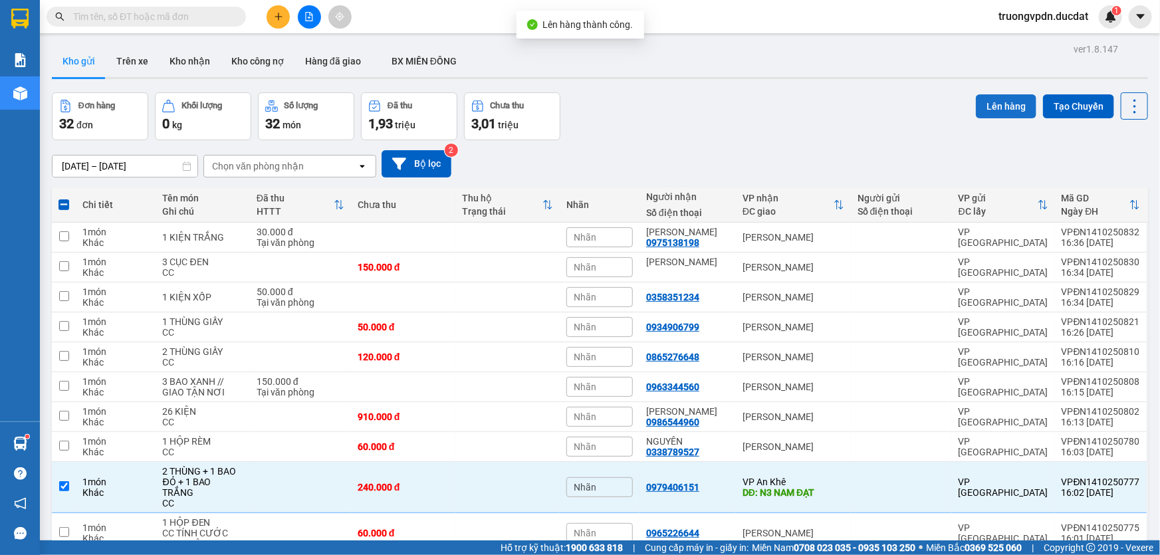
click at [1002, 94] on button "Lên hàng" at bounding box center [1006, 106] width 60 height 24
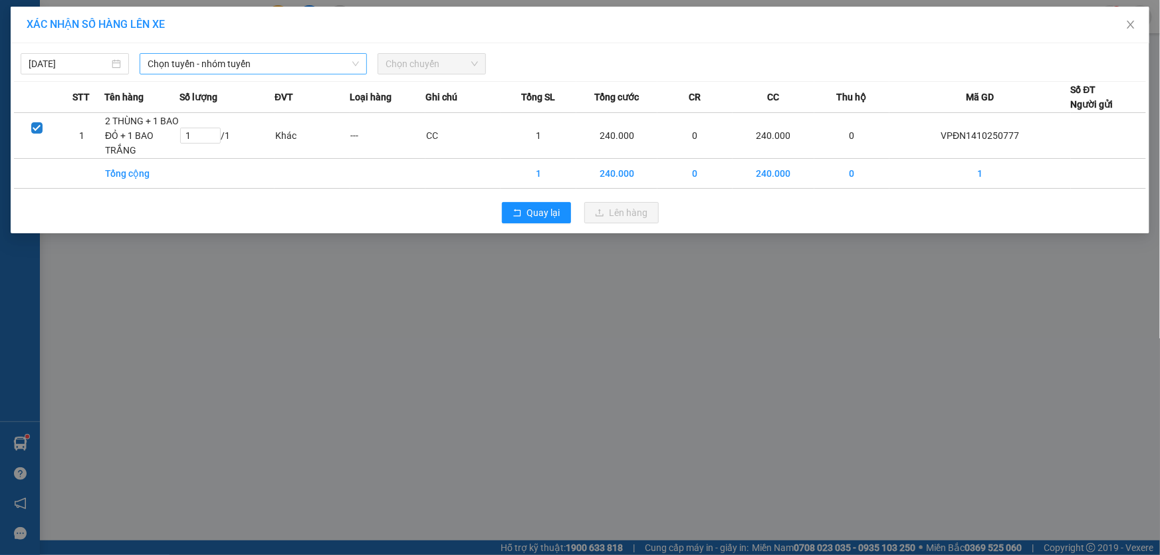
click at [216, 69] on span "Chọn tuyến - nhóm tuyến" at bounding box center [253, 64] width 211 height 20
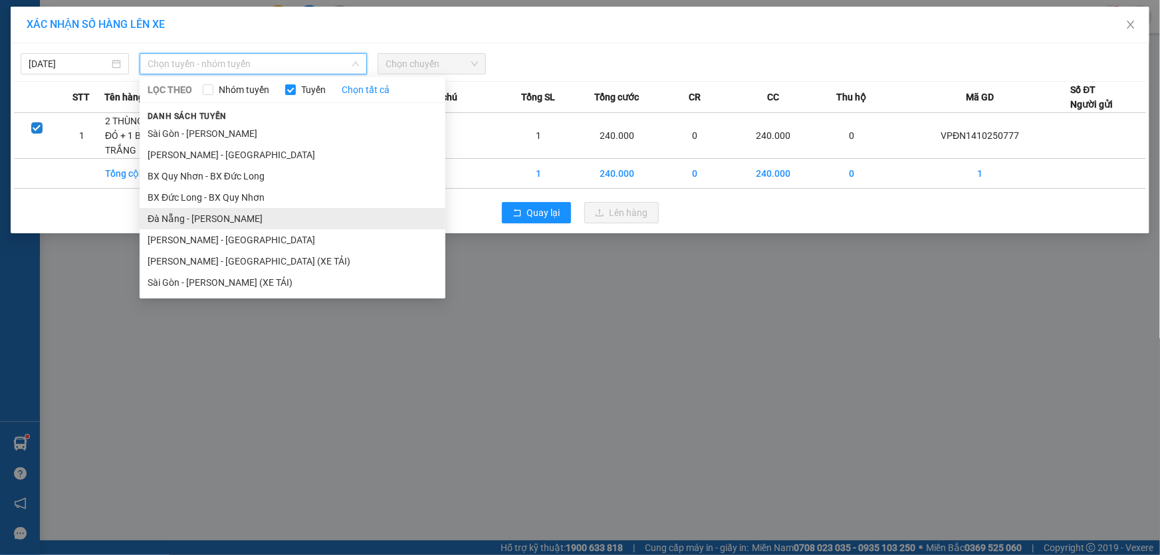
click at [188, 219] on li "Đà Nẵng - [PERSON_NAME]" at bounding box center [293, 218] width 306 height 21
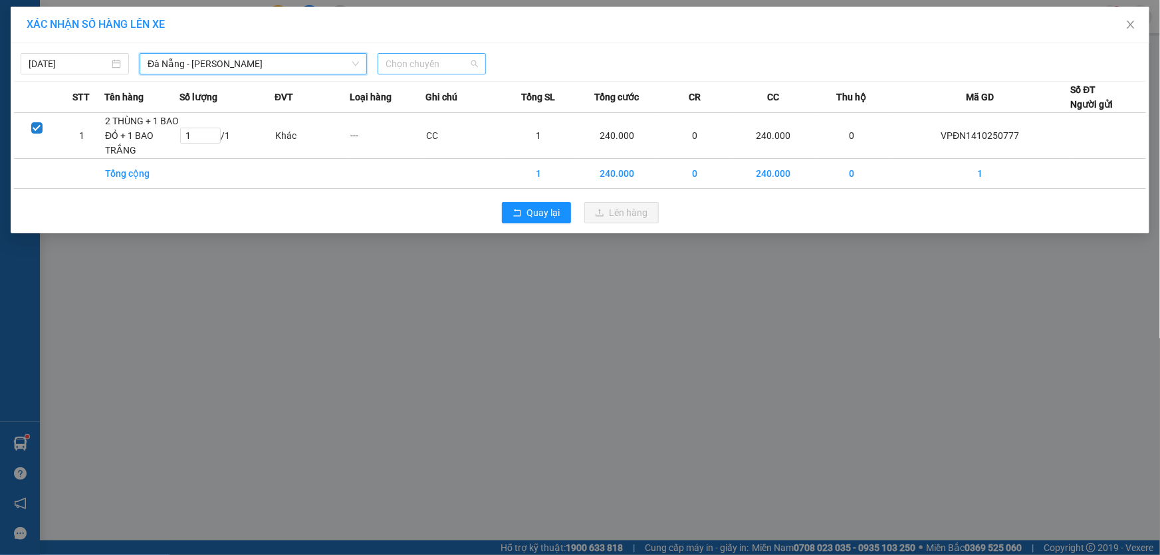
click at [434, 68] on span "Chọn chuyến" at bounding box center [431, 64] width 92 height 20
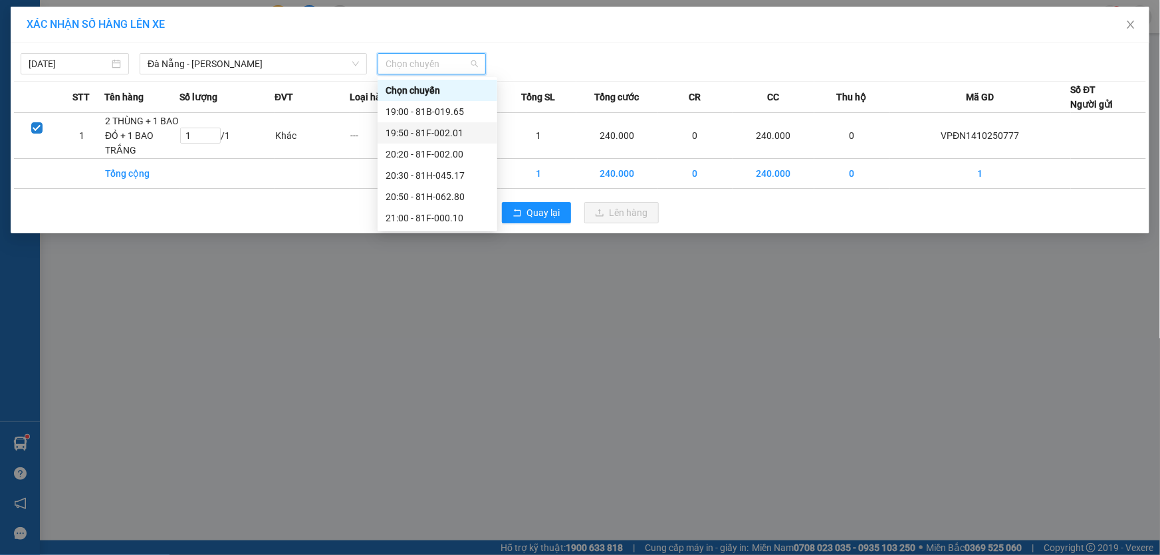
click at [461, 133] on div "19:50 - 81F-002.01" at bounding box center [437, 133] width 104 height 15
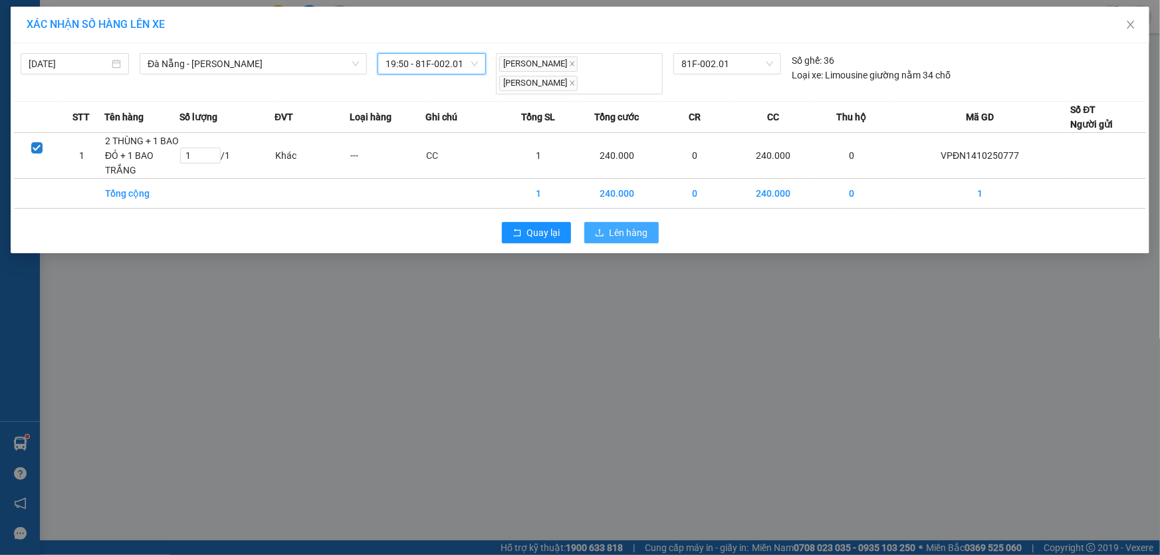
click at [625, 230] on span "Lên hàng" at bounding box center [628, 232] width 39 height 15
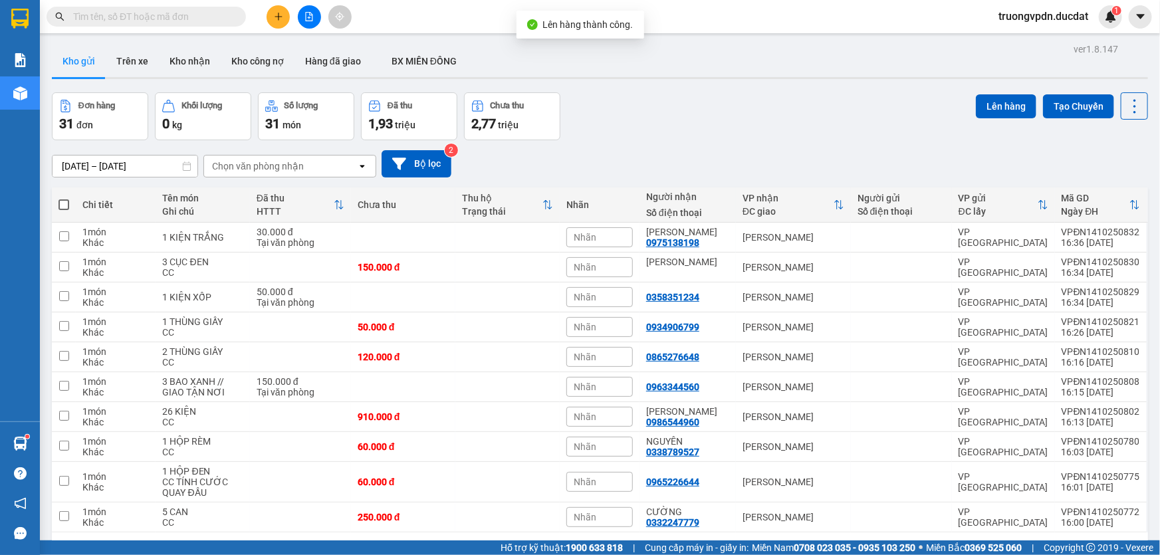
click at [933, 544] on button "1" at bounding box center [933, 554] width 20 height 20
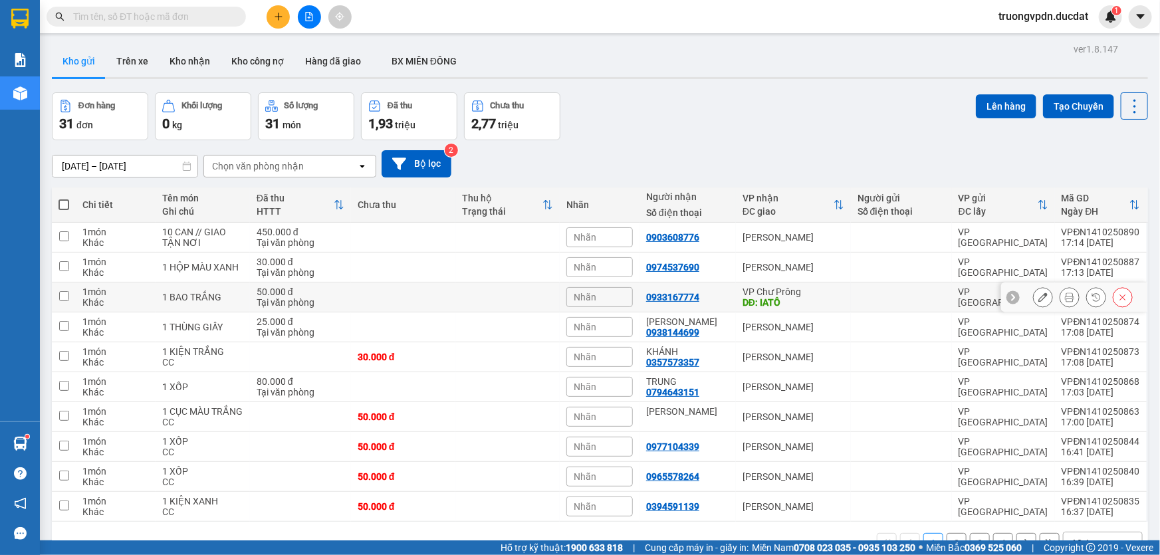
click at [780, 286] on div "VP Chư Prông" at bounding box center [793, 291] width 102 height 11
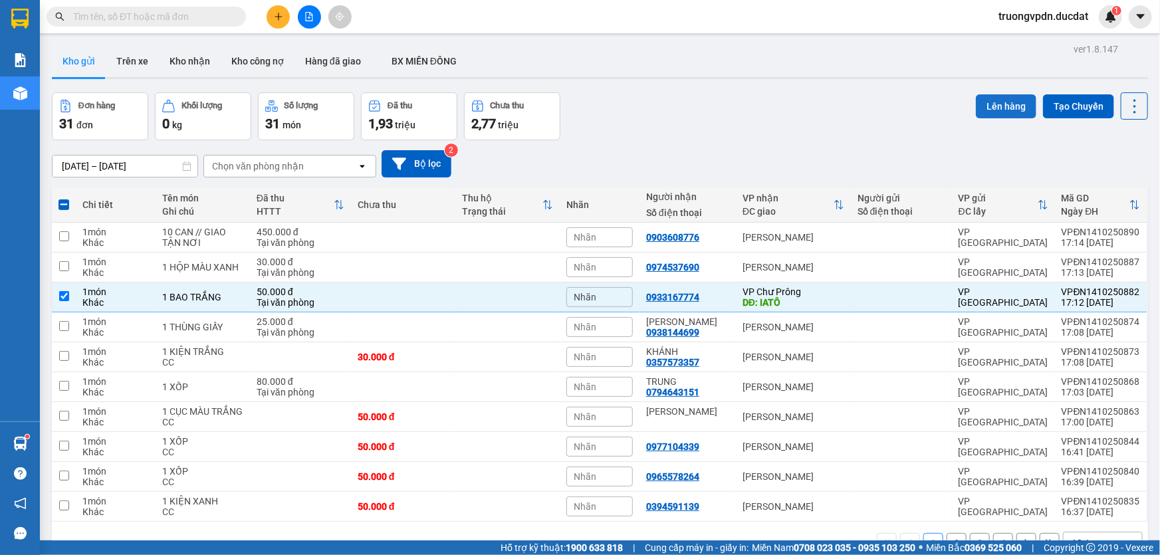
click at [995, 94] on button "Lên hàng" at bounding box center [1006, 106] width 60 height 24
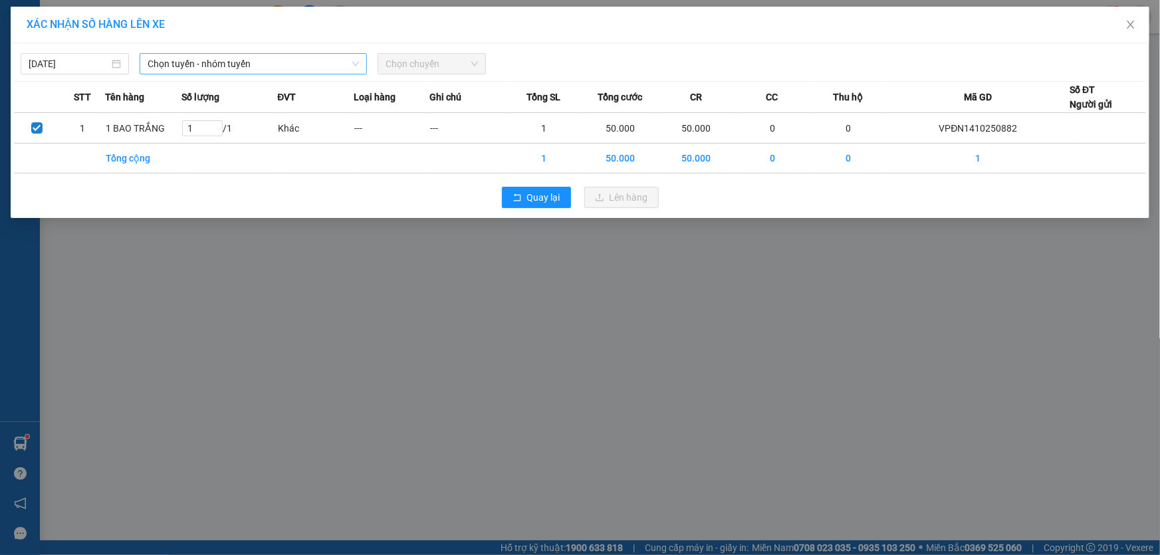
click at [253, 66] on span "Chọn tuyến - nhóm tuyến" at bounding box center [253, 64] width 211 height 20
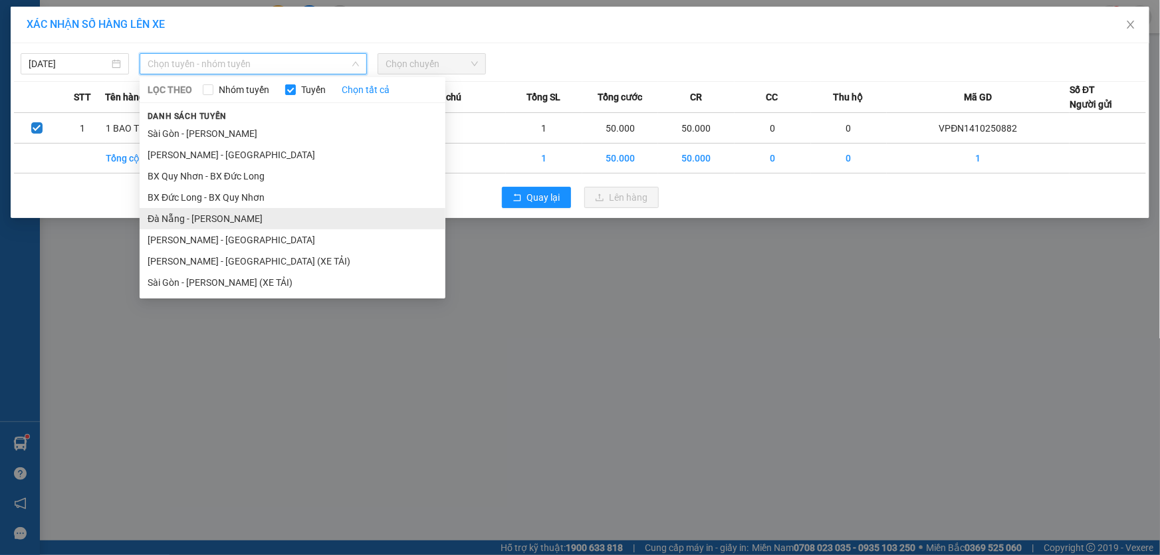
click at [191, 219] on li "Đà Nẵng - [PERSON_NAME]" at bounding box center [293, 218] width 306 height 21
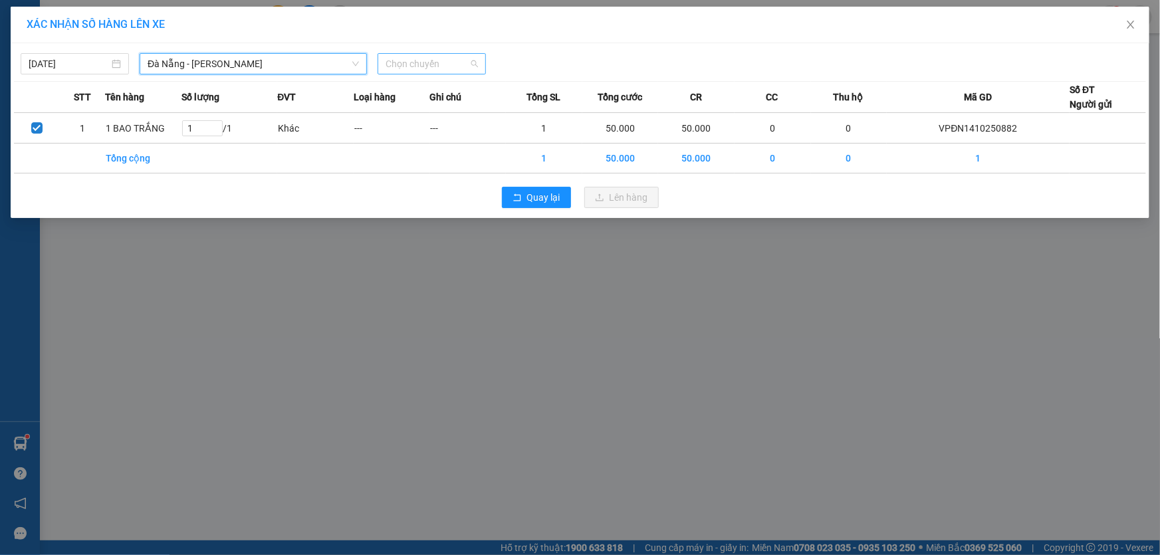
click at [449, 66] on span "Chọn chuyến" at bounding box center [431, 64] width 92 height 20
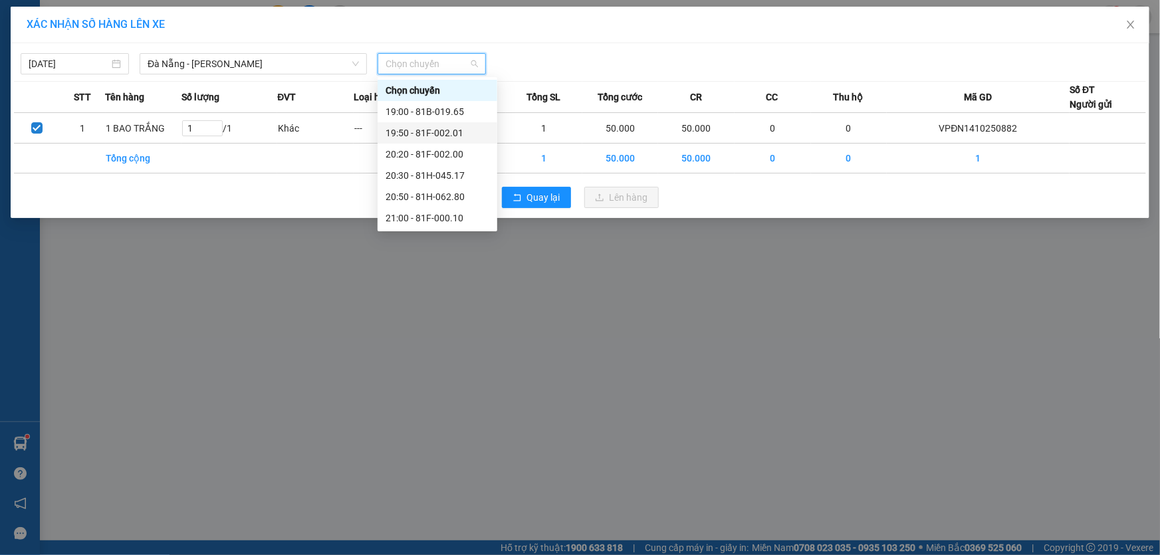
click at [454, 130] on div "19:50 - 81F-002.01" at bounding box center [437, 133] width 104 height 15
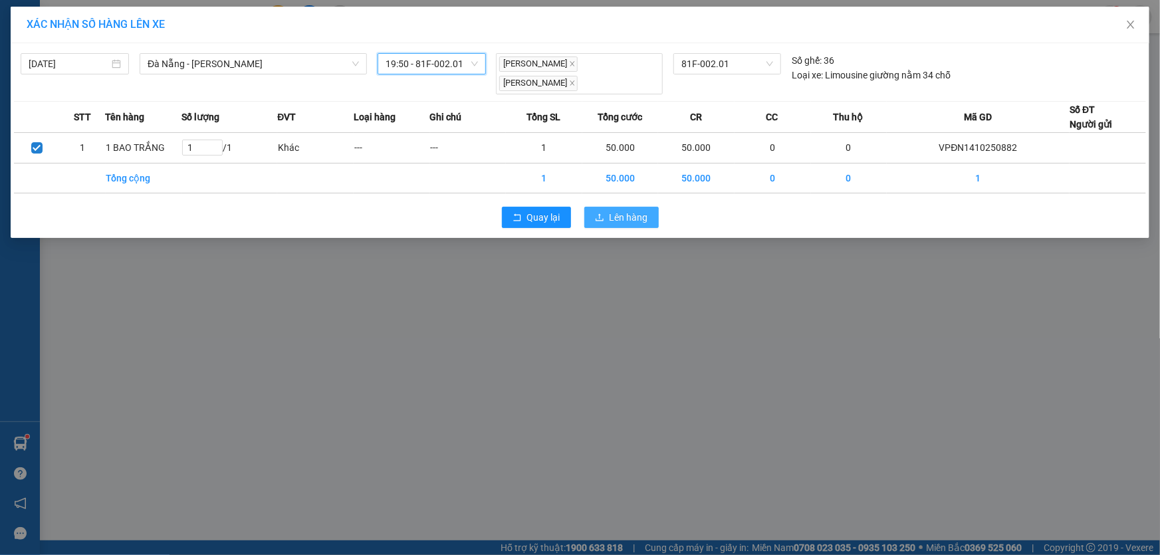
click at [600, 213] on icon "upload" at bounding box center [599, 217] width 9 height 9
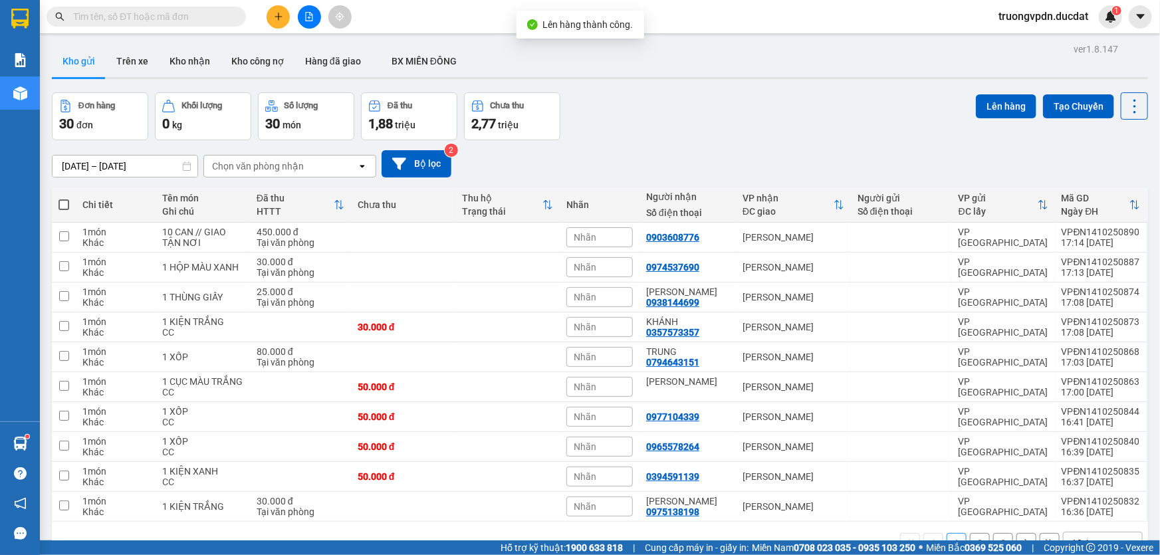
click at [996, 533] on button "3" at bounding box center [1003, 543] width 20 height 20
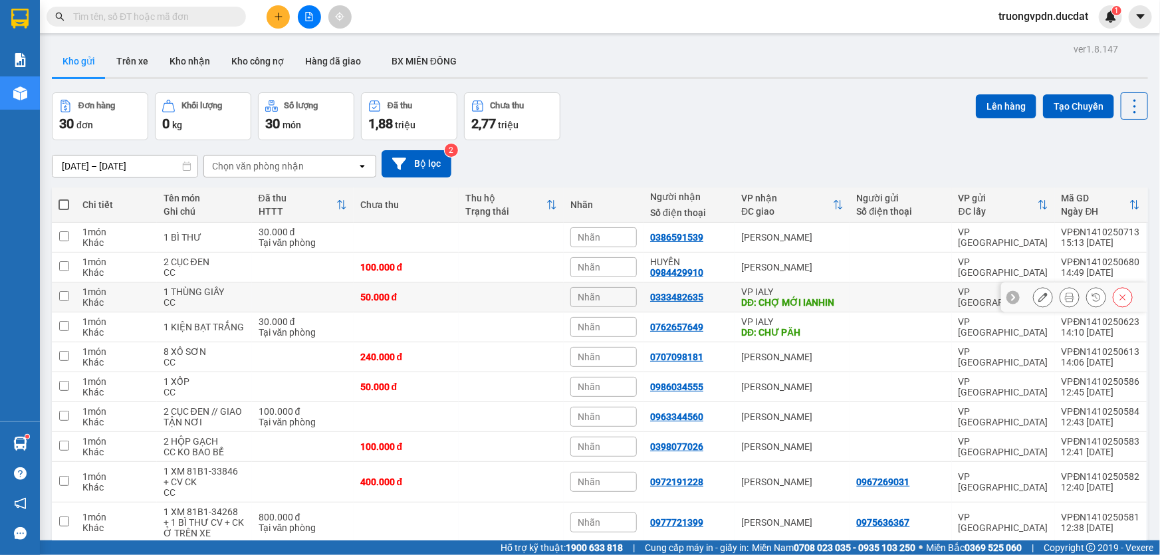
click at [778, 286] on div "VP IALY" at bounding box center [792, 291] width 102 height 11
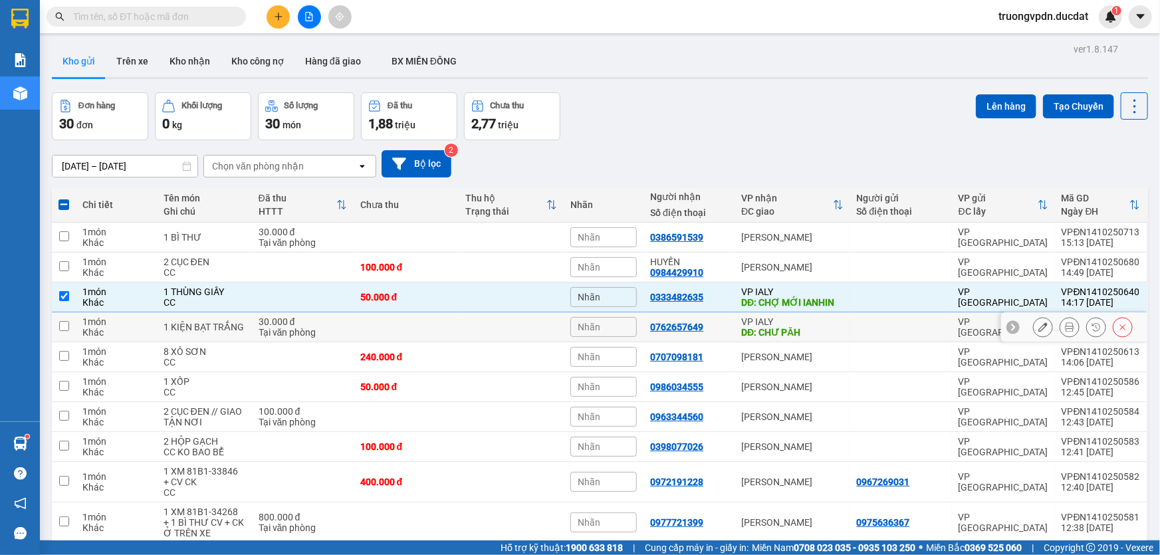
click at [776, 327] on div "DĐ: CHƯ PĂH" at bounding box center [792, 332] width 102 height 11
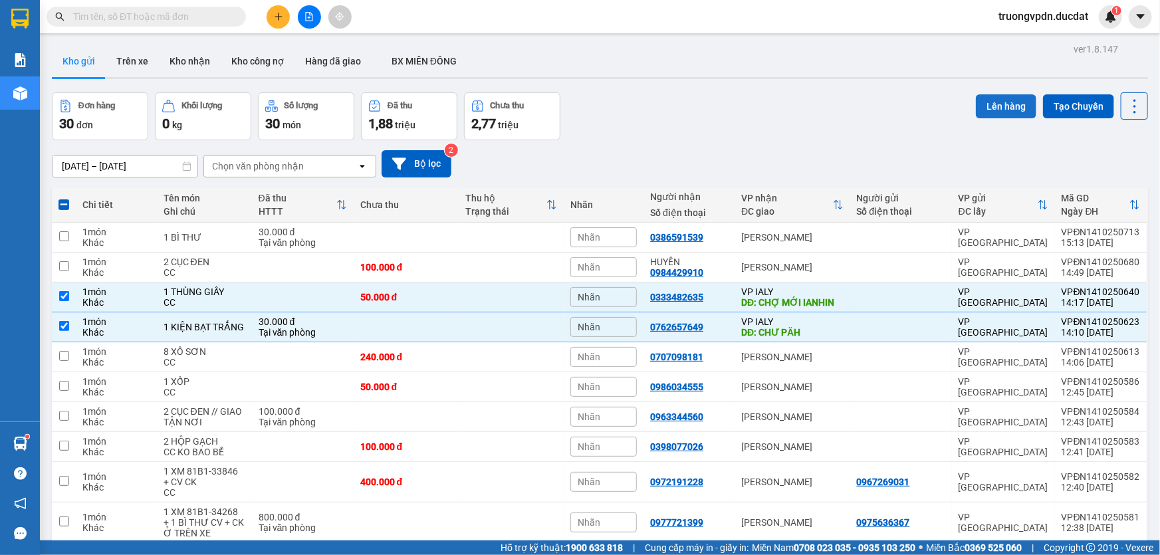
click at [984, 94] on button "Lên hàng" at bounding box center [1006, 106] width 60 height 24
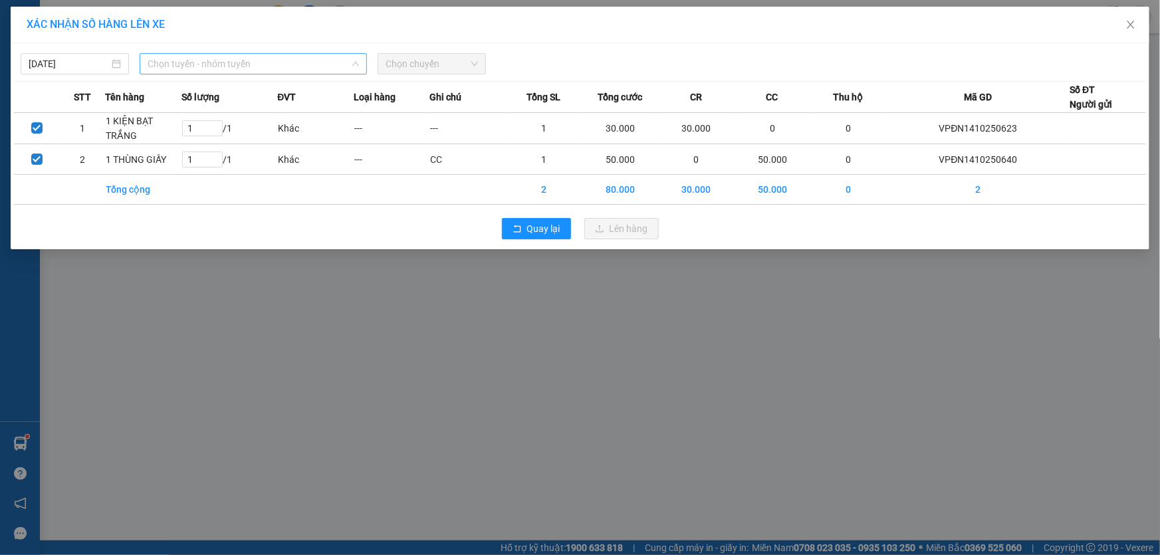
click at [256, 68] on span "Chọn tuyến - nhóm tuyến" at bounding box center [253, 64] width 211 height 20
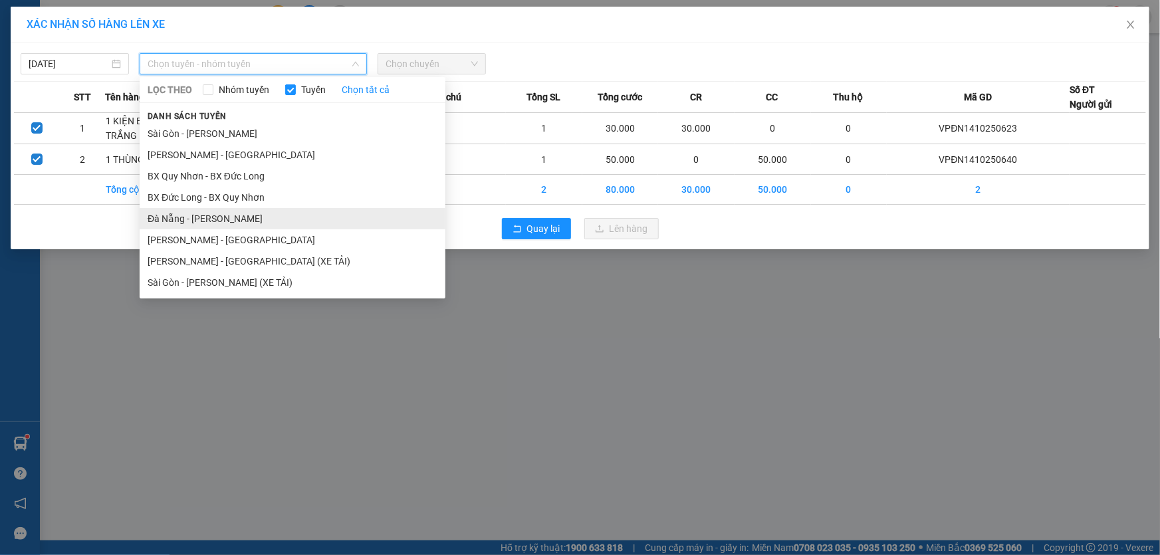
click at [202, 215] on li "Đà Nẵng - [PERSON_NAME]" at bounding box center [293, 218] width 306 height 21
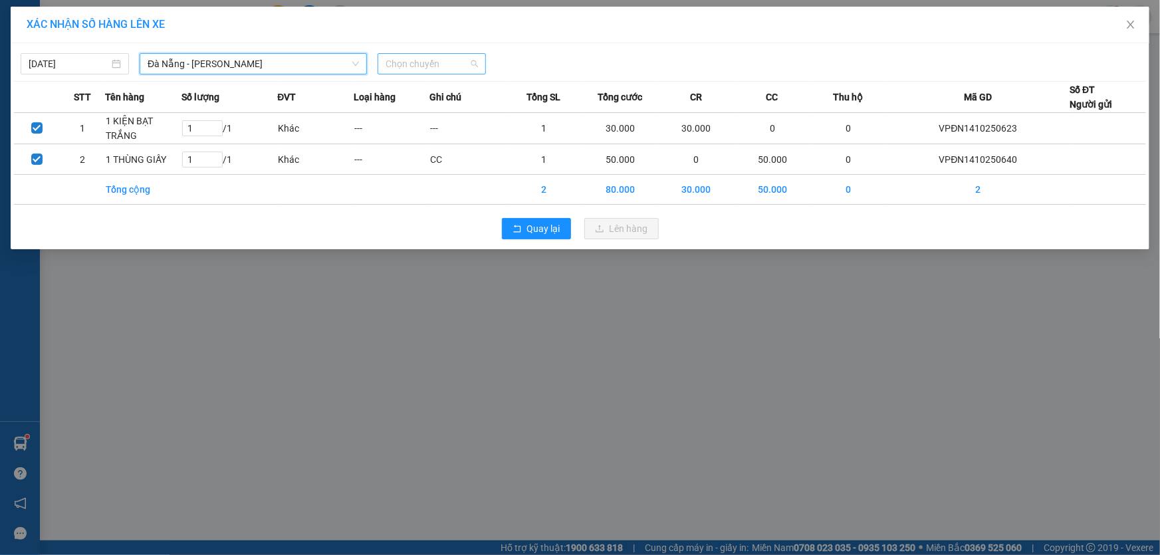
click at [441, 67] on span "Chọn chuyến" at bounding box center [431, 64] width 92 height 20
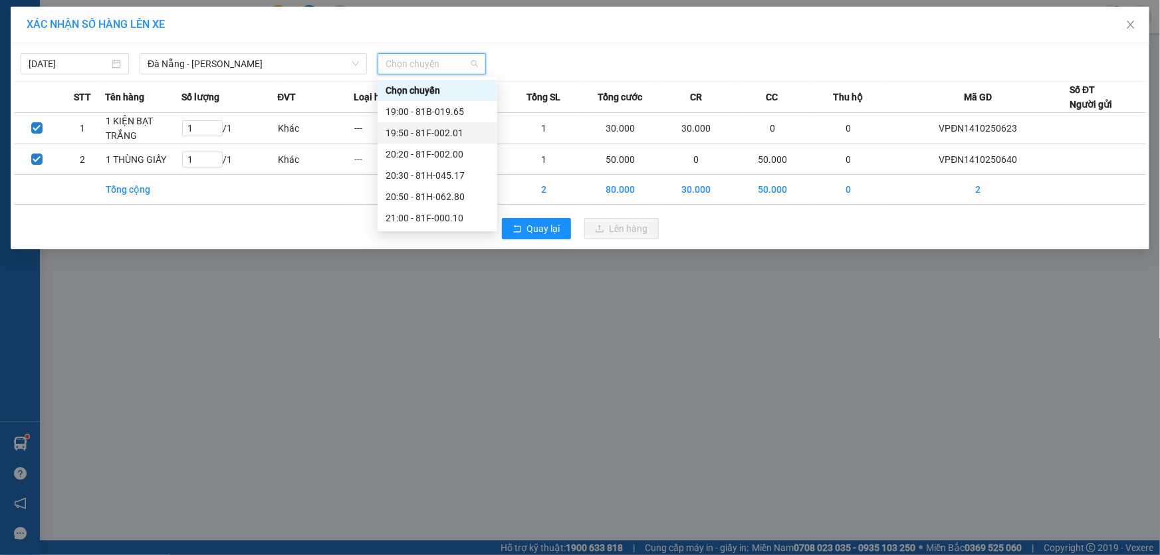
click at [444, 133] on div "19:50 - 81F-002.01" at bounding box center [437, 133] width 104 height 15
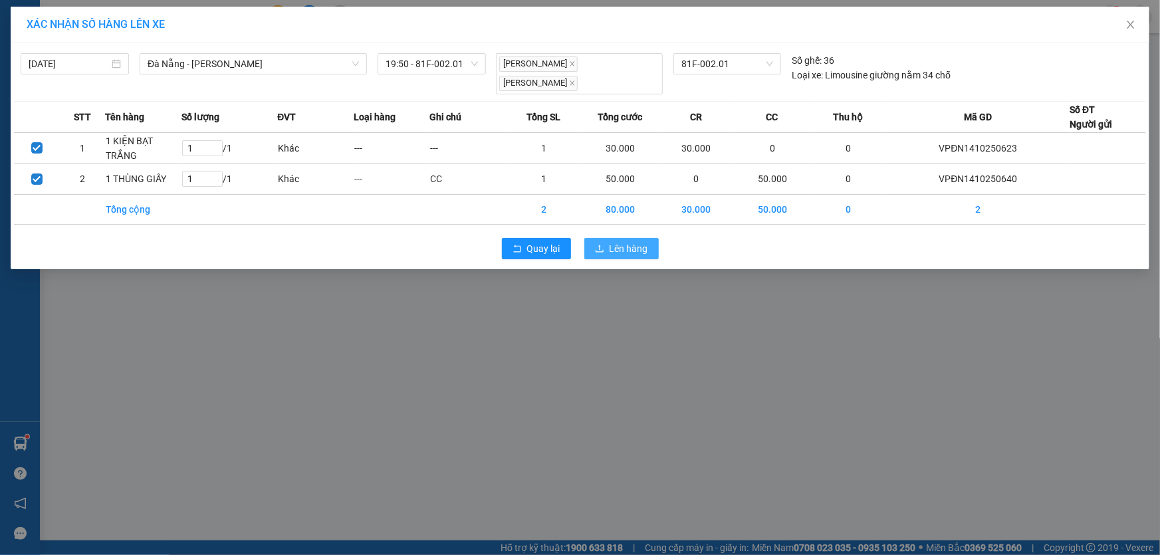
click at [604, 238] on button "Lên hàng" at bounding box center [621, 248] width 74 height 21
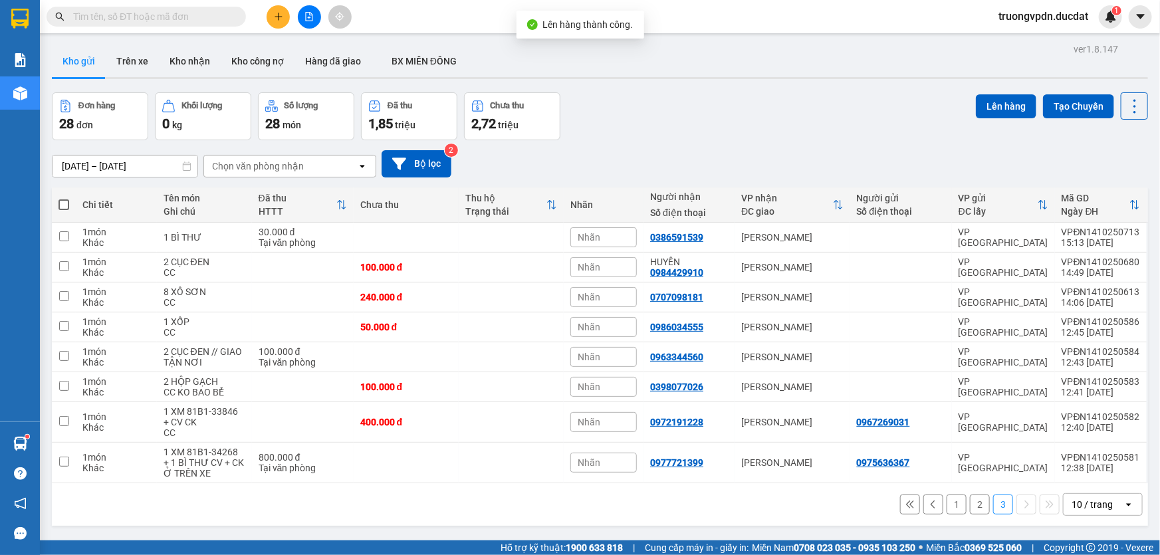
click at [971, 494] on button "2" at bounding box center [980, 504] width 20 height 20
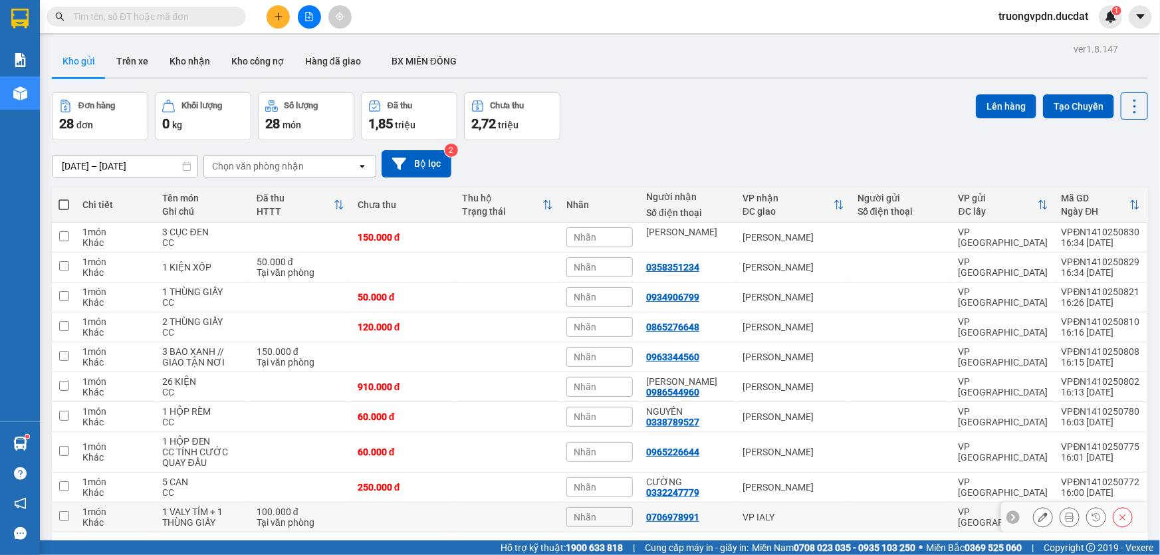
click at [795, 512] on div "VP IALY" at bounding box center [793, 517] width 102 height 11
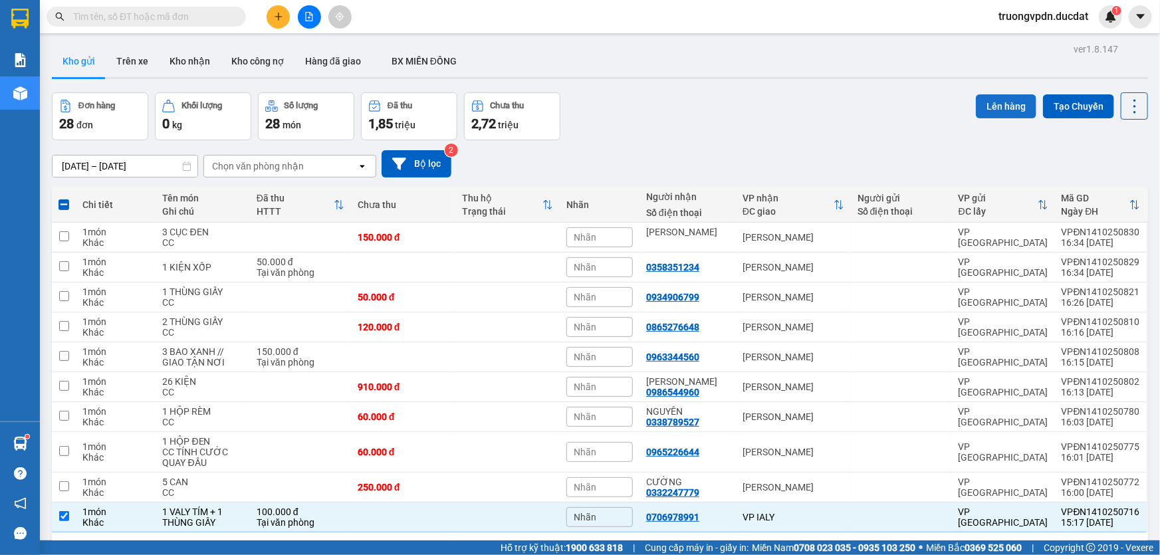
click at [983, 94] on button "Lên hàng" at bounding box center [1006, 106] width 60 height 24
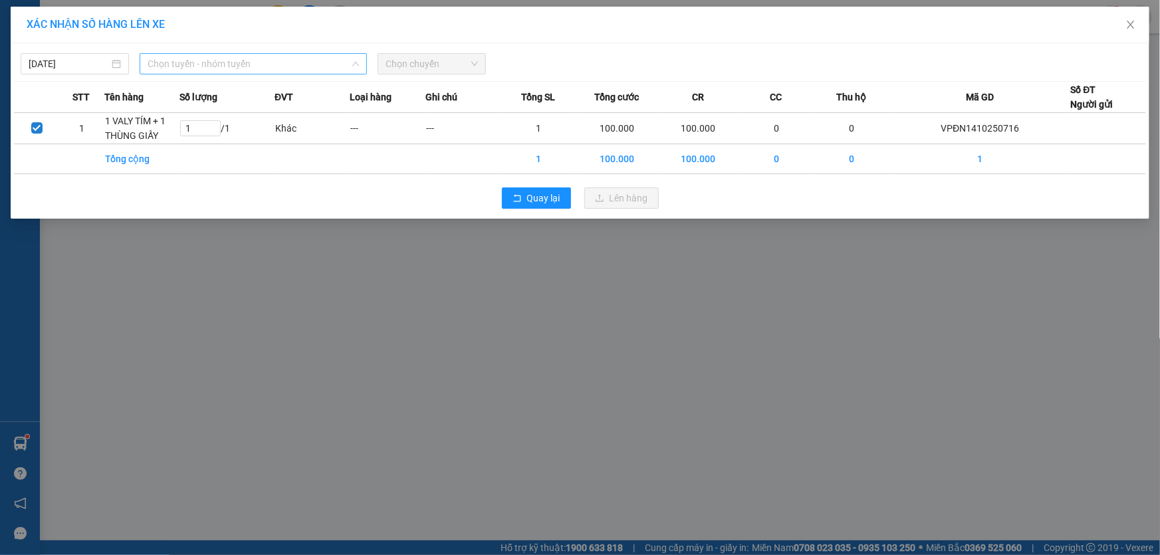
click at [278, 68] on span "Chọn tuyến - nhóm tuyến" at bounding box center [253, 64] width 211 height 20
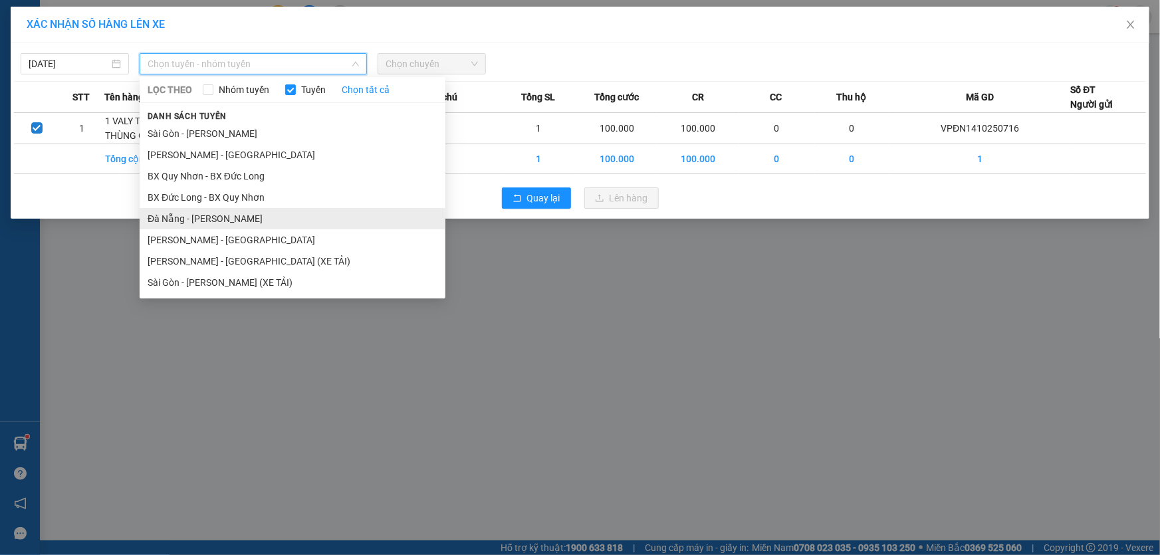
click at [187, 221] on li "Đà Nẵng - [PERSON_NAME]" at bounding box center [293, 218] width 306 height 21
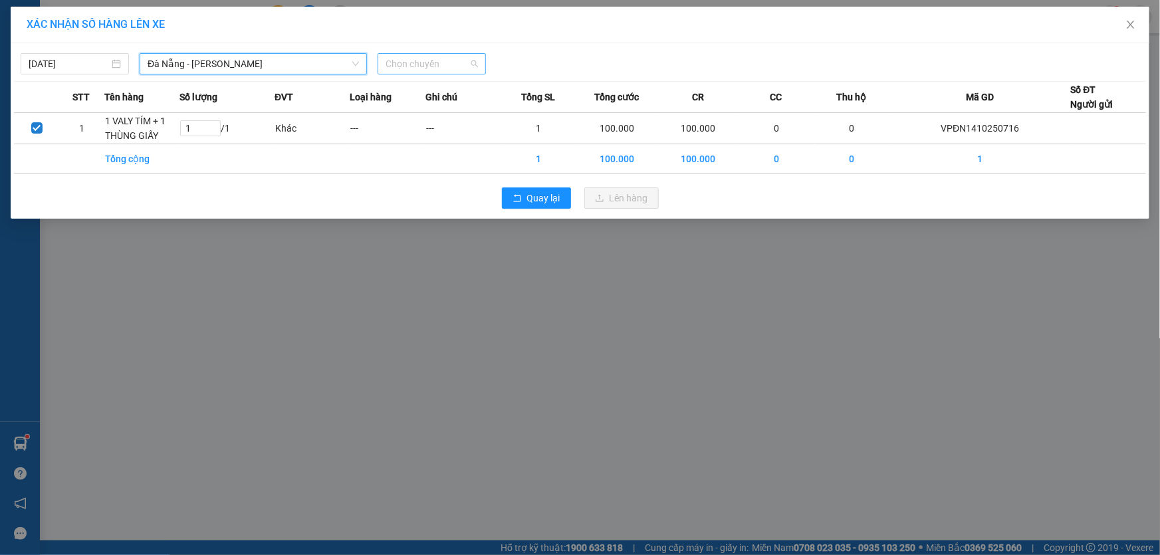
click at [412, 62] on span "Chọn chuyến" at bounding box center [431, 64] width 92 height 20
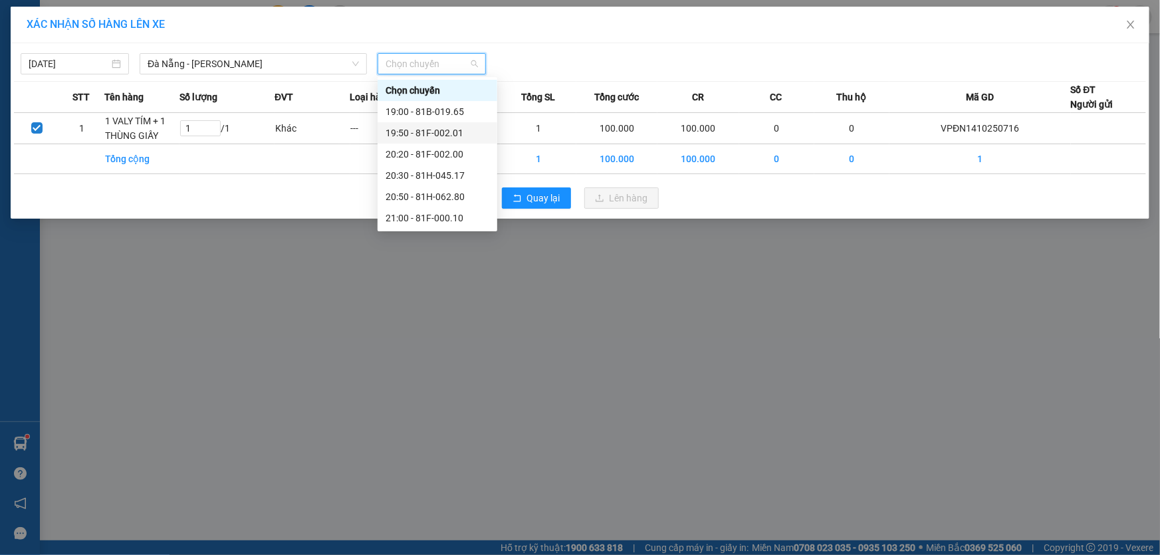
click at [440, 132] on div "19:50 - 81F-002.01" at bounding box center [437, 133] width 104 height 15
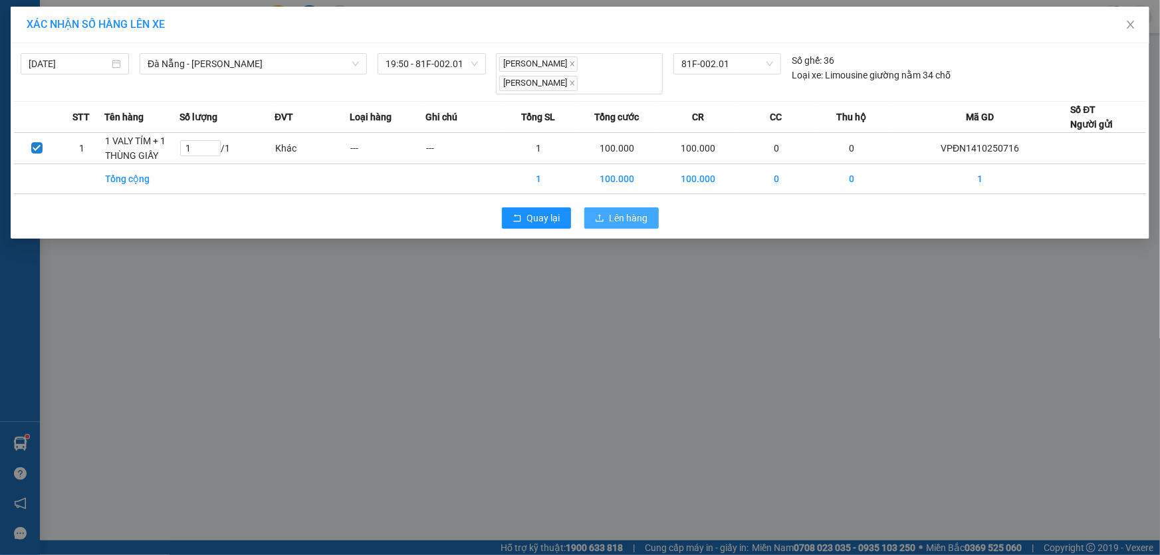
click at [614, 208] on button "Lên hàng" at bounding box center [621, 217] width 74 height 21
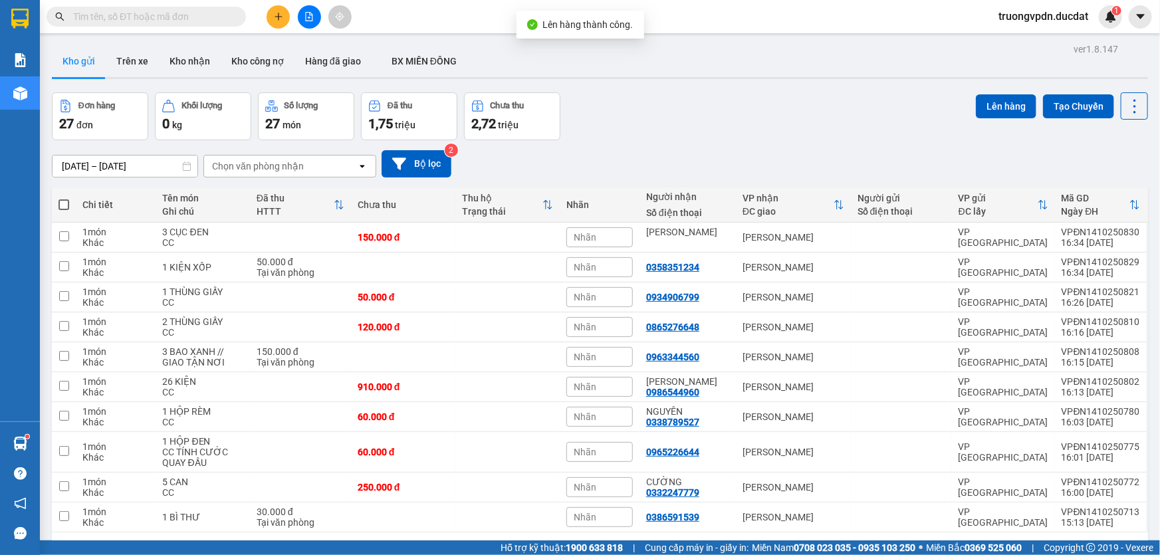
click at [946, 544] on button "1" at bounding box center [956, 554] width 20 height 20
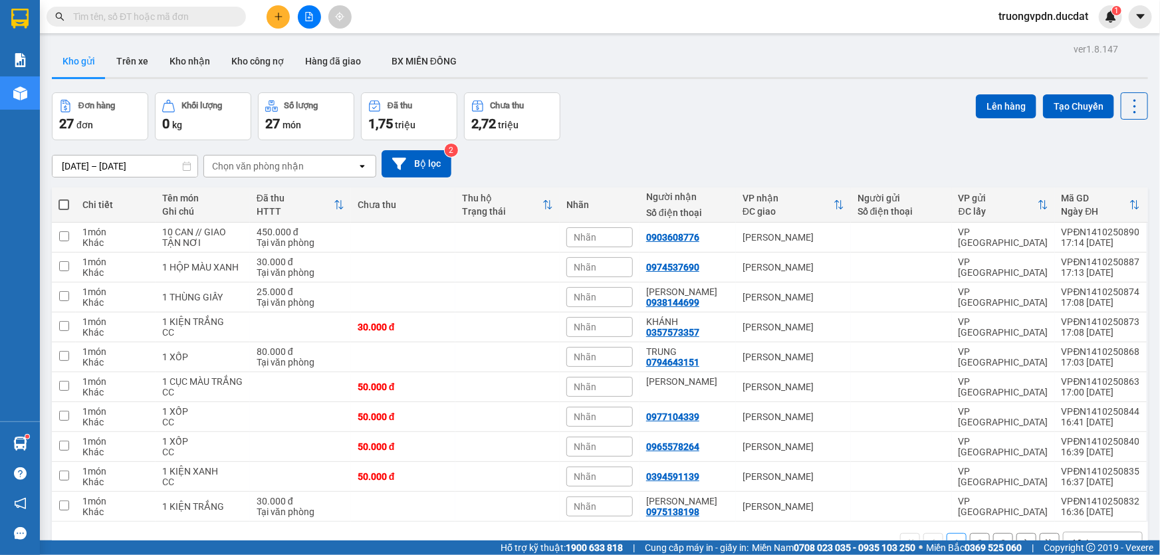
click at [62, 199] on span at bounding box center [63, 204] width 11 height 11
click at [64, 198] on input "checkbox" at bounding box center [64, 198] width 0 height 0
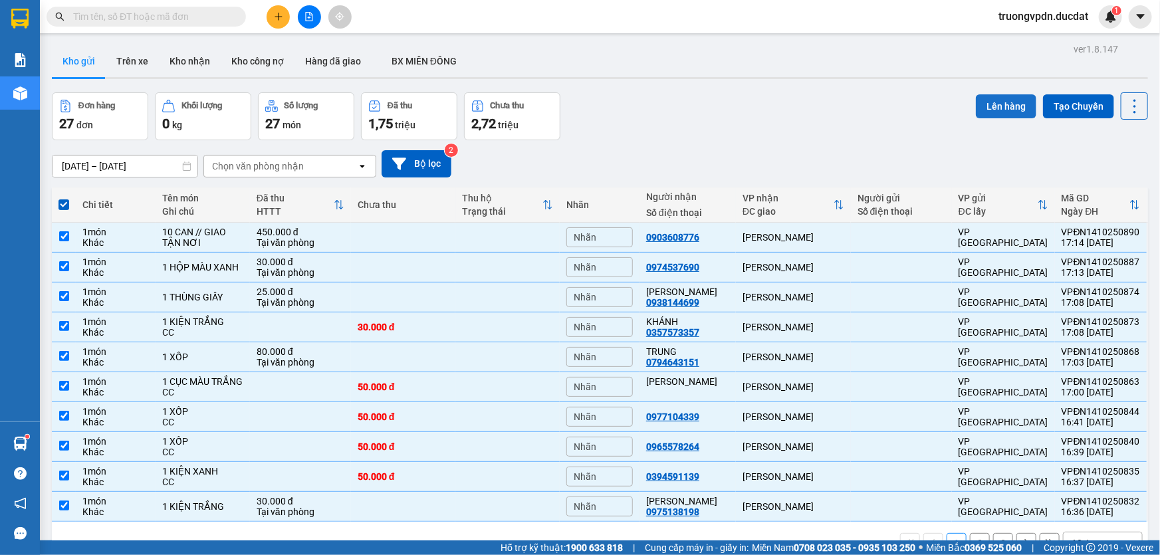
click at [1000, 94] on button "Lên hàng" at bounding box center [1006, 106] width 60 height 24
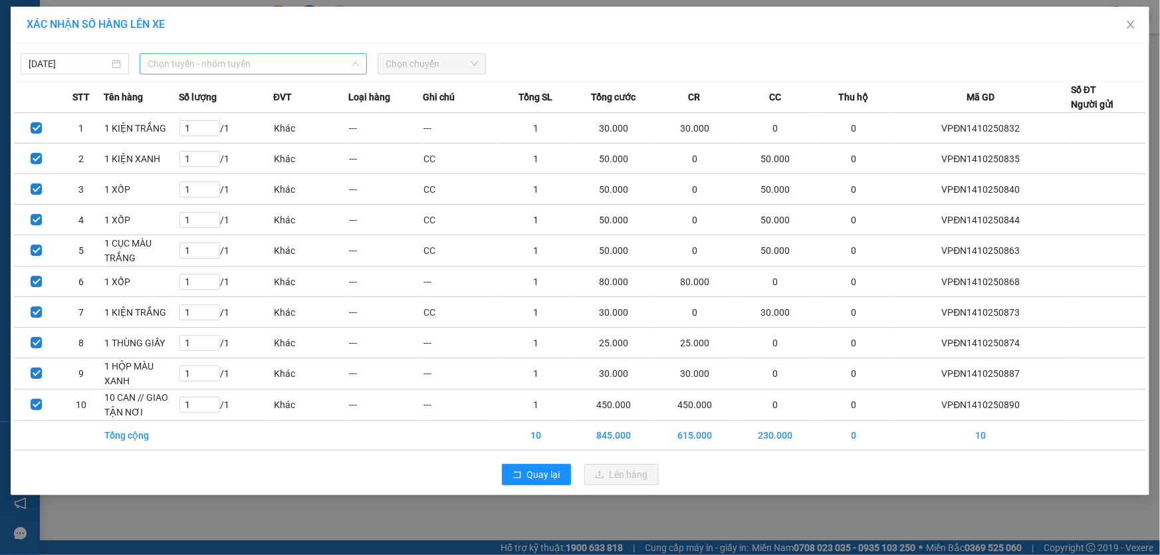
click at [221, 62] on span "Chọn tuyến - nhóm tuyến" at bounding box center [253, 64] width 211 height 20
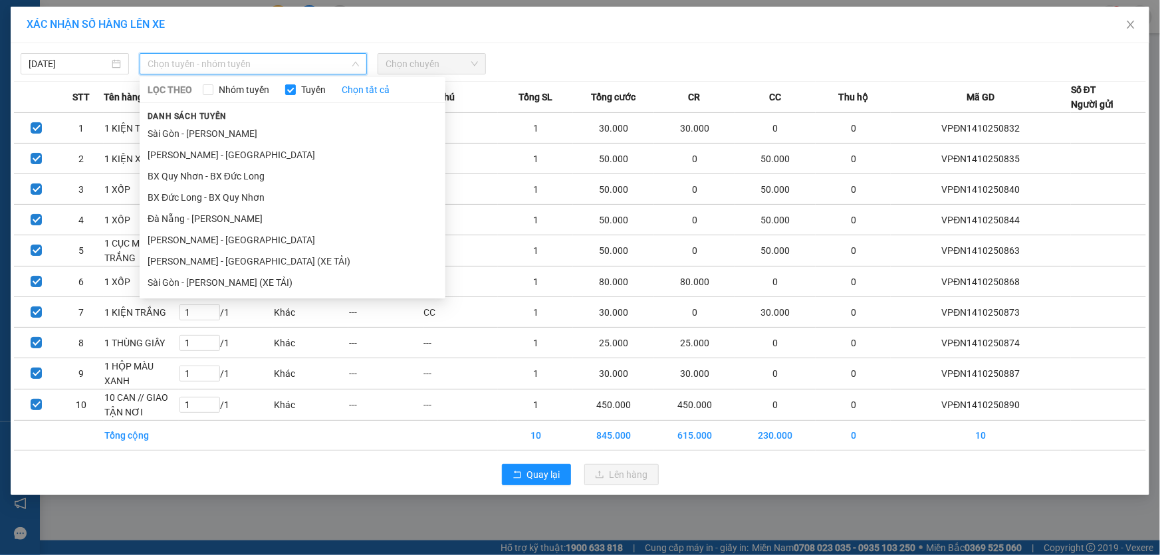
drag, startPoint x: 199, startPoint y: 214, endPoint x: 582, endPoint y: 70, distance: 408.9
click at [199, 215] on li "Đà Nẵng - [PERSON_NAME]" at bounding box center [293, 218] width 306 height 21
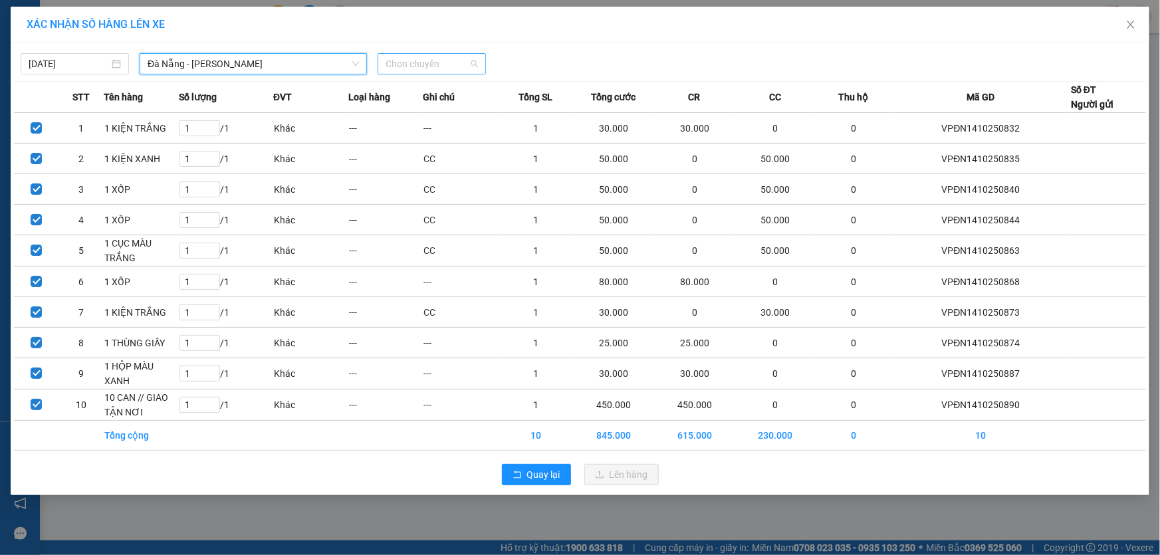
click at [453, 63] on span "Chọn chuyến" at bounding box center [431, 64] width 92 height 20
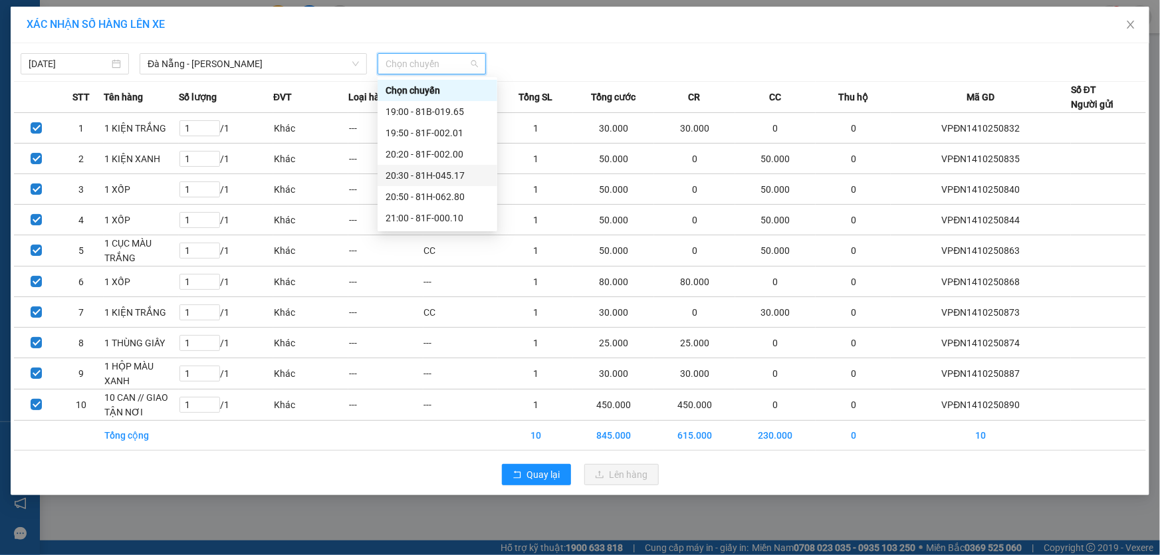
click at [451, 171] on div "20:30 - 81H-045.17" at bounding box center [437, 175] width 104 height 15
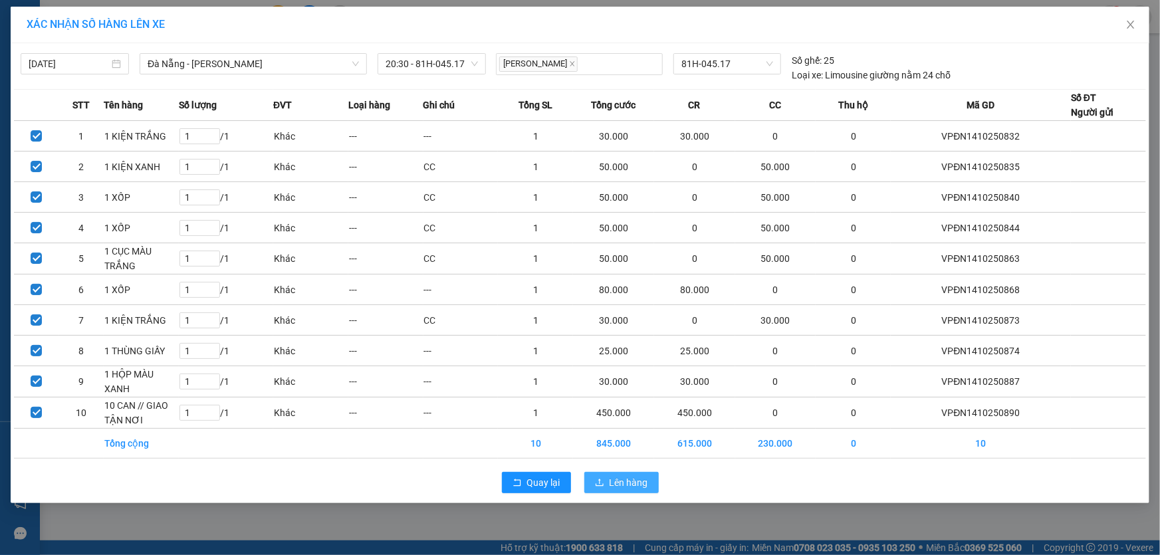
click at [622, 478] on span "Lên hàng" at bounding box center [628, 482] width 39 height 15
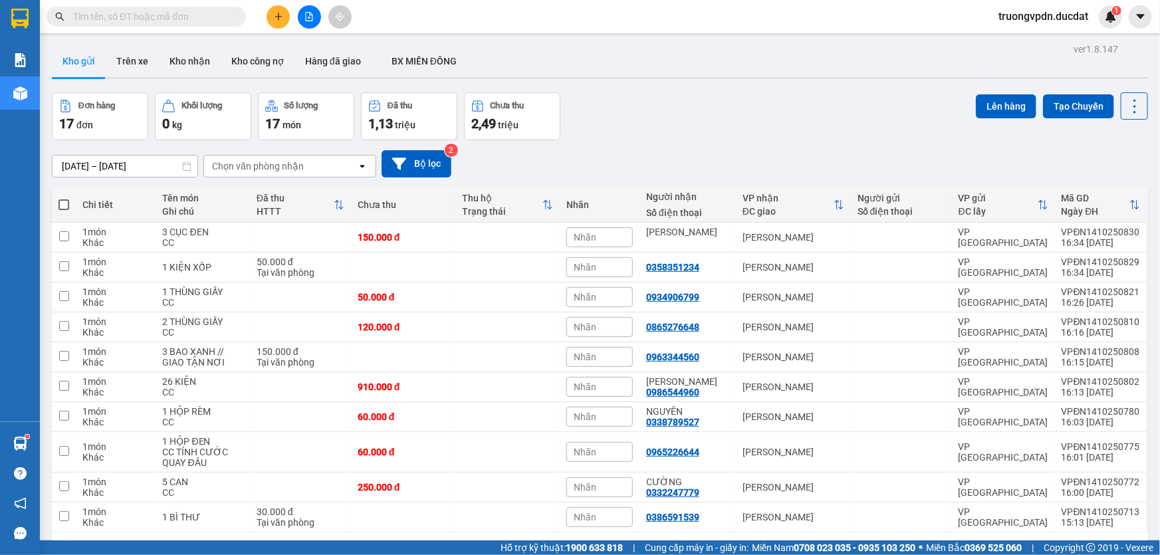
click at [60, 201] on span at bounding box center [63, 204] width 11 height 11
click at [64, 198] on input "checkbox" at bounding box center [64, 198] width 0 height 0
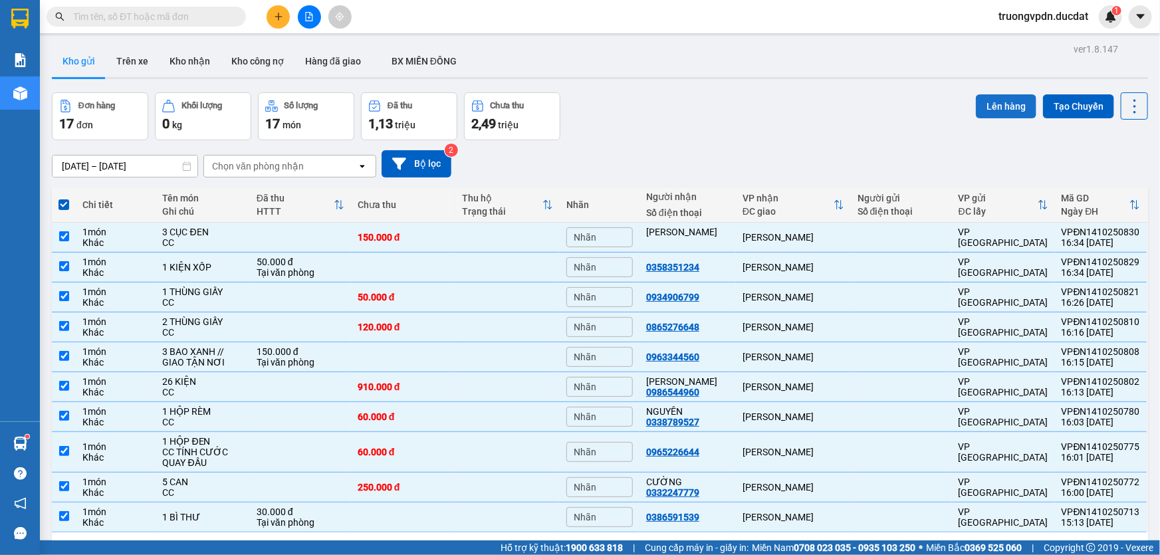
click at [999, 104] on button "Lên hàng" at bounding box center [1006, 106] width 60 height 24
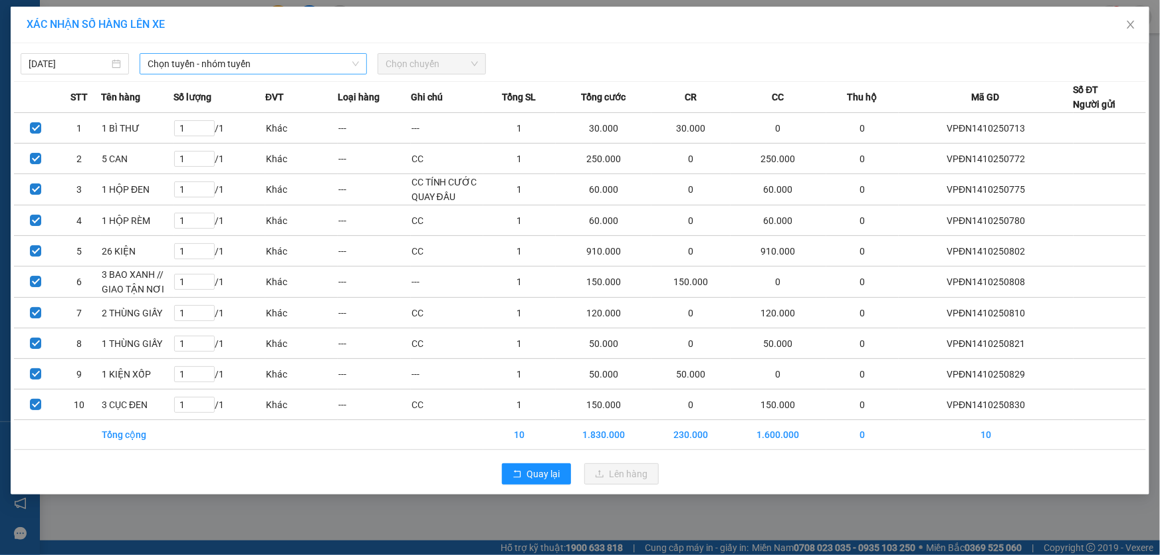
click at [249, 66] on span "Chọn tuyến - nhóm tuyến" at bounding box center [253, 64] width 211 height 20
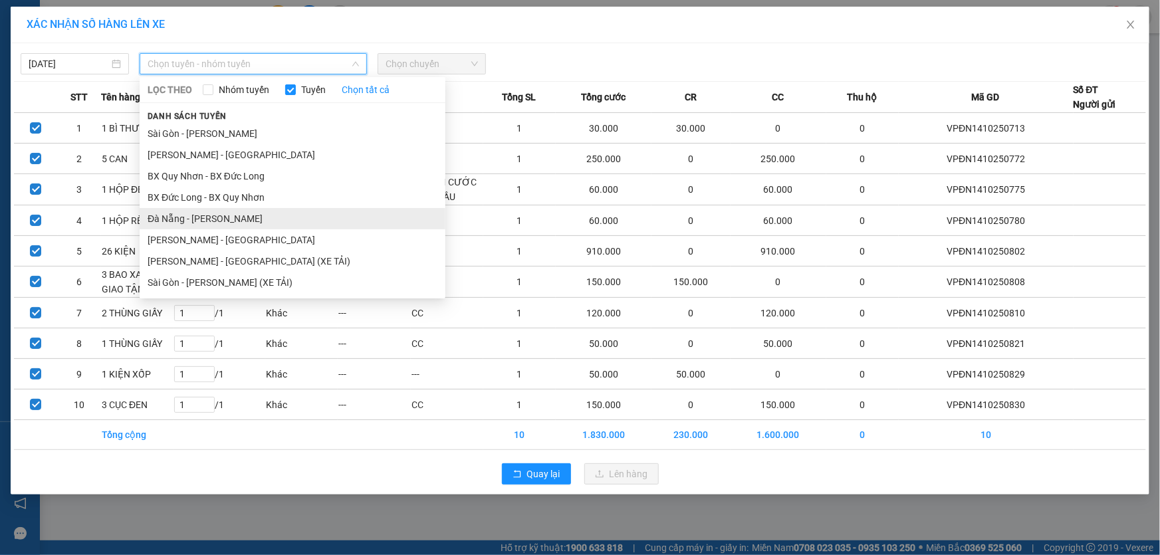
click at [209, 221] on li "Đà Nẵng - [PERSON_NAME]" at bounding box center [293, 218] width 306 height 21
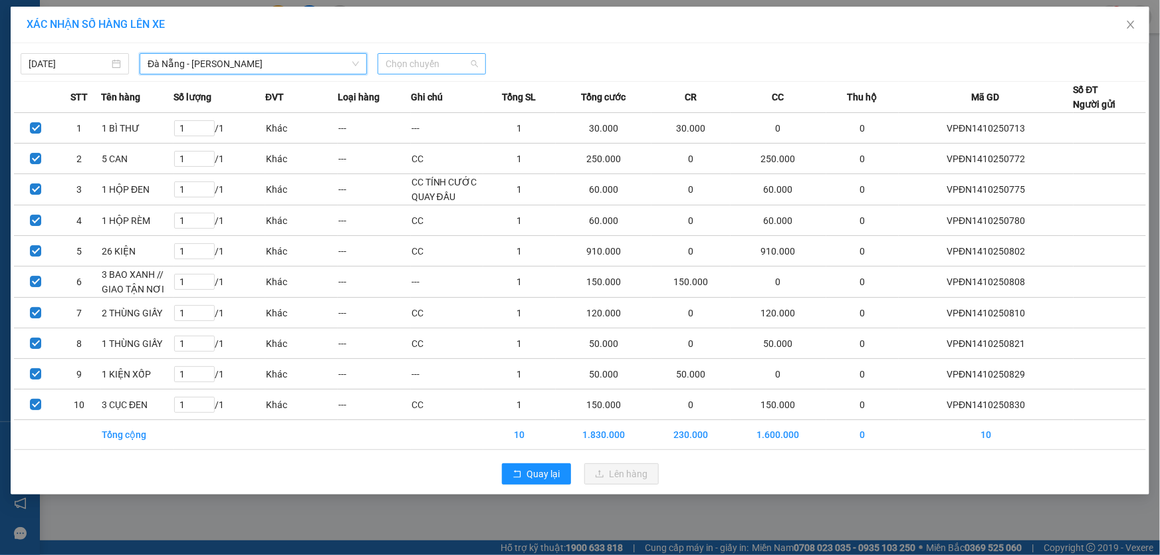
click at [462, 62] on span "Chọn chuyến" at bounding box center [431, 64] width 92 height 20
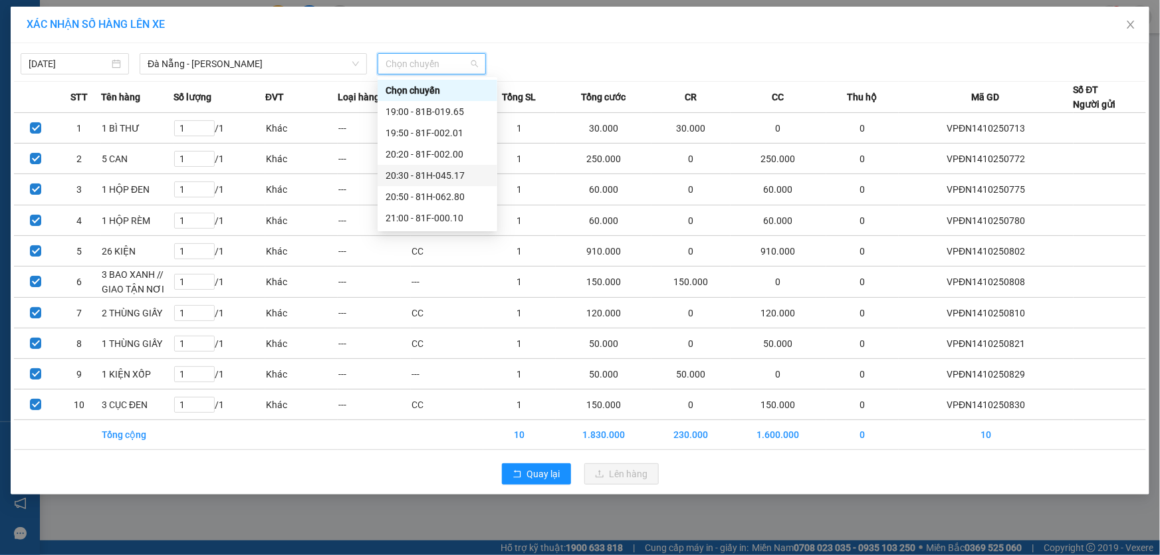
click at [461, 172] on div "20:30 - 81H-045.17" at bounding box center [437, 175] width 104 height 15
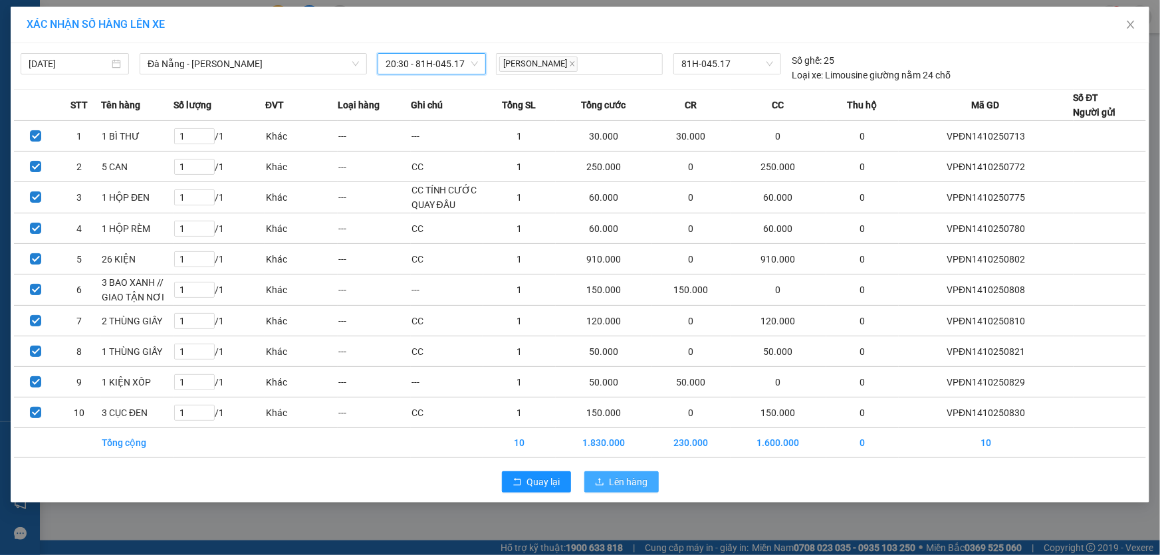
drag, startPoint x: 633, startPoint y: 476, endPoint x: 625, endPoint y: 469, distance: 10.4
click at [633, 475] on span "Lên hàng" at bounding box center [628, 482] width 39 height 15
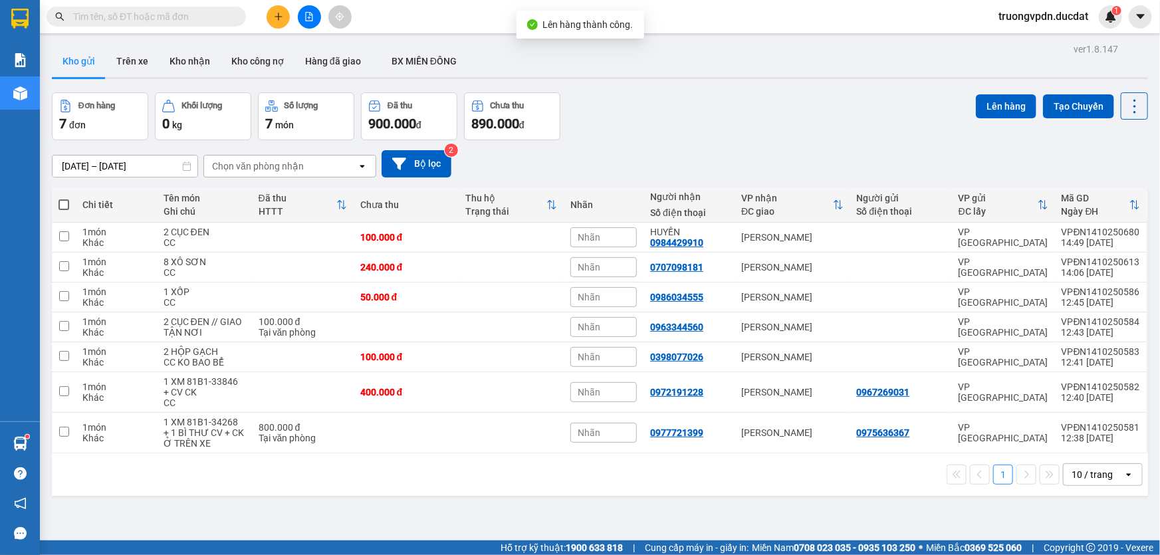
click at [62, 205] on span at bounding box center [63, 204] width 11 height 11
click at [64, 198] on input "checkbox" at bounding box center [64, 198] width 0 height 0
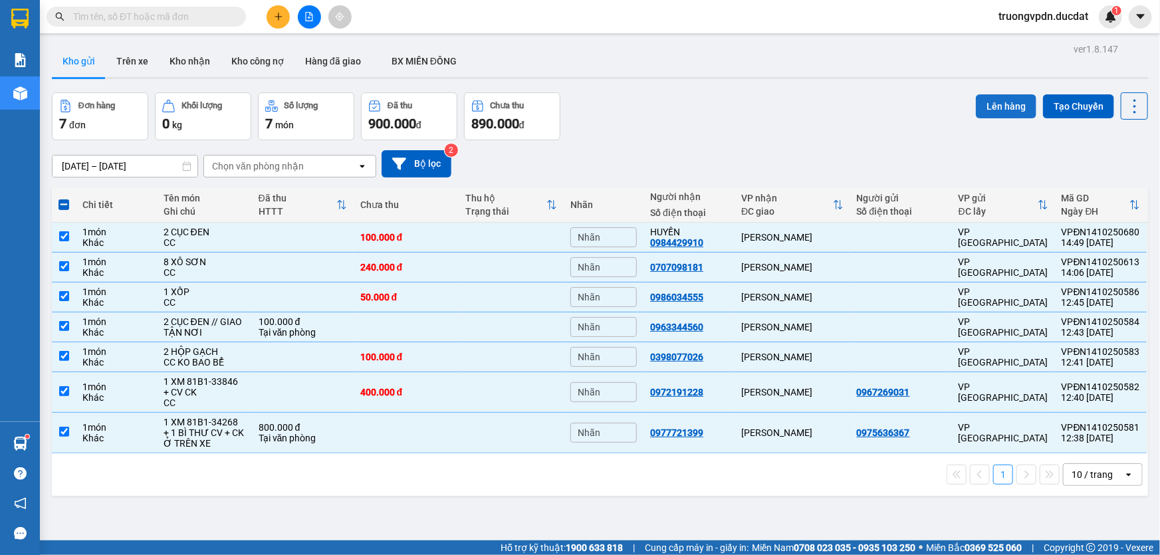
click at [996, 100] on button "Lên hàng" at bounding box center [1006, 106] width 60 height 24
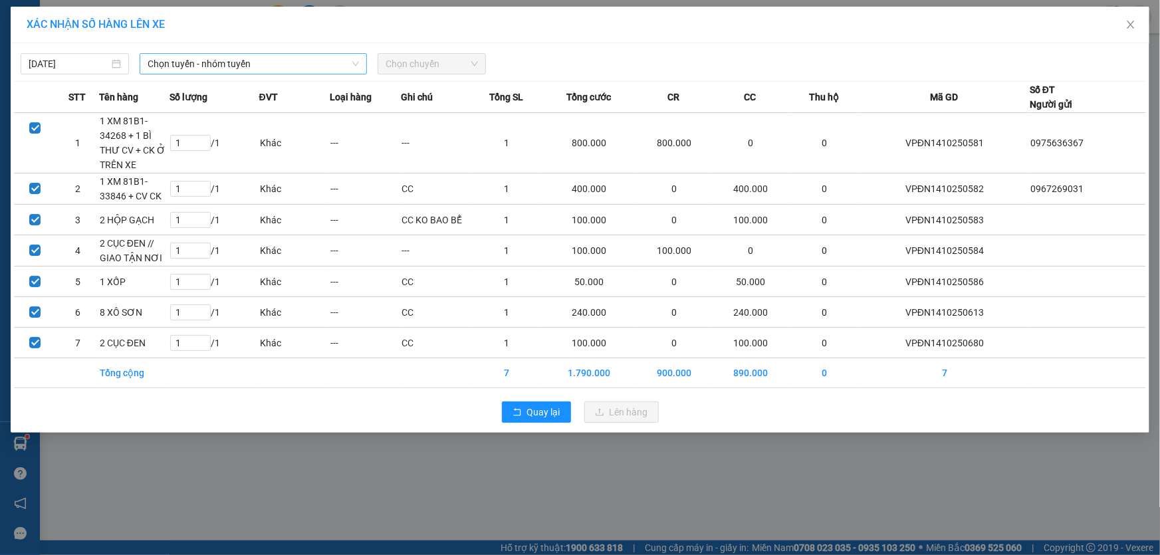
click at [278, 63] on span "Chọn tuyến - nhóm tuyến" at bounding box center [253, 64] width 211 height 20
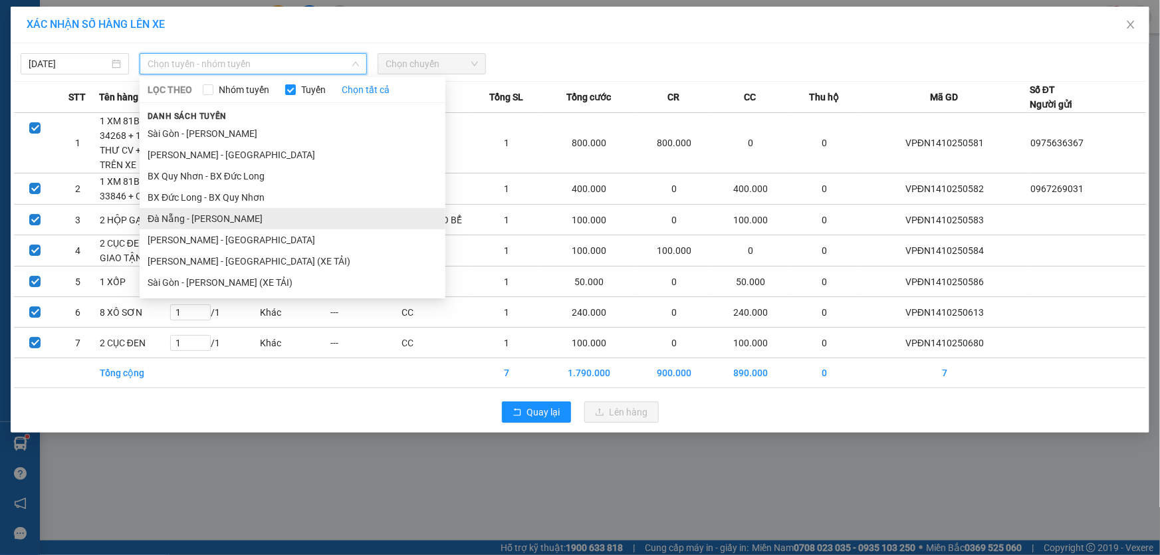
click at [207, 219] on li "Đà Nẵng - [PERSON_NAME]" at bounding box center [293, 218] width 306 height 21
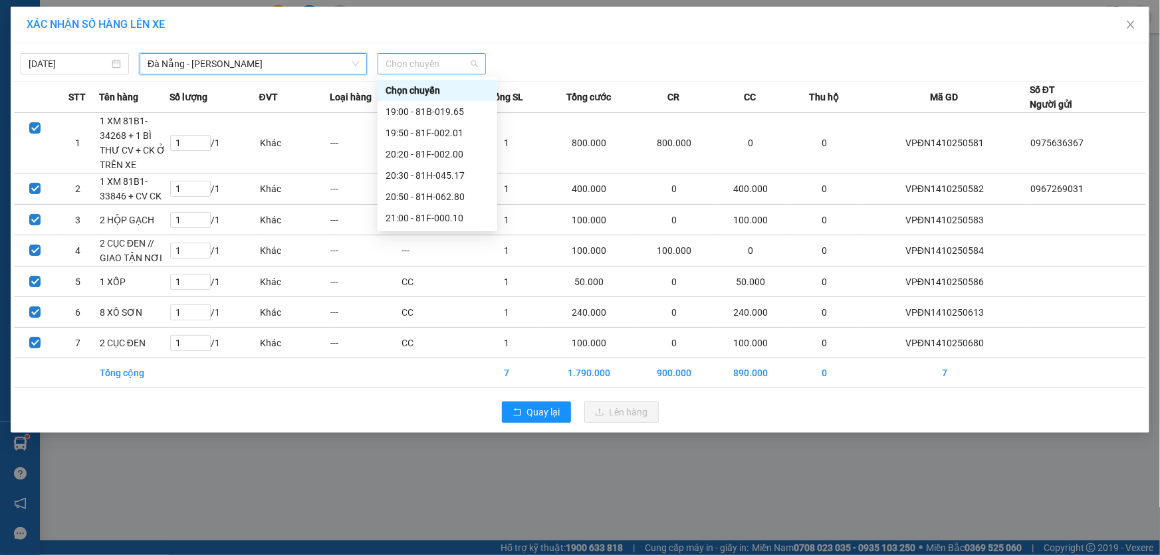
click at [478, 63] on span "Chọn chuyến" at bounding box center [431, 64] width 92 height 20
click at [453, 175] on div "20:30 - 81H-045.17" at bounding box center [437, 175] width 104 height 15
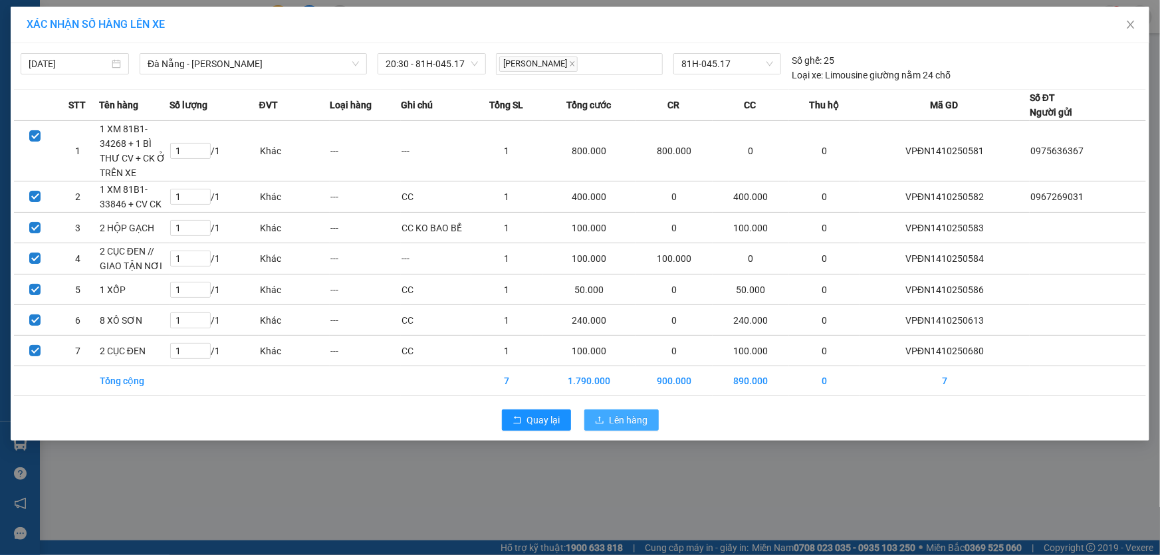
click at [631, 420] on span "Lên hàng" at bounding box center [628, 420] width 39 height 15
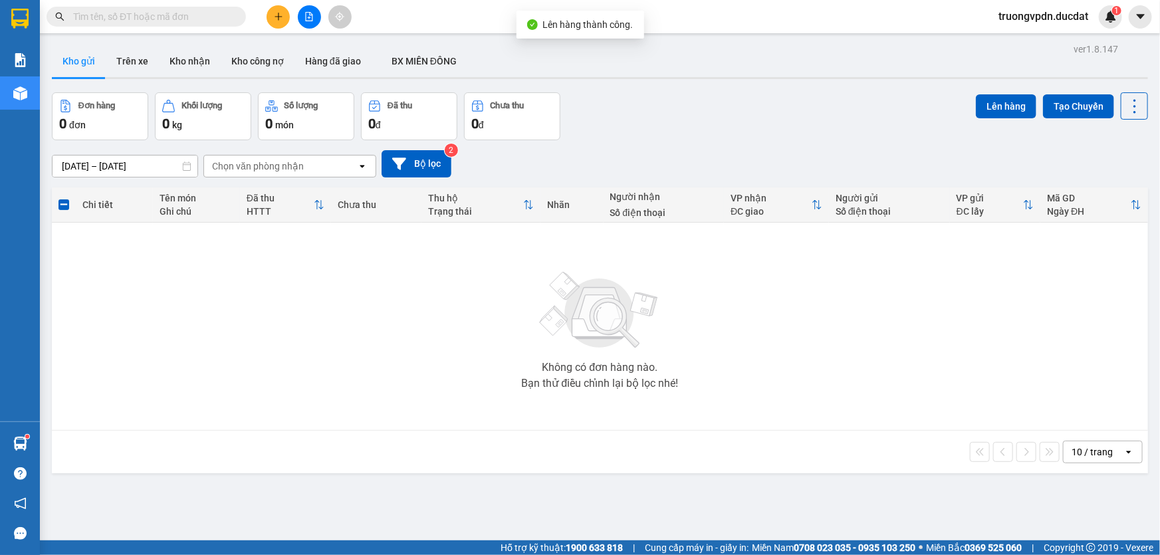
click at [308, 17] on icon "file-add" at bounding box center [309, 16] width 7 height 9
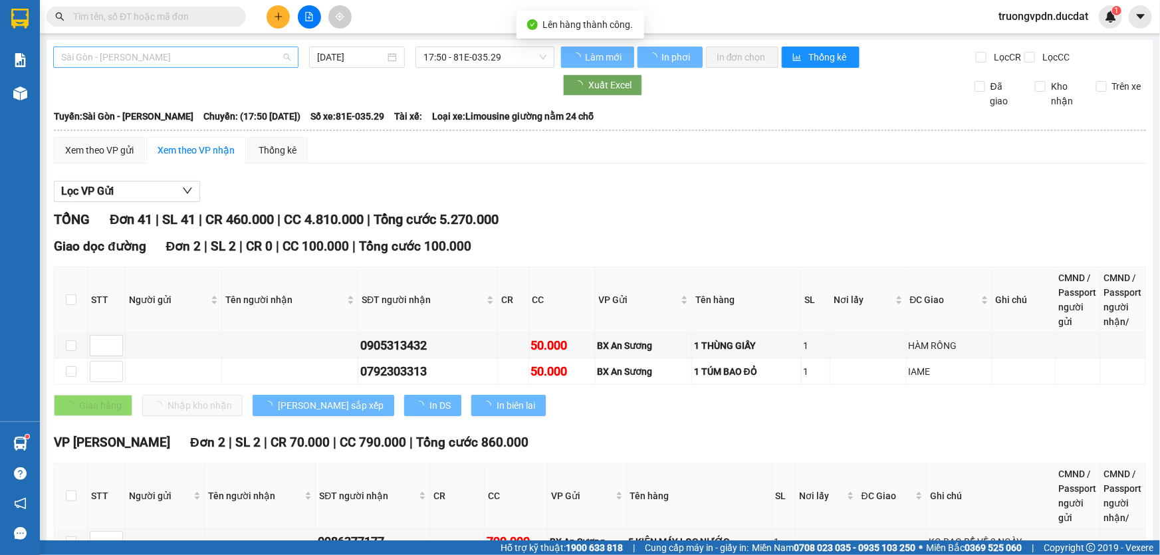
click at [219, 53] on span "Sài Gòn - [PERSON_NAME]" at bounding box center [175, 57] width 229 height 20
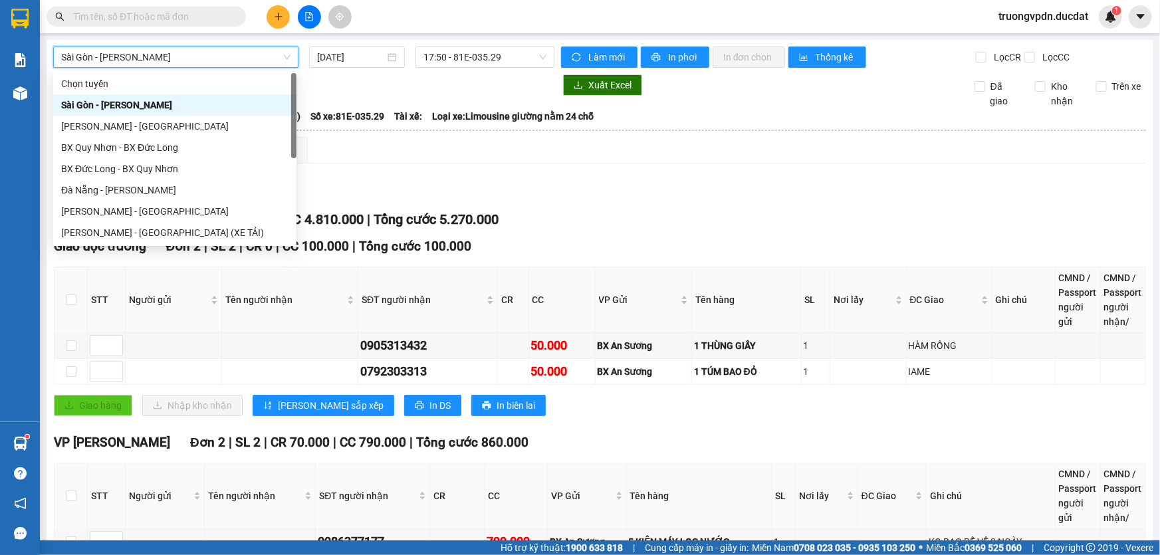
click at [142, 54] on span "Sài Gòn - [PERSON_NAME]" at bounding box center [175, 57] width 229 height 20
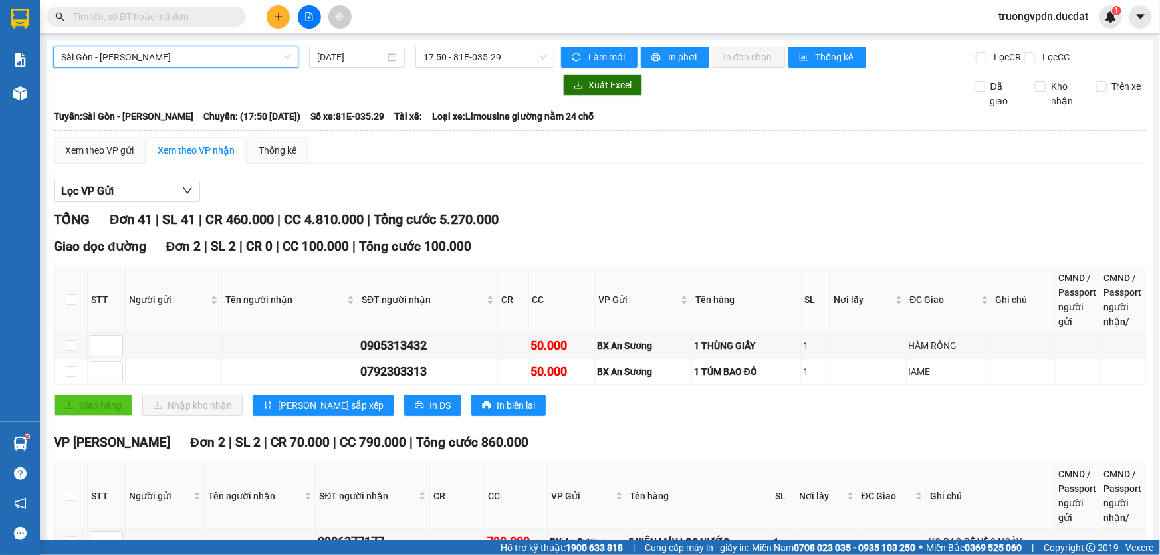
click at [142, 54] on span "Sài Gòn - [PERSON_NAME]" at bounding box center [175, 57] width 229 height 20
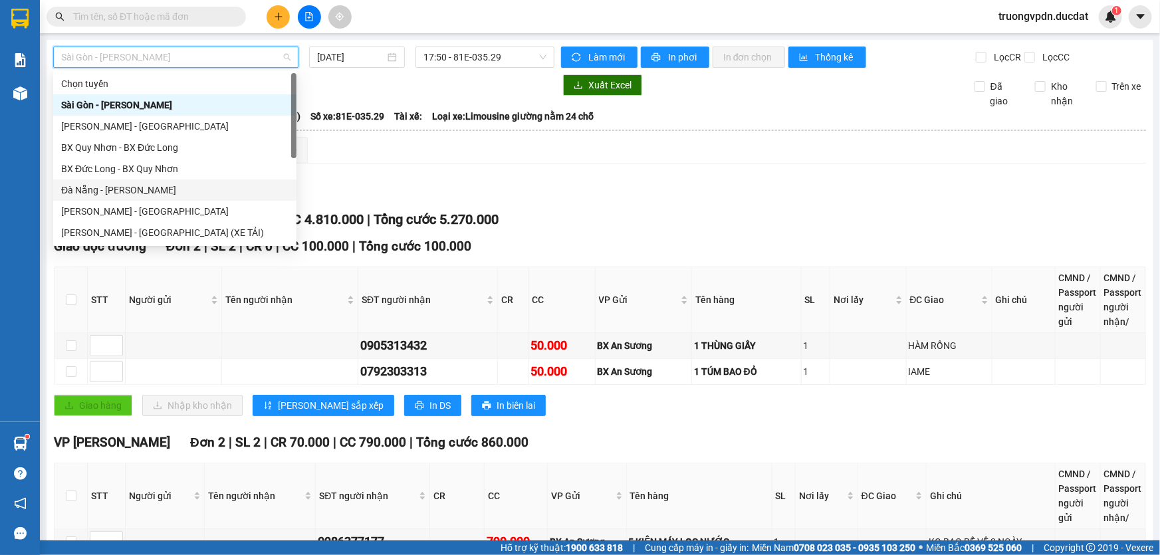
click at [117, 185] on div "Đà Nẵng - [PERSON_NAME]" at bounding box center [174, 190] width 227 height 15
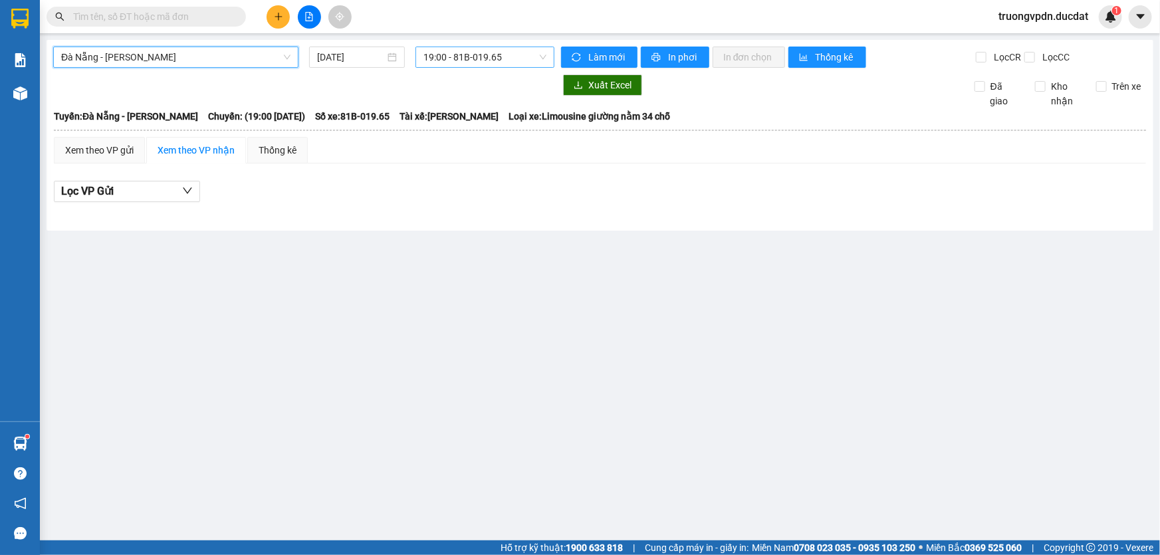
click at [458, 55] on span "19:00 - 81B-019.65" at bounding box center [484, 57] width 123 height 20
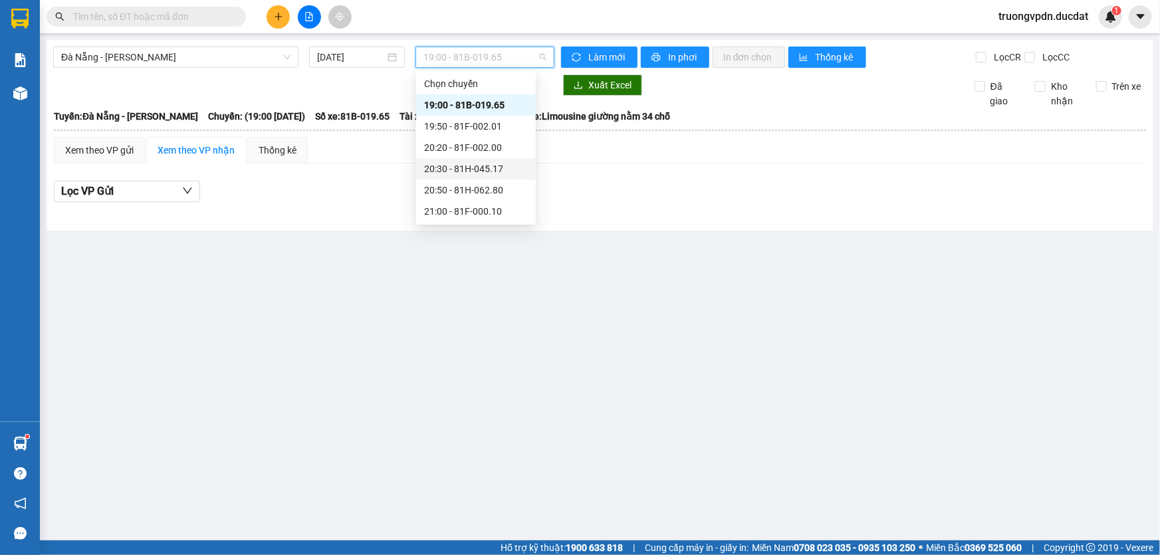
click at [491, 167] on div "20:30 - 81H-045.17" at bounding box center [476, 169] width 104 height 15
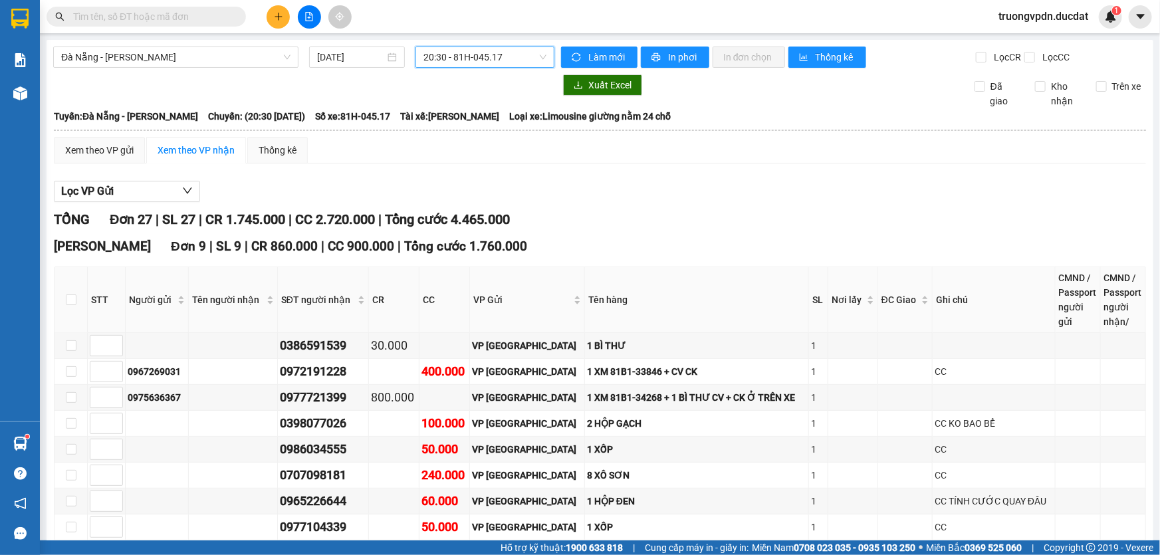
click at [498, 51] on span "20:30 - 81H-045.17" at bounding box center [484, 57] width 123 height 20
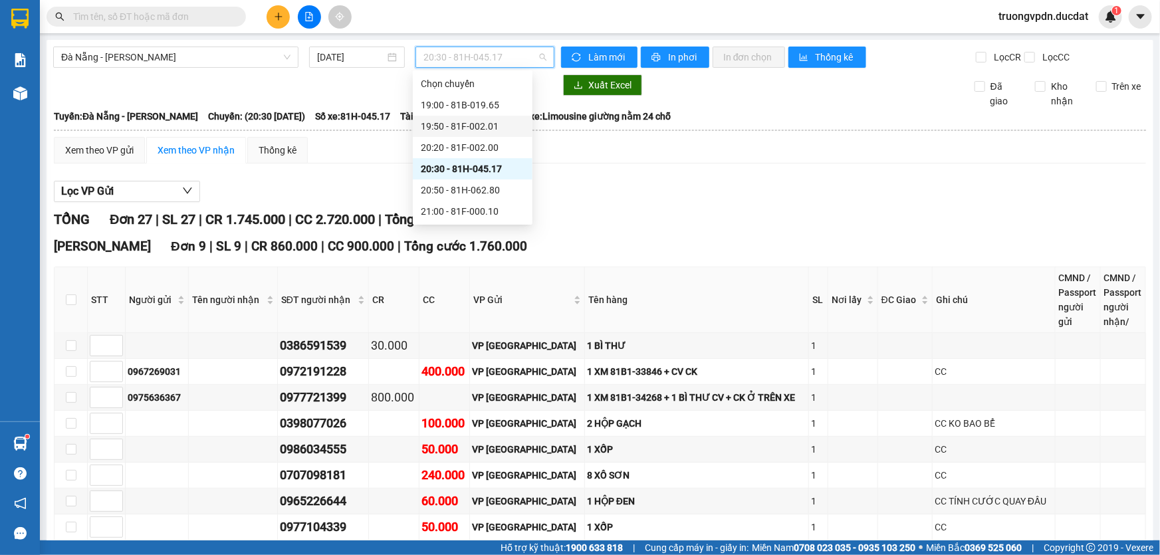
click at [483, 123] on div "19:50 - 81F-002.01" at bounding box center [473, 126] width 104 height 15
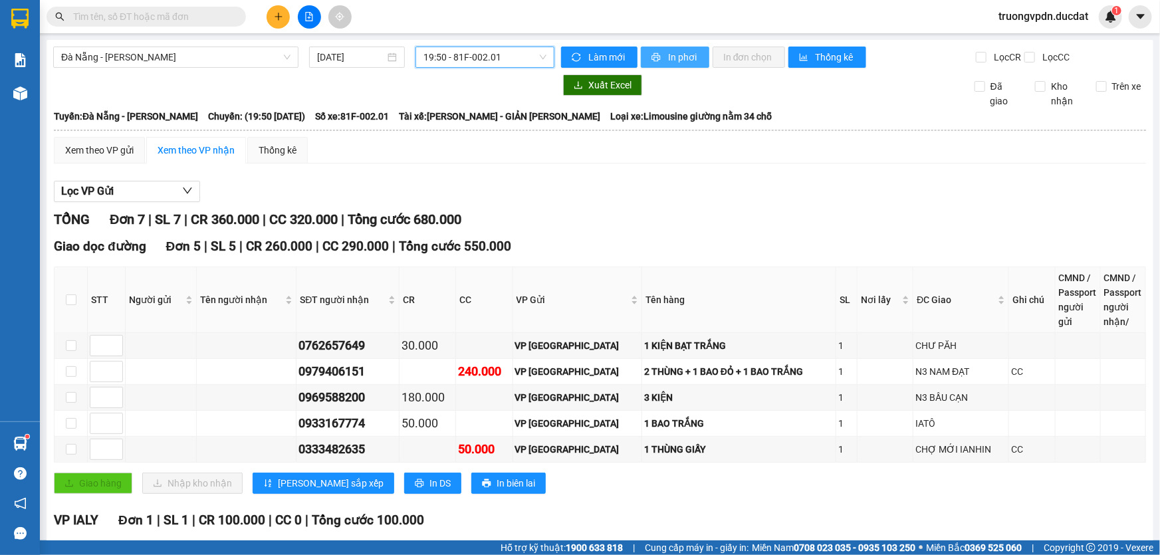
click at [668, 55] on span "In phơi" at bounding box center [683, 57] width 31 height 15
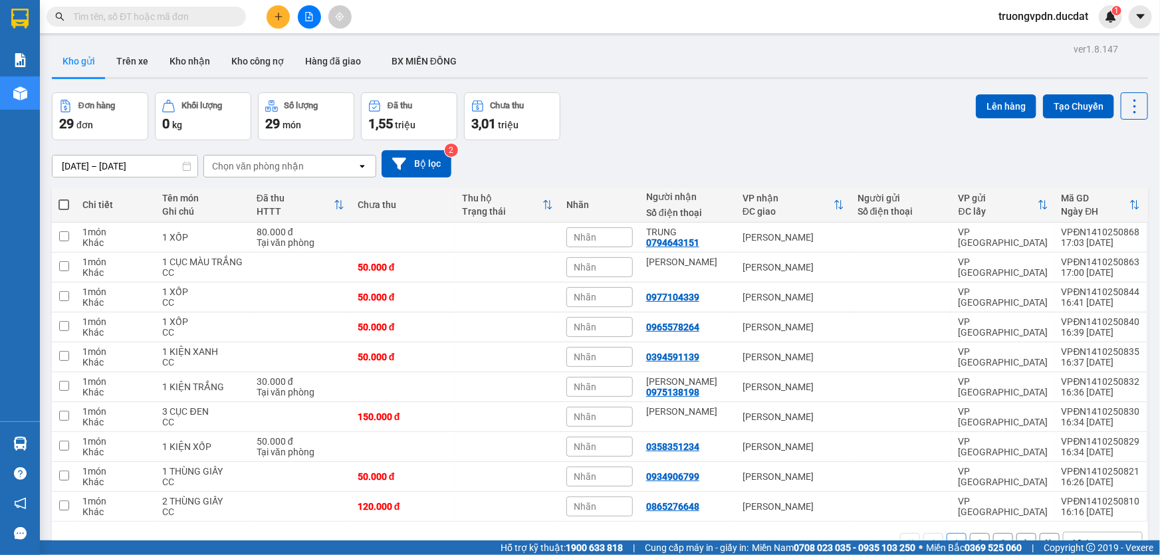
click at [281, 11] on button at bounding box center [278, 16] width 23 height 23
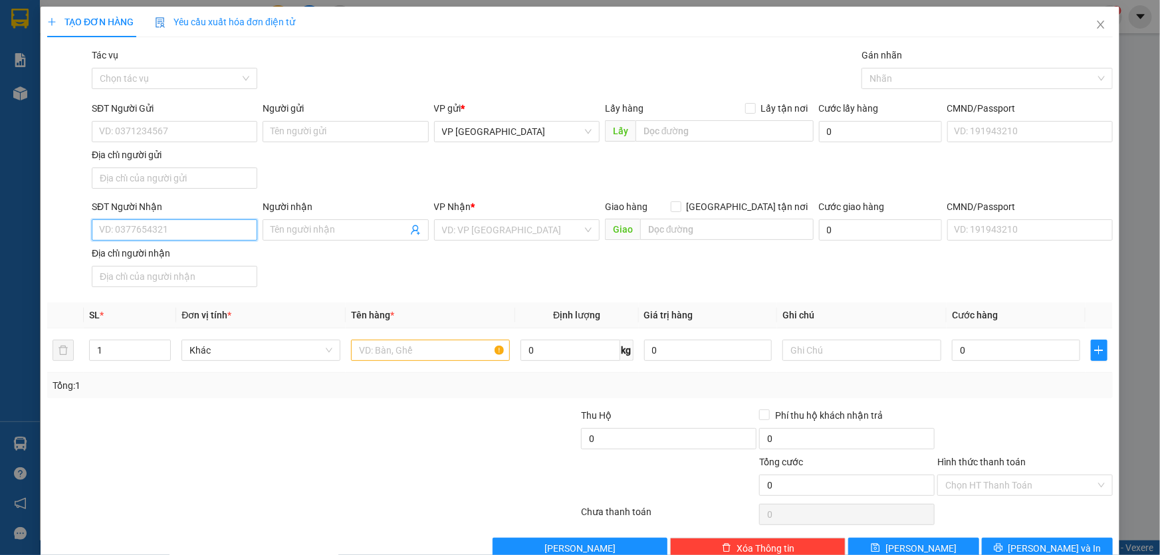
drag, startPoint x: 183, startPoint y: 233, endPoint x: 823, endPoint y: 239, distance: 640.1
click at [189, 232] on input "SĐT Người Nhận" at bounding box center [174, 229] width 165 height 21
type input "0974537690"
click at [510, 225] on input "search" at bounding box center [512, 230] width 140 height 20
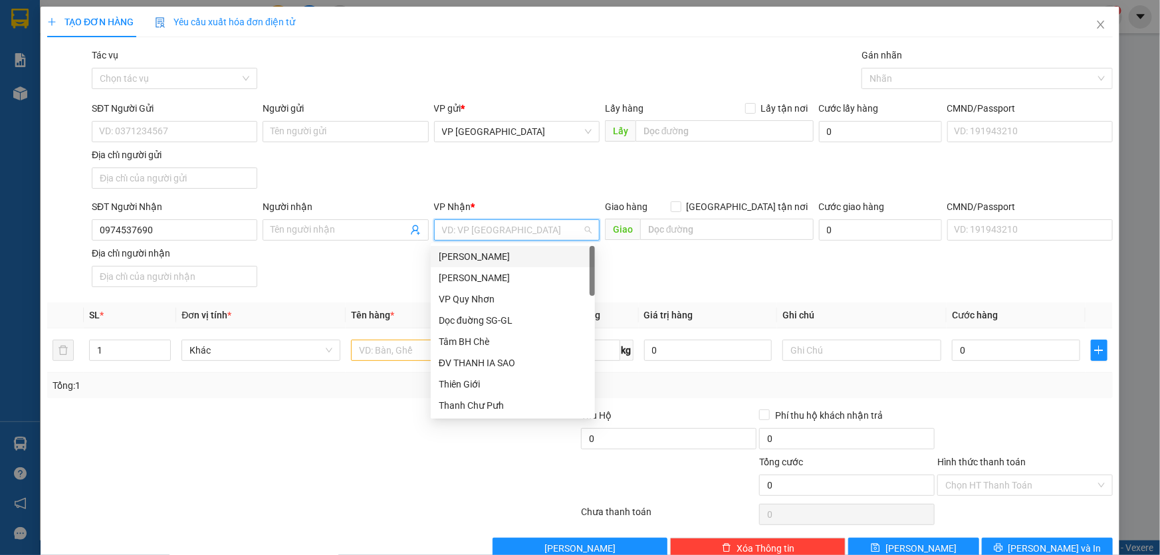
click at [485, 255] on div "[PERSON_NAME]" at bounding box center [513, 256] width 148 height 15
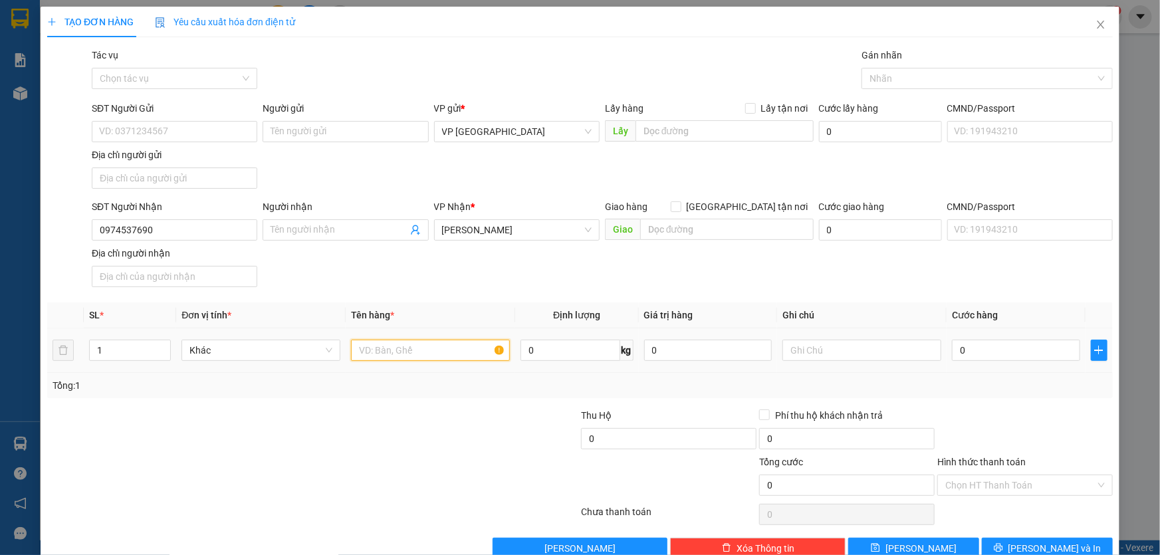
click at [407, 354] on input "text" at bounding box center [430, 350] width 159 height 21
type input "1 HỘP MÀU XANH"
click at [849, 348] on input "text" at bounding box center [861, 350] width 159 height 21
type input "3"
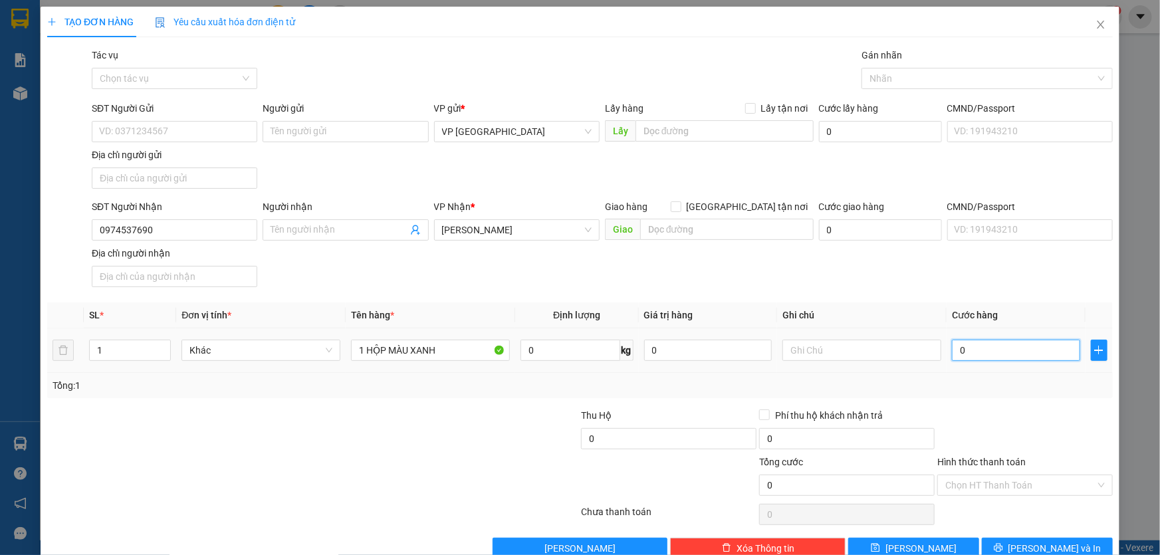
type input "3"
type input "30"
type input "300"
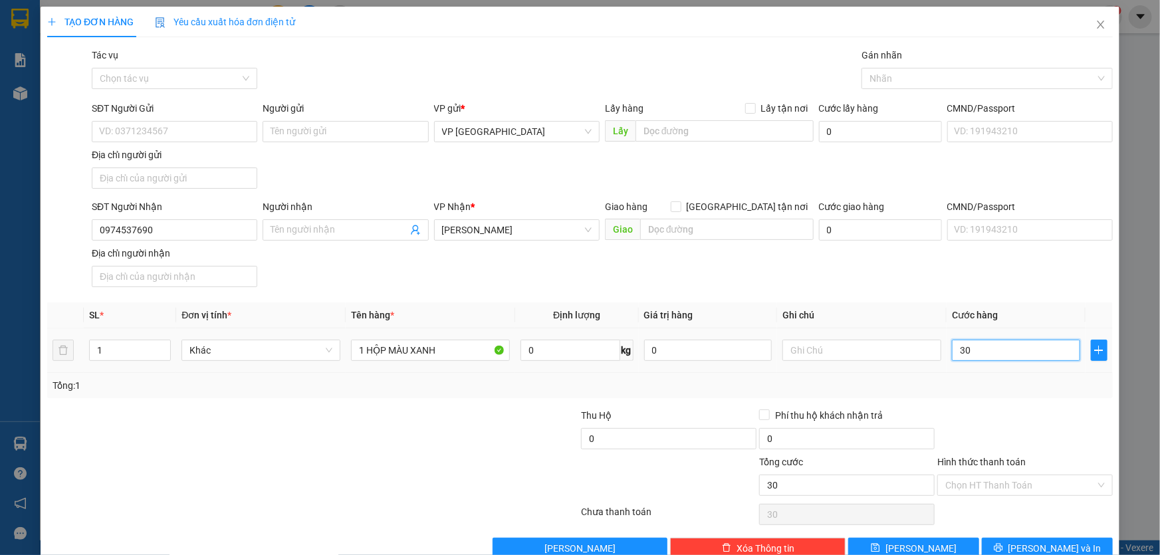
type input "300"
type input "3.000"
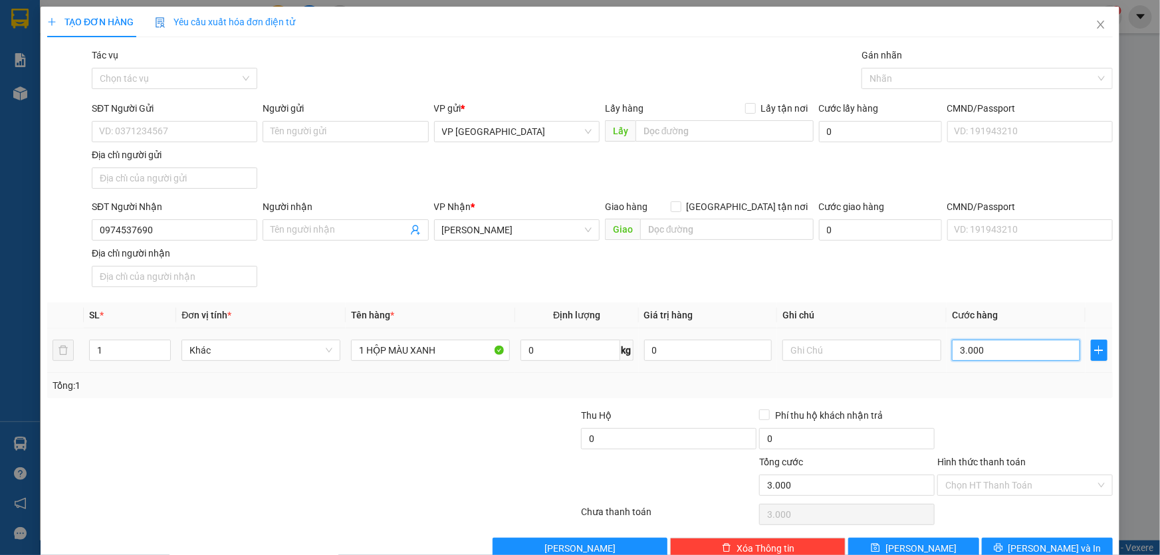
type input "30.000"
click at [1042, 485] on input "Hình thức thanh toán" at bounding box center [1020, 485] width 150 height 20
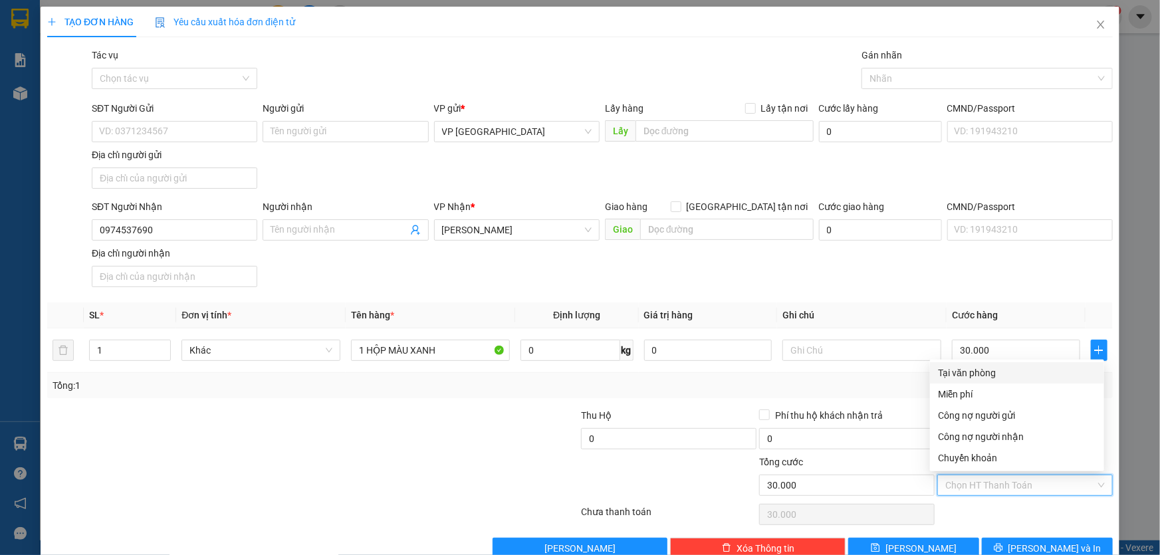
click at [993, 369] on div "Tại văn phòng" at bounding box center [1017, 373] width 158 height 15
type input "0"
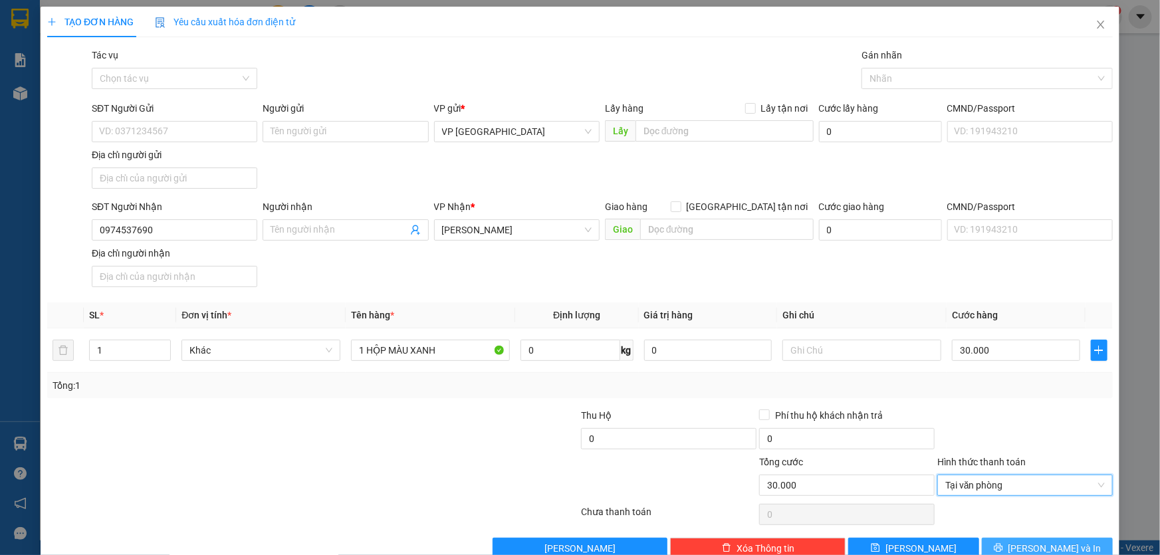
click at [1049, 541] on span "[PERSON_NAME] và In" at bounding box center [1054, 548] width 93 height 15
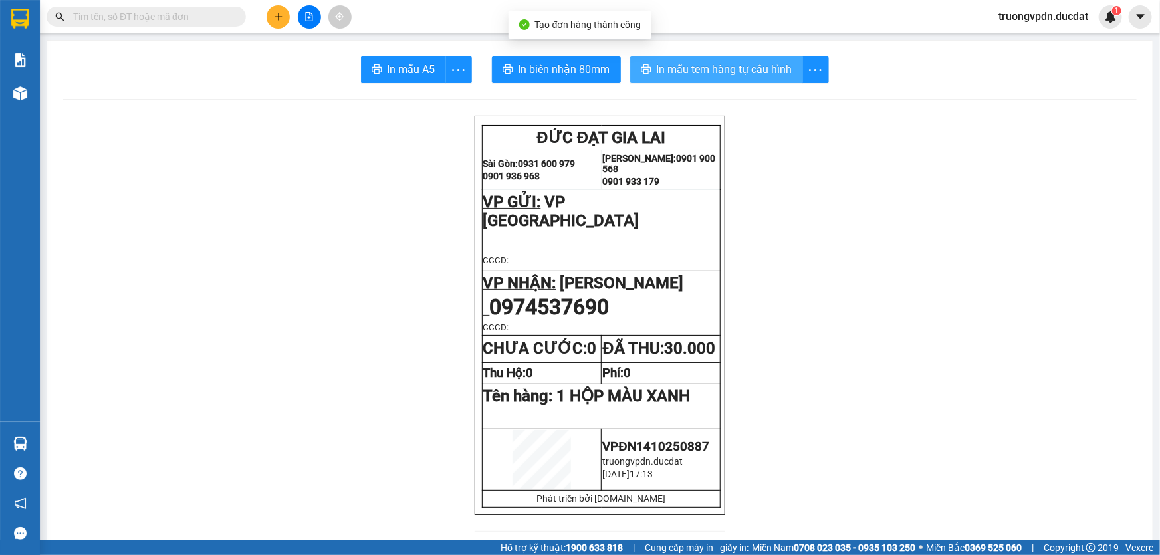
click at [737, 70] on span "In mẫu tem hàng tự cấu hình" at bounding box center [725, 69] width 136 height 17
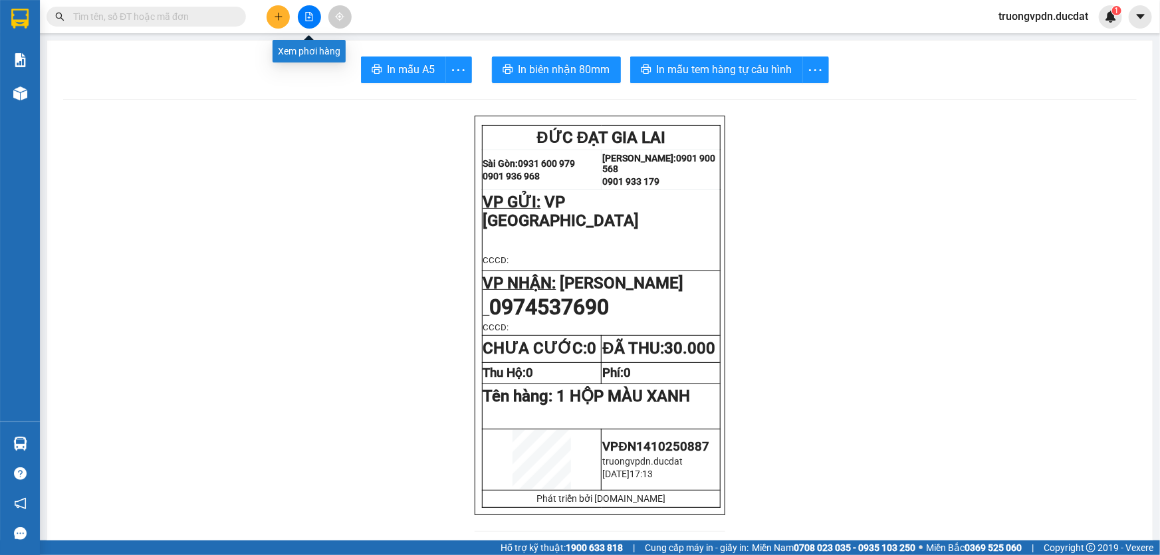
click at [290, 9] on div at bounding box center [309, 16] width 100 height 23
click at [285, 12] on button at bounding box center [278, 16] width 23 height 23
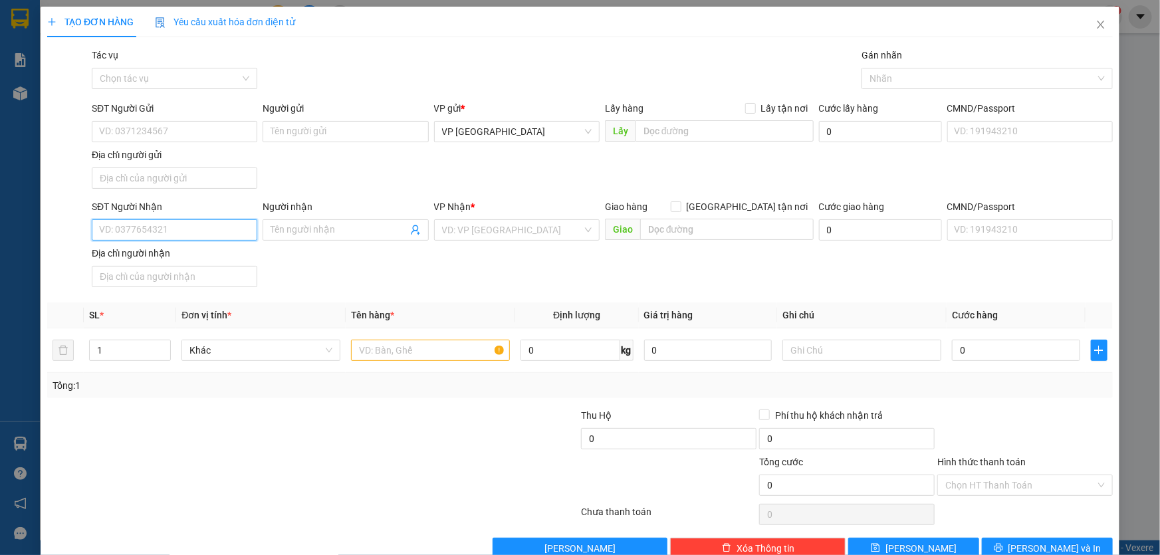
click at [152, 233] on input "SĐT Người Nhận" at bounding box center [174, 229] width 165 height 21
